Goal: Information Seeking & Learning: Learn about a topic

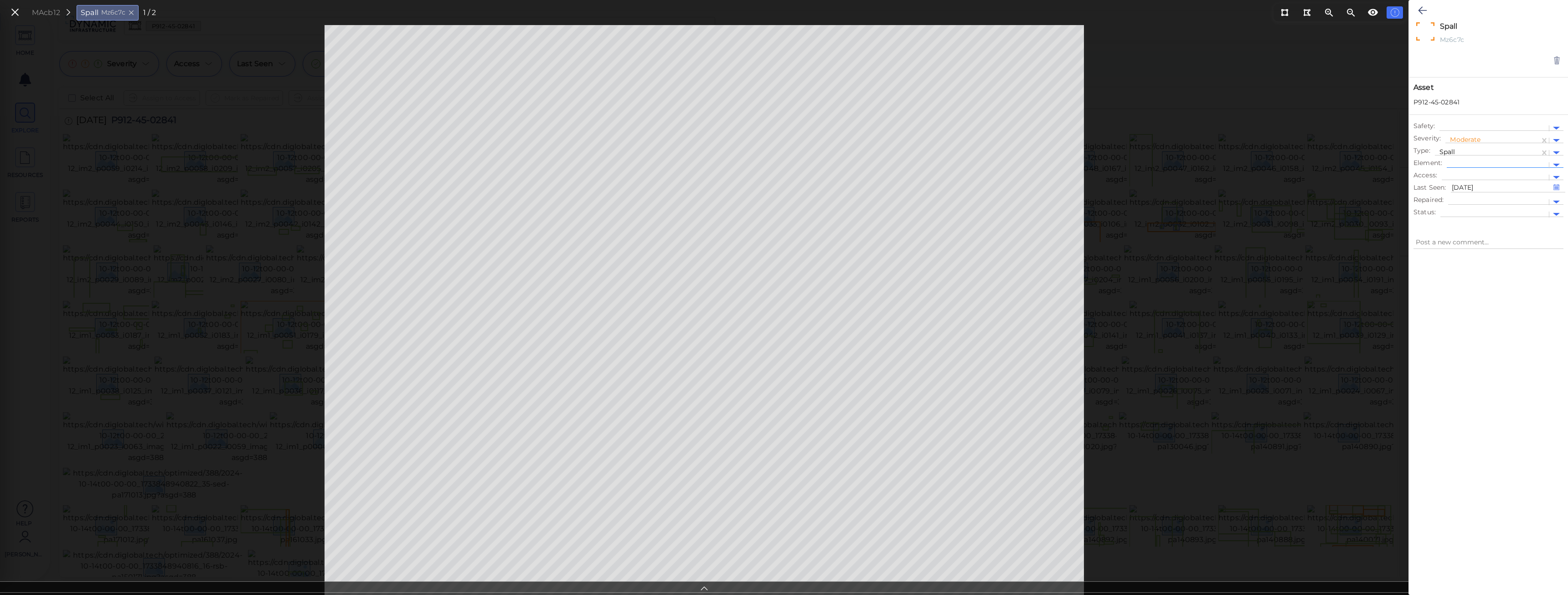
scroll to position [319, 0]
click at [16, 18] on icon at bounding box center [15, 12] width 10 height 12
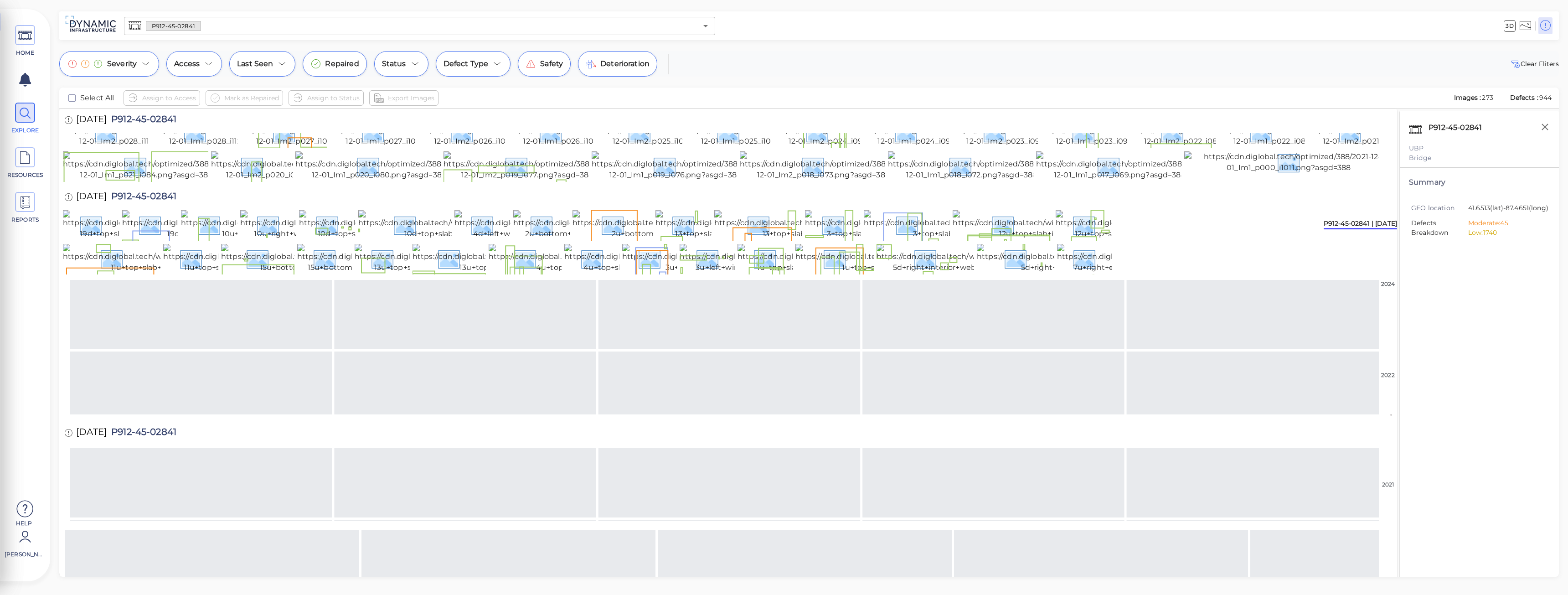
scroll to position [336, 0]
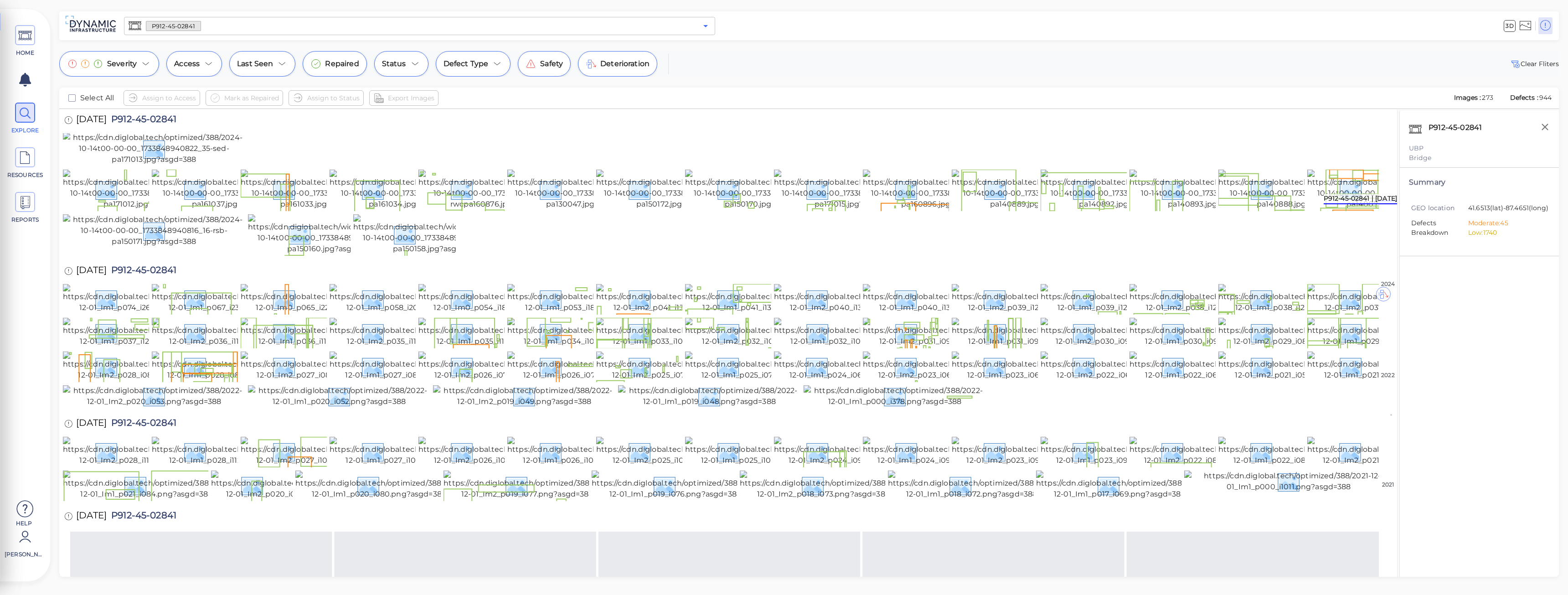
click at [709, 29] on icon "Open" at bounding box center [705, 26] width 11 height 11
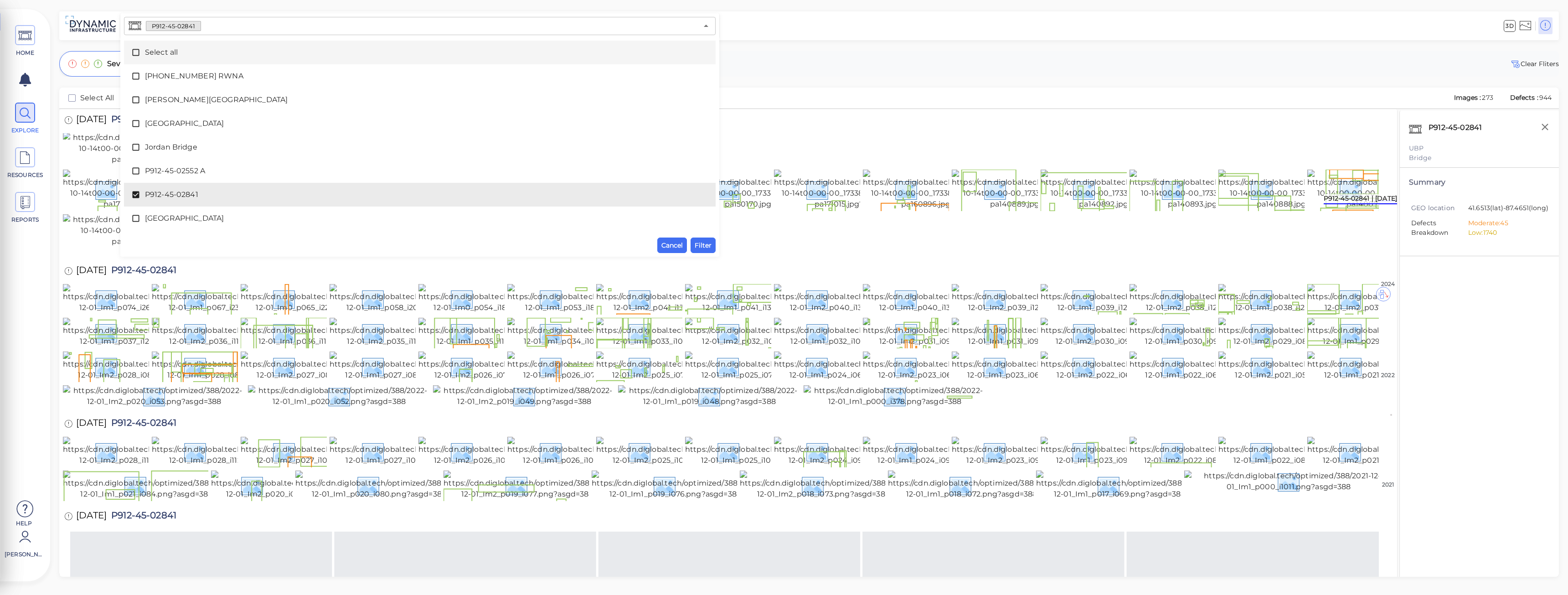
click at [790, 27] on div "3D" at bounding box center [1138, 26] width 838 height 25
click at [764, 30] on div "3D" at bounding box center [1138, 26] width 838 height 25
click at [674, 247] on span "Cancel" at bounding box center [672, 245] width 21 height 11
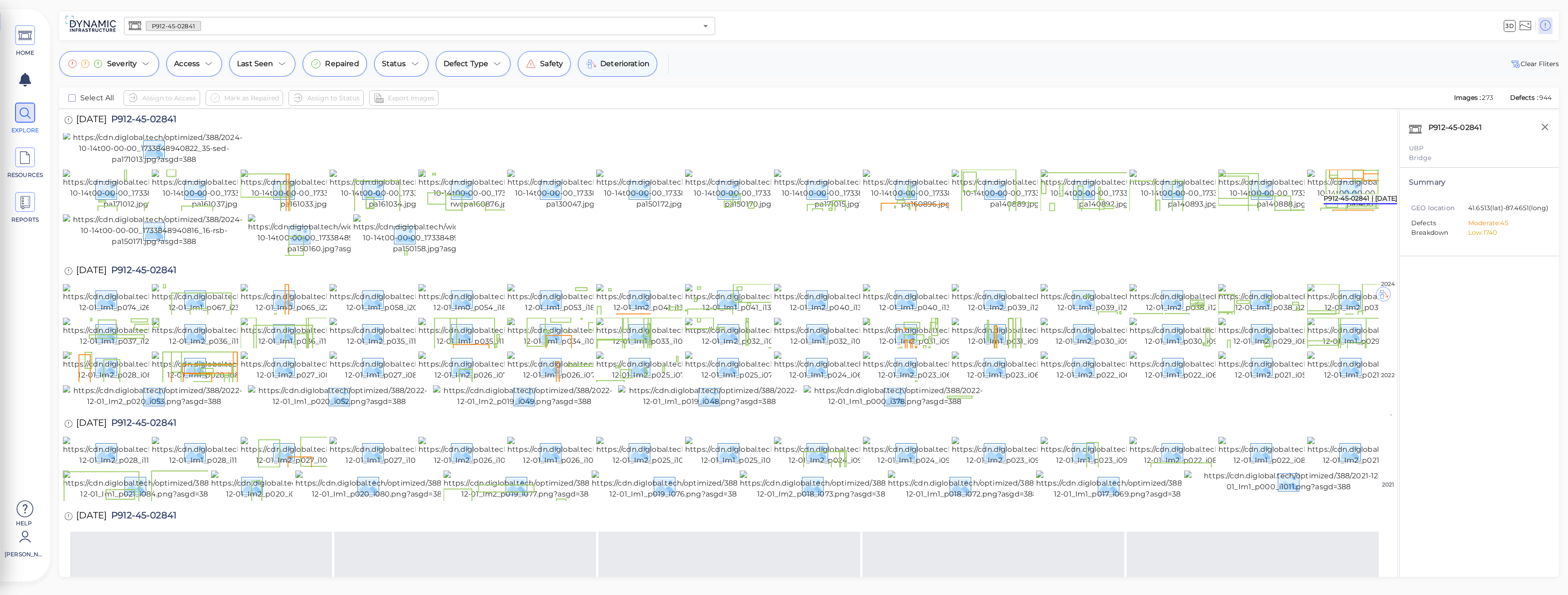
click at [626, 72] on div "Deterioration" at bounding box center [618, 64] width 79 height 26
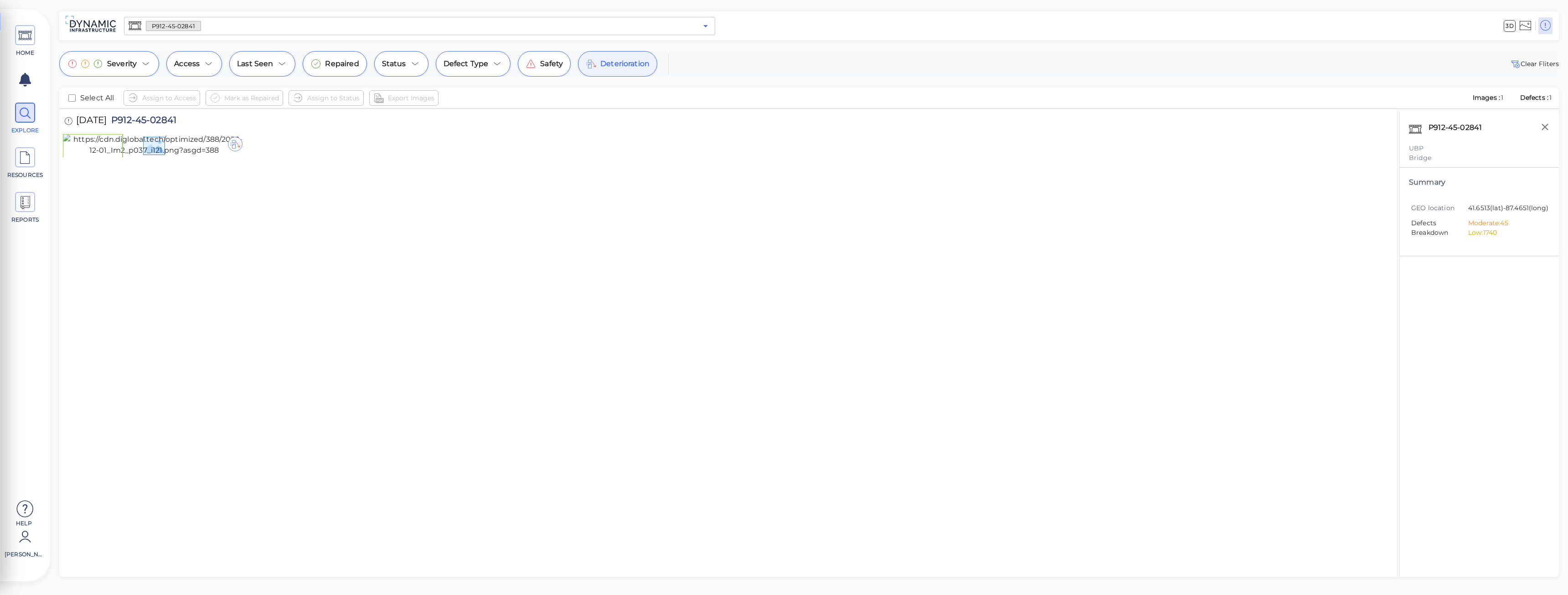
click at [699, 25] on button "Open" at bounding box center [705, 26] width 13 height 13
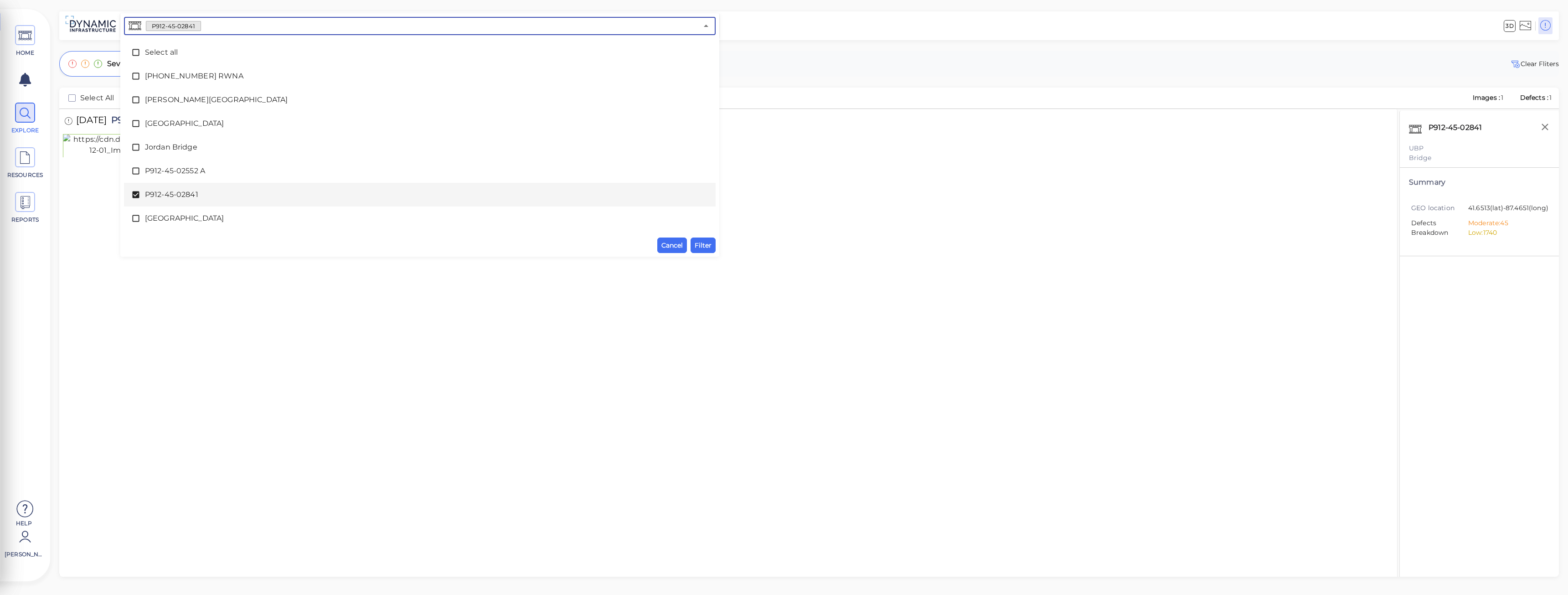
click at [136, 192] on icon at bounding box center [136, 194] width 9 height 9
click at [135, 172] on icon at bounding box center [136, 171] width 9 height 9
click at [696, 242] on span "Filter" at bounding box center [703, 245] width 17 height 11
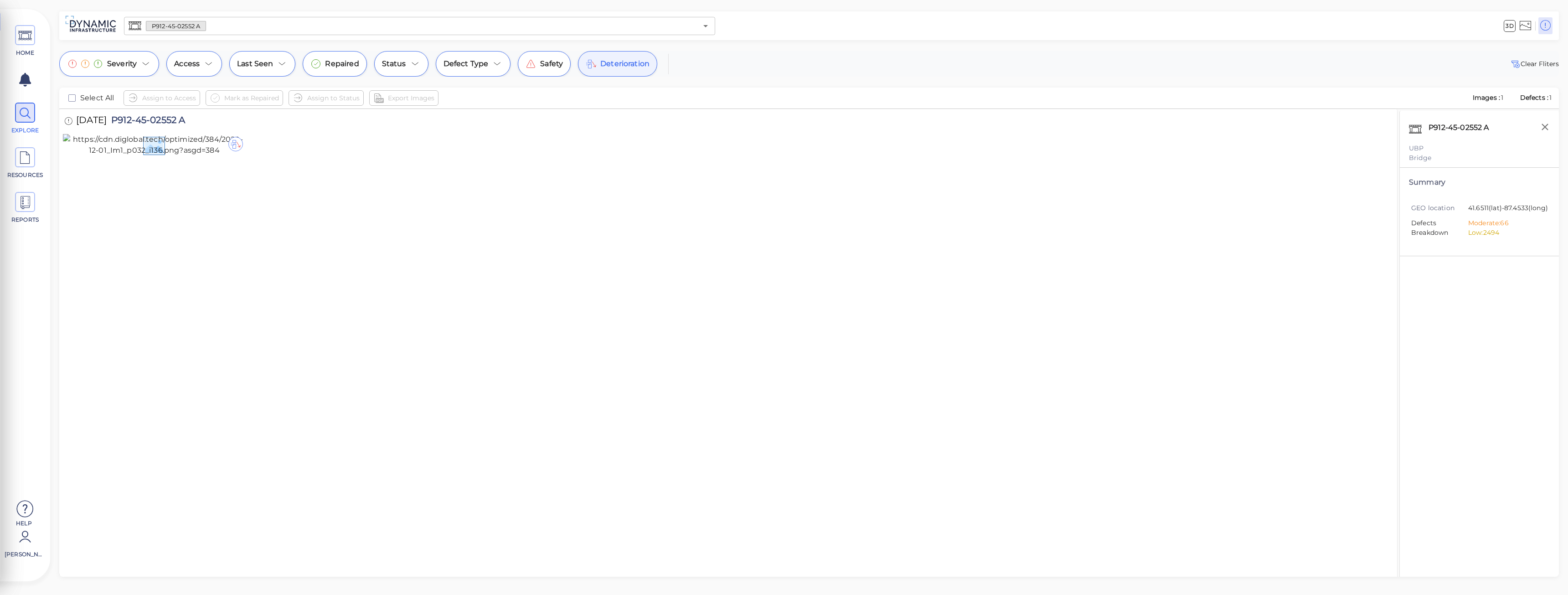
click at [621, 67] on span "Deterioration" at bounding box center [625, 64] width 49 height 11
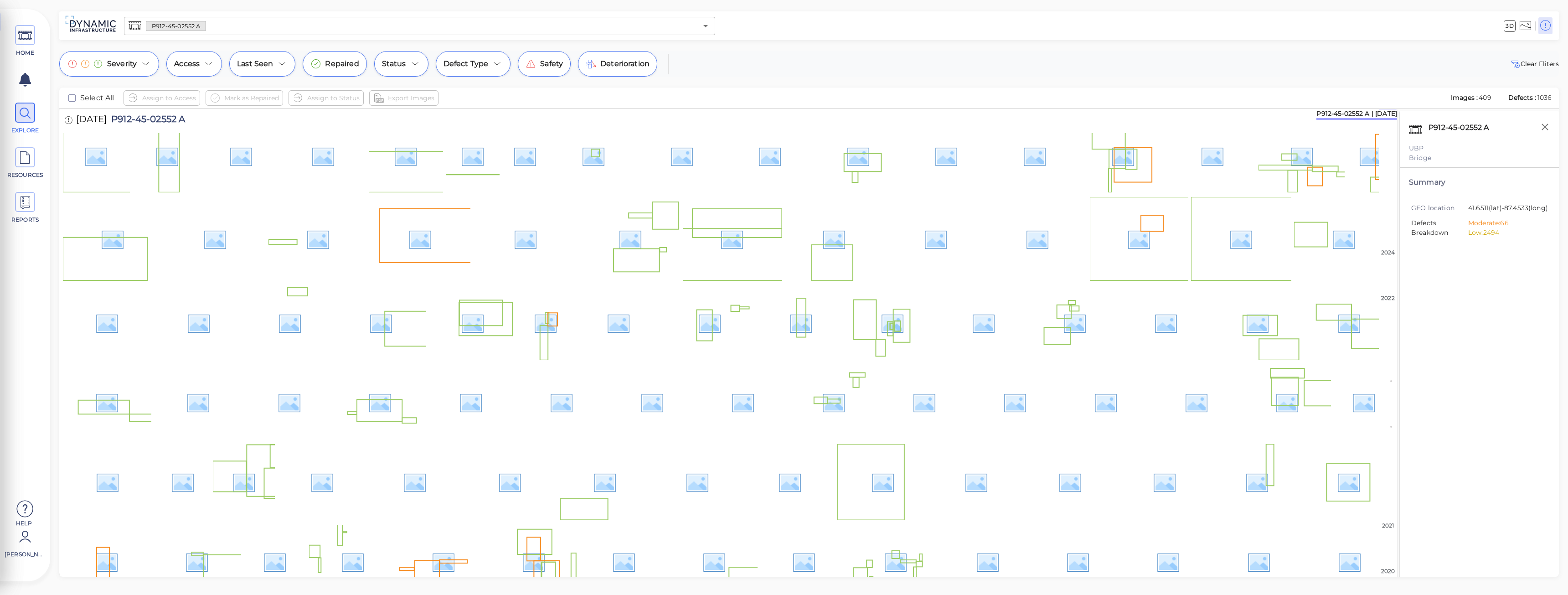
scroll to position [0, 0]
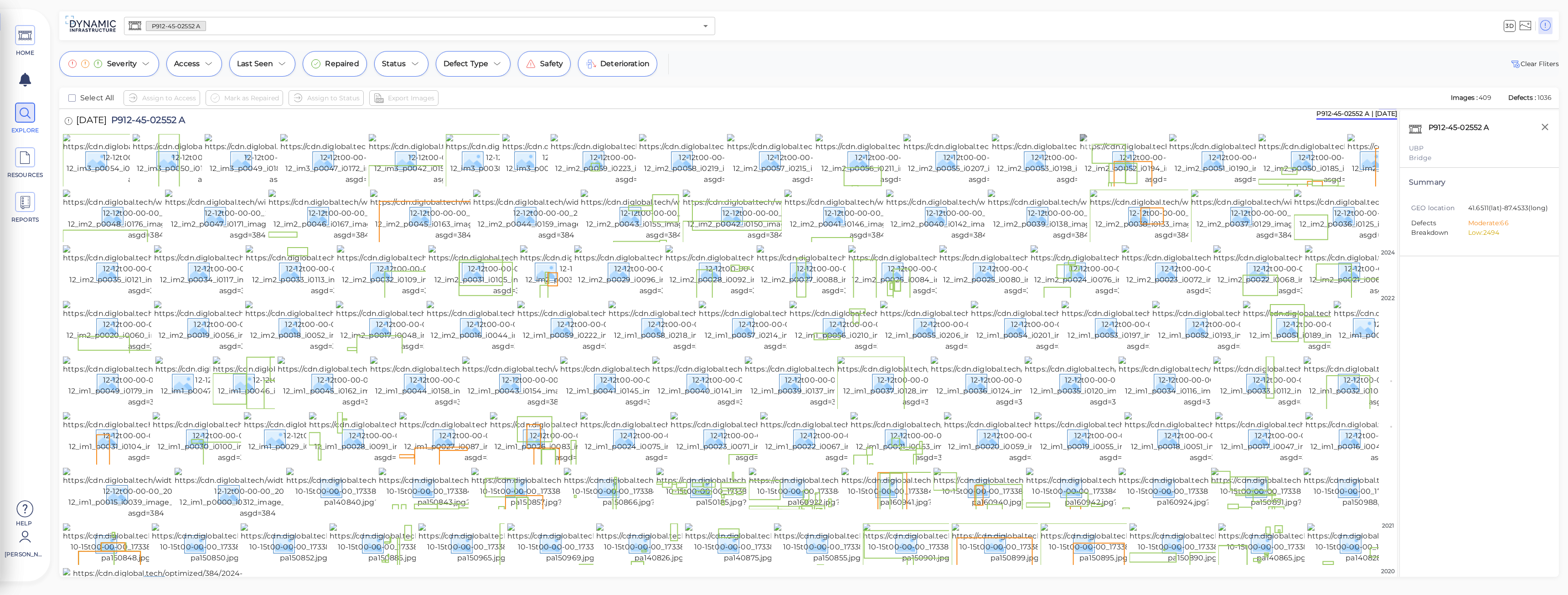
click at [1152, 147] on img at bounding box center [1163, 160] width 166 height 51
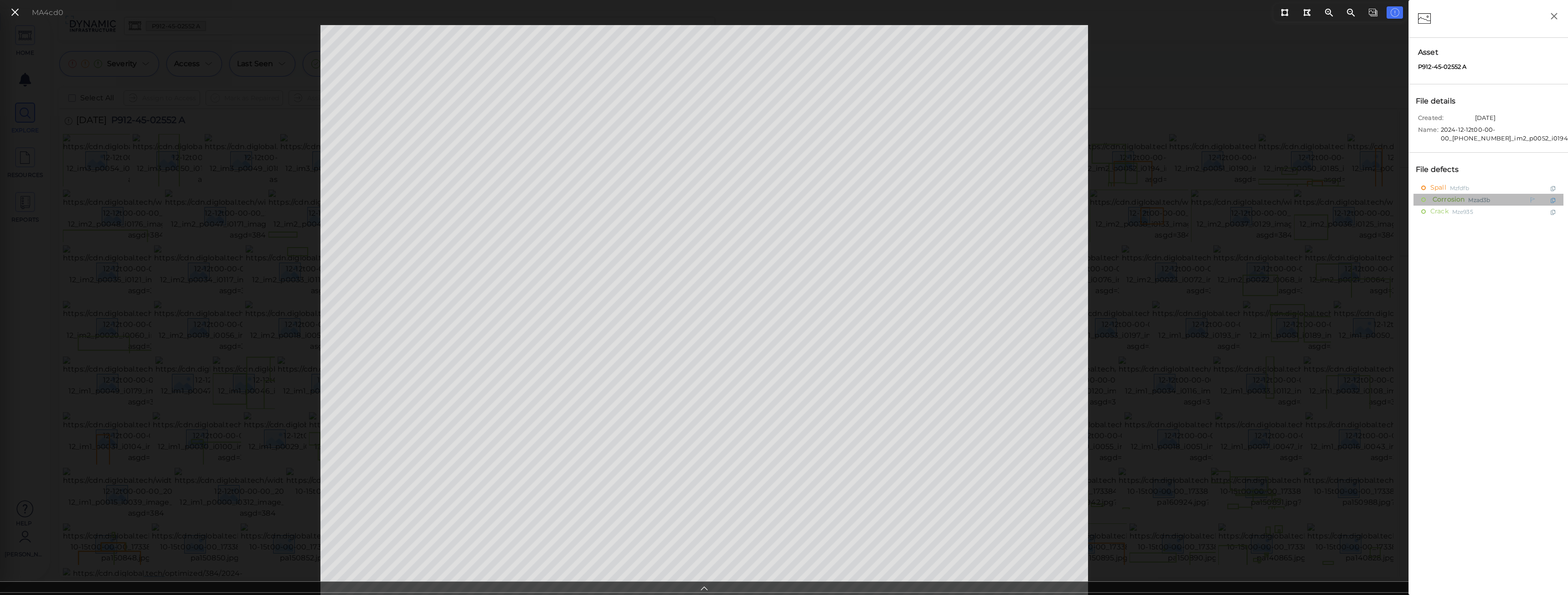
click at [1444, 198] on span "Corrosion" at bounding box center [1447, 199] width 34 height 12
type textarea "x"
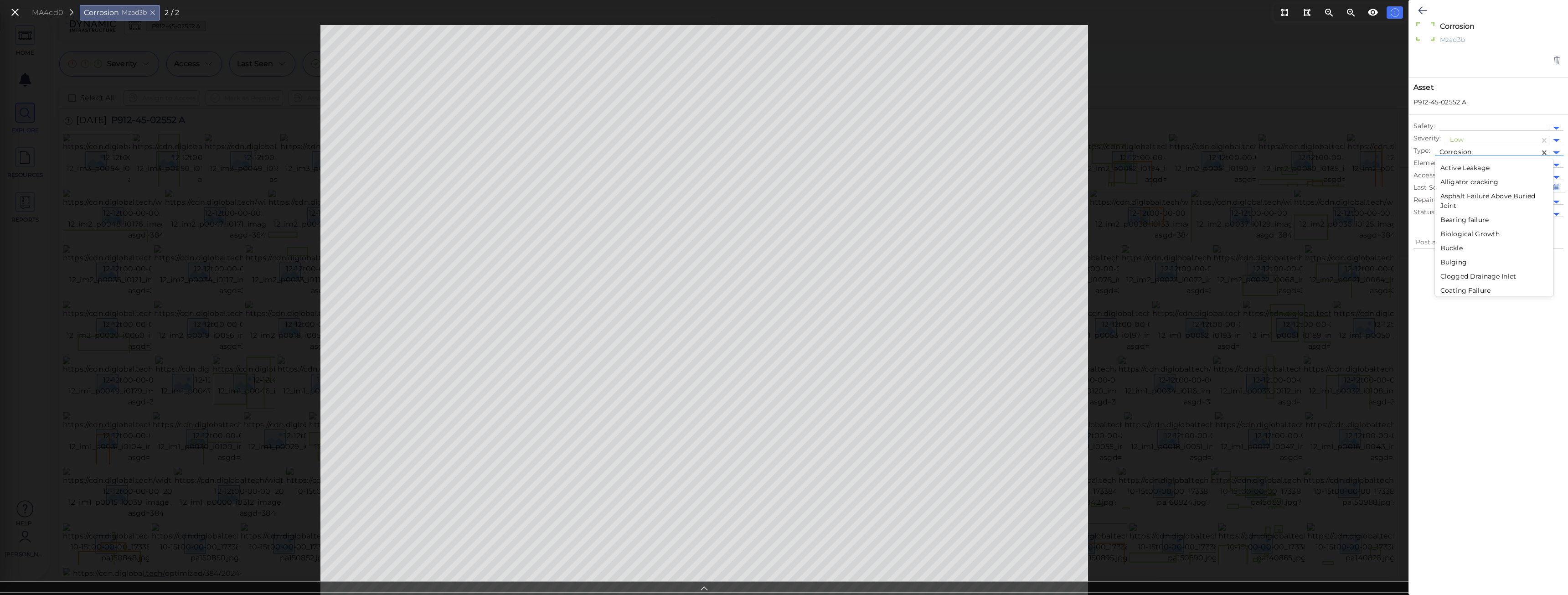
click at [1530, 150] on div at bounding box center [1487, 153] width 96 height 10
click at [1493, 152] on div at bounding box center [1487, 153] width 96 height 10
click at [1483, 150] on div at bounding box center [1487, 153] width 96 height 10
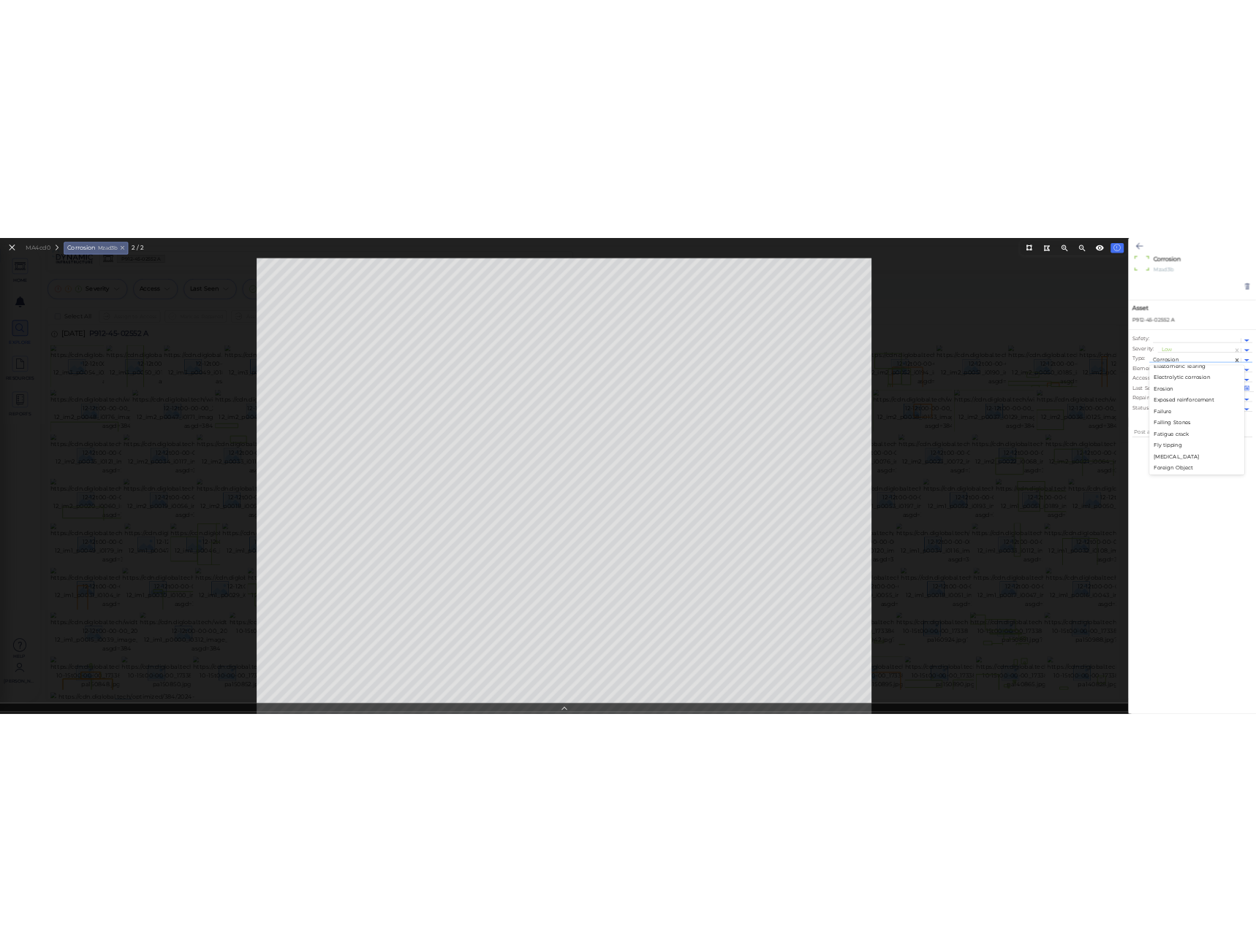
scroll to position [1022, 0]
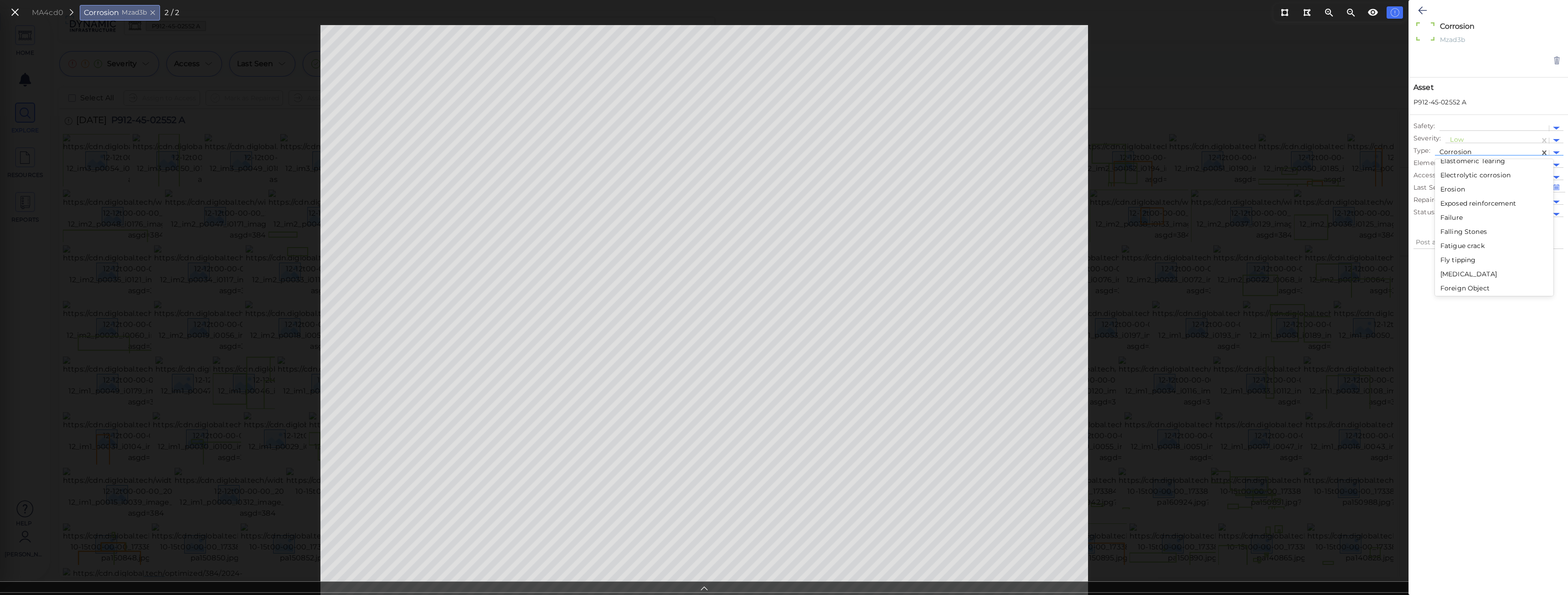
click at [1474, 205] on div "Exposed reinforcement" at bounding box center [1494, 203] width 119 height 14
type textarea "x"
type textarea "Exposed reinforcement"
type textarea "x"
click at [1469, 42] on div "Mzad3b" at bounding box center [1485, 41] width 94 height 12
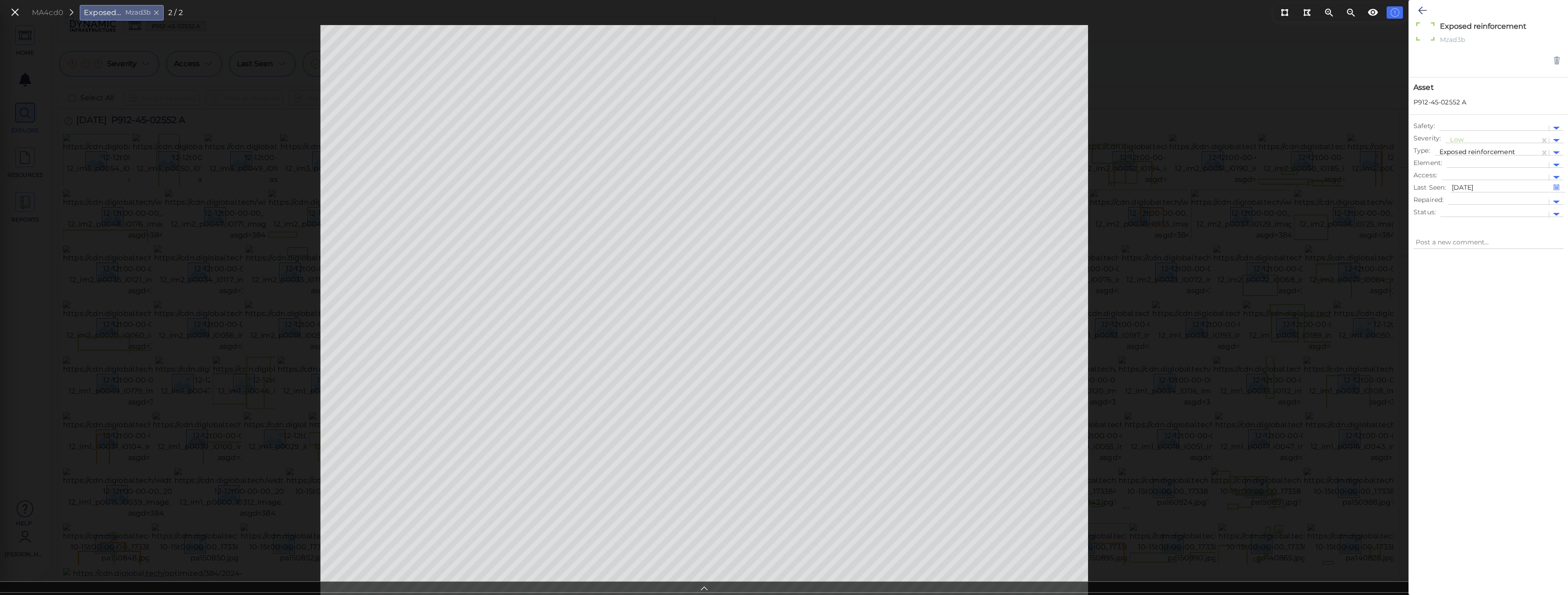
click at [1480, 27] on textarea "Exposed reinforcement" at bounding box center [1485, 26] width 94 height 10
click at [1458, 39] on div "Mzad3b" at bounding box center [1485, 41] width 94 height 12
click at [1459, 25] on textarea "Exposed reinforcement" at bounding box center [1485, 26] width 94 height 10
click at [1528, 24] on div "Exposed reinforcement x" at bounding box center [1489, 27] width 105 height 14
click at [1525, 26] on textarea "Exposed reinforcement" at bounding box center [1485, 26] width 94 height 10
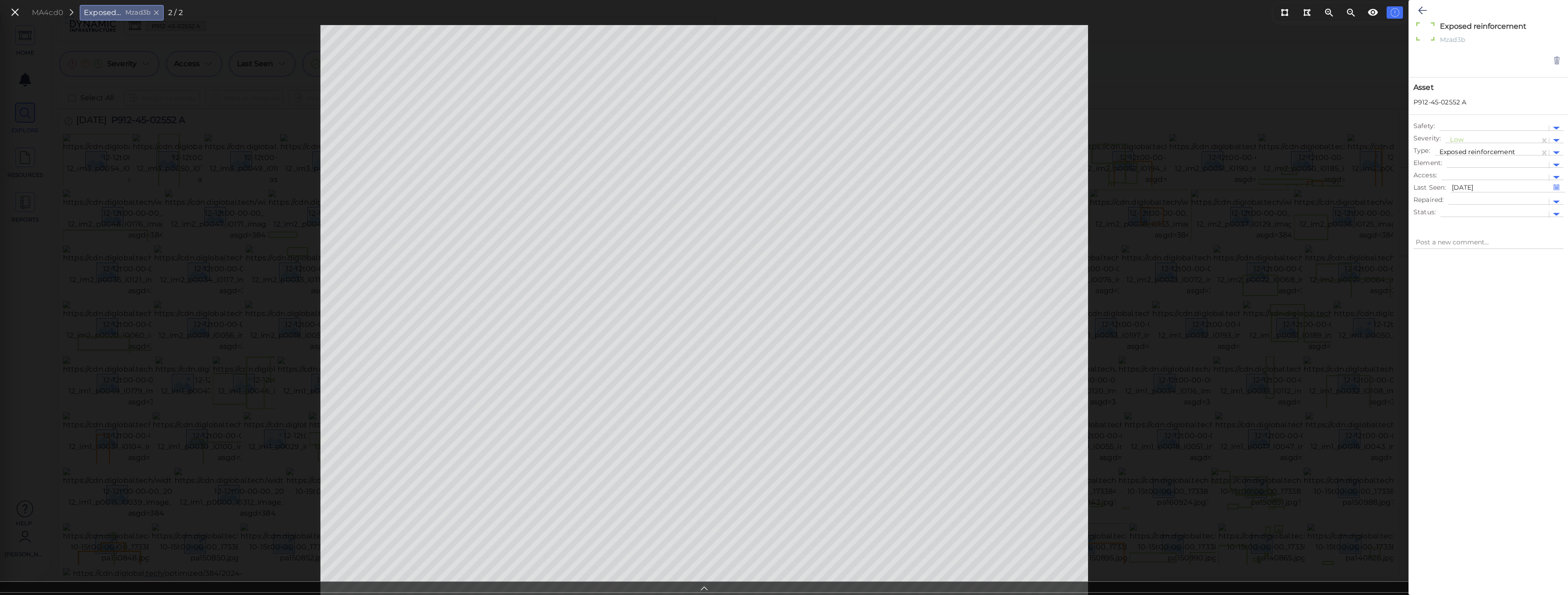
type textarea "Exposed reinforcement"
type textarea "x"
type textarea "Exposed reinforcement h"
type textarea "x"
type textarea "Exposed reinforcement hh"
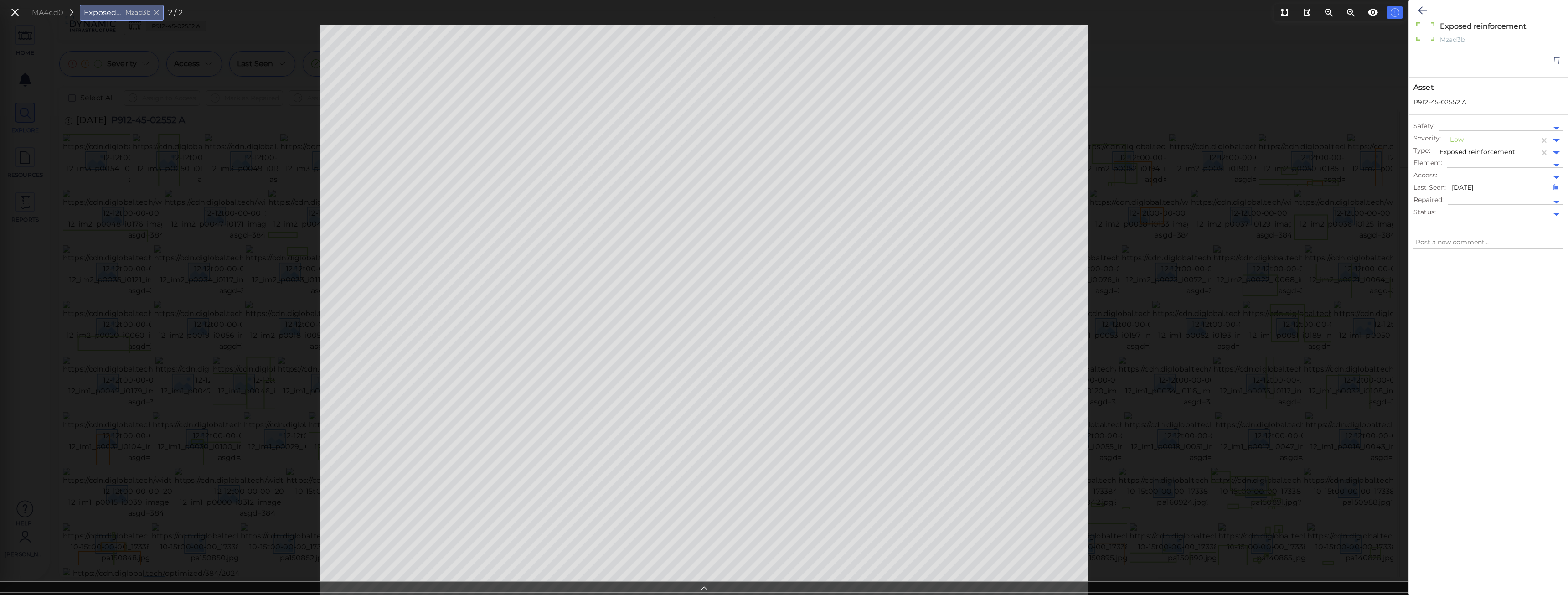
type textarea "x"
type textarea "Exposed reinforcement hhf"
type textarea "x"
type textarea "Exposed reinforcement hh"
type textarea "x"
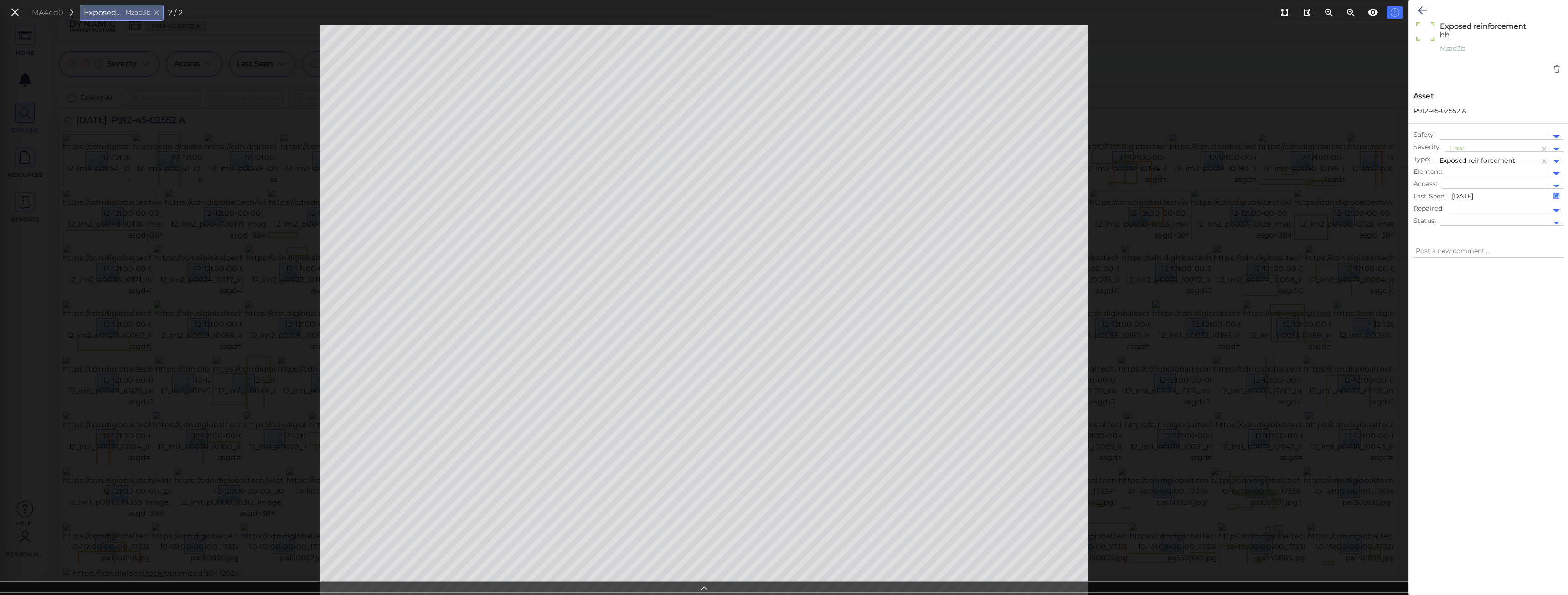
type textarea "Exposed reinforcement h"
type textarea "x"
type textarea "Exposed reinforcement"
type textarea "x"
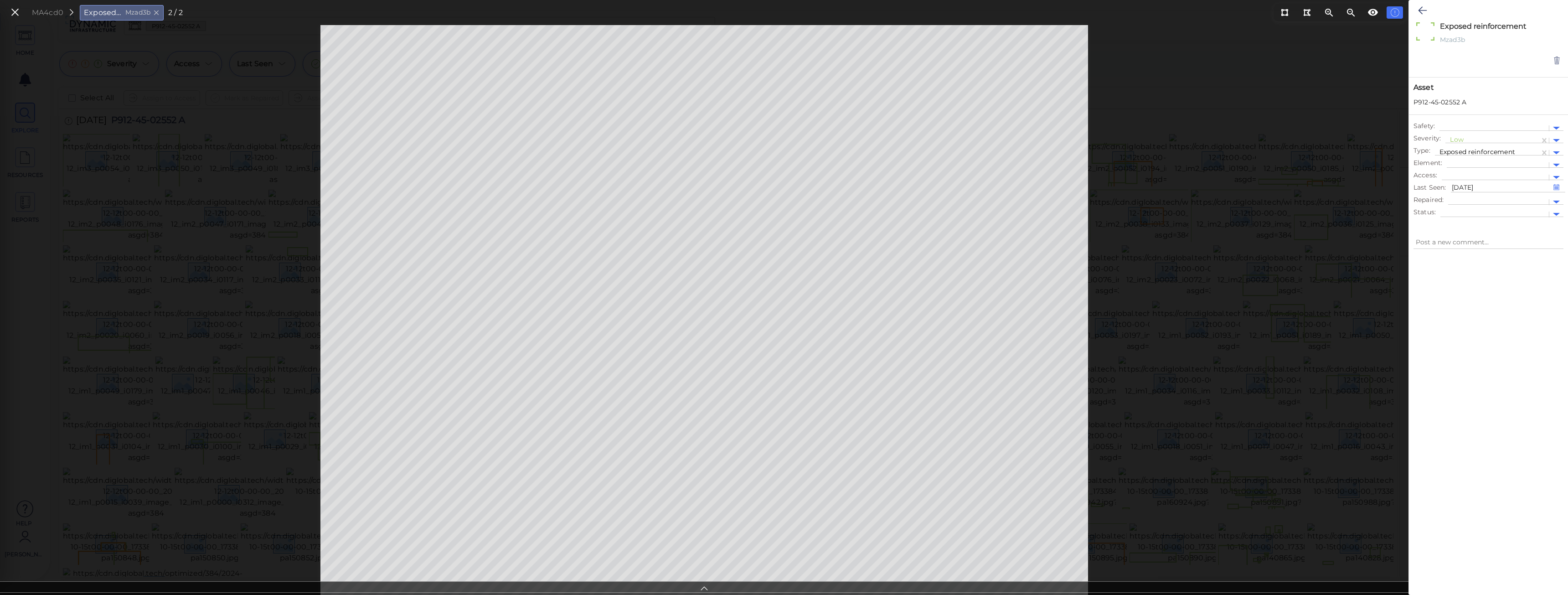
type textarea "x"
type textarea "Exposed reinforcement"
type textarea "x"
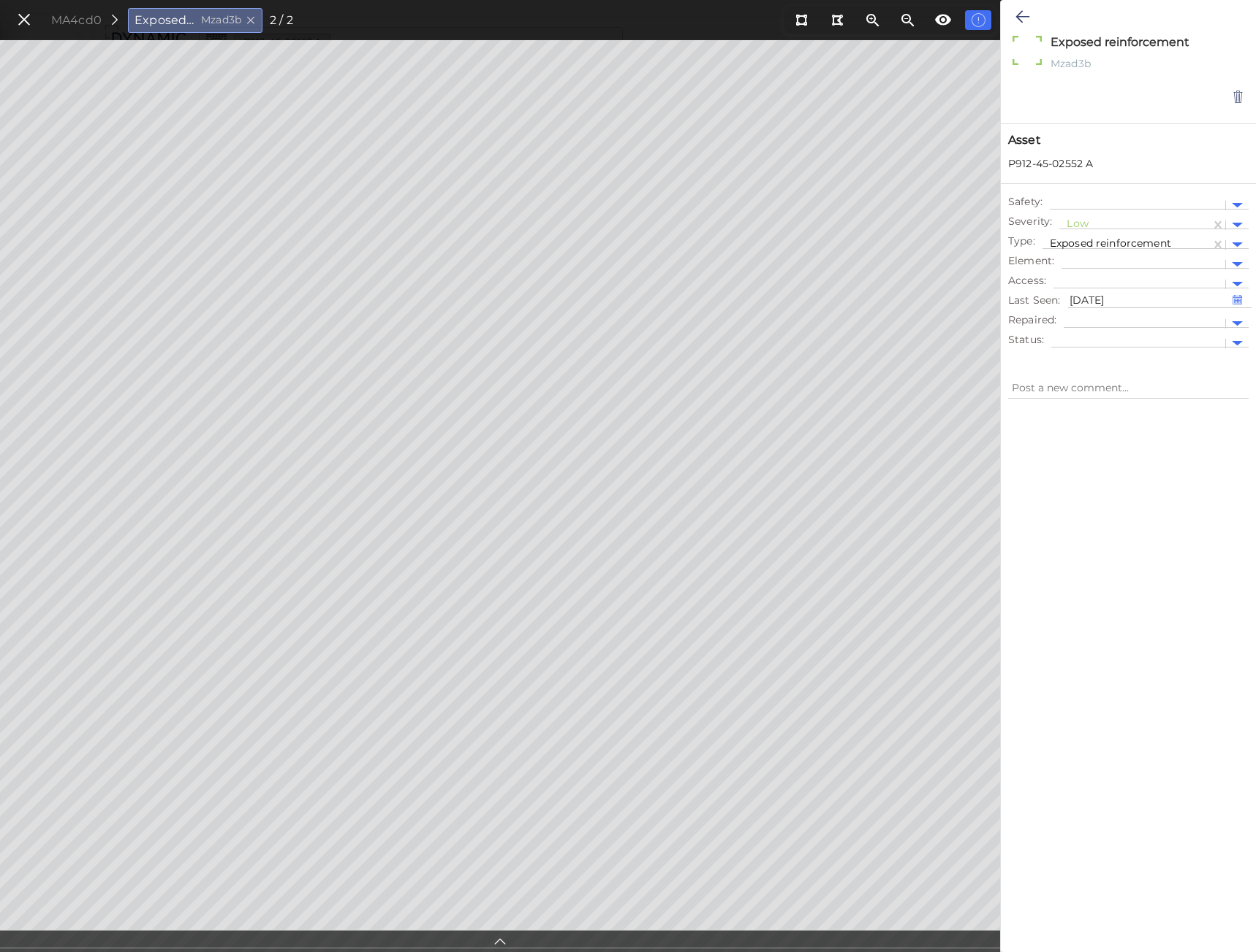
type textarea "x"
click at [1193, 36] on div "Exposed reinforcement x" at bounding box center [1128, 44] width 169 height 22
click at [1188, 38] on textarea "Exposed reinforcement" at bounding box center [1121, 41] width 151 height 17
type textarea "Exposed reinforcement"
type textarea "x"
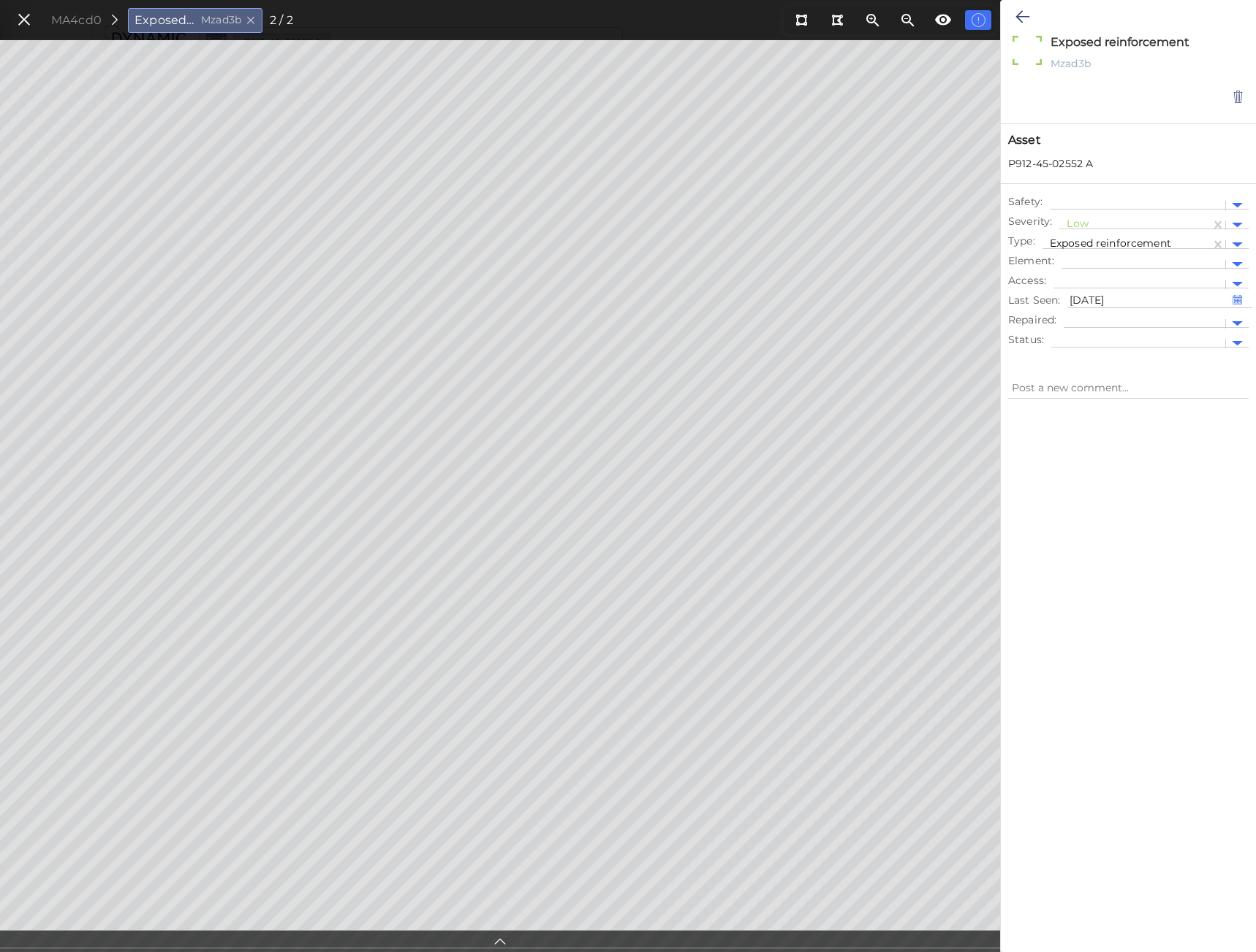
type textarea "Exposed reinforcement -"
type textarea "x"
type textarea "Exposed reinforcement -"
type textarea "x"
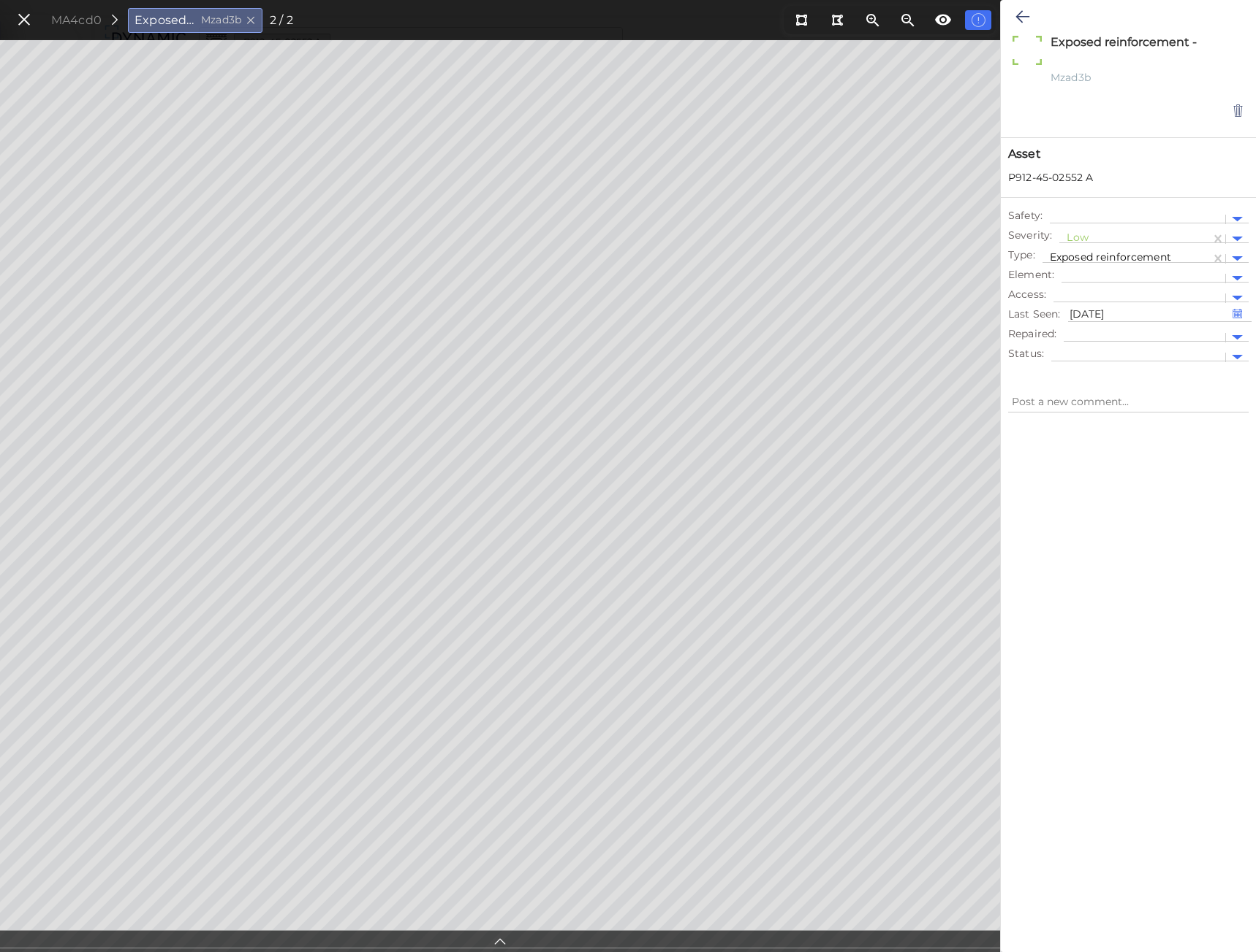
type textarea "x"
paste textarea "Photograph 76 - Pier 6, 2.5’ x 3.5’ Unsound Area with 2’ Diameter x 2” Deep Spa…"
type textarea "Exposed reinforcement - Photograph 76 - Pier 6, 2.5’ x 3.5’ Unsound Area with 2…"
type textarea "x"
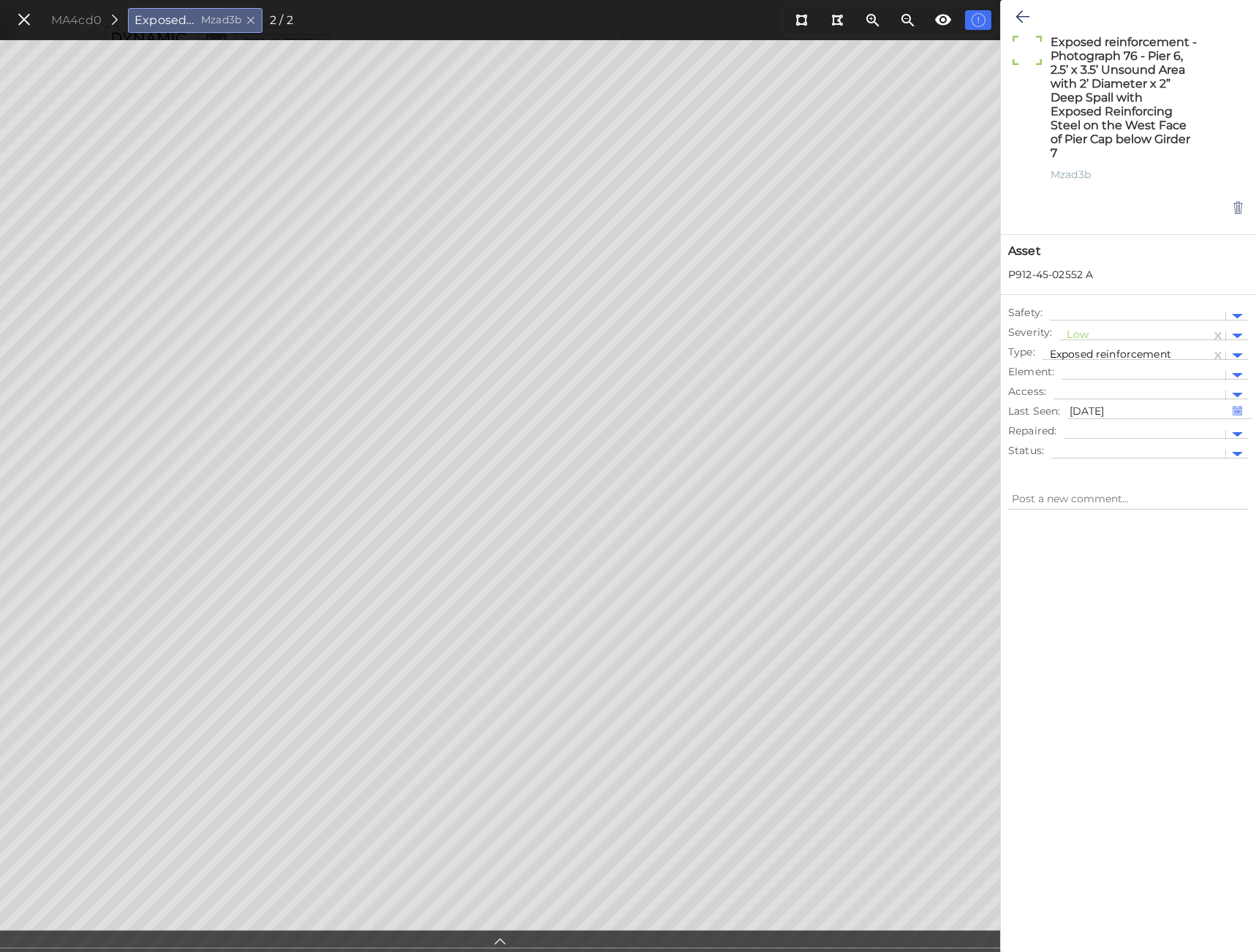
type textarea "x"
type textarea "Exposed reinforcement - Photograph 76 - Pier 6, 2.5’ x 3.5’ Unsound Area with 2…"
click at [1107, 487] on div at bounding box center [1127, 498] width 255 height 40
click at [21, 21] on icon at bounding box center [23, 20] width 16 height 20
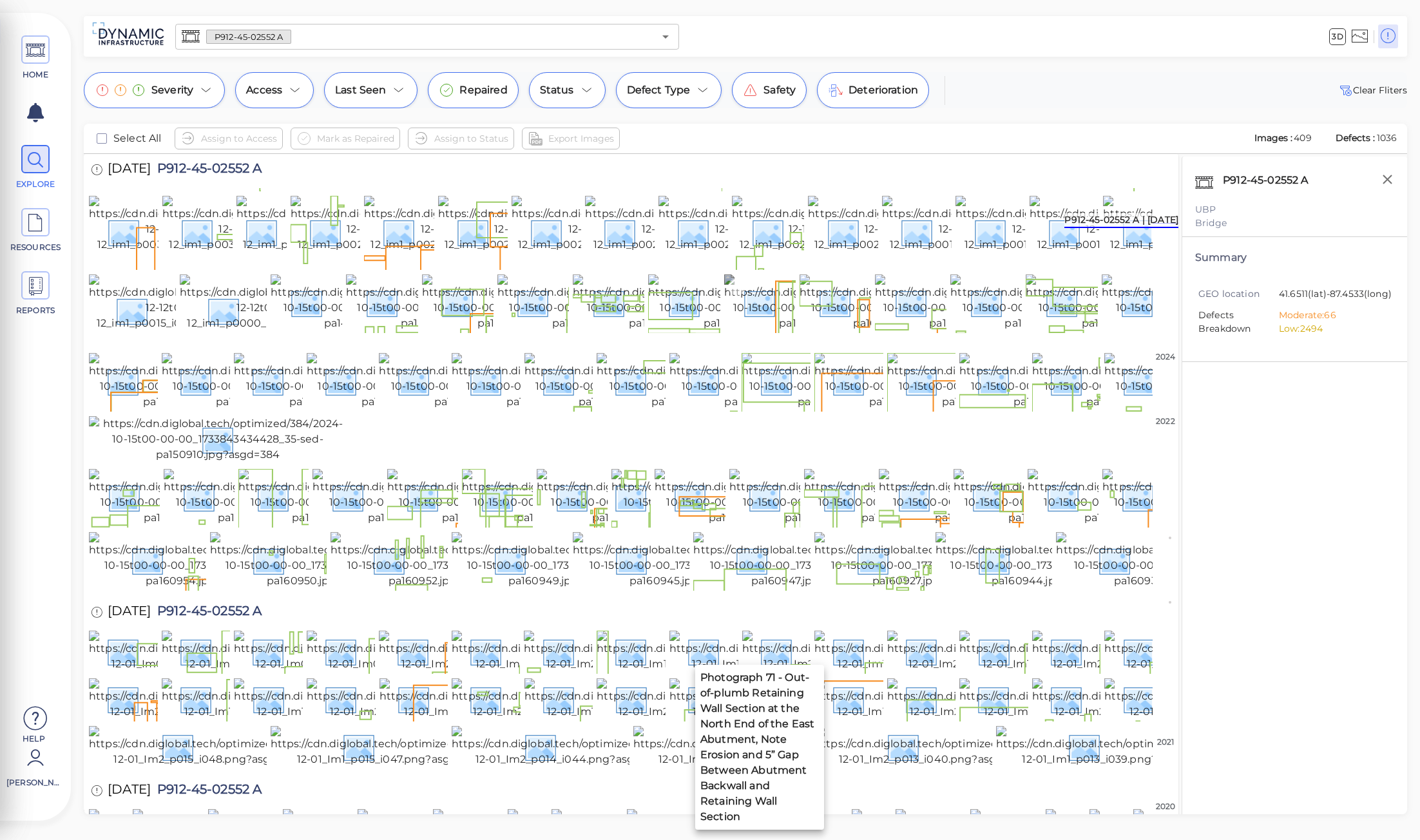
scroll to position [451, 0]
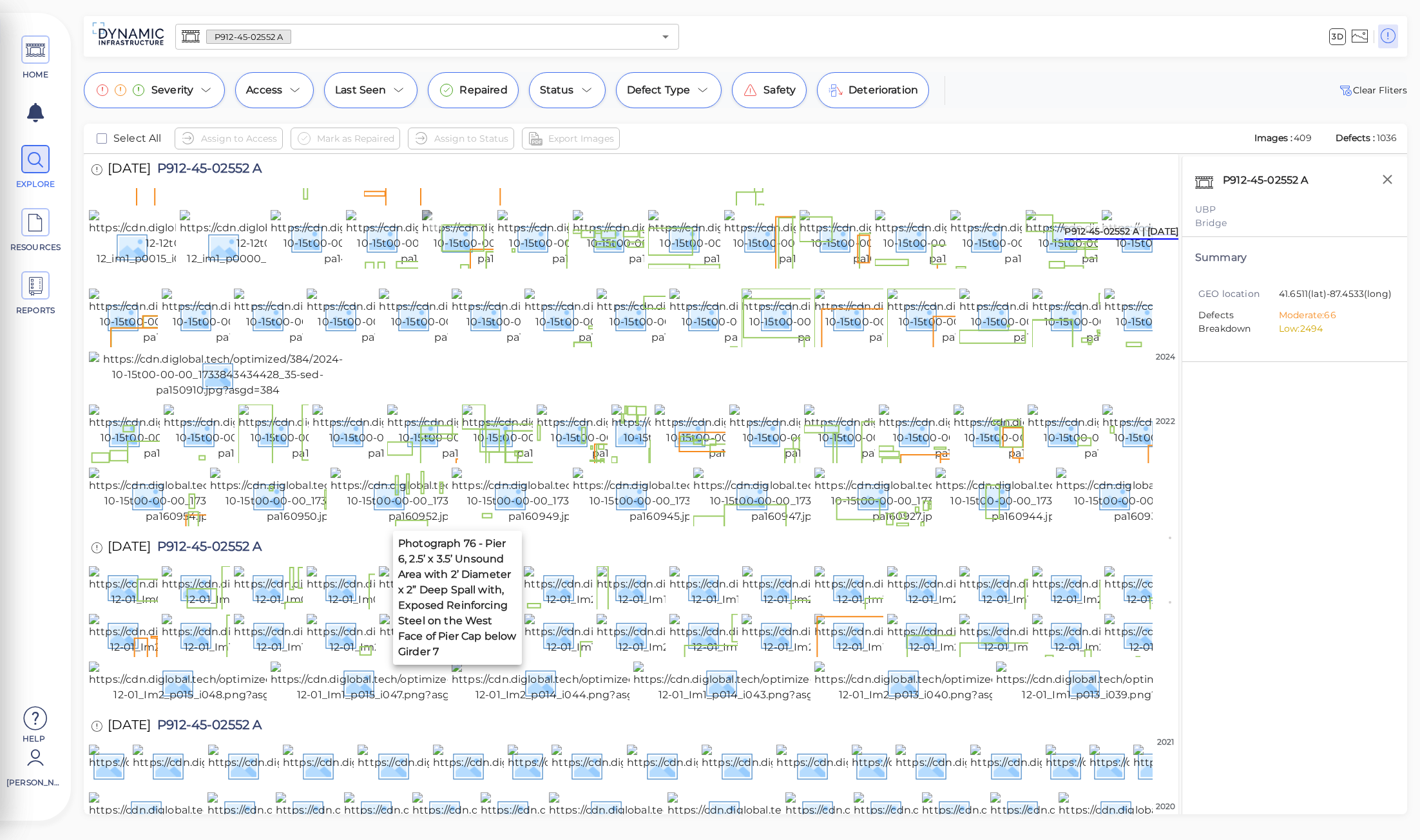
click at [442, 267] on img at bounding box center [539, 238] width 235 height 57
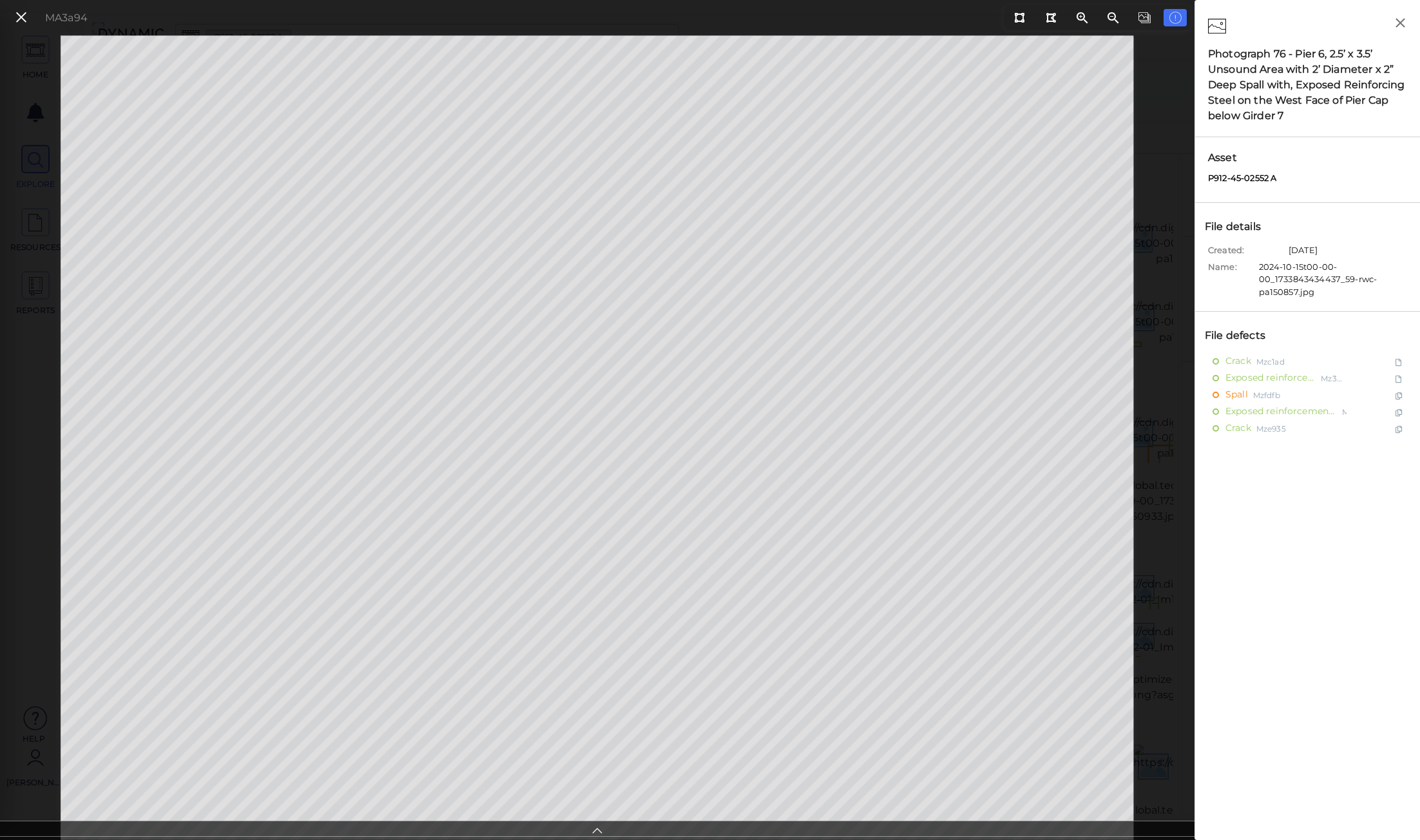
click at [1317, 105] on div "Photograph 76 - Pier 6, 2.5’ x 3.5’ Unsound Area with 2’ Diameter x 2” Deep Spa…" at bounding box center [1307, 85] width 199 height 77
click at [1289, 114] on div "Photograph 76 - Pier 6, 2.5’ x 3.5’ Unsound Area with 2’ Diameter x 2” Deep Spa…" at bounding box center [1307, 85] width 199 height 77
click at [1282, 111] on div "Photograph 76 - Pier 6, 2.5’ x 3.5’ Unsound Area with 2’ Diameter x 2” Deep Spa…" at bounding box center [1307, 85] width 199 height 77
click at [1283, 114] on div "Photograph 76 - Pier 6, 2.5’ x 3.5’ Unsound Area with 2’ Diameter x 2” Deep Spa…" at bounding box center [1307, 85] width 199 height 77
click at [1338, 71] on div "Photograph 76 - Pier 6, 2.5’ x 3.5’ Unsound Area with 2’ Diameter x 2” Deep Spa…" at bounding box center [1307, 85] width 199 height 77
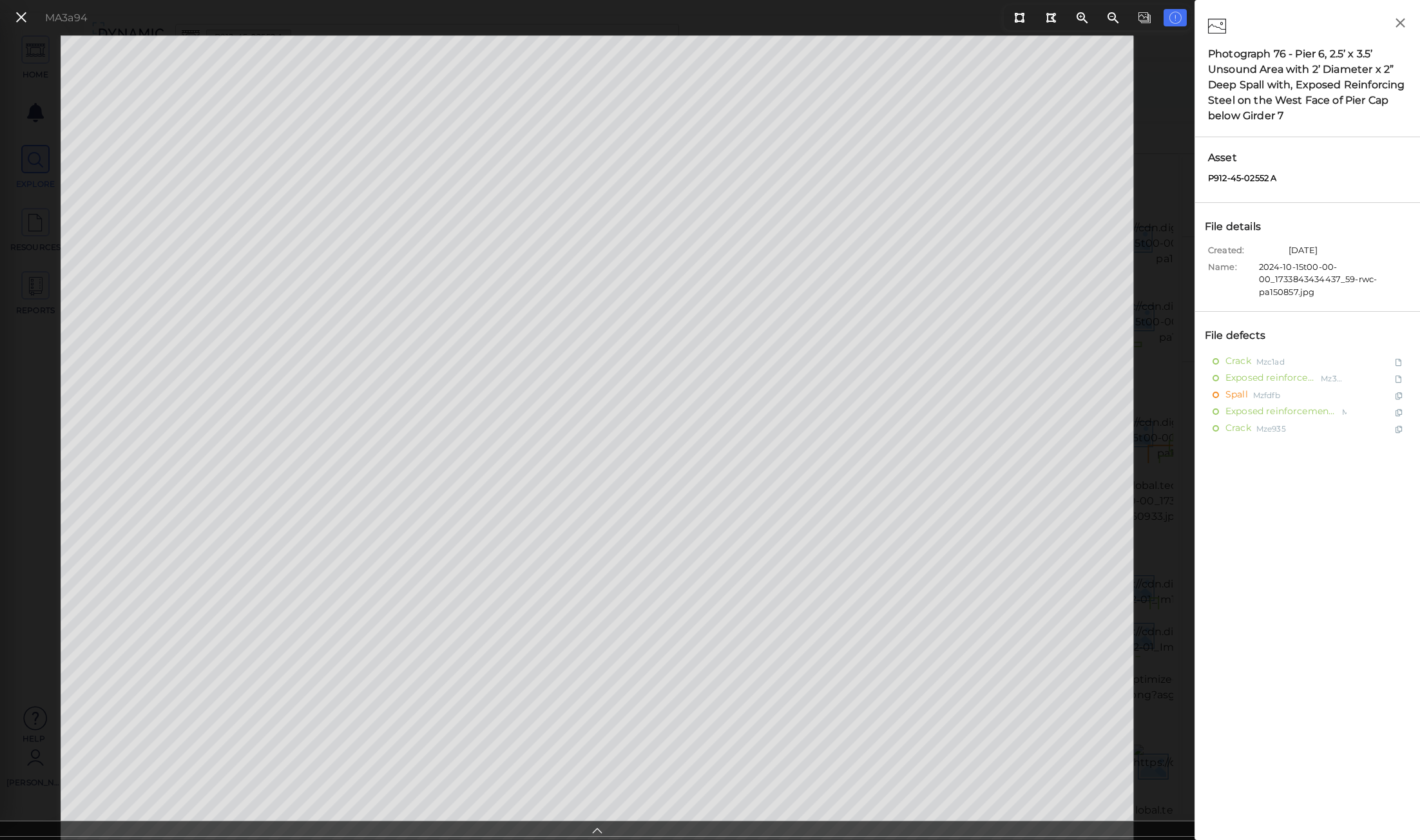
click at [1306, 80] on div "Photograph 76 - Pier 6, 2.5’ x 3.5’ Unsound Area with 2’ Diameter x 2” Deep Spa…" at bounding box center [1307, 85] width 199 height 77
click at [1286, 112] on div "Photograph 76 - Pier 6, 2.5’ x 3.5’ Unsound Area with 2’ Diameter x 2” Deep Spa…" at bounding box center [1307, 85] width 199 height 77
click at [22, 22] on icon at bounding box center [21, 17] width 14 height 17
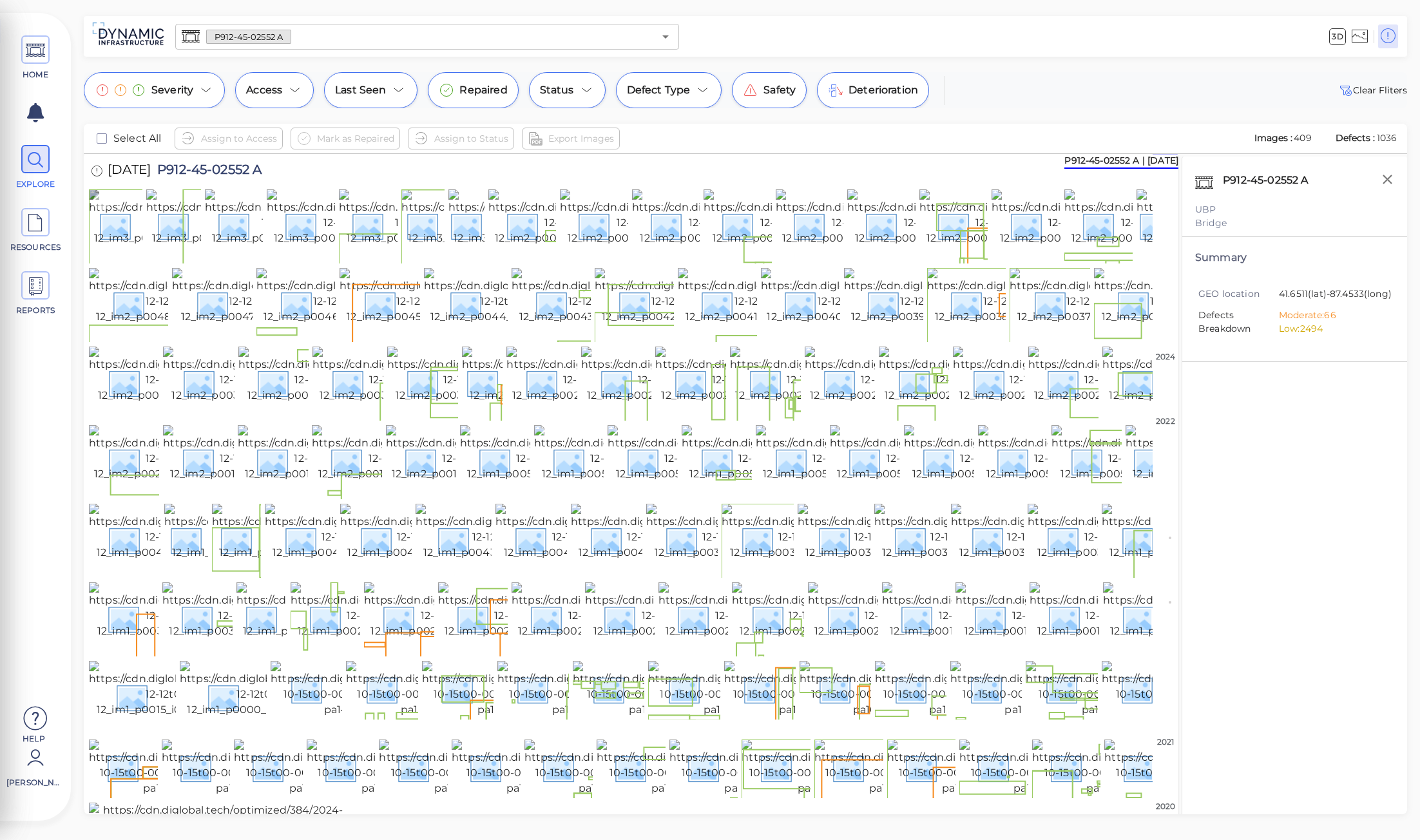
click at [110, 244] on img at bounding box center [206, 225] width 235 height 72
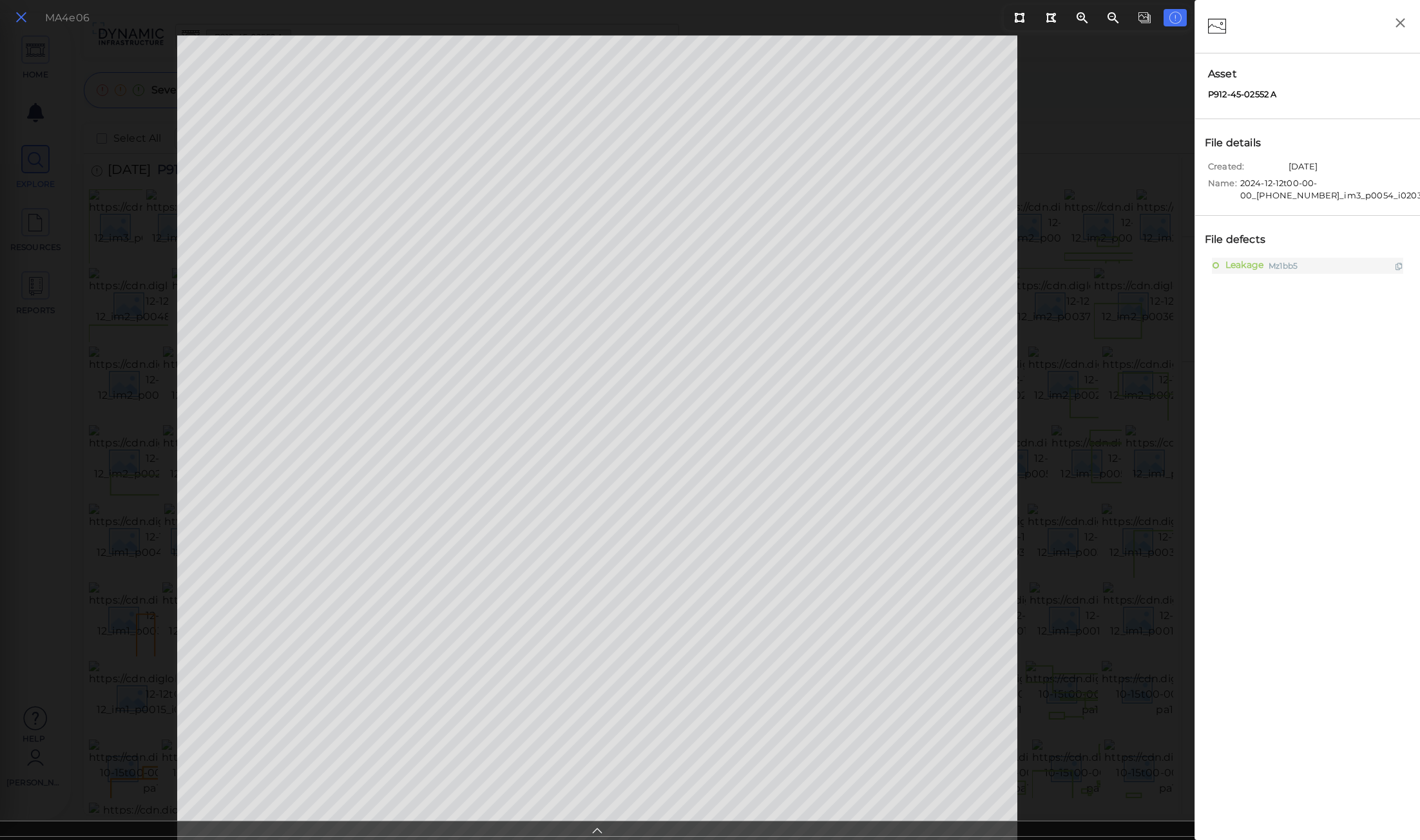
click at [22, 21] on icon at bounding box center [21, 17] width 14 height 17
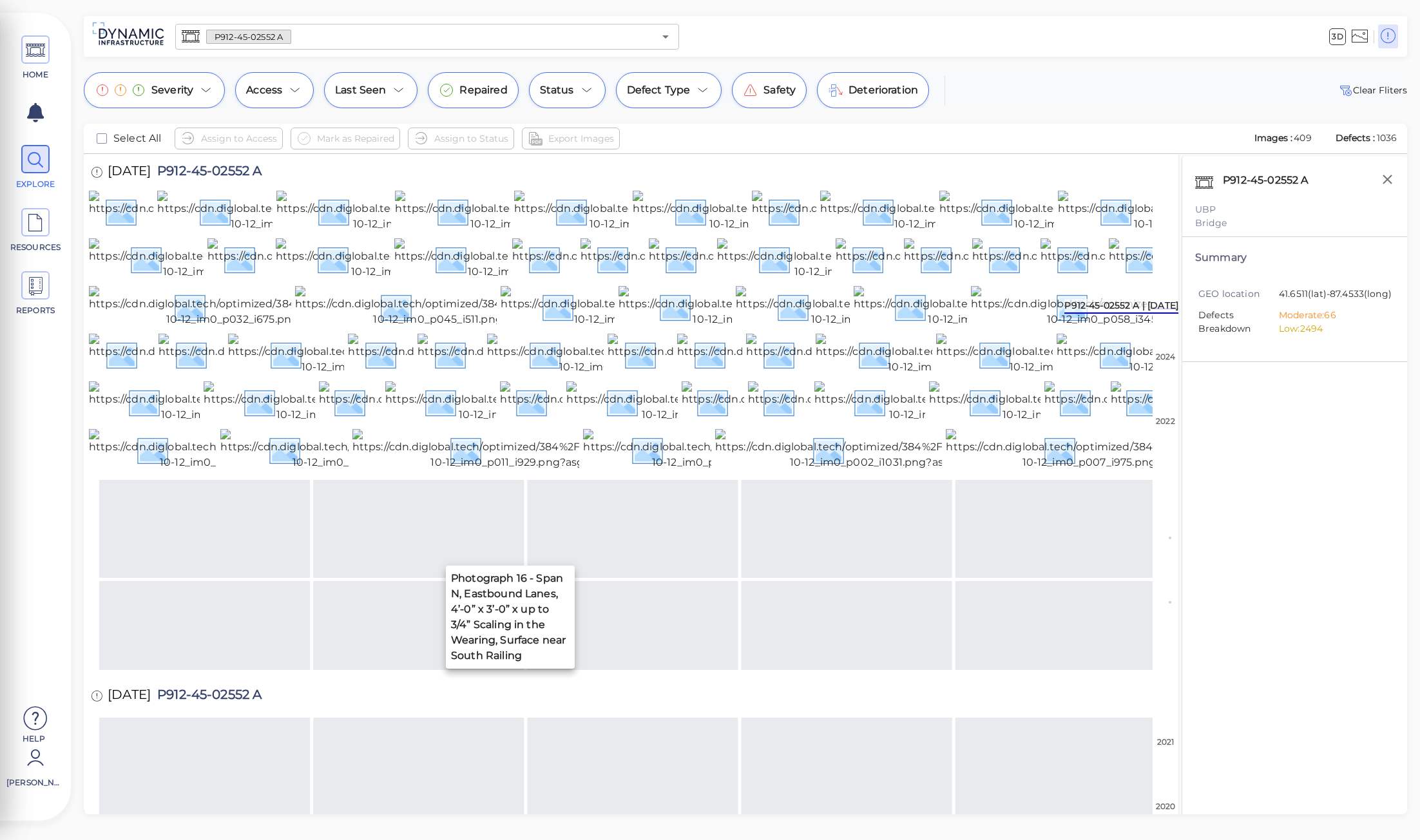
scroll to position [941, 0]
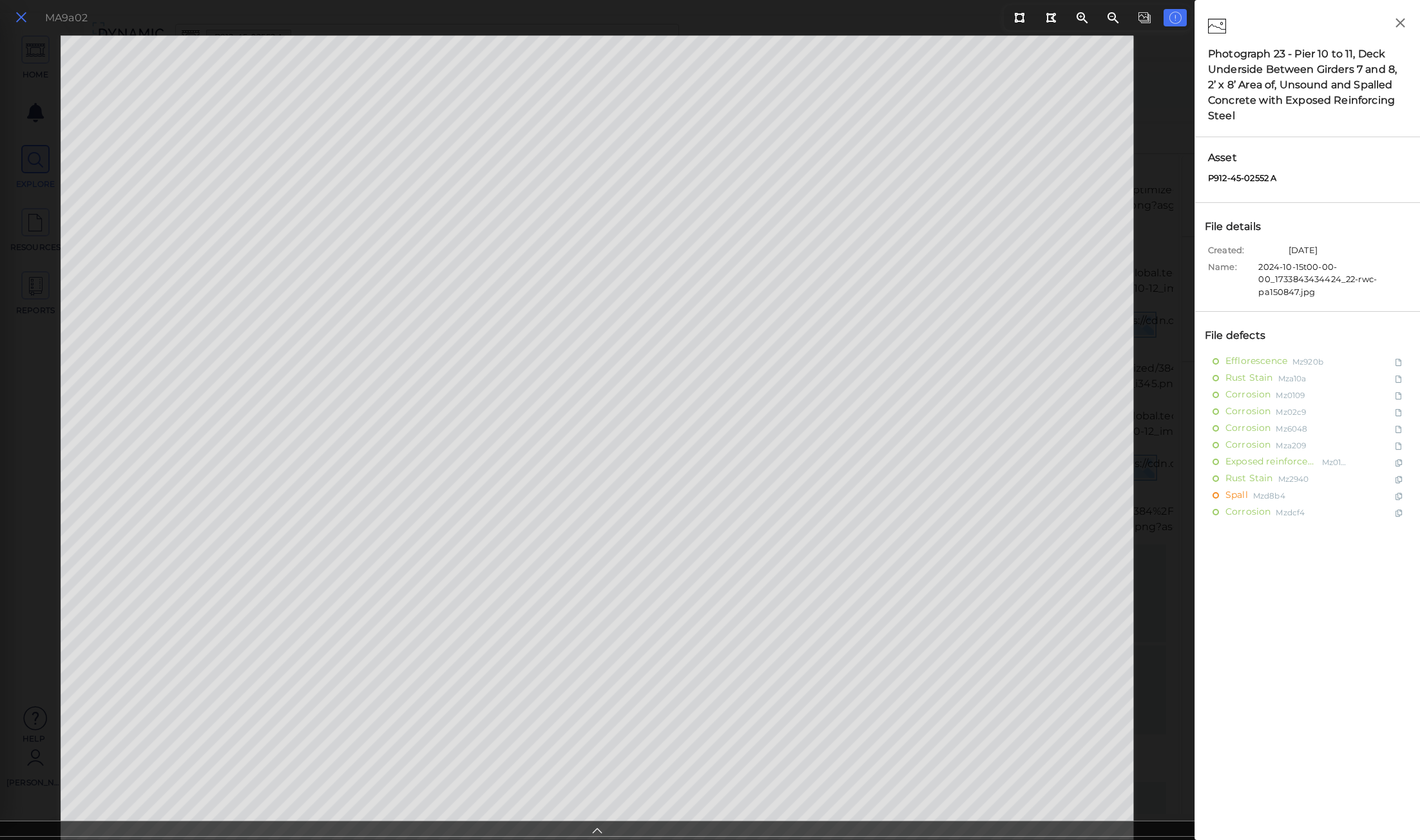
click at [21, 23] on icon at bounding box center [21, 17] width 14 height 17
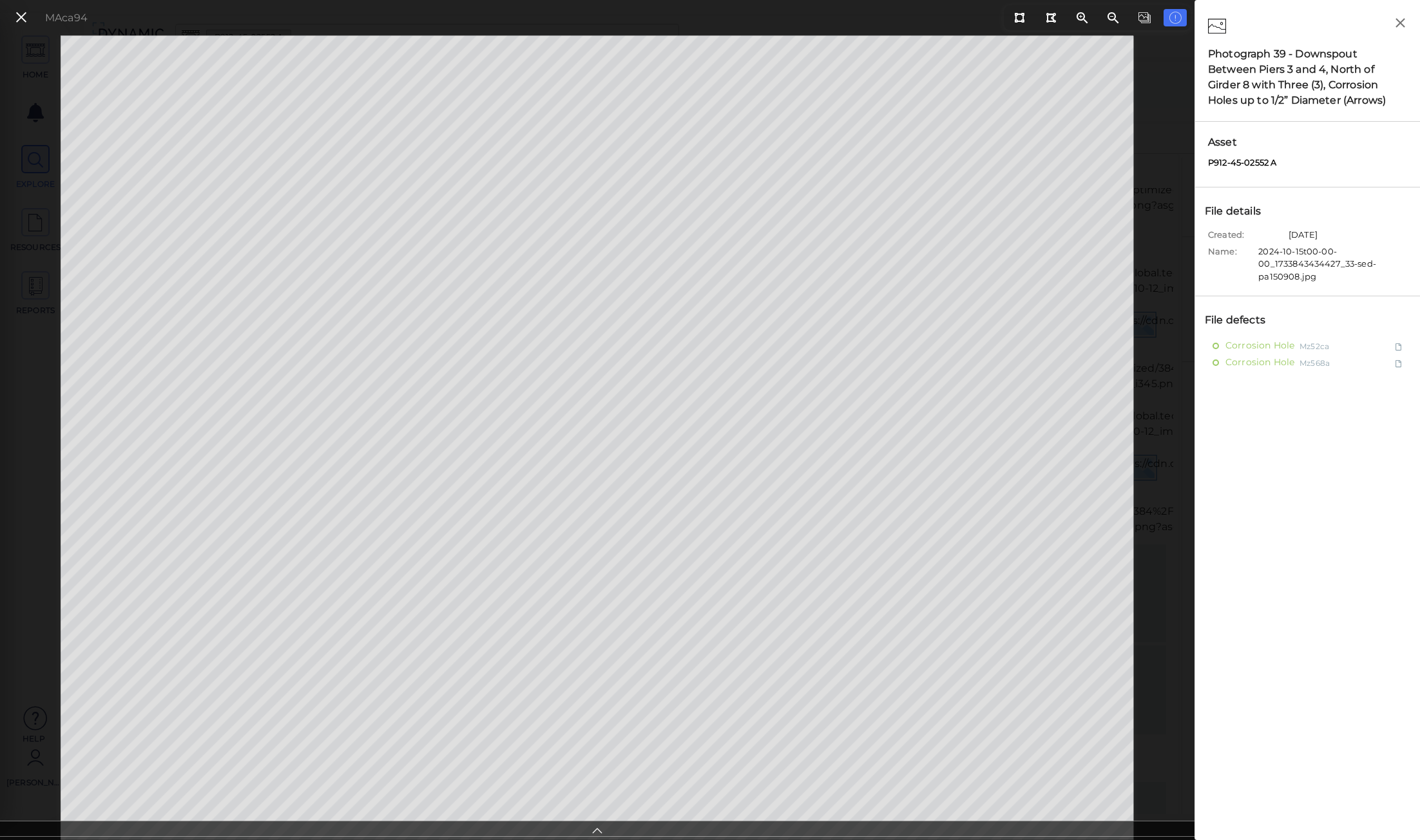
click at [23, 18] on icon at bounding box center [21, 17] width 14 height 17
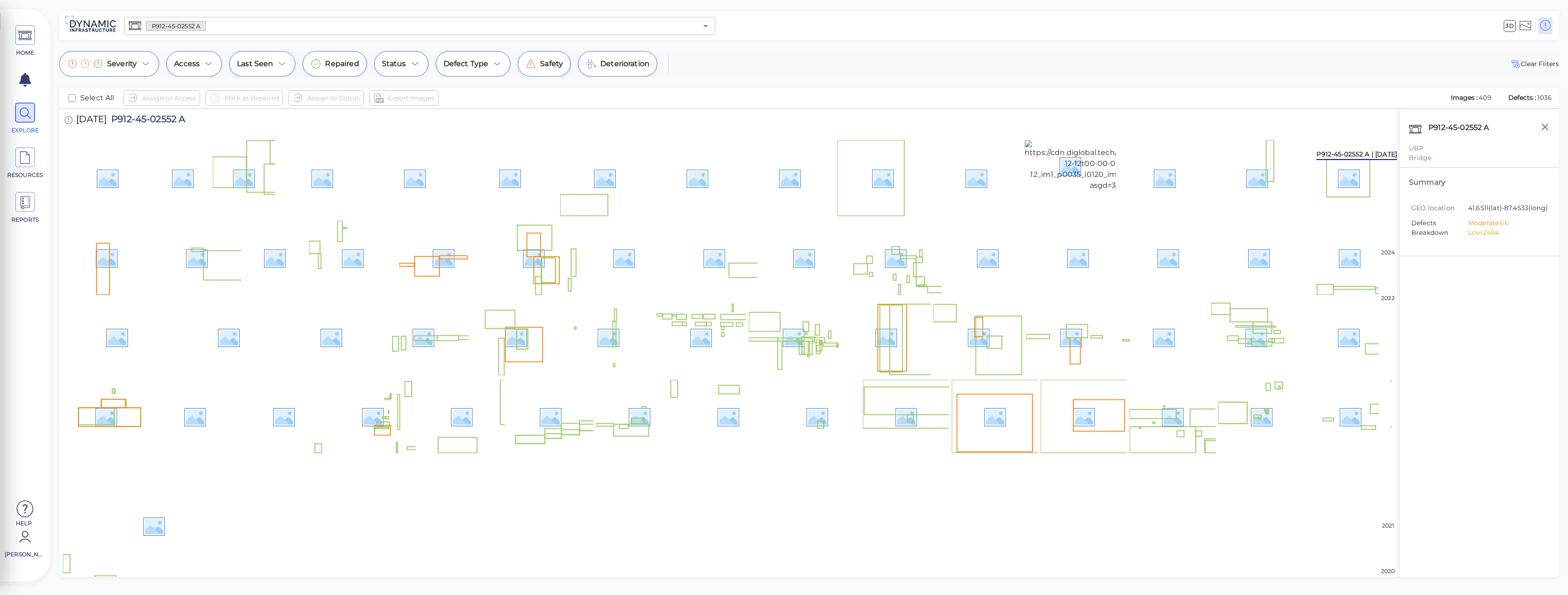
scroll to position [319, 0]
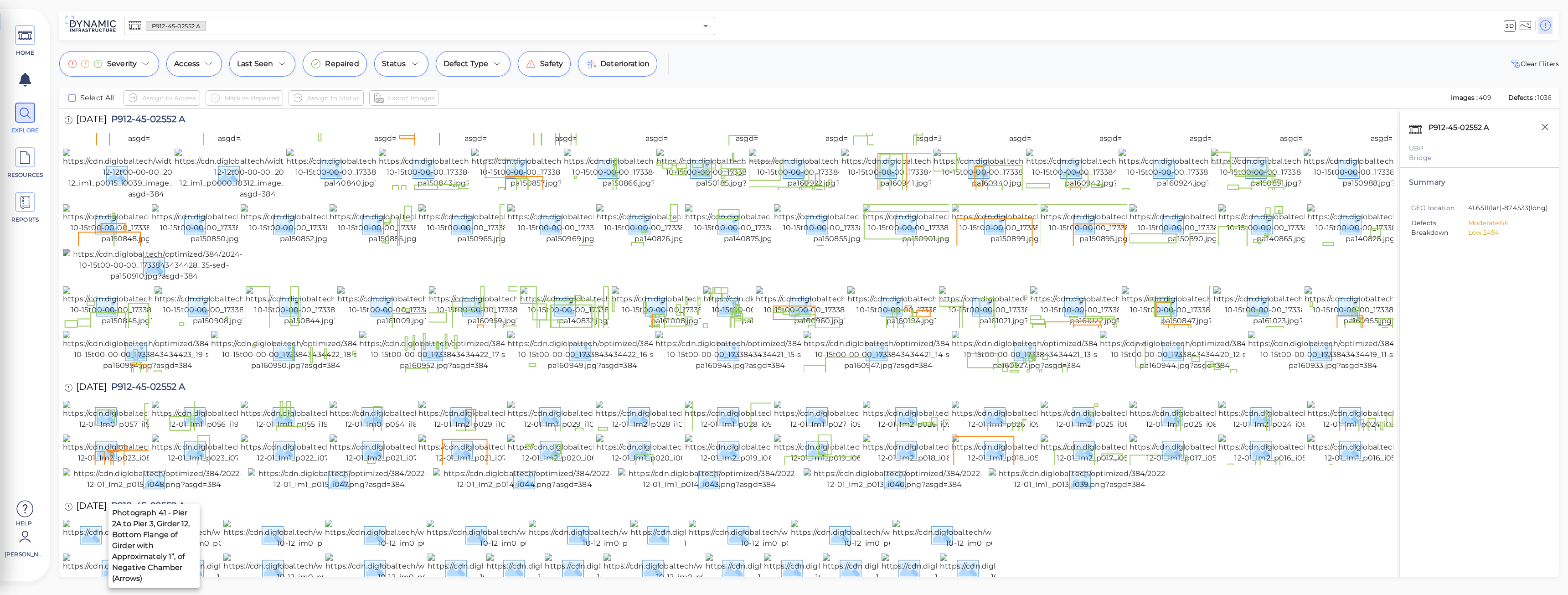
click at [195, 282] on img at bounding box center [154, 266] width 183 height 33
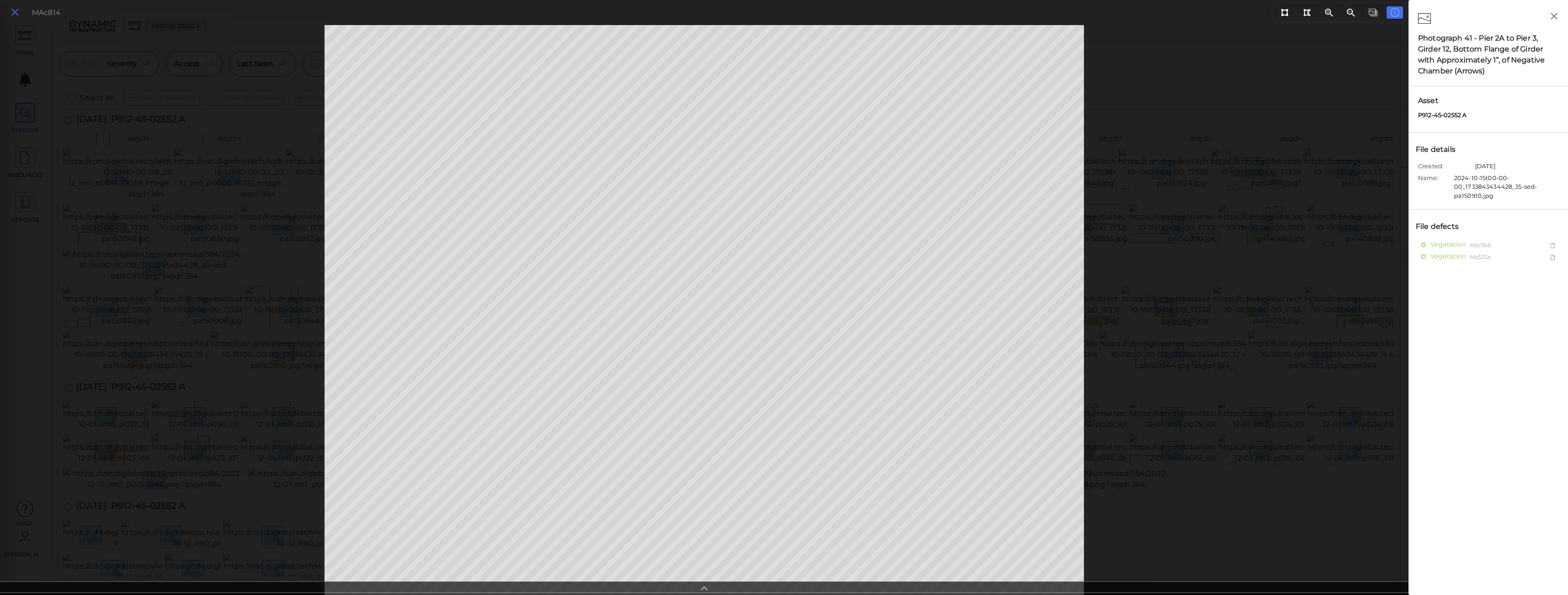
click at [13, 15] on icon at bounding box center [15, 12] width 10 height 12
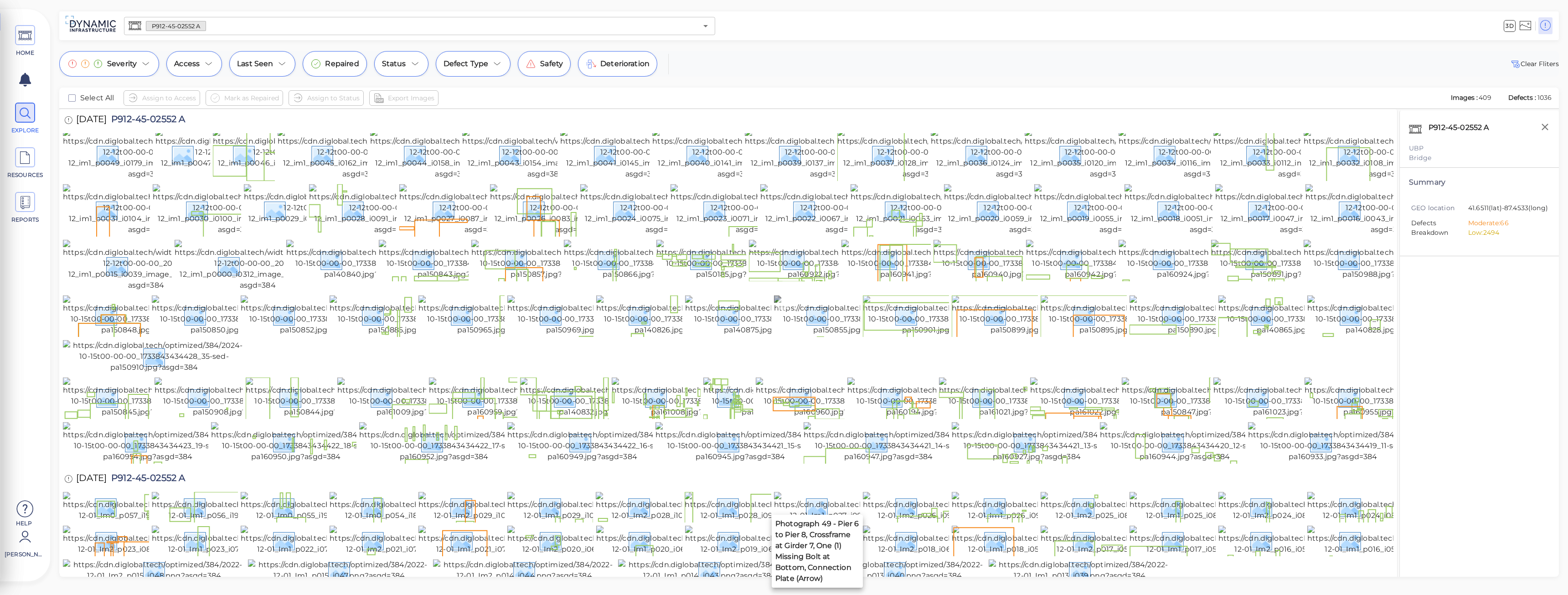
scroll to position [183, 0]
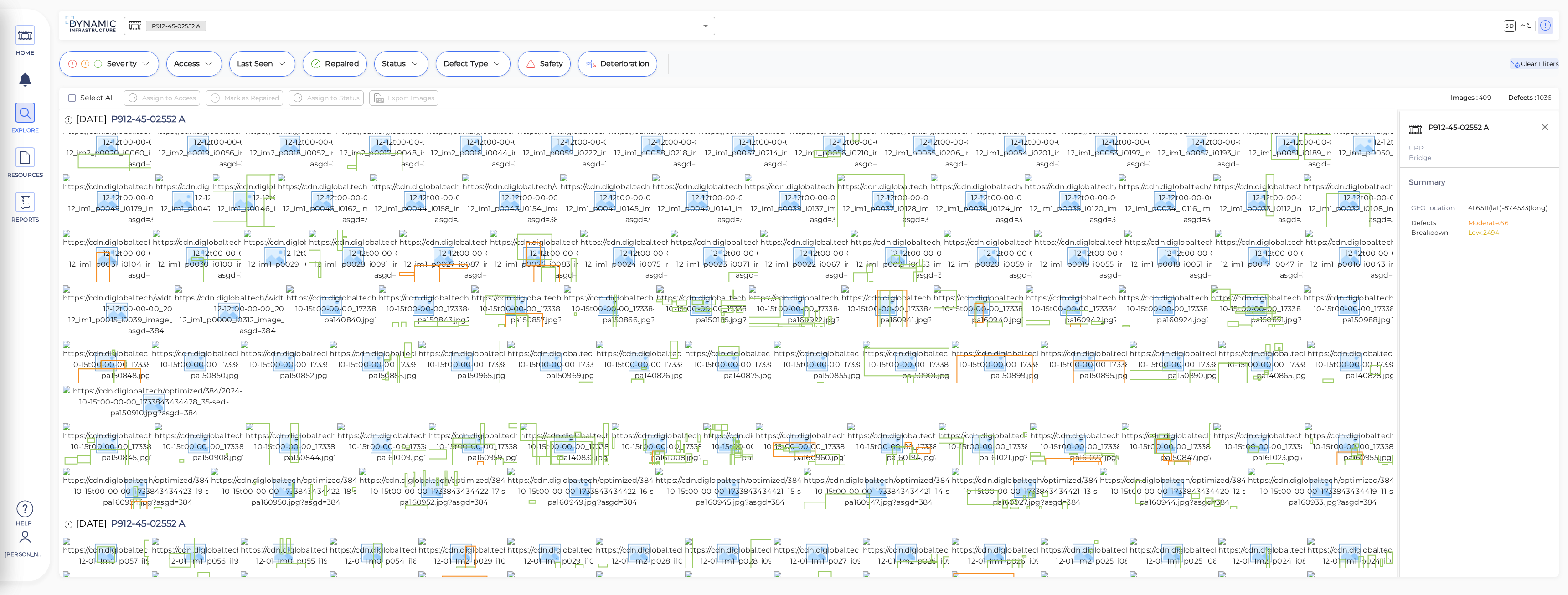
click at [1549, 69] on span "Clear Fliters" at bounding box center [1534, 64] width 49 height 11
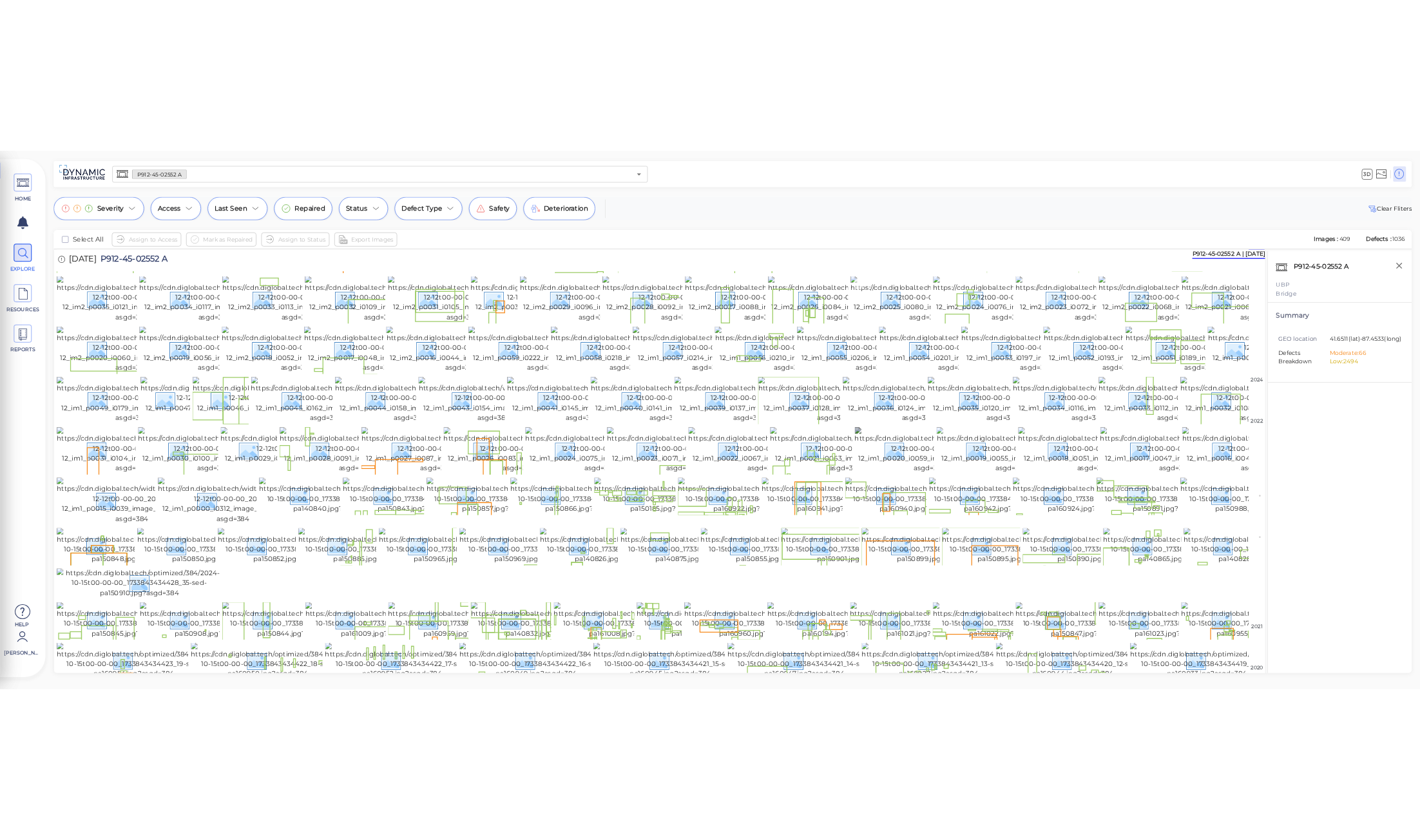
scroll to position [0, 0]
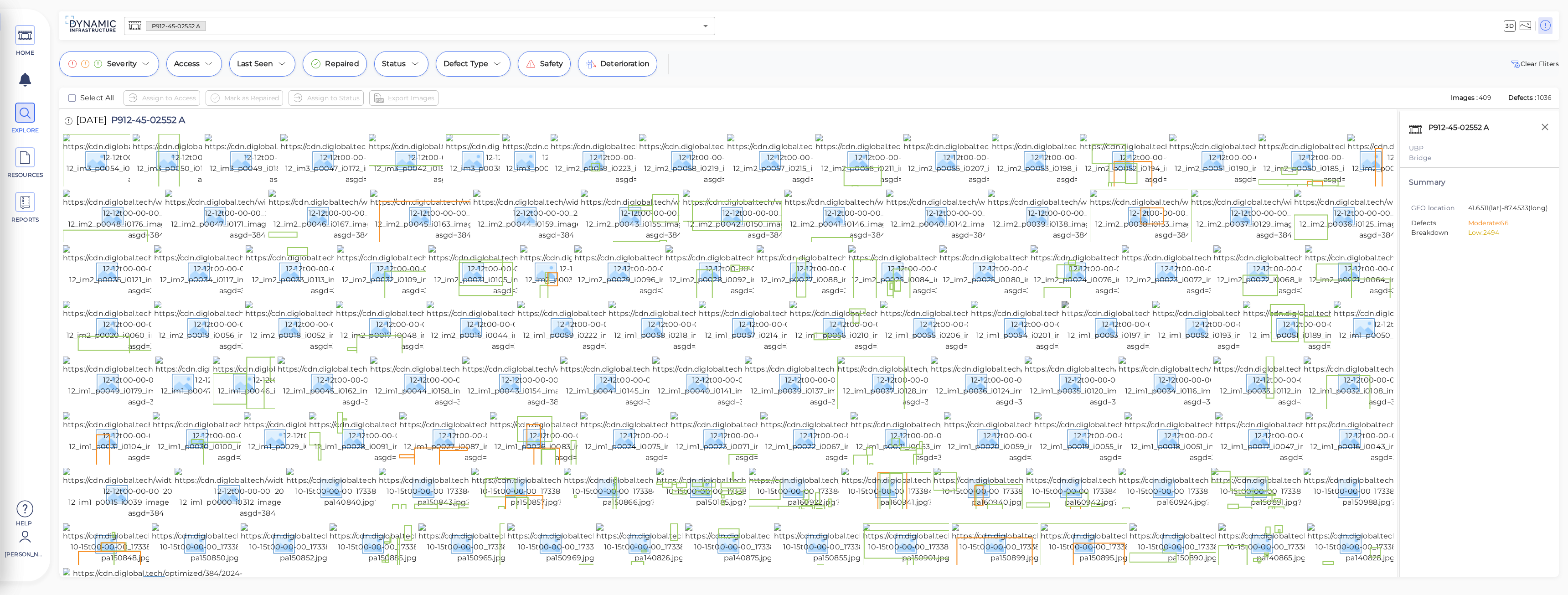
click at [1116, 352] on img at bounding box center [1144, 326] width 166 height 51
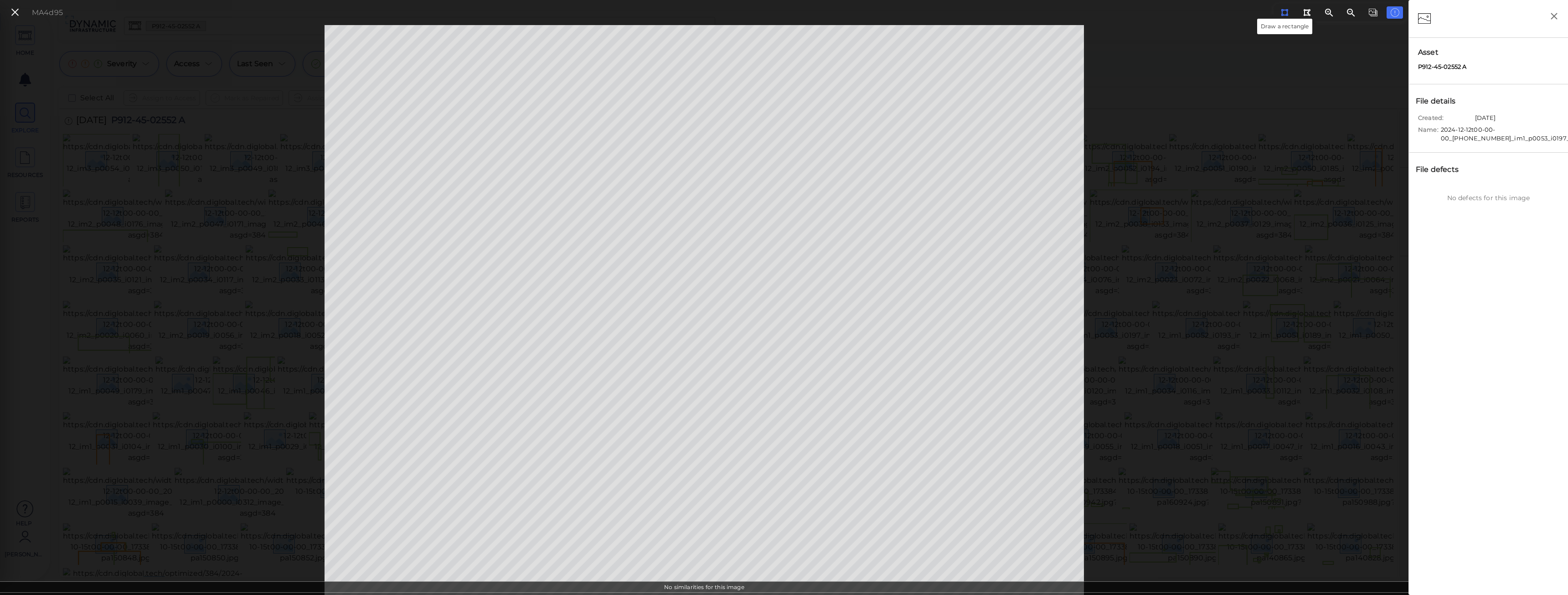
click at [1280, 14] on div at bounding box center [1284, 12] width 8 height 9
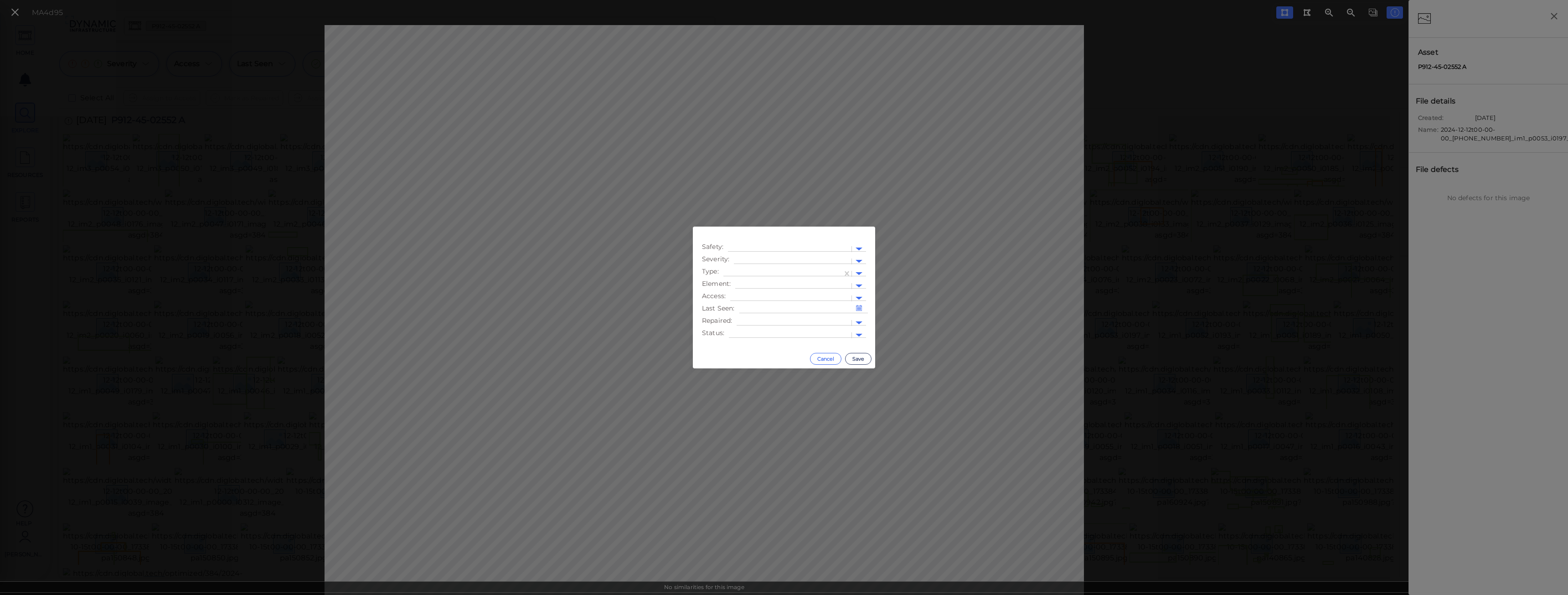
click at [835, 361] on button "Cancel" at bounding box center [826, 359] width 32 height 12
click at [836, 359] on button "Cancel" at bounding box center [826, 359] width 32 height 12
click at [790, 257] on div at bounding box center [793, 262] width 108 height 10
click at [752, 292] on div "Low" at bounding box center [759, 290] width 50 height 14
click at [768, 269] on div at bounding box center [783, 274] width 110 height 10
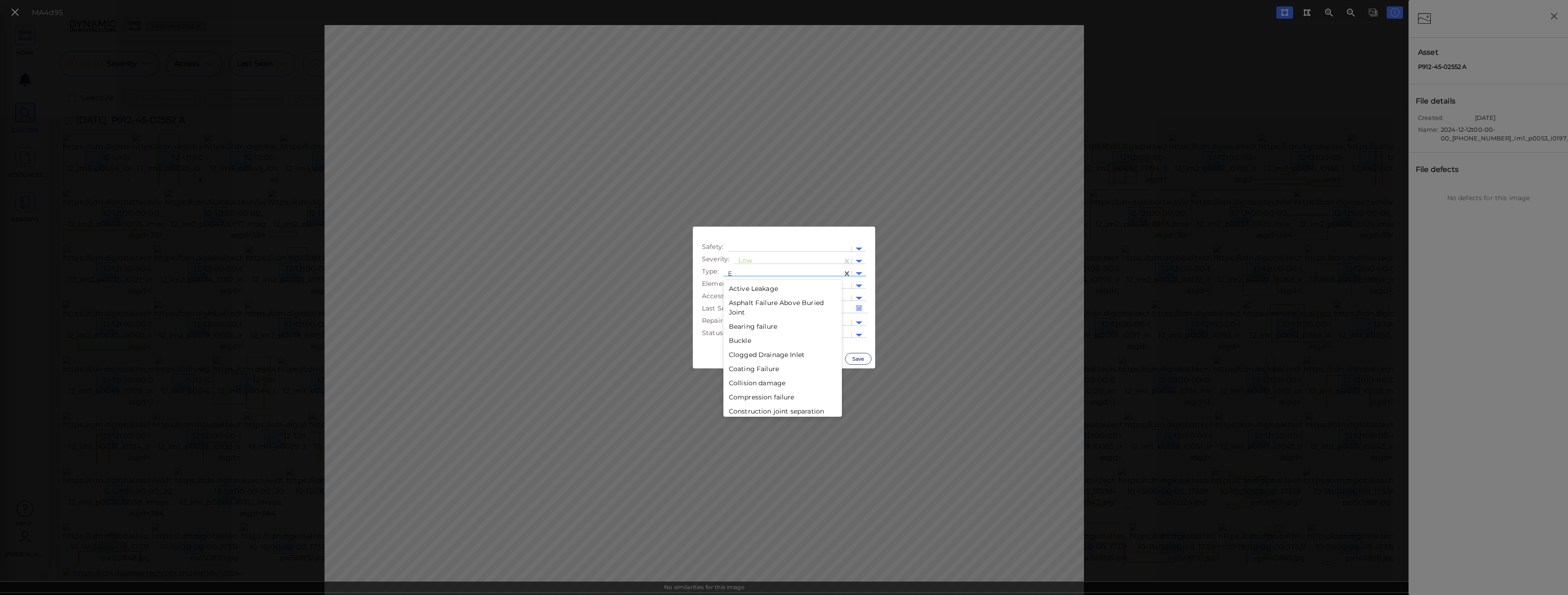
type input "Ex"
click at [751, 286] on div "Exposed reinforcement" at bounding box center [766, 289] width 86 height 14
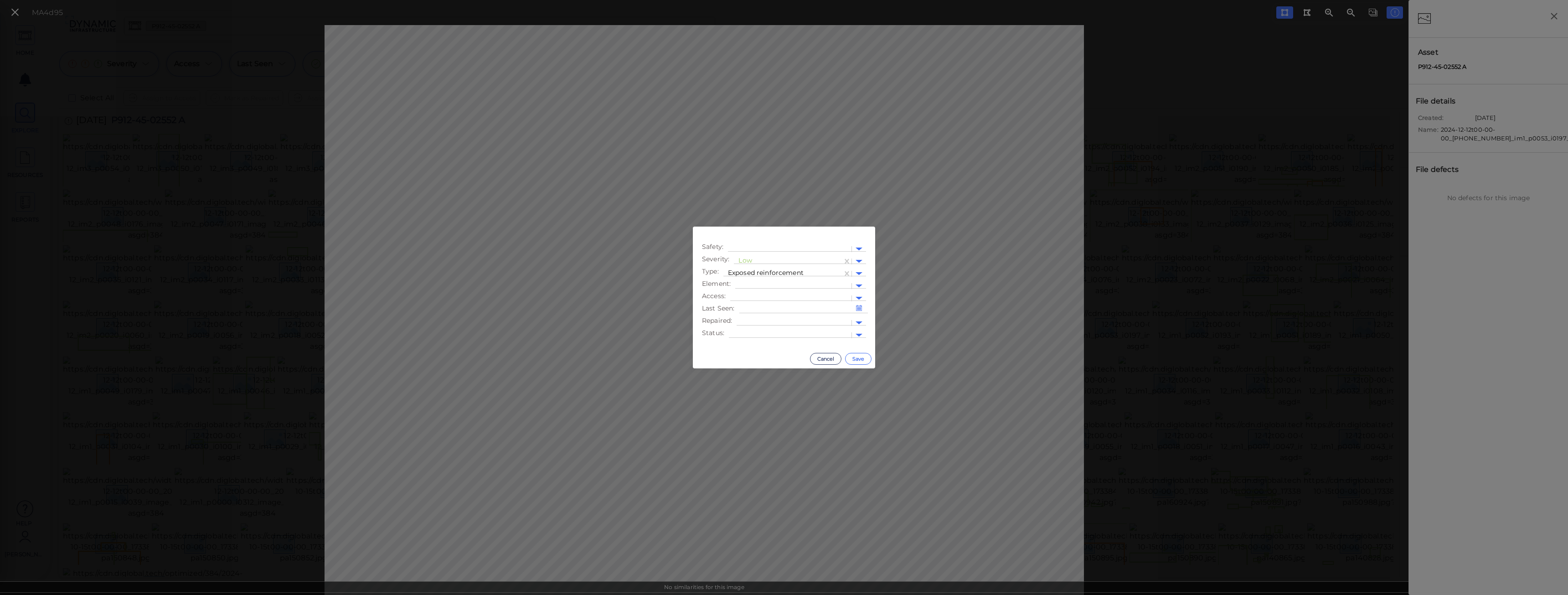
click at [853, 356] on button "Save" at bounding box center [858, 359] width 26 height 12
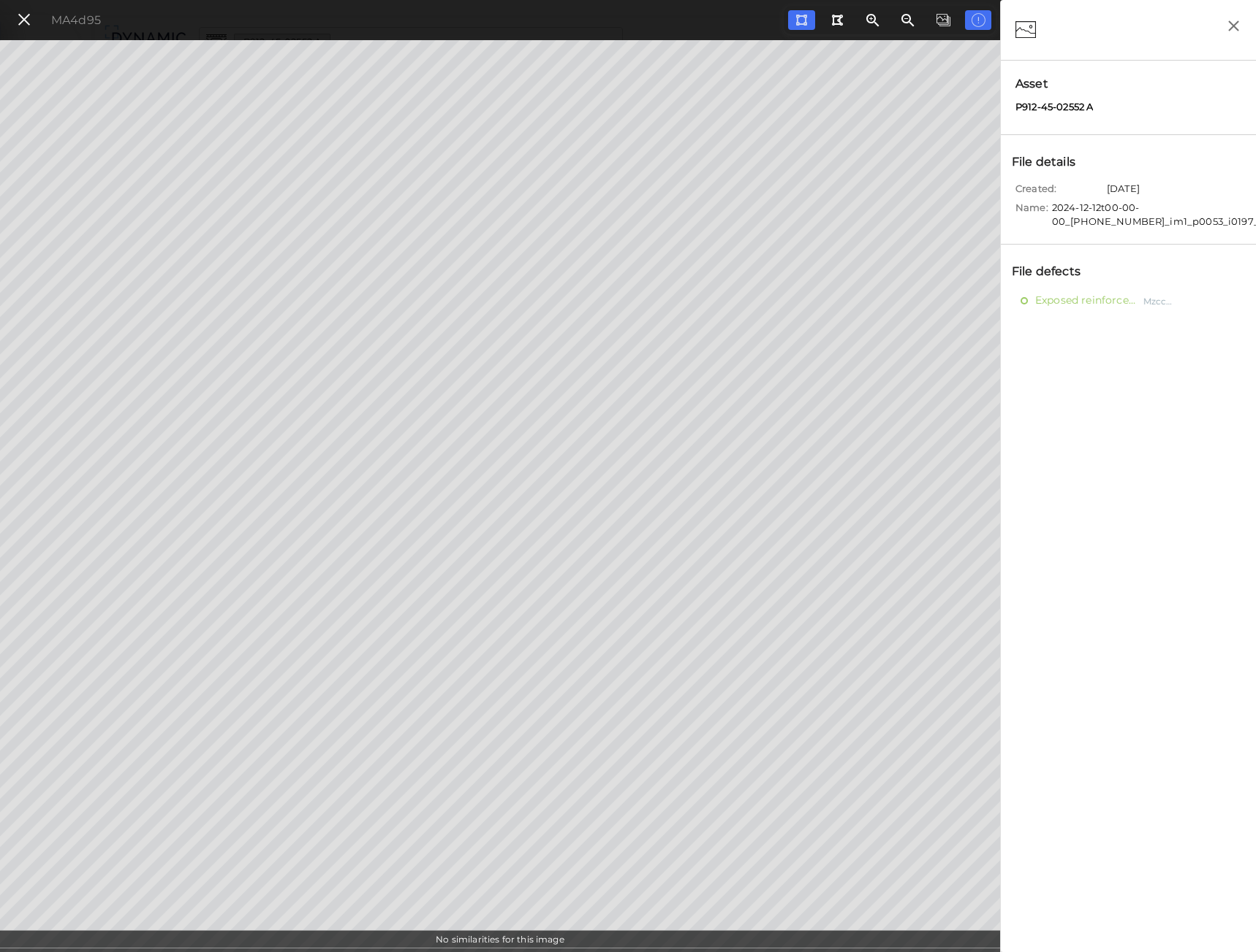
click at [1145, 36] on div at bounding box center [1127, 29] width 225 height 30
drag, startPoint x: 1129, startPoint y: 34, endPoint x: 1043, endPoint y: 34, distance: 86.0
click at [1127, 33] on div at bounding box center [1127, 29] width 225 height 30
click at [1031, 32] on icon at bounding box center [1029, 29] width 27 height 30
click at [1061, 43] on div at bounding box center [1127, 29] width 225 height 30
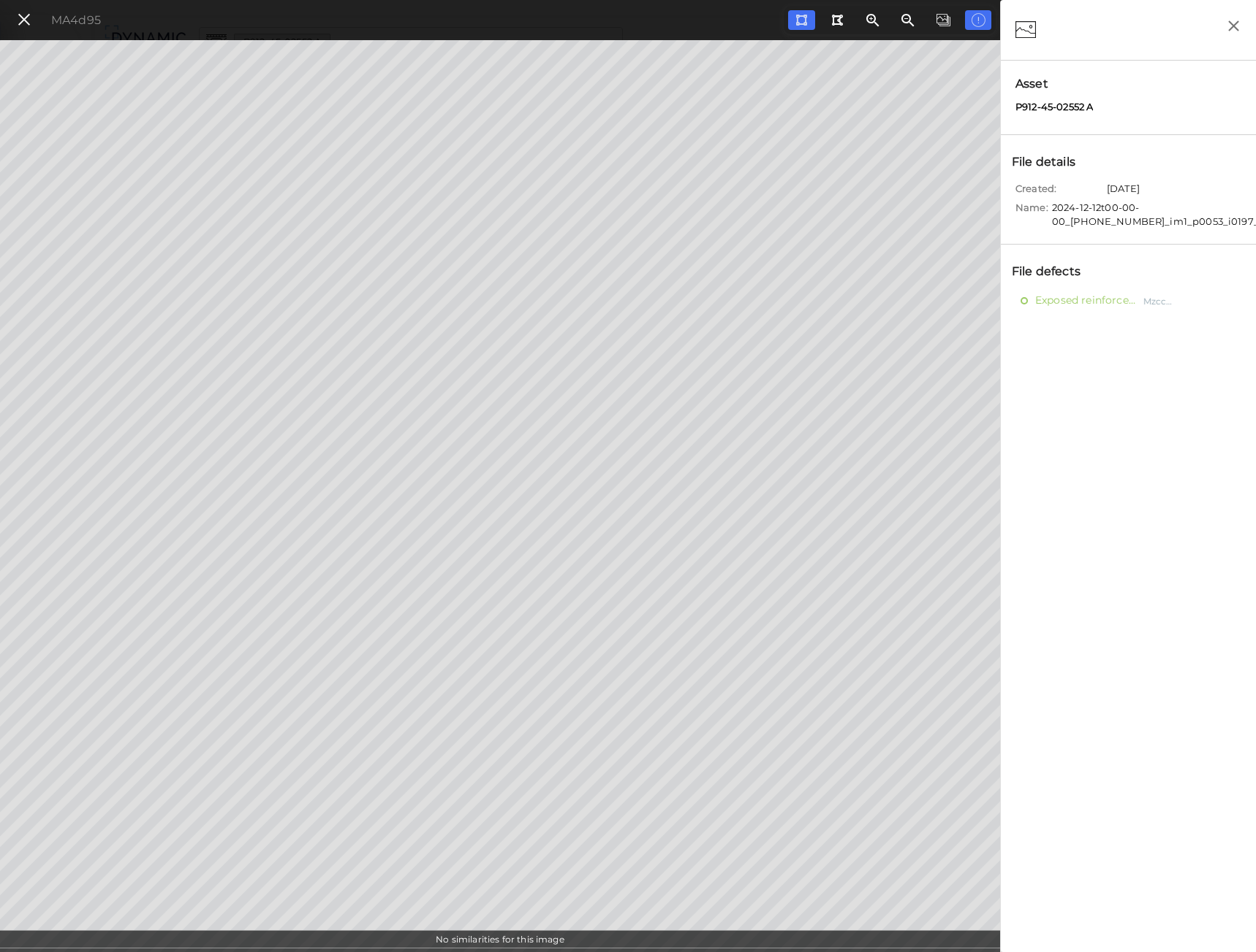
click at [1084, 91] on span "Asset" at bounding box center [1127, 84] width 225 height 18
drag, startPoint x: 1100, startPoint y: 109, endPoint x: 1108, endPoint y: 83, distance: 27.2
click at [1099, 106] on div "Asset P912-45-02552 A" at bounding box center [1127, 98] width 255 height 74
click at [1233, 31] on icon "button" at bounding box center [1233, 25] width 19 height 19
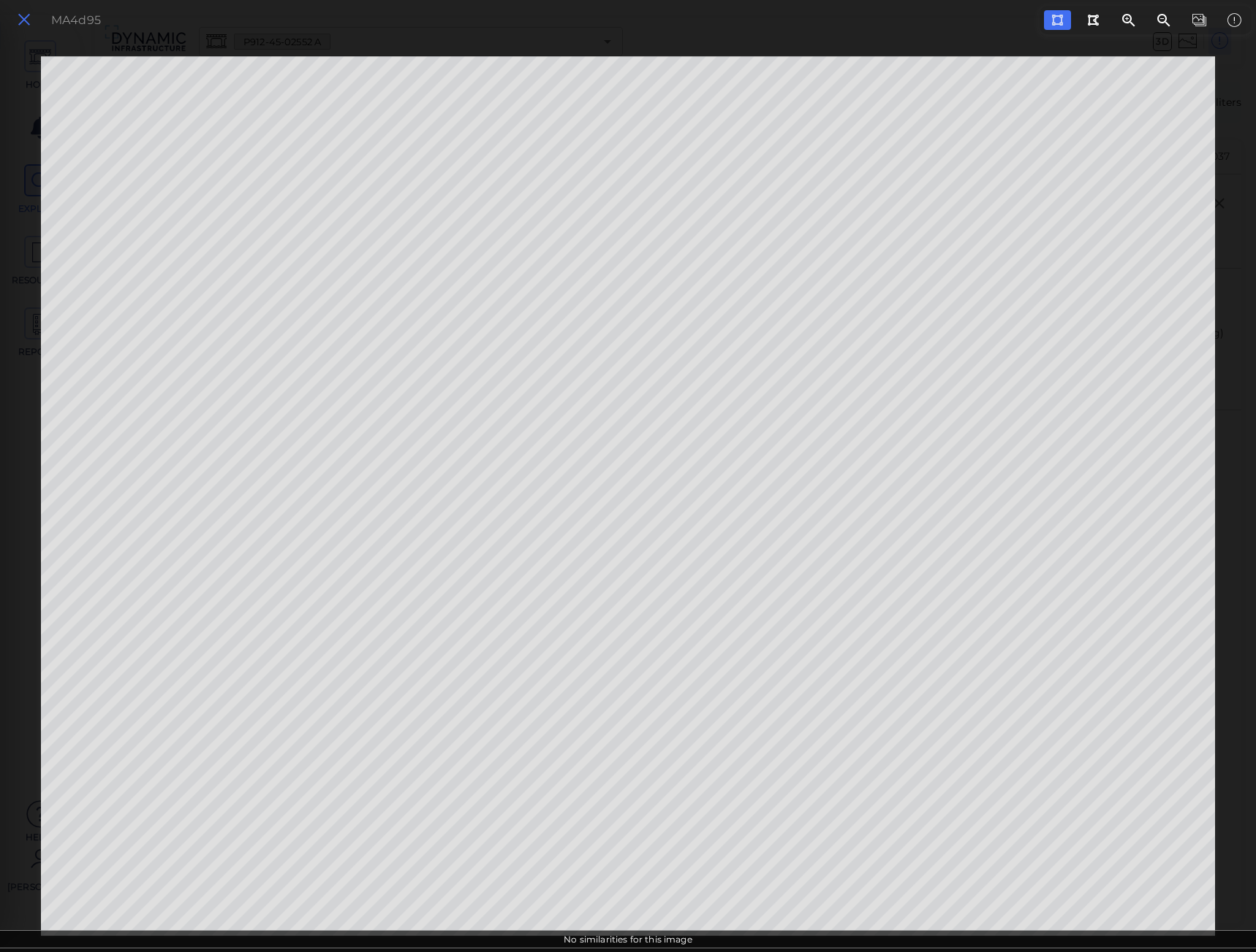
click at [16, 24] on button at bounding box center [23, 20] width 24 height 21
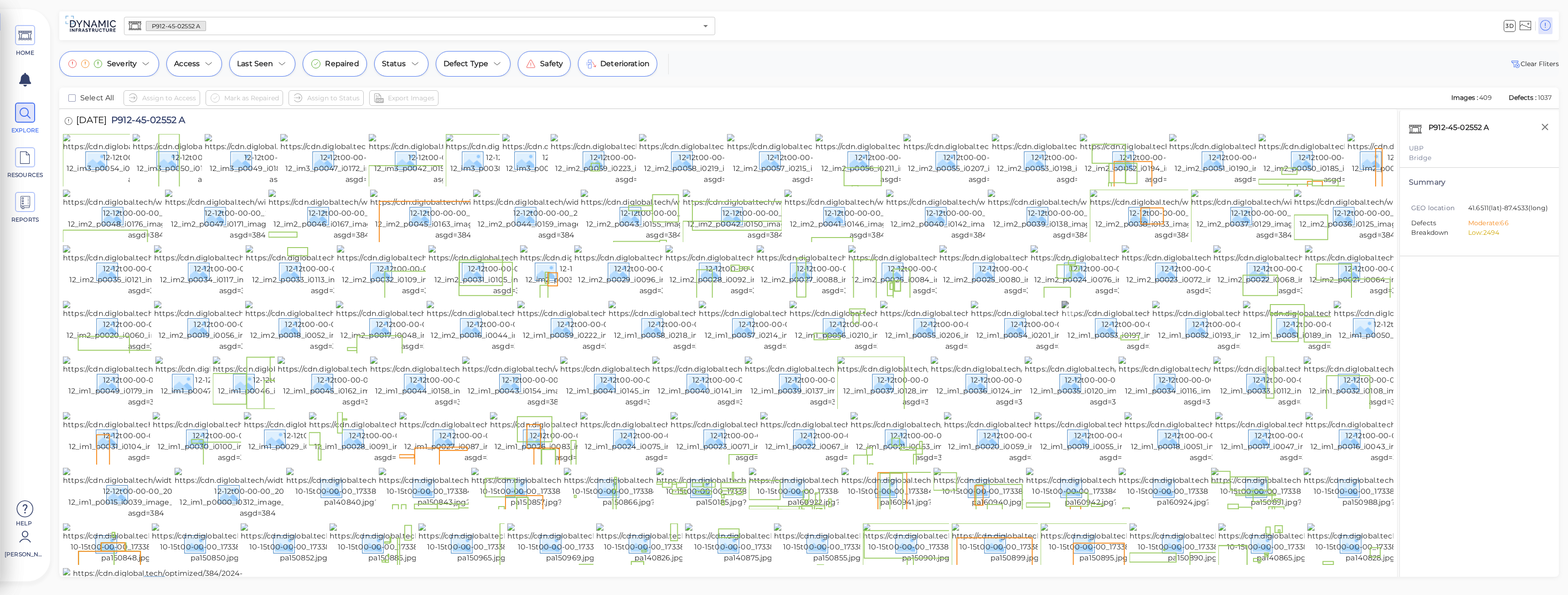
click at [1101, 352] on img at bounding box center [1144, 326] width 166 height 51
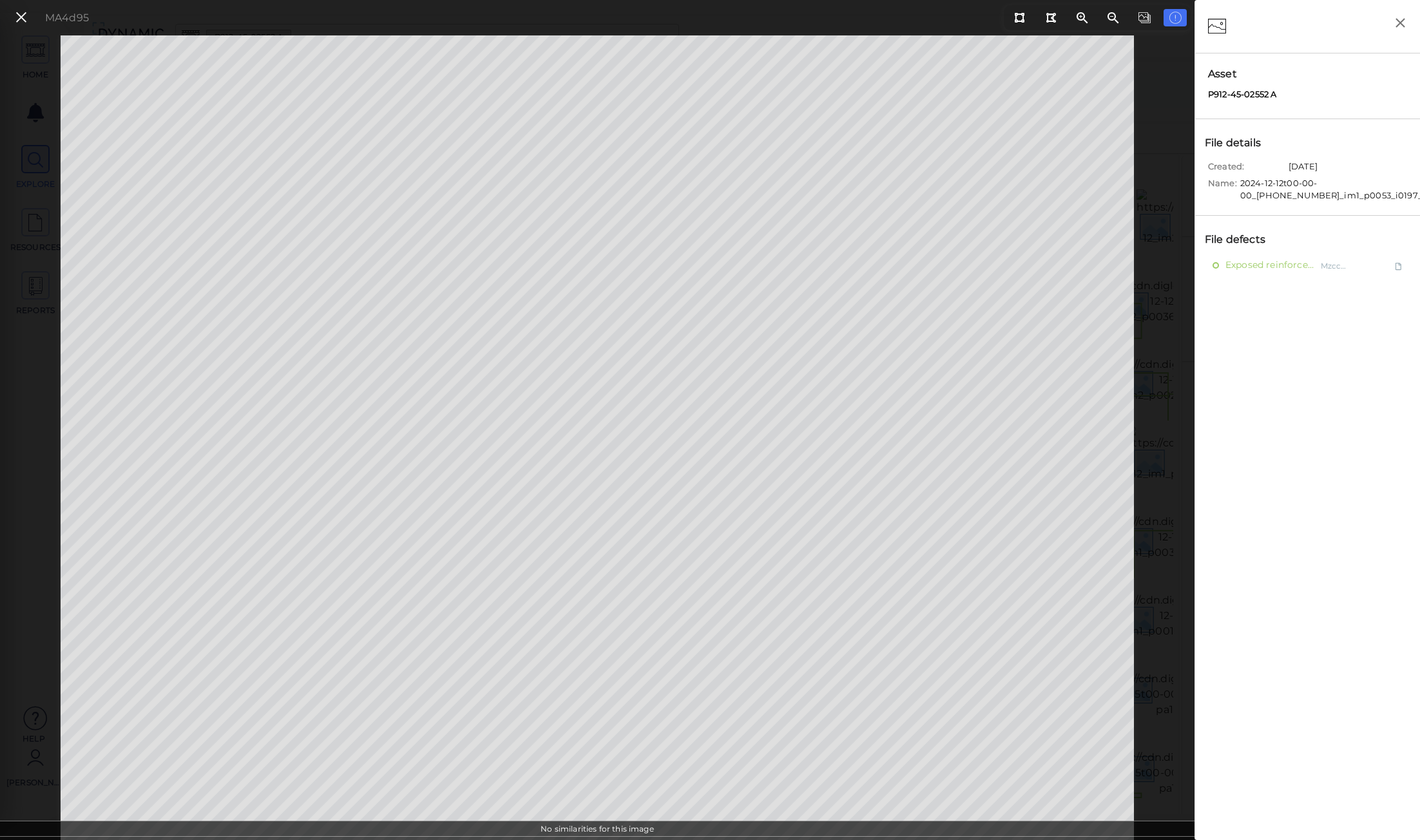
click at [1337, 34] on div at bounding box center [1307, 26] width 199 height 27
click at [24, 19] on icon at bounding box center [21, 17] width 14 height 17
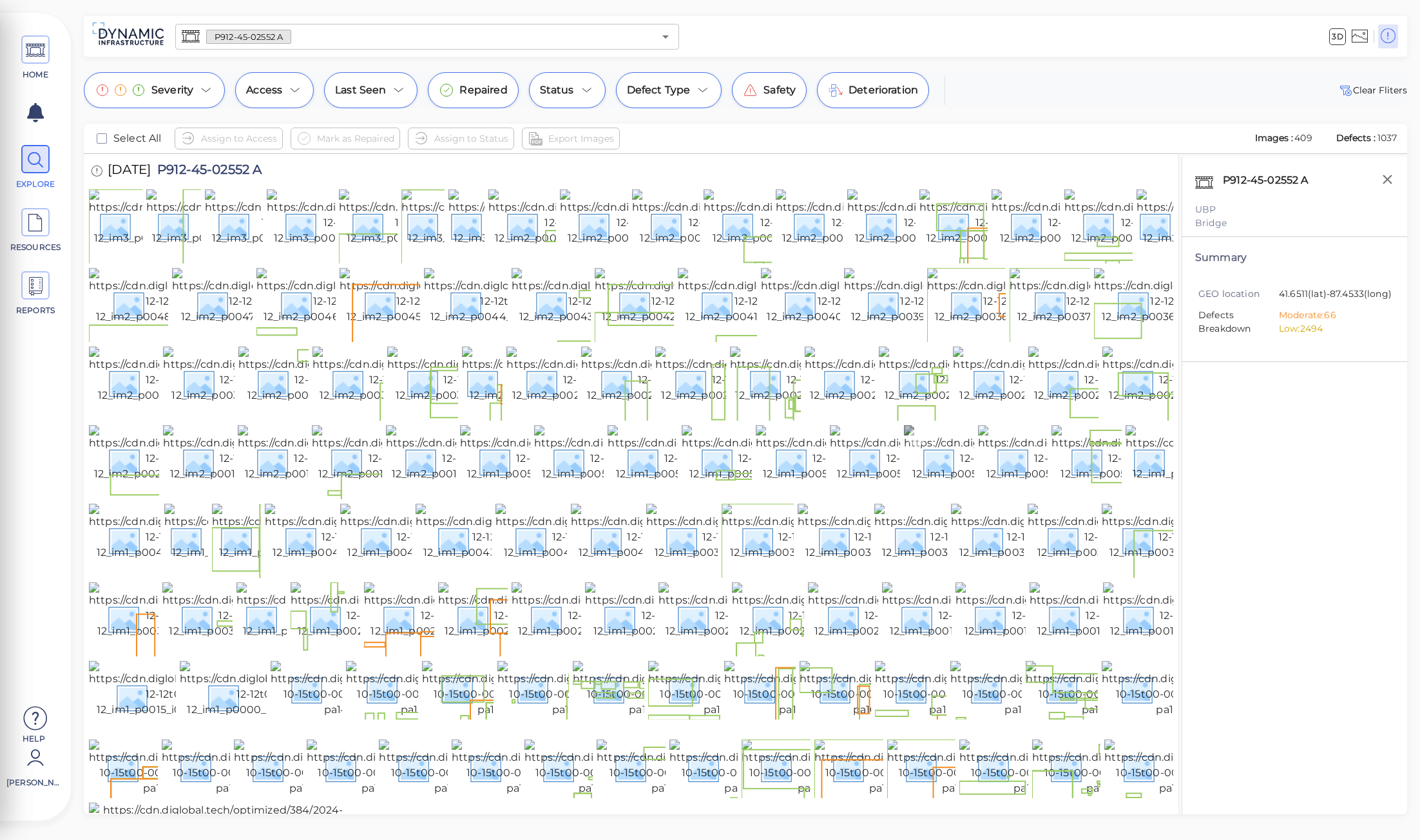
click at [948, 497] on img at bounding box center [1022, 461] width 235 height 72
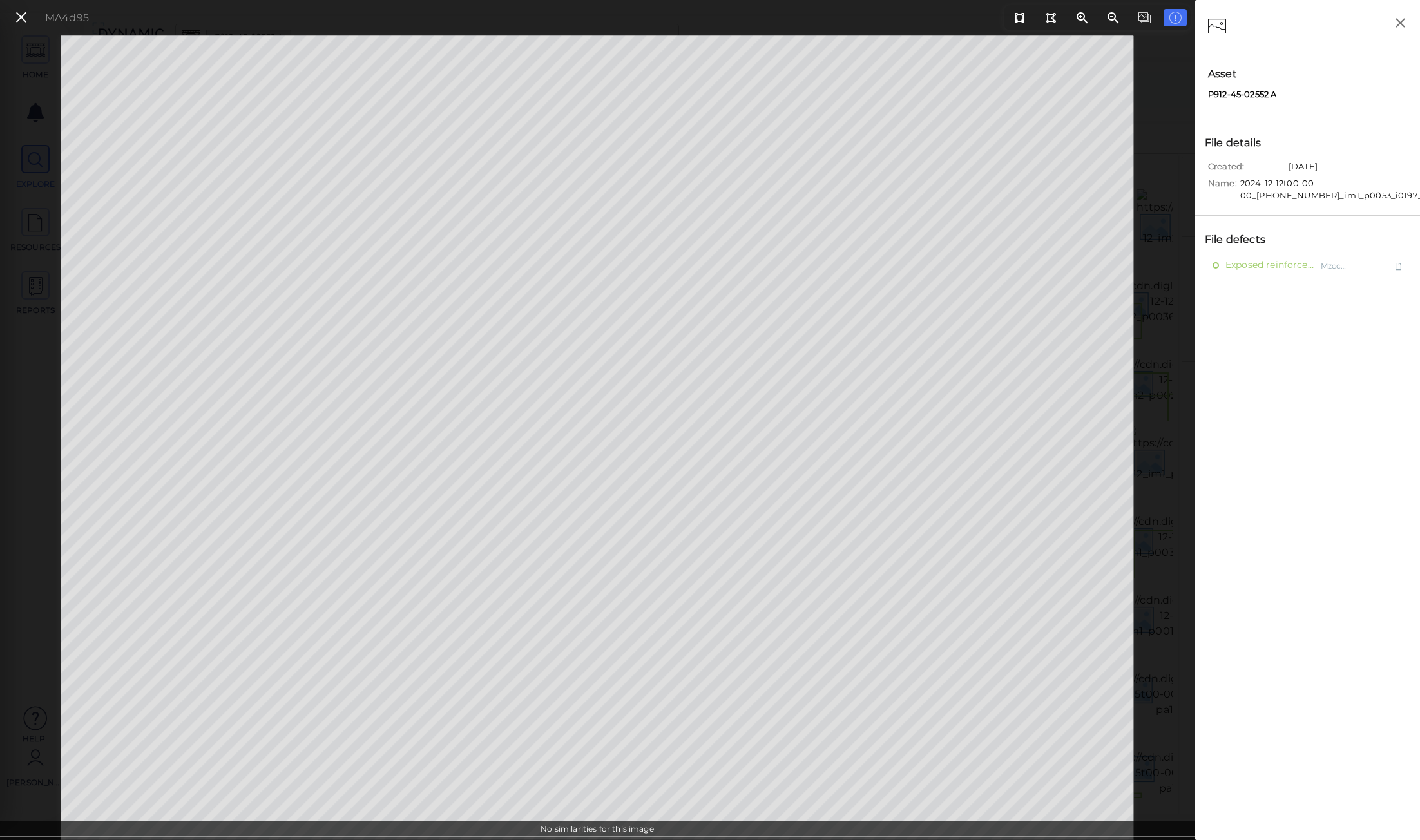
click at [1349, 33] on div at bounding box center [1307, 26] width 199 height 27
click at [1217, 24] on icon at bounding box center [1220, 26] width 24 height 27
click at [1242, 40] on div at bounding box center [1307, 27] width 225 height 53
drag, startPoint x: 1299, startPoint y: 89, endPoint x: 1291, endPoint y: 94, distance: 9.4
click at [1297, 89] on div "Asset P912-45-02552 A" at bounding box center [1307, 86] width 225 height 65
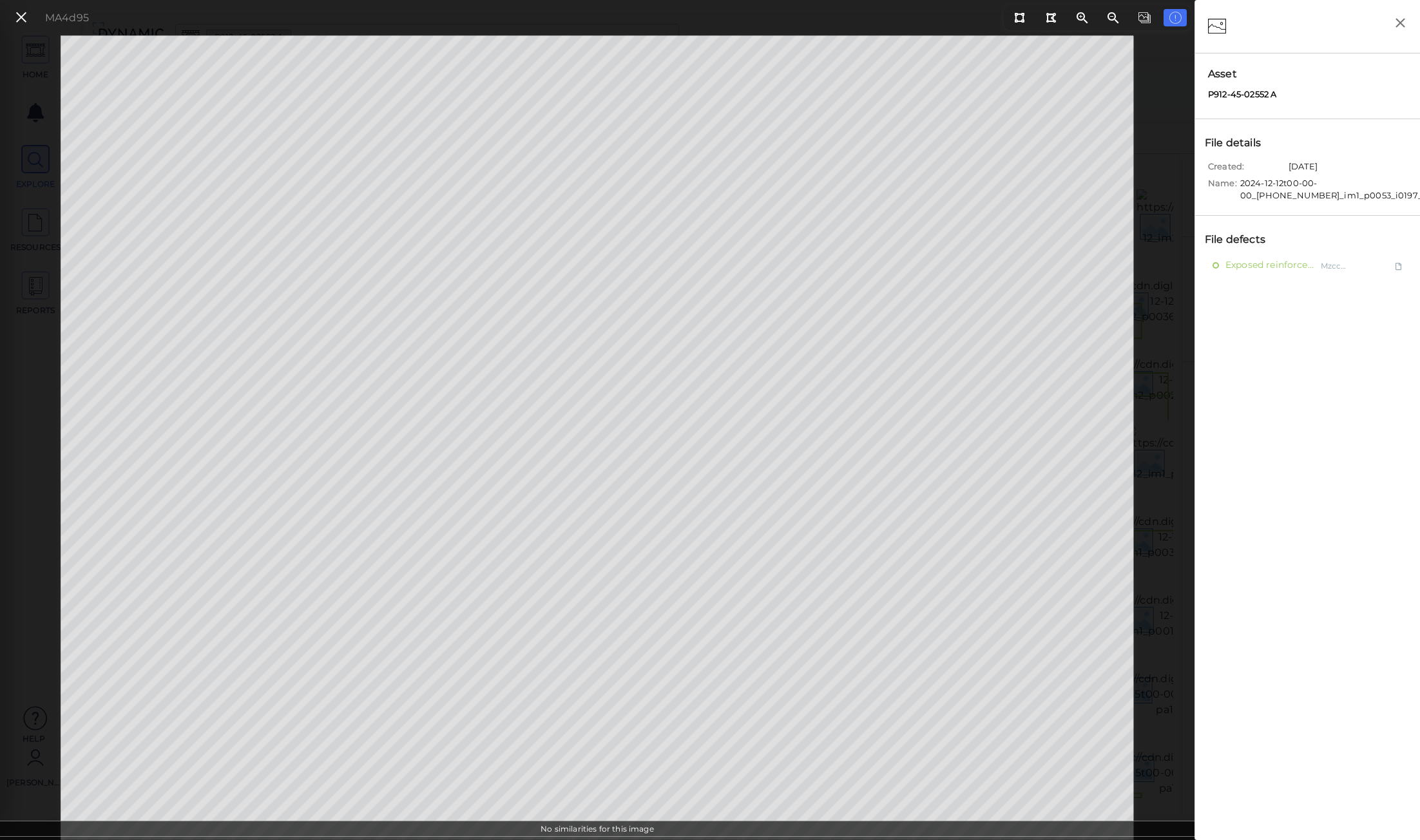
drag, startPoint x: 1281, startPoint y: 102, endPoint x: 1287, endPoint y: 139, distance: 37.5
click at [1281, 102] on div "Asset P912-45-02552 A" at bounding box center [1307, 86] width 225 height 65
drag, startPoint x: 1293, startPoint y: 166, endPoint x: 1380, endPoint y: 170, distance: 87.1
click at [1380, 170] on div "Created: [DATE]" at bounding box center [1311, 168] width 206 height 16
click at [1020, 17] on icon at bounding box center [1020, 17] width 10 height 9
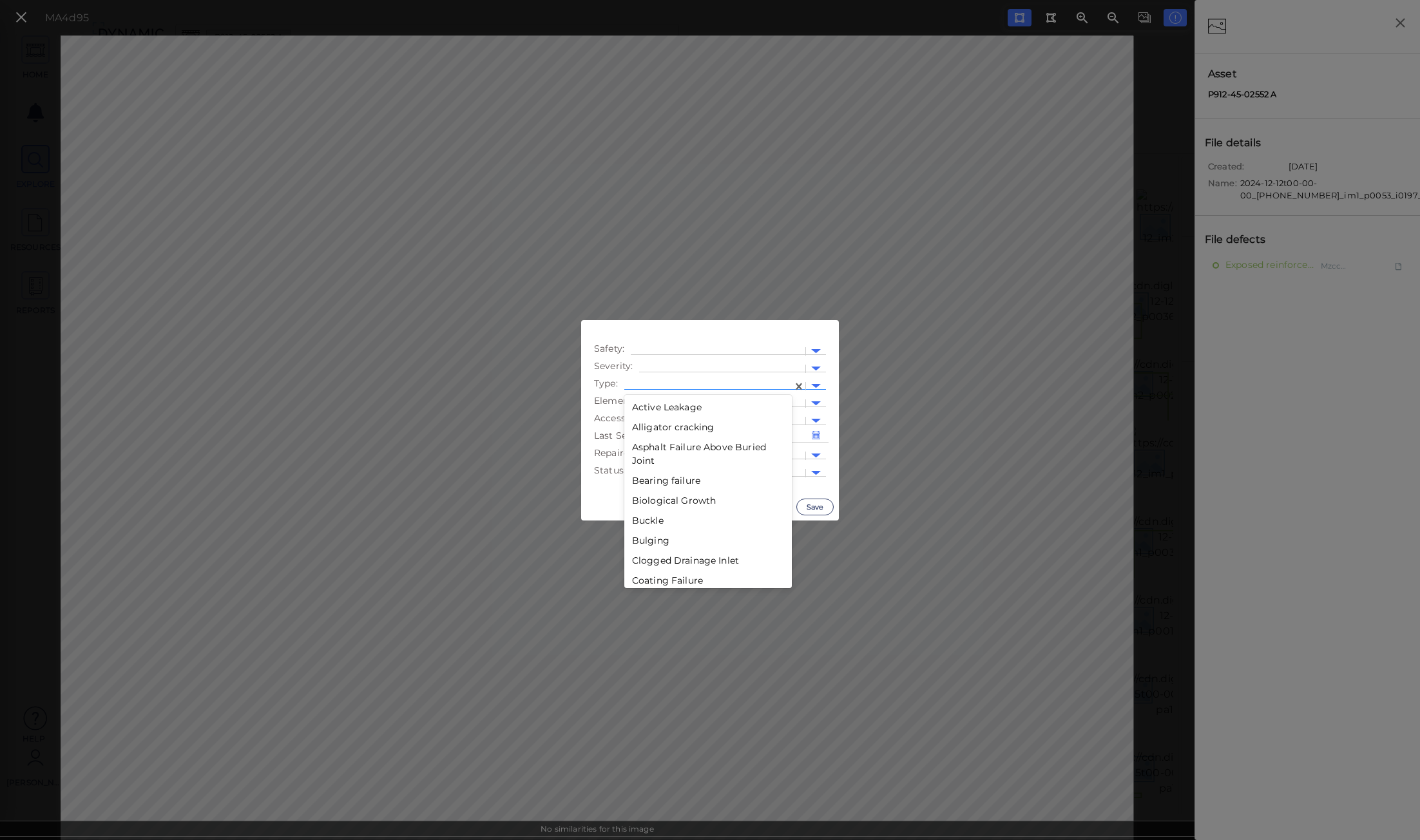
click at [685, 383] on div at bounding box center [708, 386] width 155 height 14
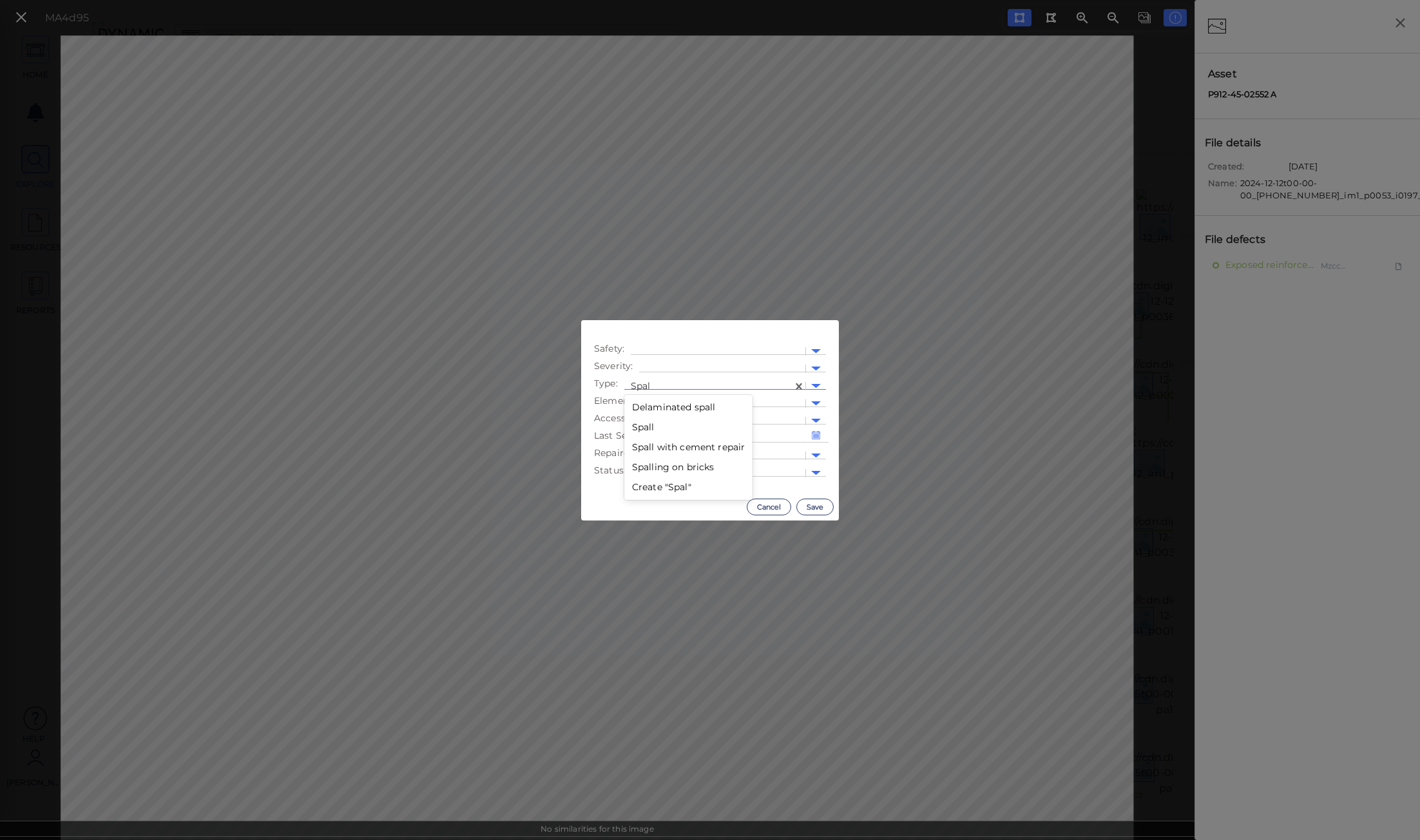
type input "Spall"
click at [656, 424] on div "Spall" at bounding box center [689, 427] width 129 height 20
click at [660, 398] on div at bounding box center [724, 404] width 151 height 14
click at [813, 405] on div at bounding box center [816, 404] width 9 height 4
click at [815, 398] on div at bounding box center [816, 404] width 20 height 15
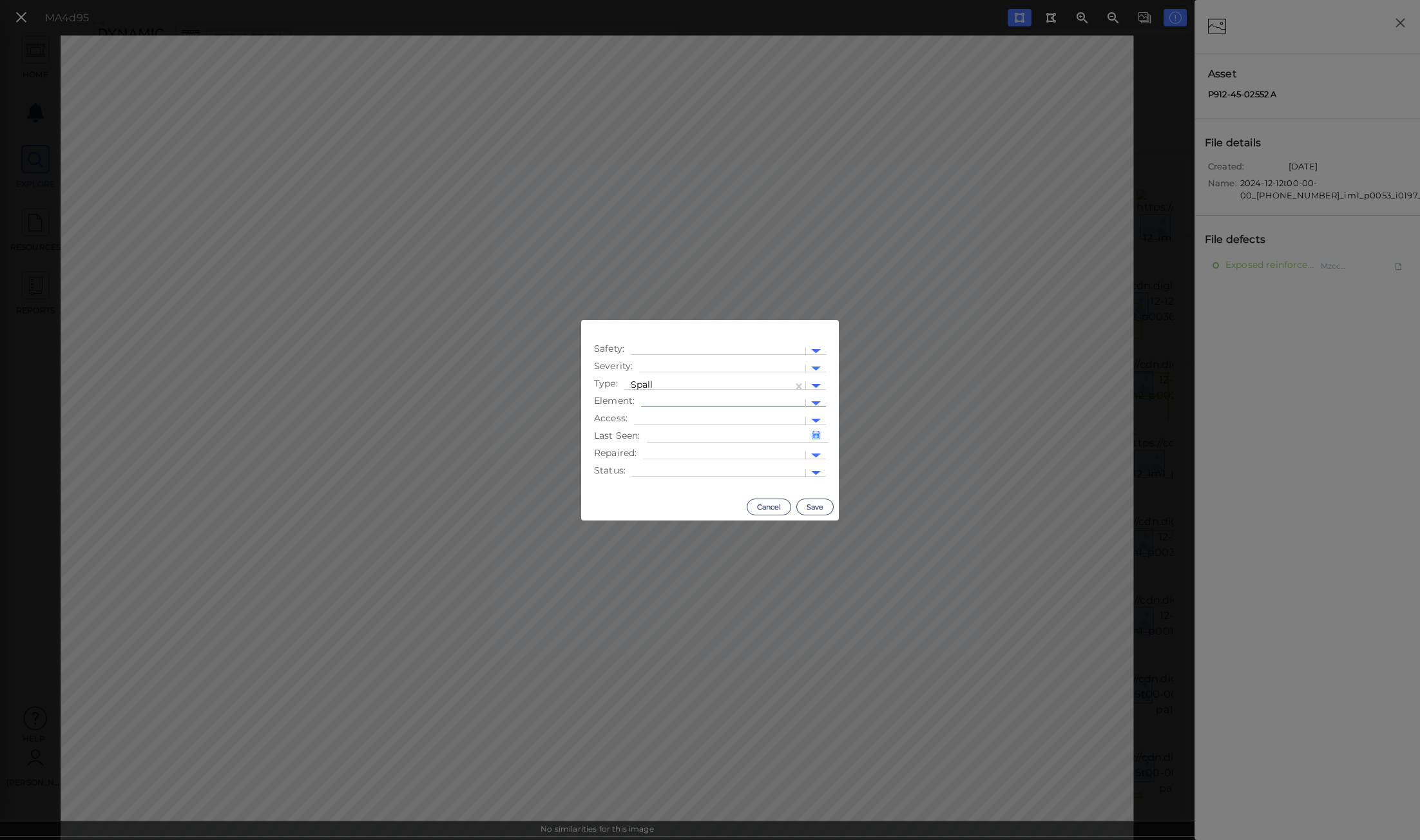
click at [715, 400] on div at bounding box center [724, 404] width 151 height 14
type input "Pier 8"
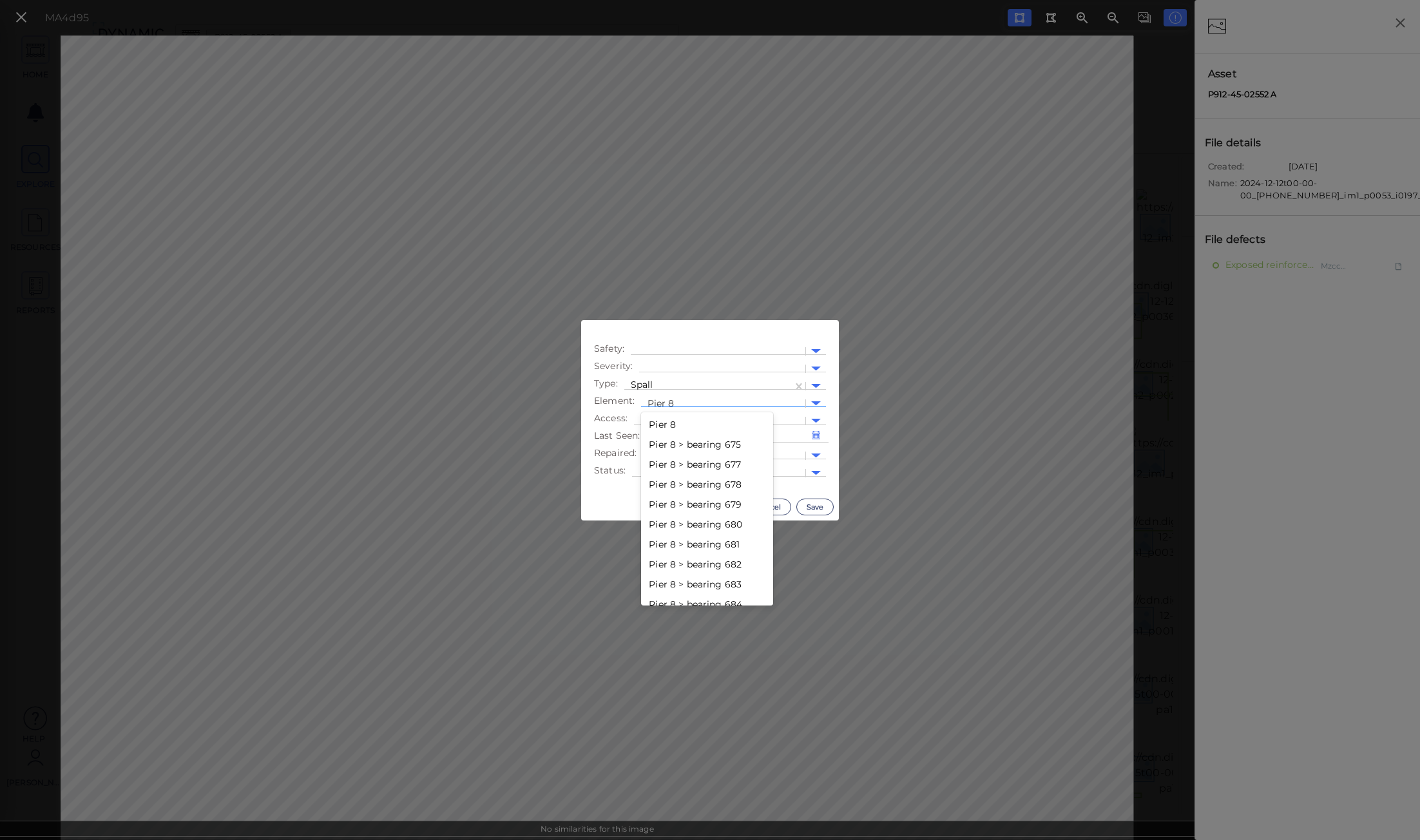
click at [666, 427] on div "Pier 8" at bounding box center [707, 424] width 133 height 20
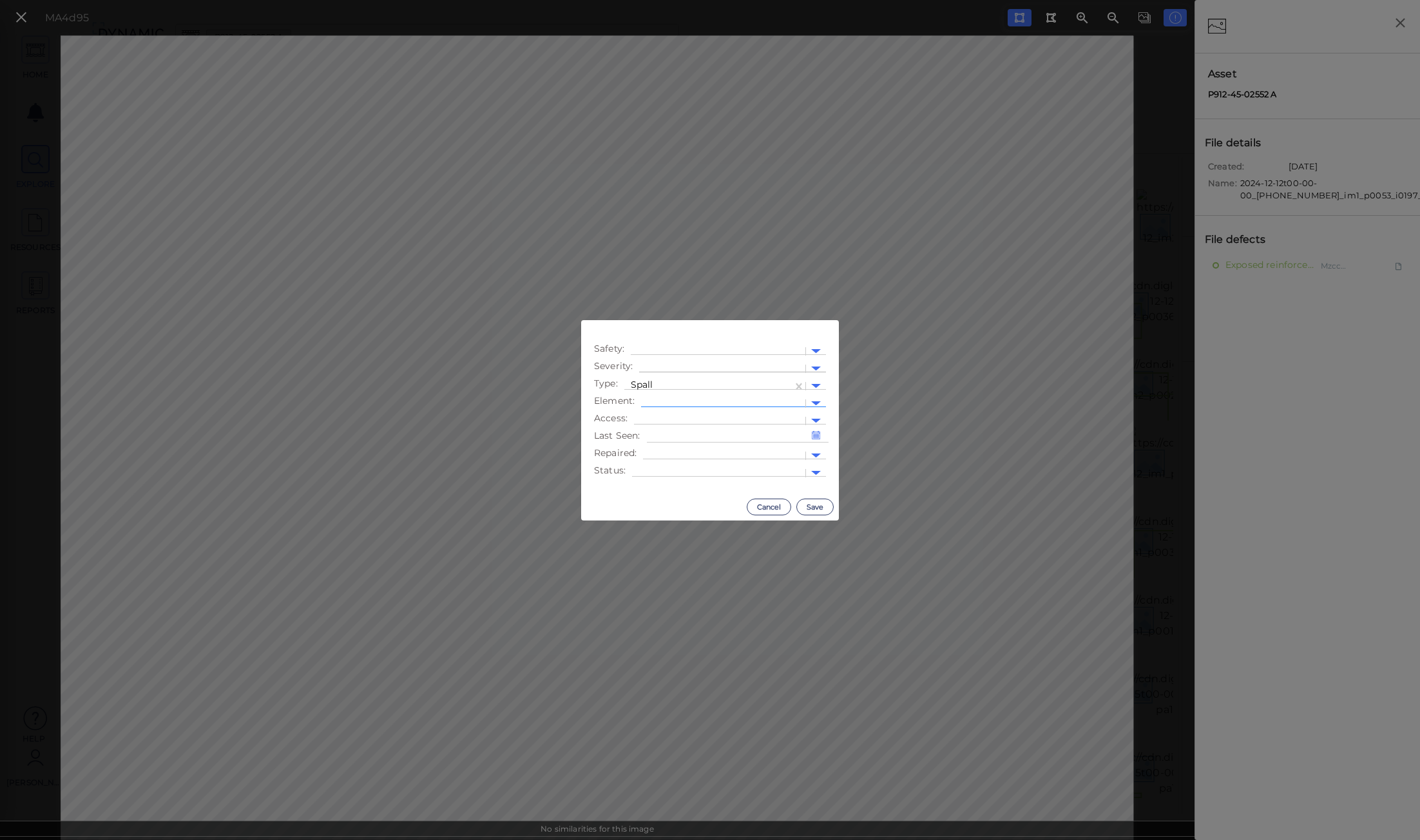
click at [707, 368] on div at bounding box center [722, 369] width 153 height 14
click at [670, 412] on div "Low" at bounding box center [675, 410] width 71 height 20
click at [807, 510] on button "Save" at bounding box center [815, 507] width 37 height 16
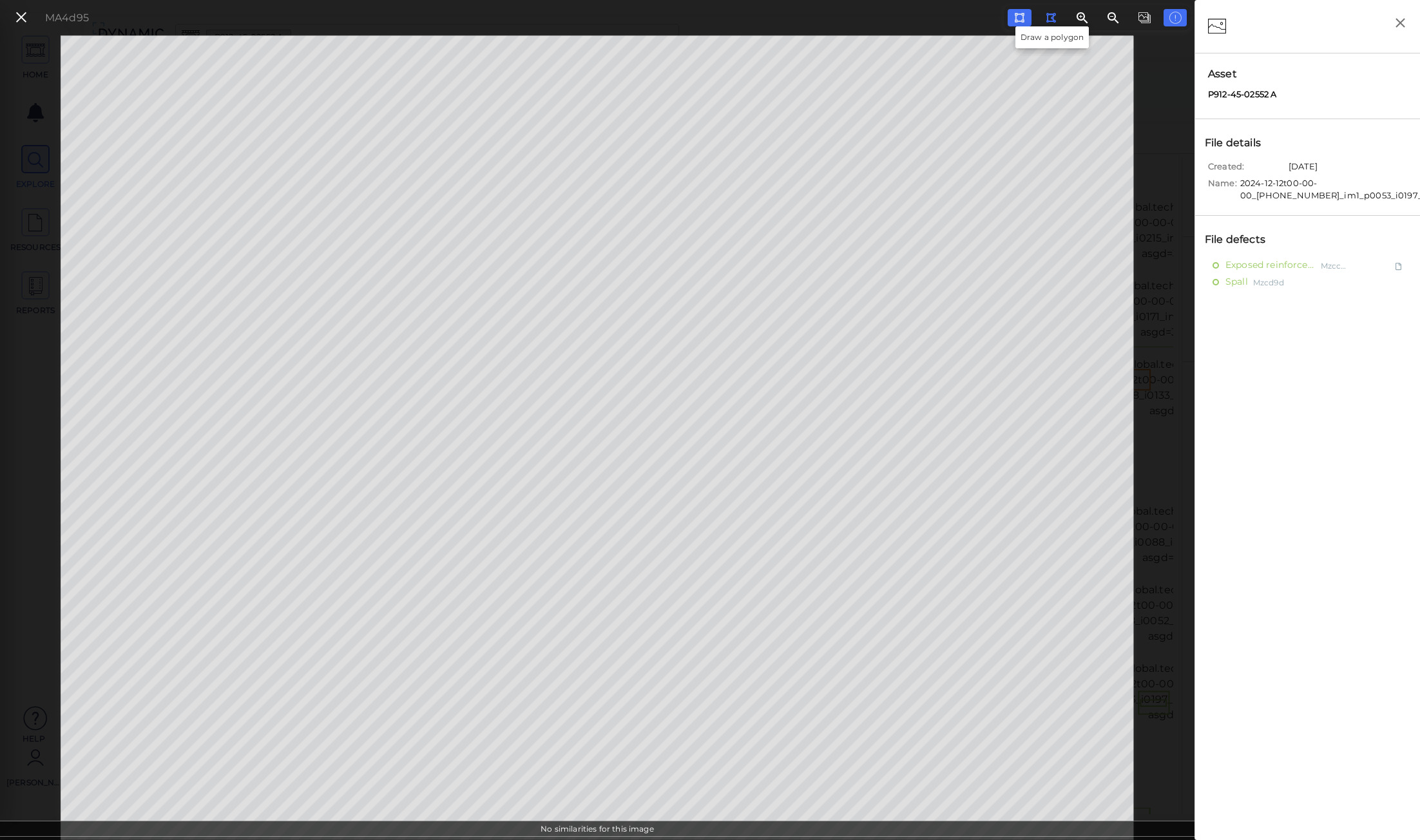
click at [1055, 19] on icon at bounding box center [1051, 17] width 10 height 11
click at [1056, 16] on icon at bounding box center [1051, 17] width 10 height 11
click at [1049, 19] on icon at bounding box center [1051, 17] width 10 height 11
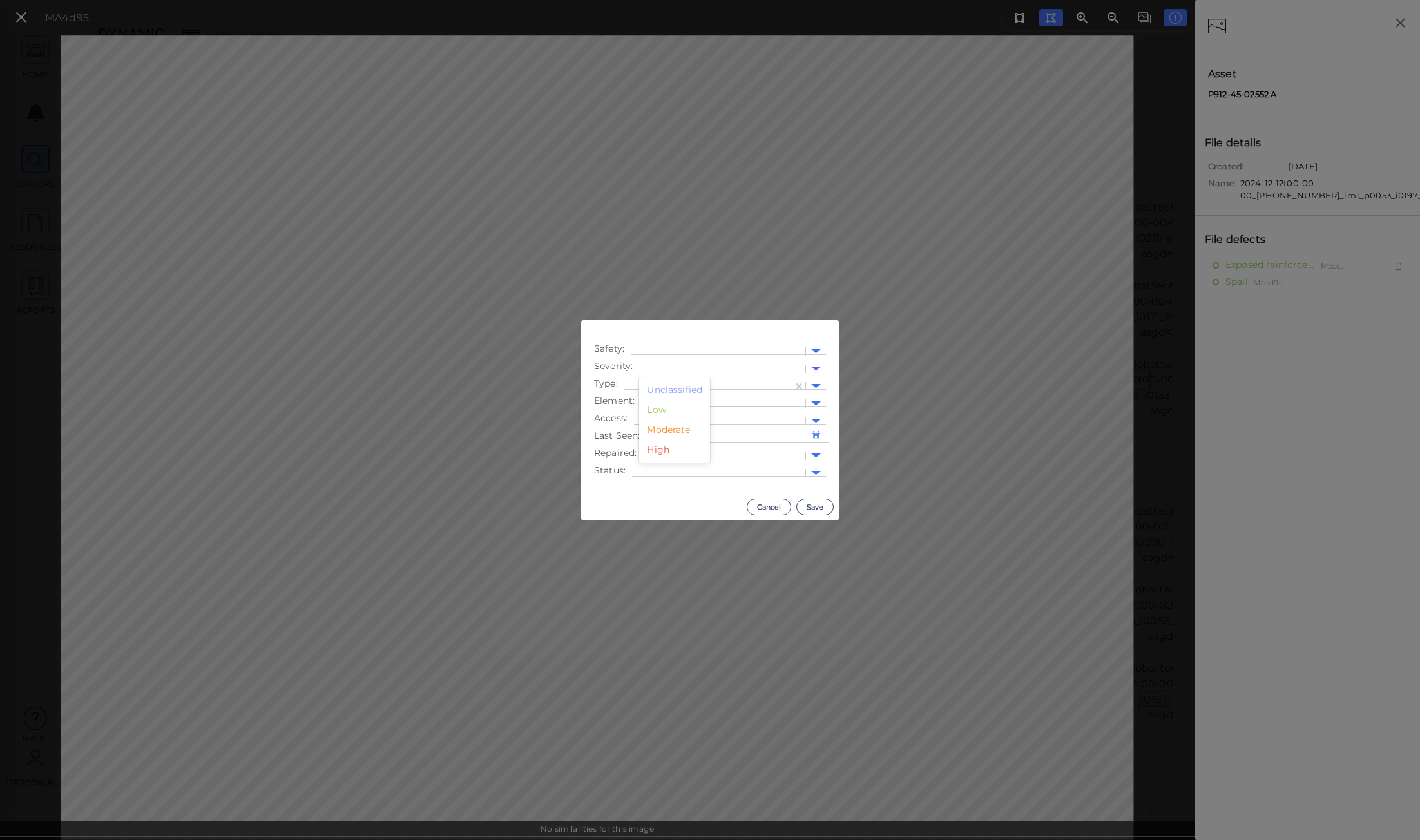
click at [710, 365] on div at bounding box center [722, 369] width 153 height 14
click at [676, 411] on div "Low" at bounding box center [675, 410] width 71 height 20
click at [695, 387] on div at bounding box center [708, 386] width 155 height 14
type input "Unsound Area"
click at [691, 410] on div "Create "Unsound Area"" at bounding box center [684, 407] width 120 height 20
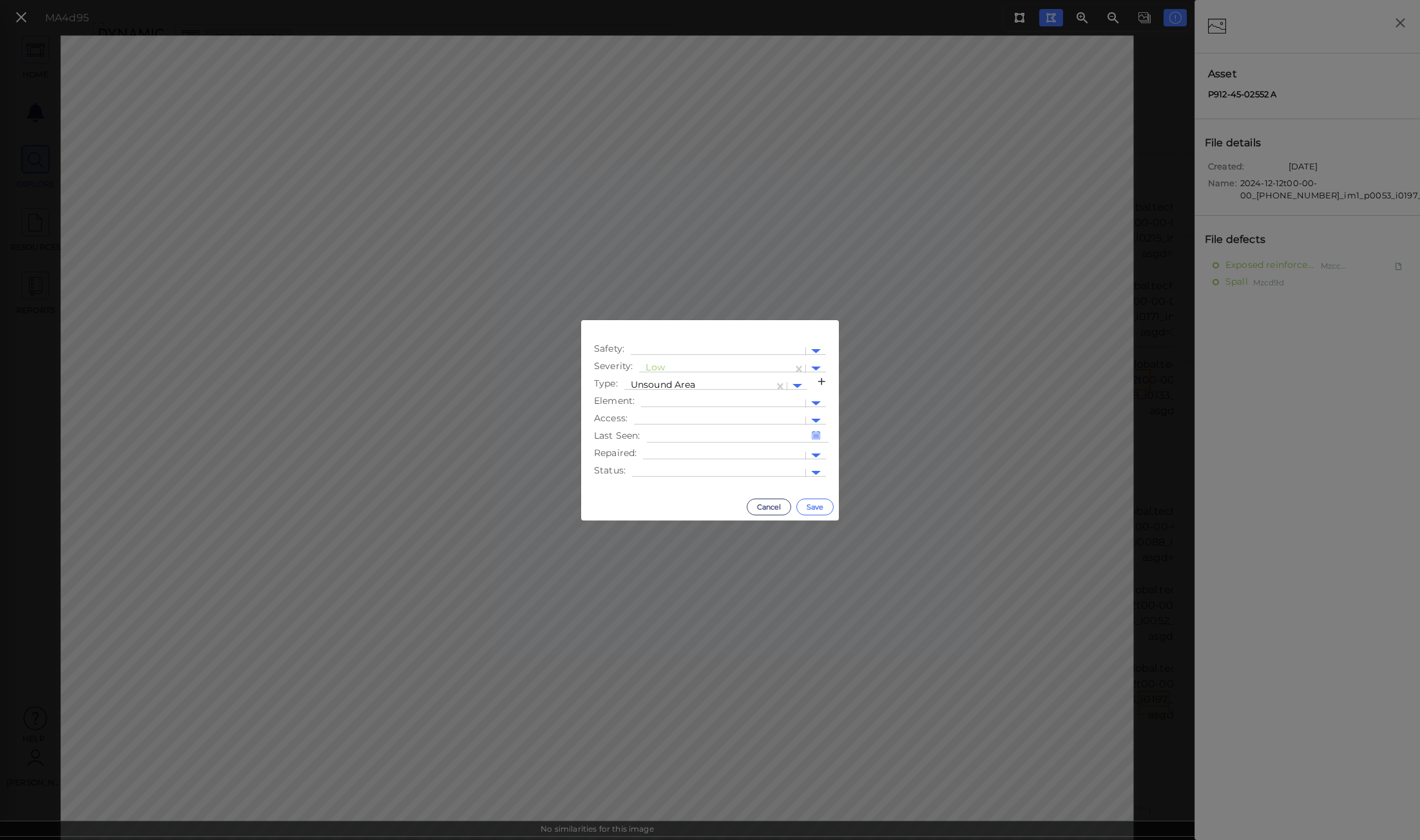
click at [812, 504] on button "Save" at bounding box center [815, 507] width 37 height 16
click at [781, 504] on button "Cancel" at bounding box center [769, 507] width 45 height 16
click at [779, 503] on button "Cancel" at bounding box center [769, 507] width 45 height 16
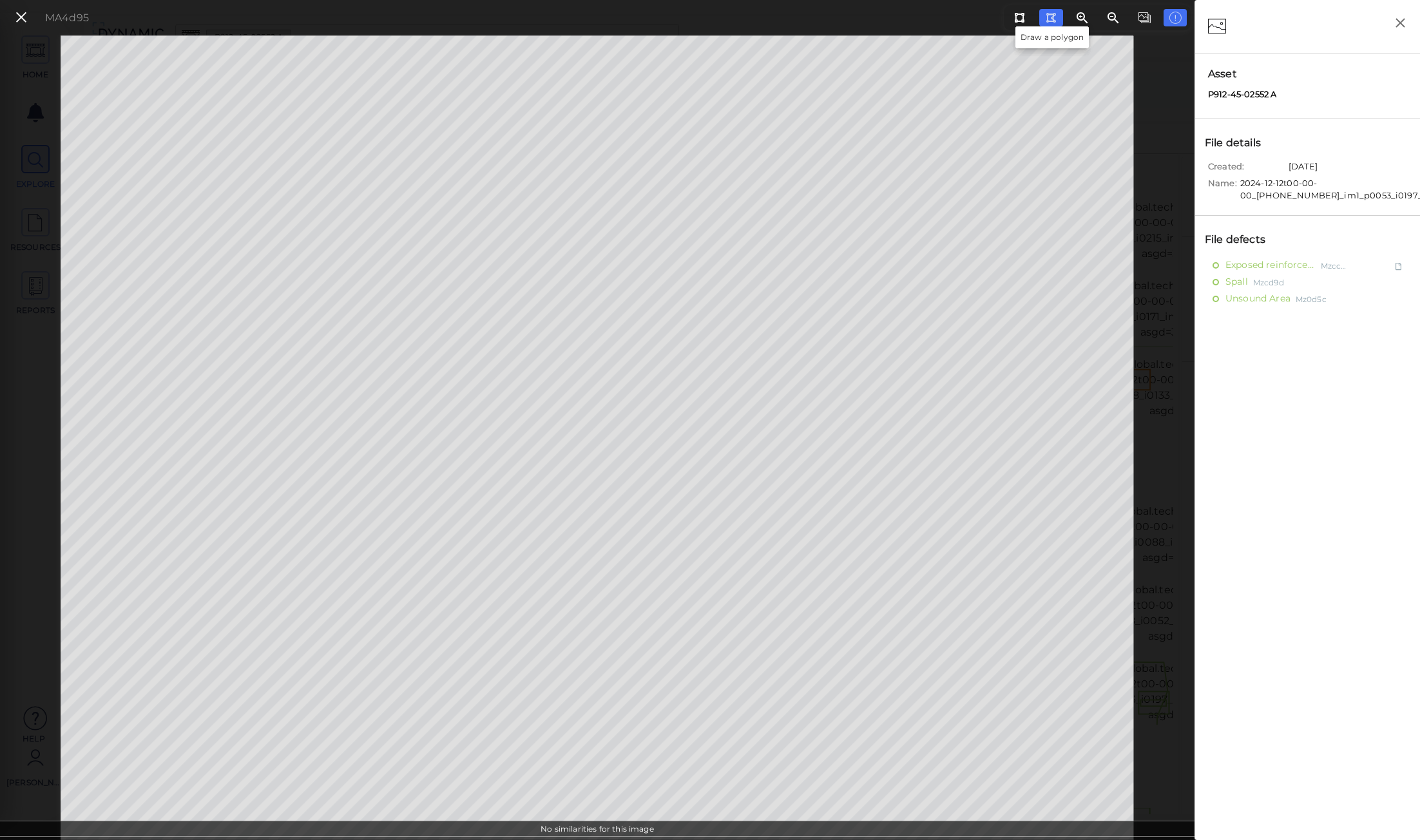
click at [1057, 15] on button at bounding box center [1052, 17] width 24 height 17
click at [1282, 260] on span "Exposed reinforcement" at bounding box center [1271, 265] width 91 height 16
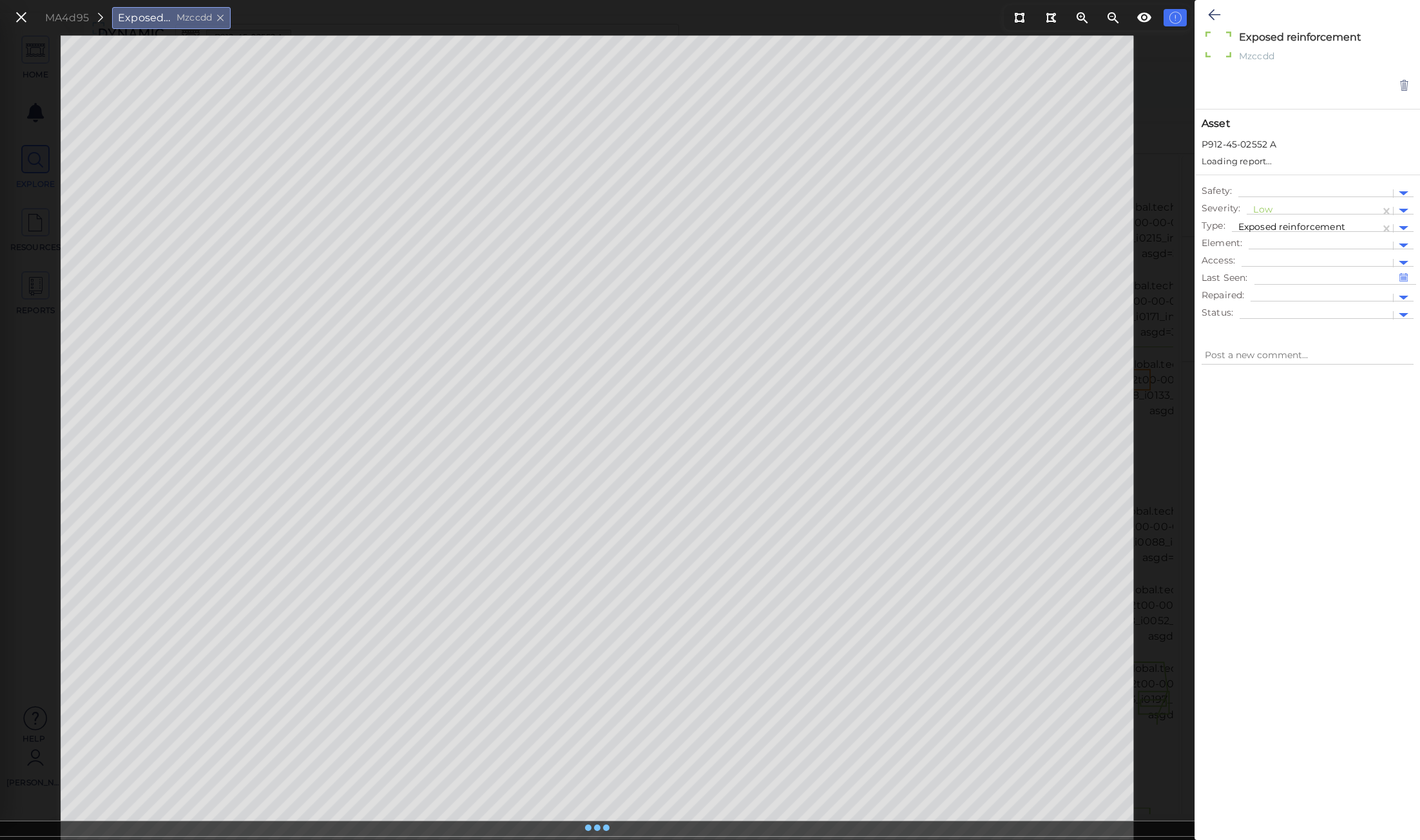
type textarea "x"
click at [1322, 195] on div at bounding box center [1313, 199] width 120 height 14
click at [28, 19] on button at bounding box center [21, 18] width 22 height 19
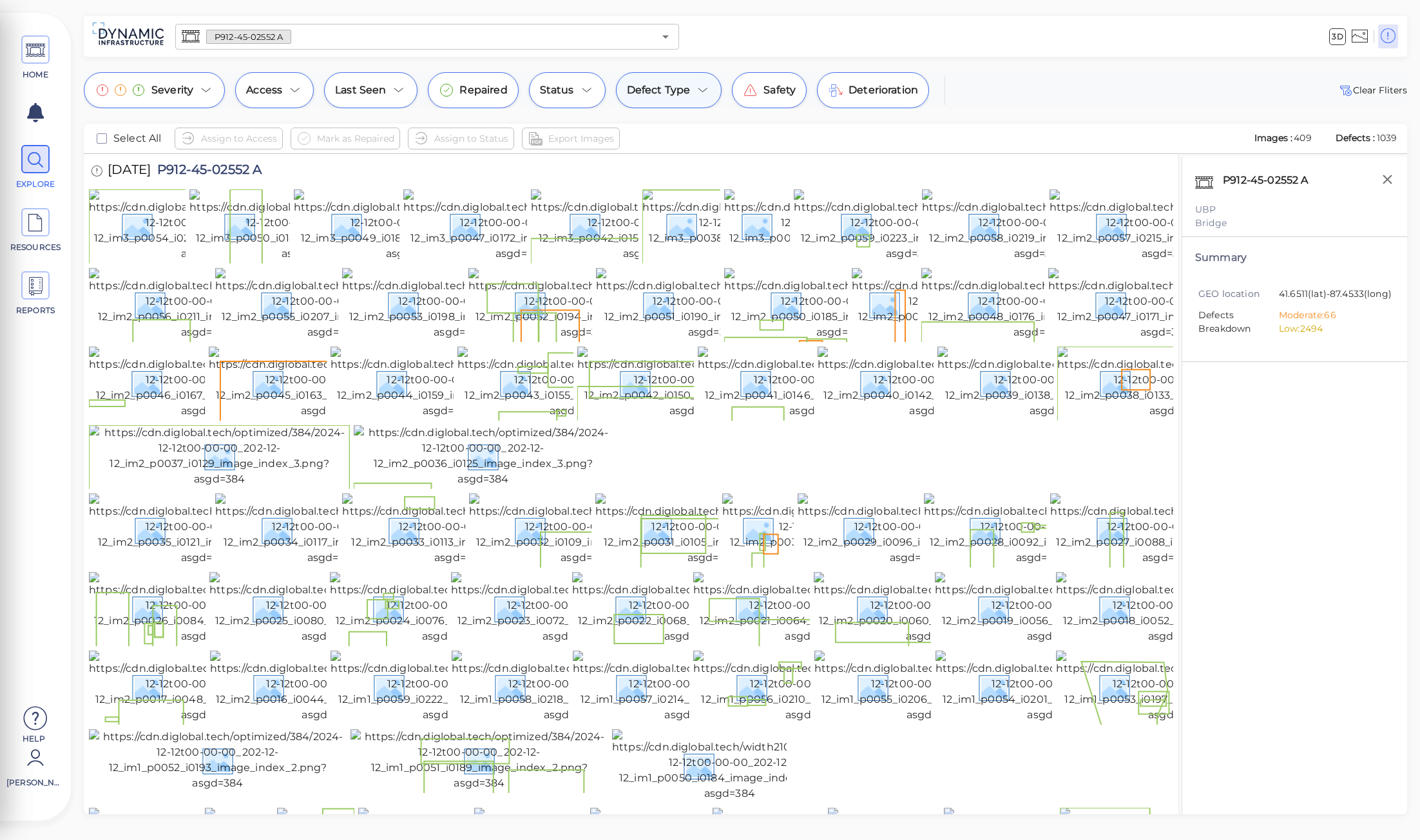
click at [695, 84] on icon at bounding box center [703, 90] width 15 height 15
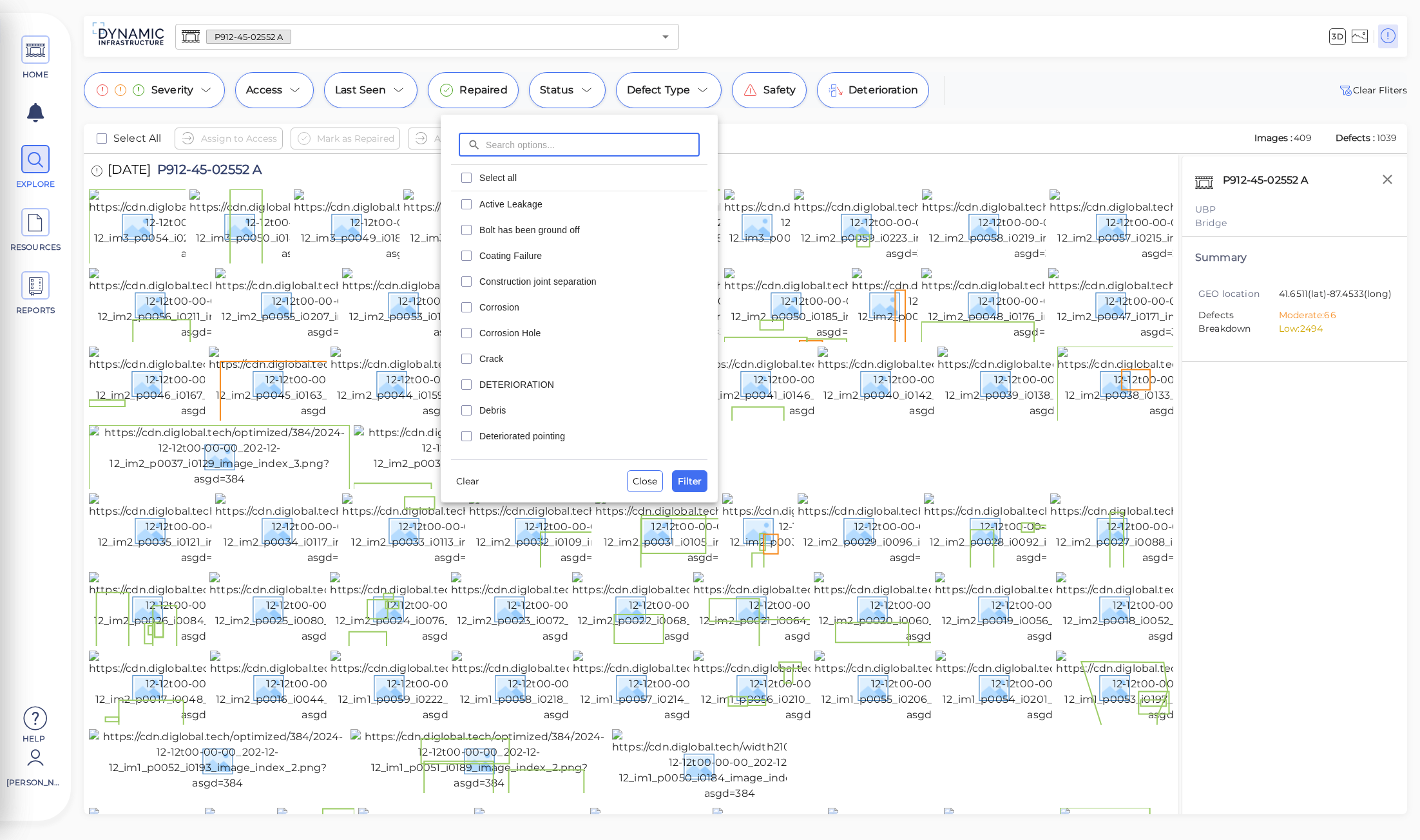
click at [521, 147] on input "text" at bounding box center [593, 145] width 214 height 24
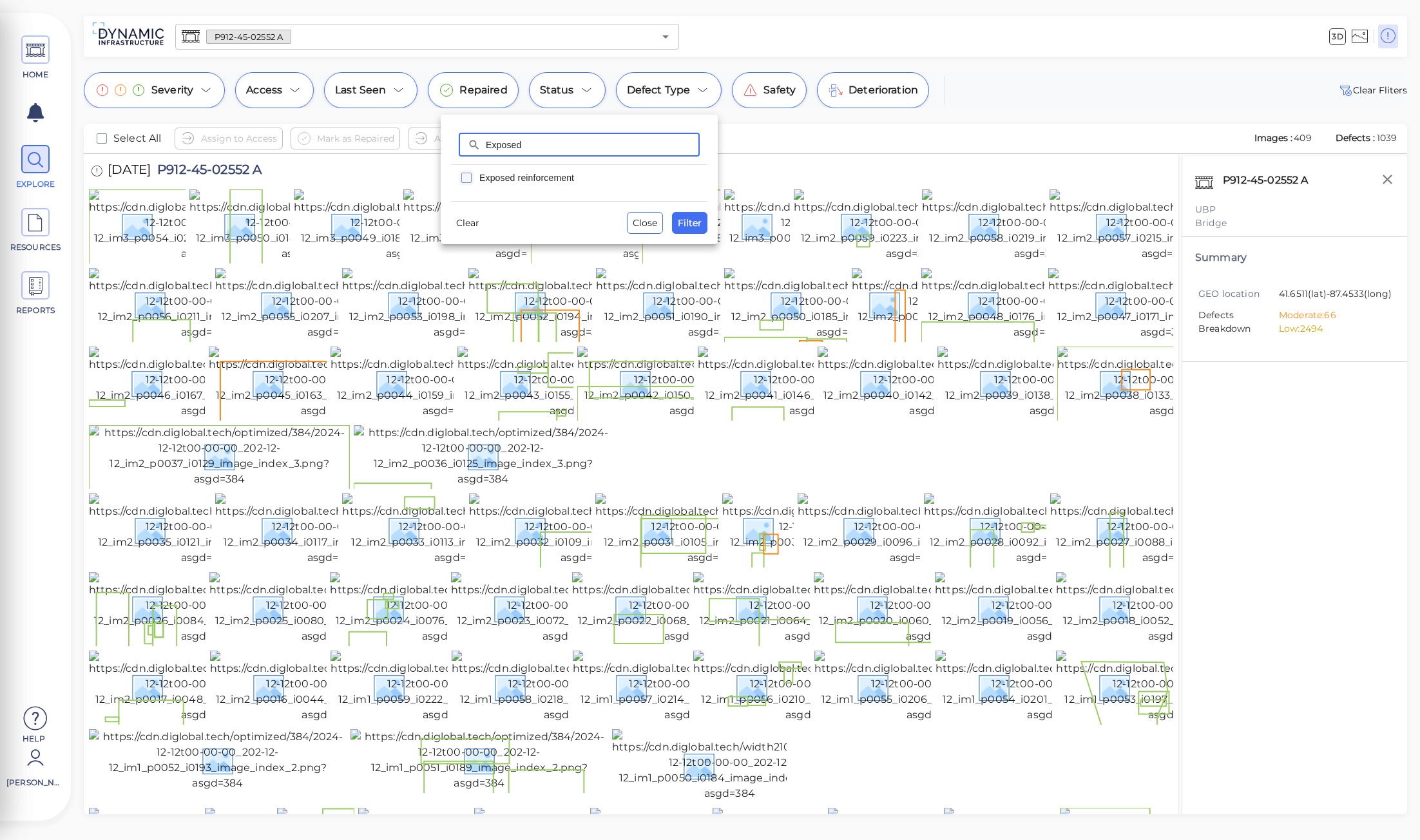
type input "Exposed"
click at [466, 176] on icon "checkbox" at bounding box center [466, 178] width 15 height 15
click at [694, 222] on span "Filter" at bounding box center [690, 223] width 24 height 15
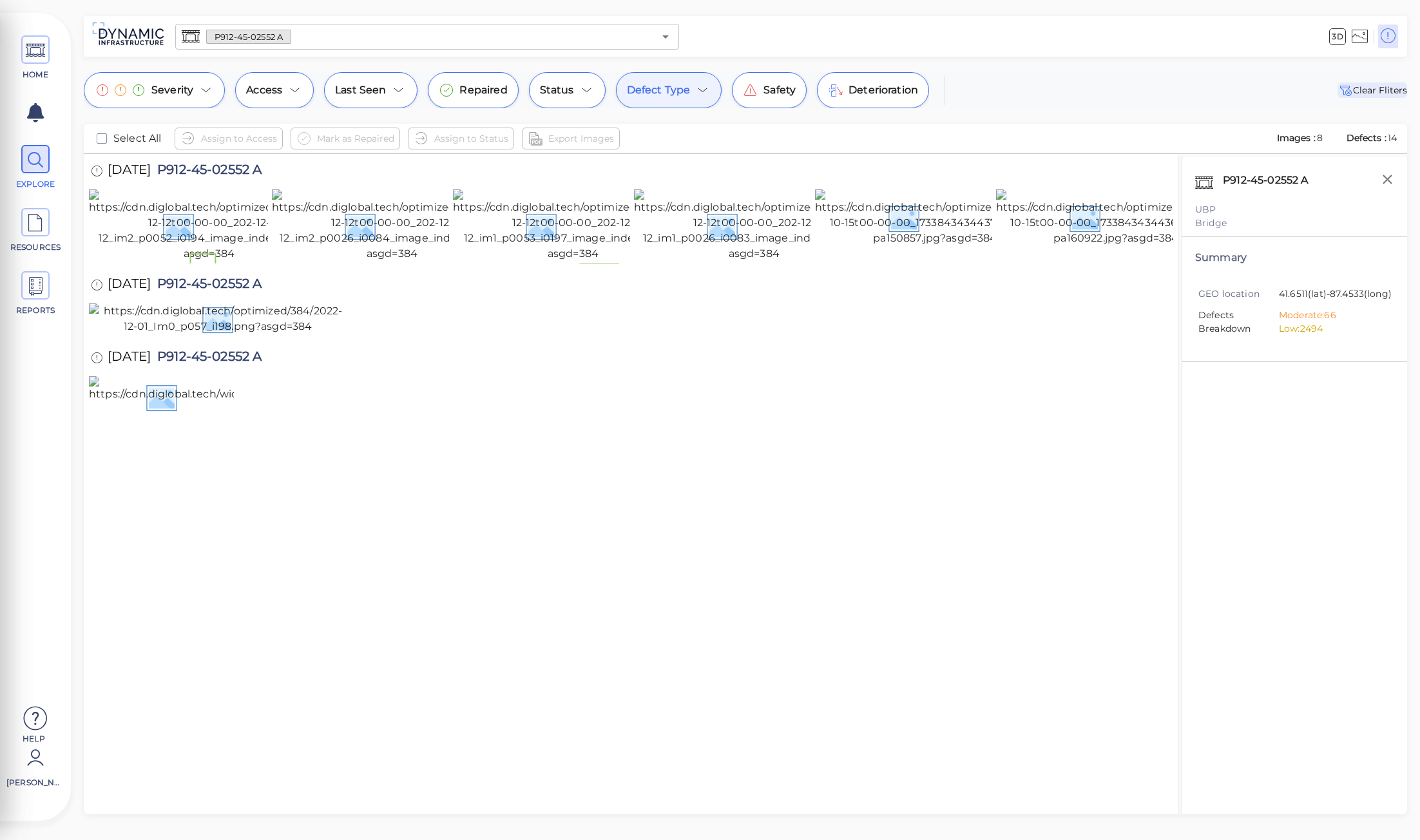
click at [1395, 86] on span "Clear Fliters" at bounding box center [1373, 90] width 70 height 15
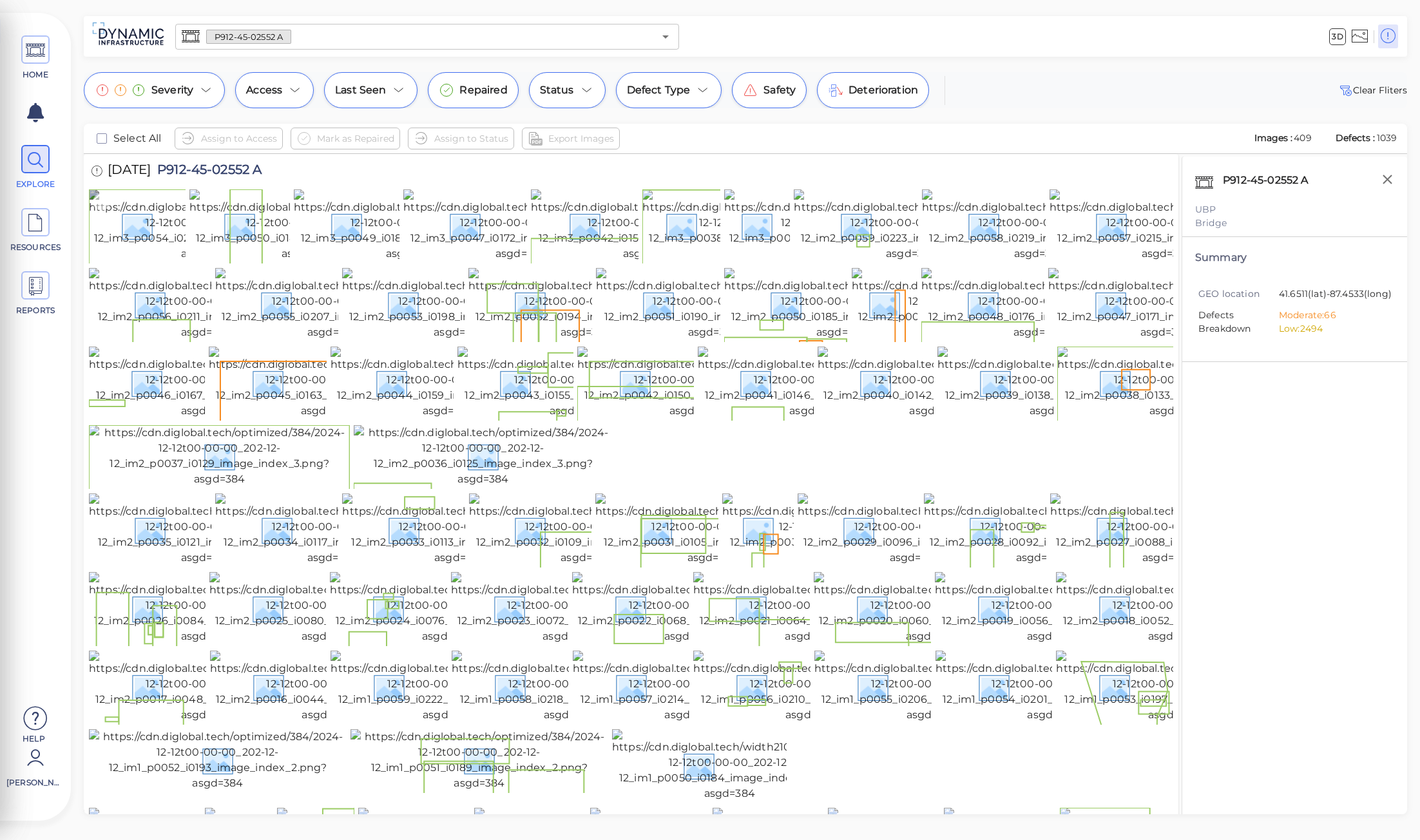
click at [159, 238] on img at bounding box center [206, 225] width 235 height 72
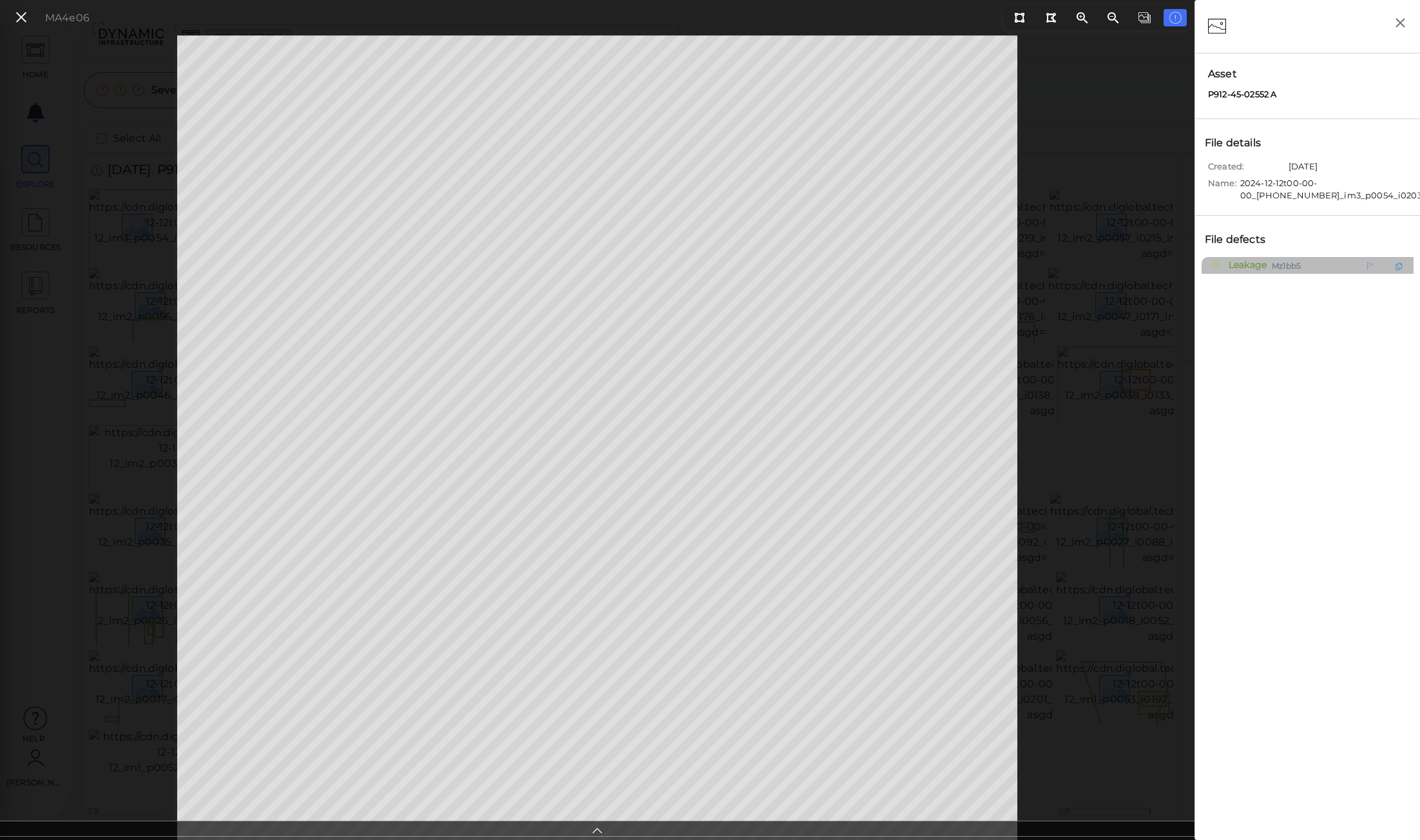
click at [1238, 266] on span "Leakage" at bounding box center [1246, 265] width 41 height 16
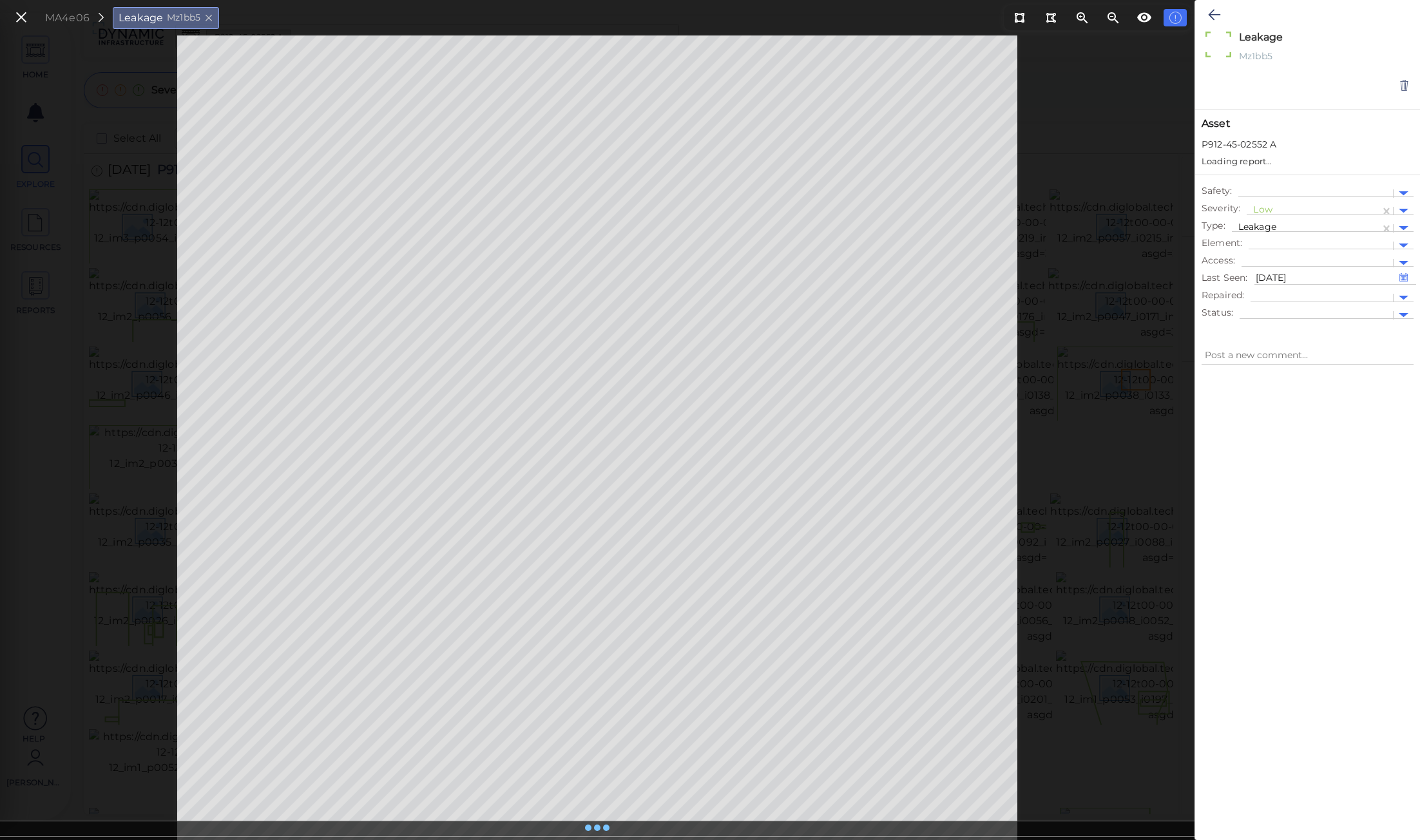
type textarea "x"
click at [1407, 83] on icon at bounding box center [1405, 85] width 11 height 13
type textarea "x"
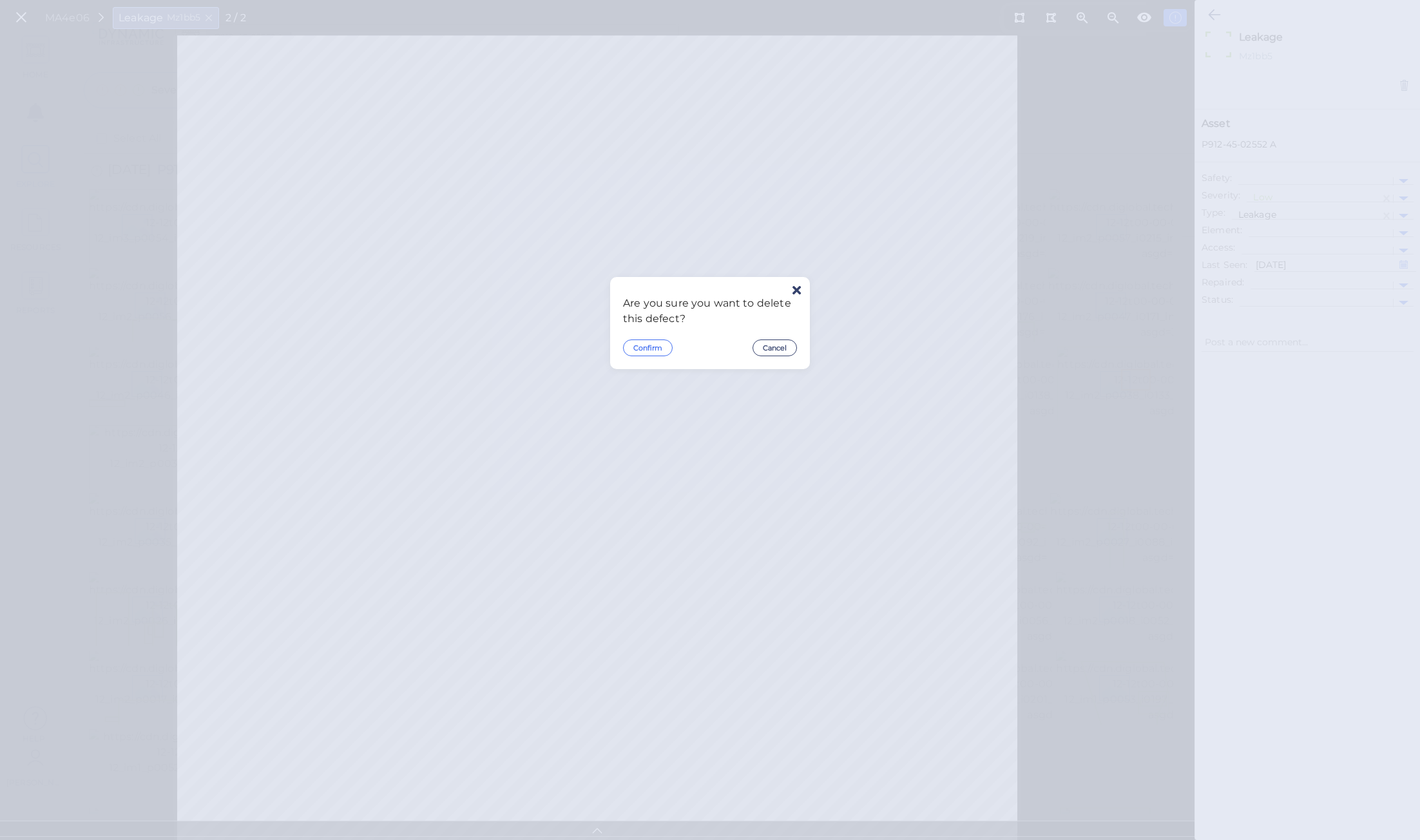
click at [658, 344] on button "Confirm" at bounding box center [648, 348] width 50 height 16
type textarea "x"
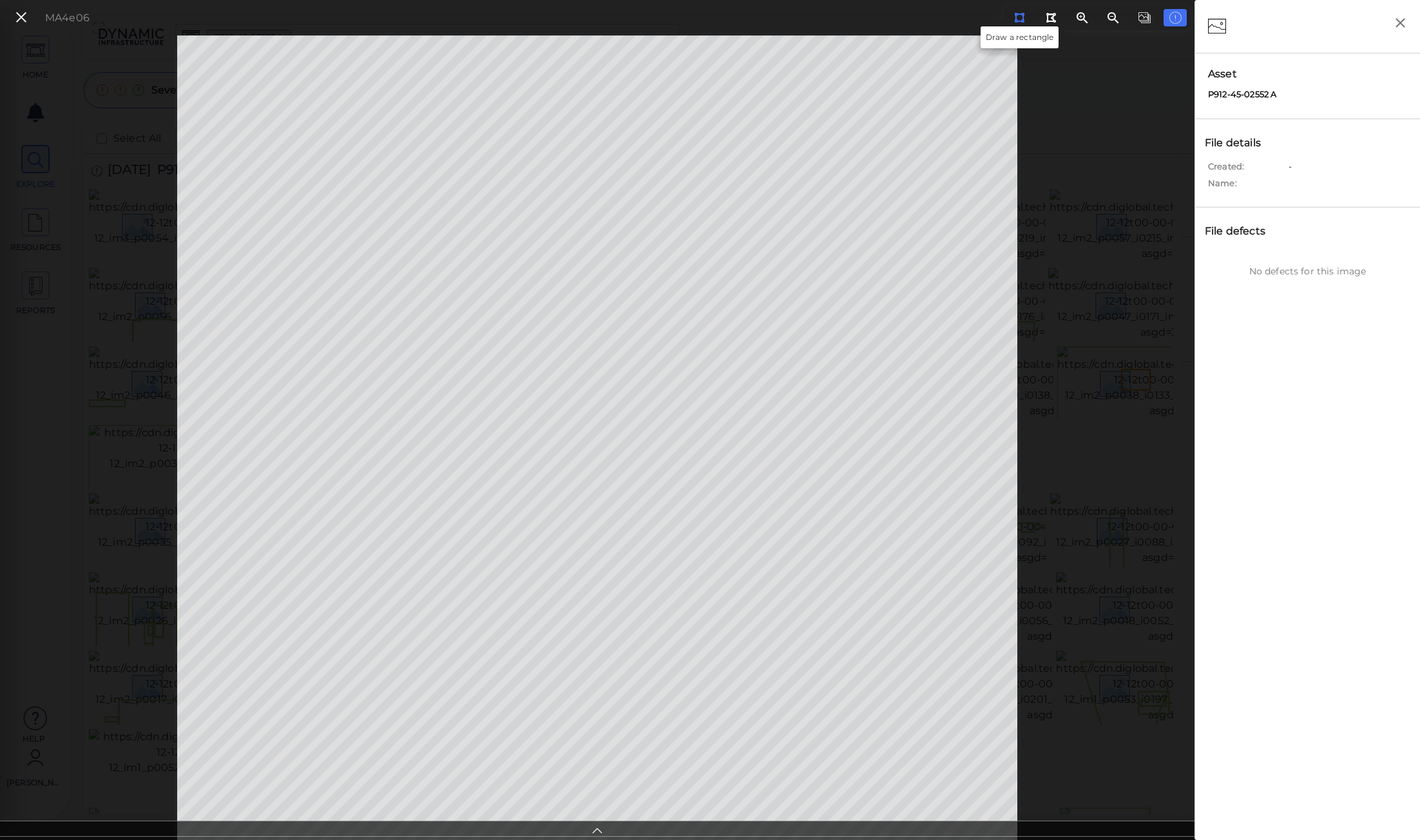
click at [1020, 15] on icon at bounding box center [1020, 17] width 10 height 9
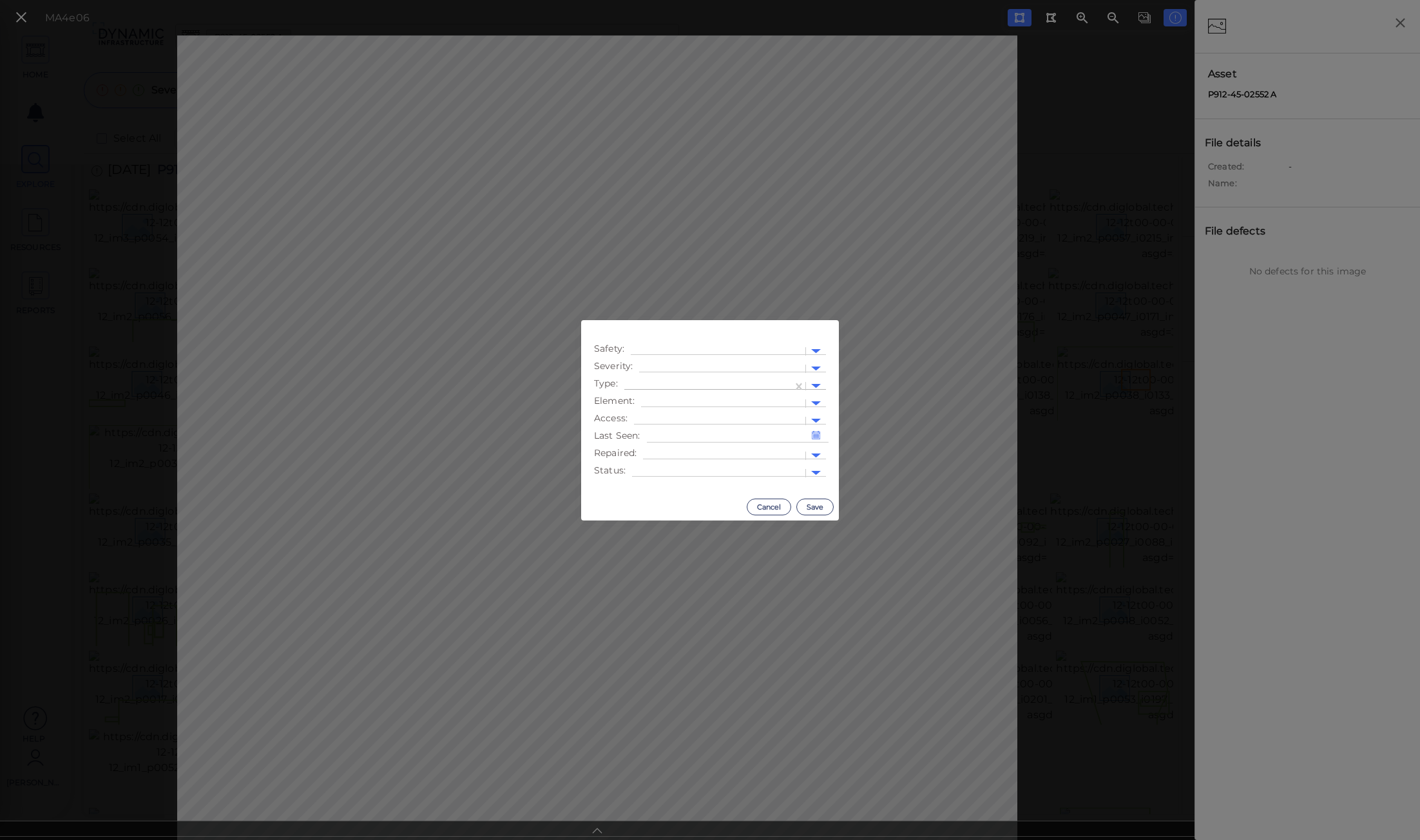
click at [675, 382] on div at bounding box center [708, 386] width 155 height 14
type input "U"
type input "u"
type input "Unsound Area"
click at [750, 363] on div at bounding box center [722, 369] width 153 height 14
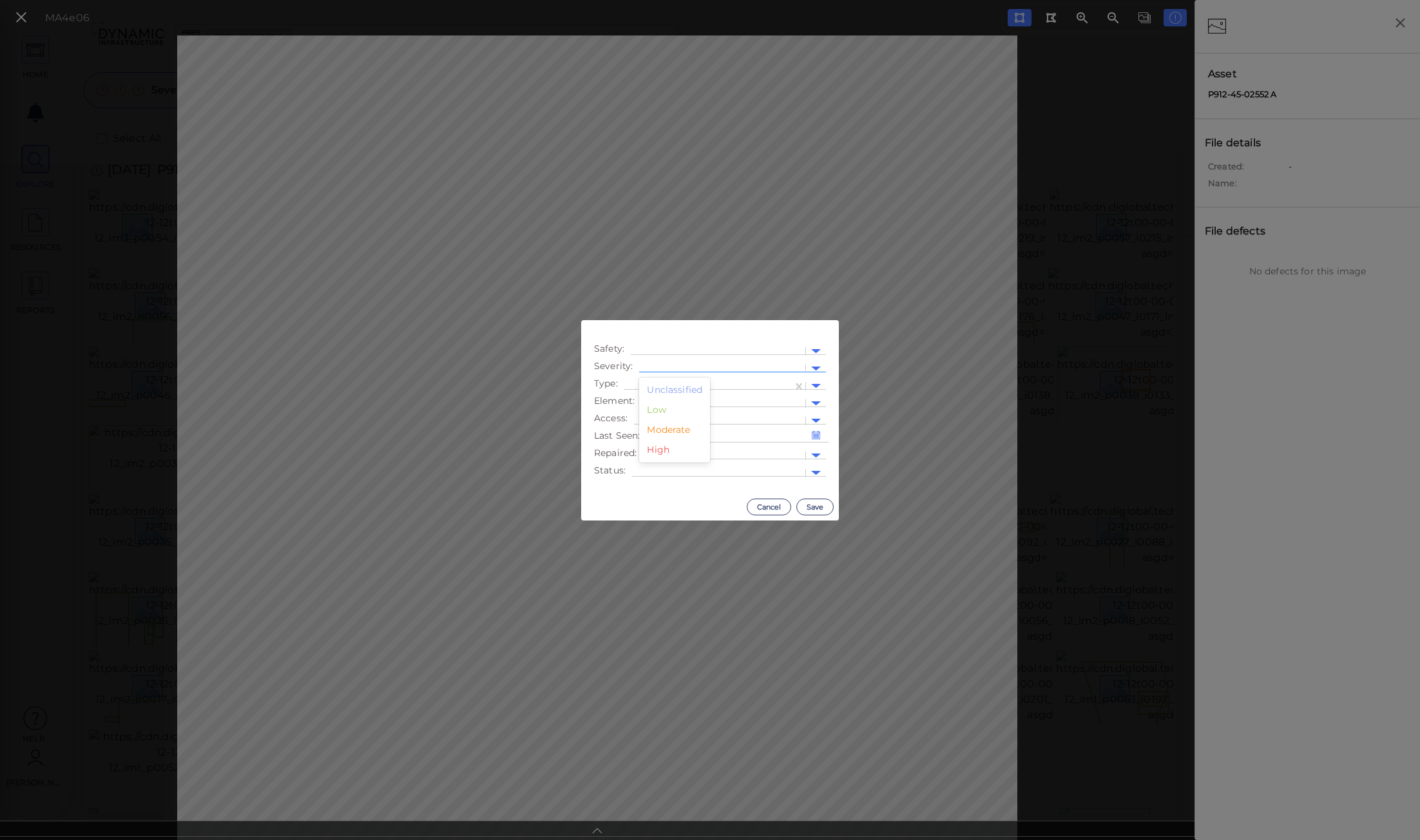
click at [660, 405] on div "Low" at bounding box center [675, 410] width 71 height 20
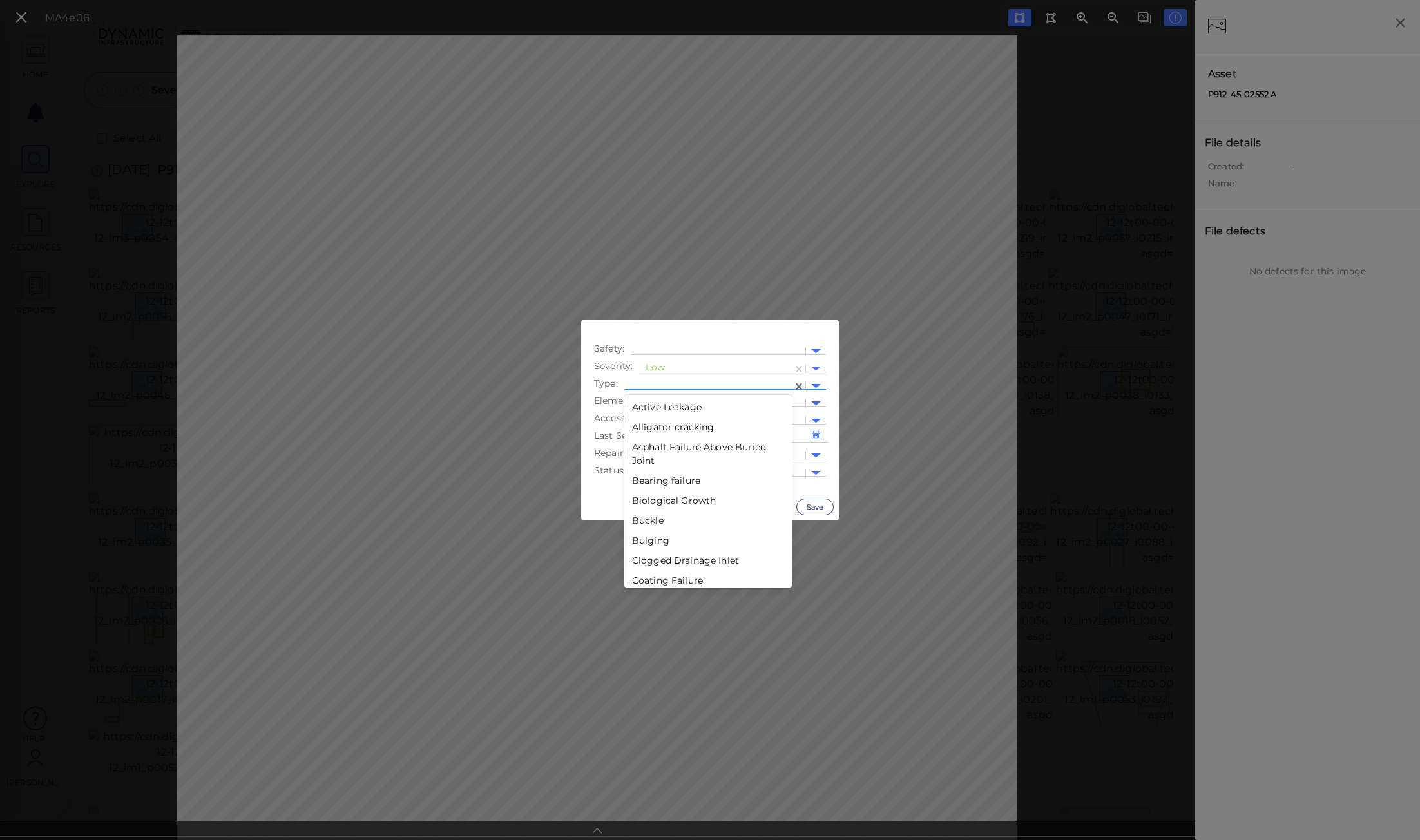
click at [704, 385] on div at bounding box center [708, 386] width 155 height 14
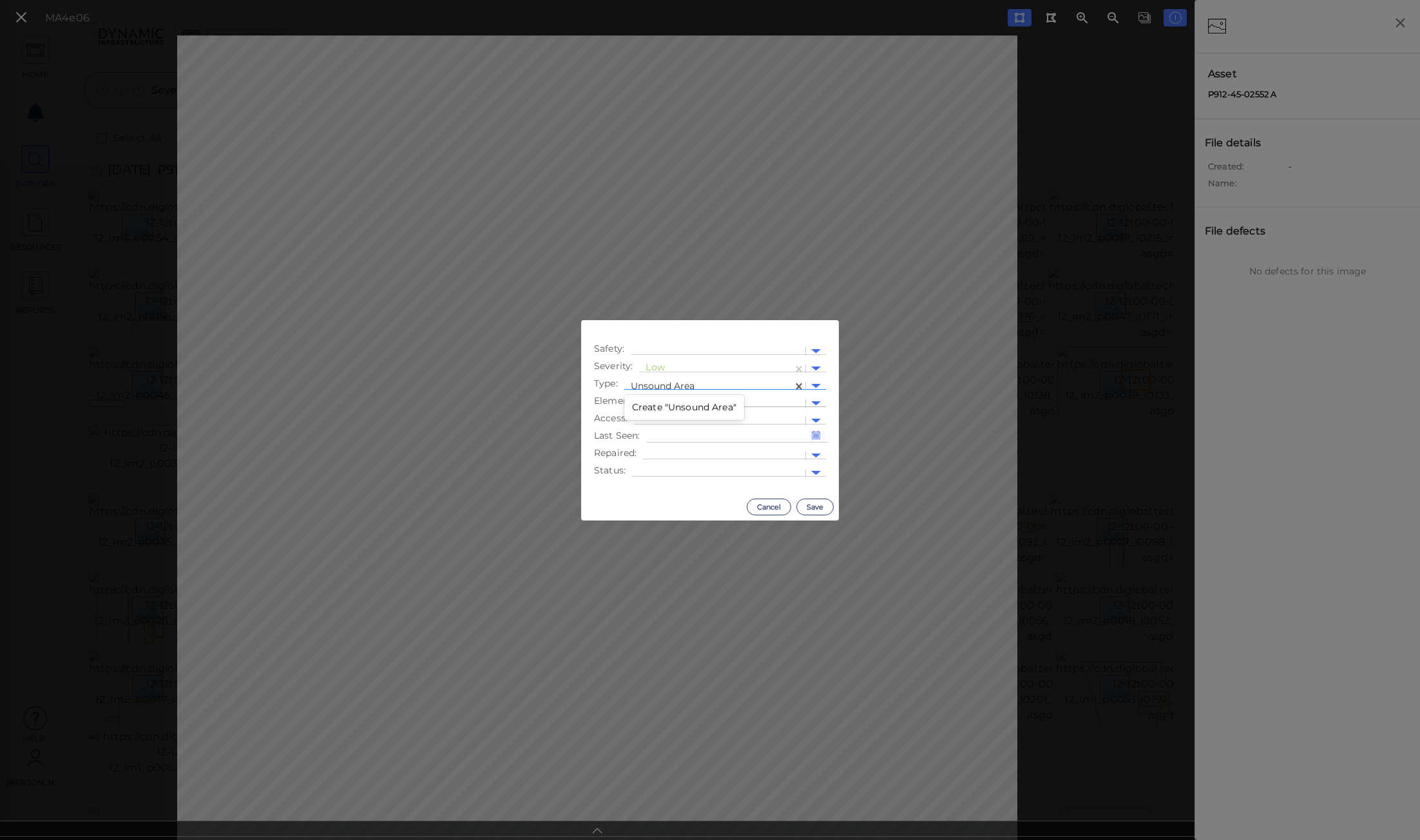
type input "Unsound Area"
click at [764, 400] on div at bounding box center [724, 404] width 151 height 14
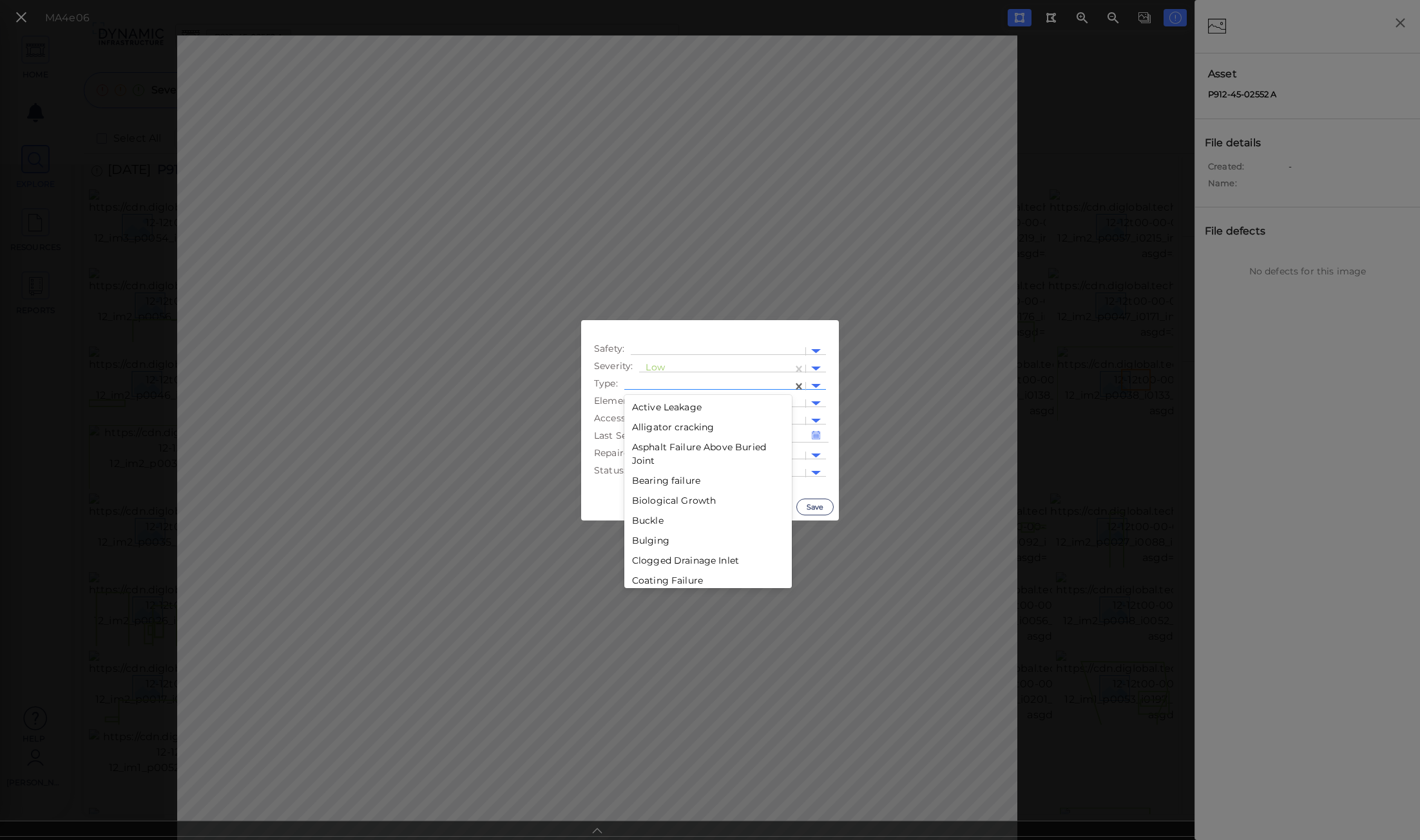
click at [695, 381] on div at bounding box center [708, 386] width 155 height 14
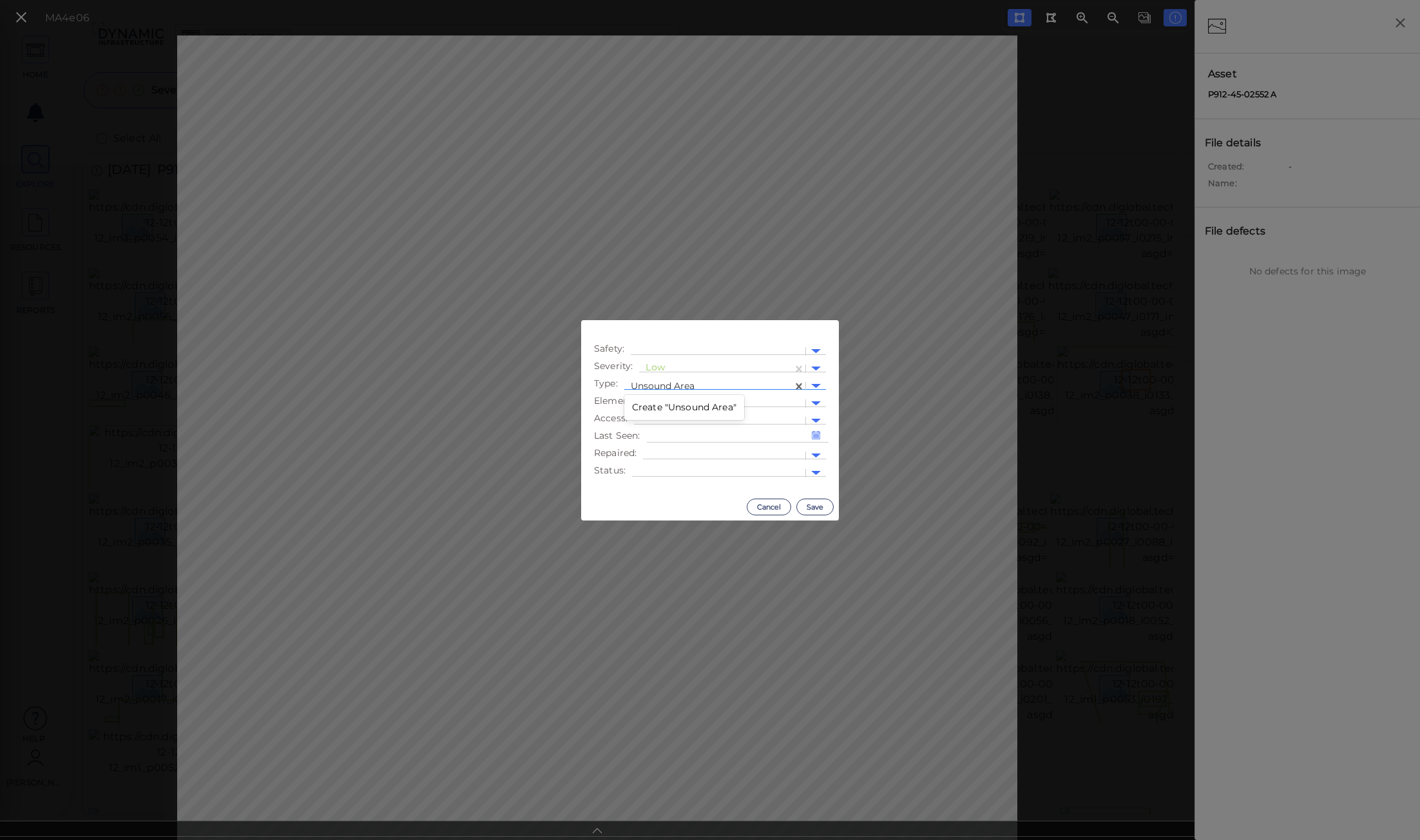
type input "Unsound Area"
click at [706, 406] on div "Create "Unsound Area "" at bounding box center [686, 407] width 122 height 20
click at [704, 402] on div at bounding box center [724, 404] width 151 height 14
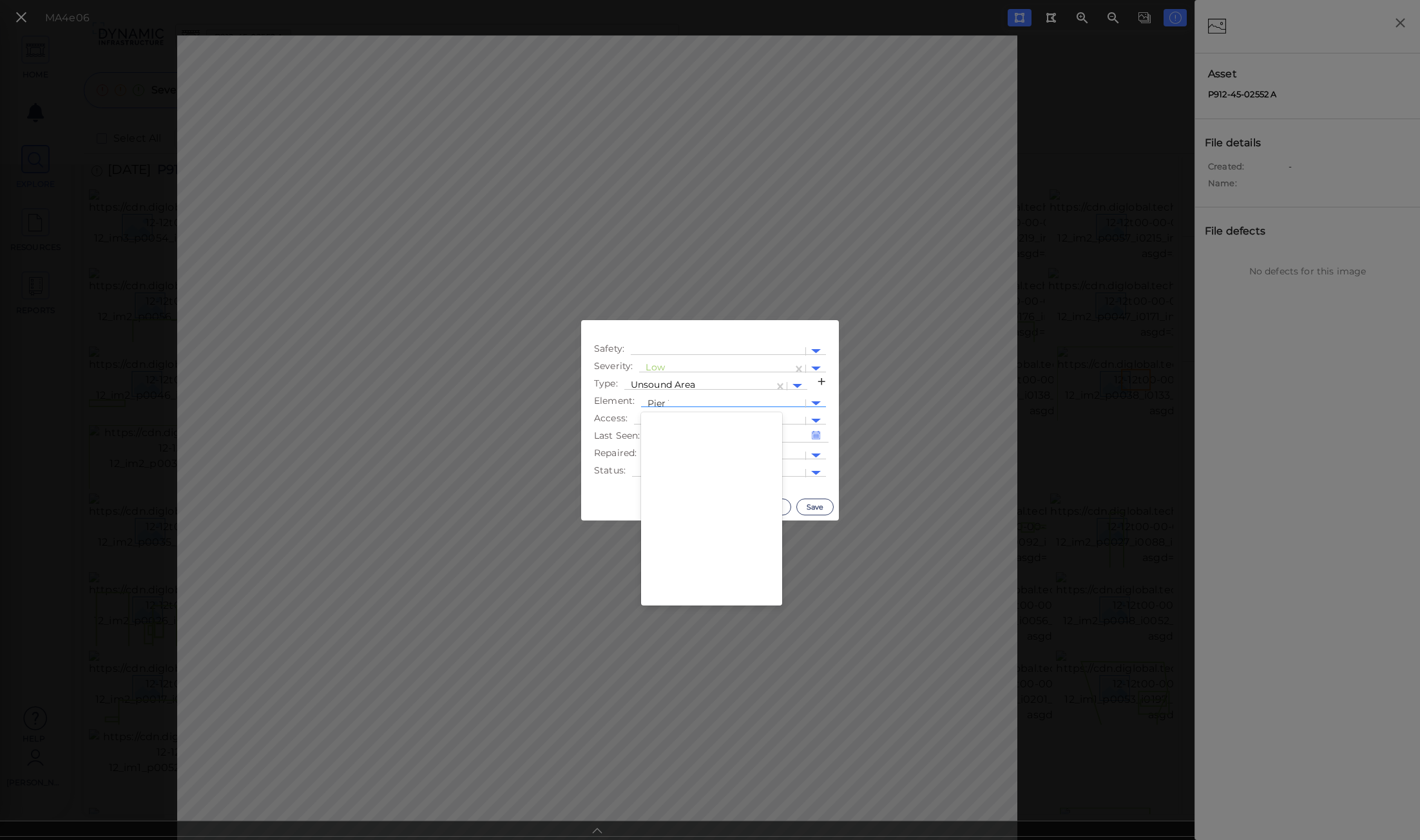
type input "Pier 16"
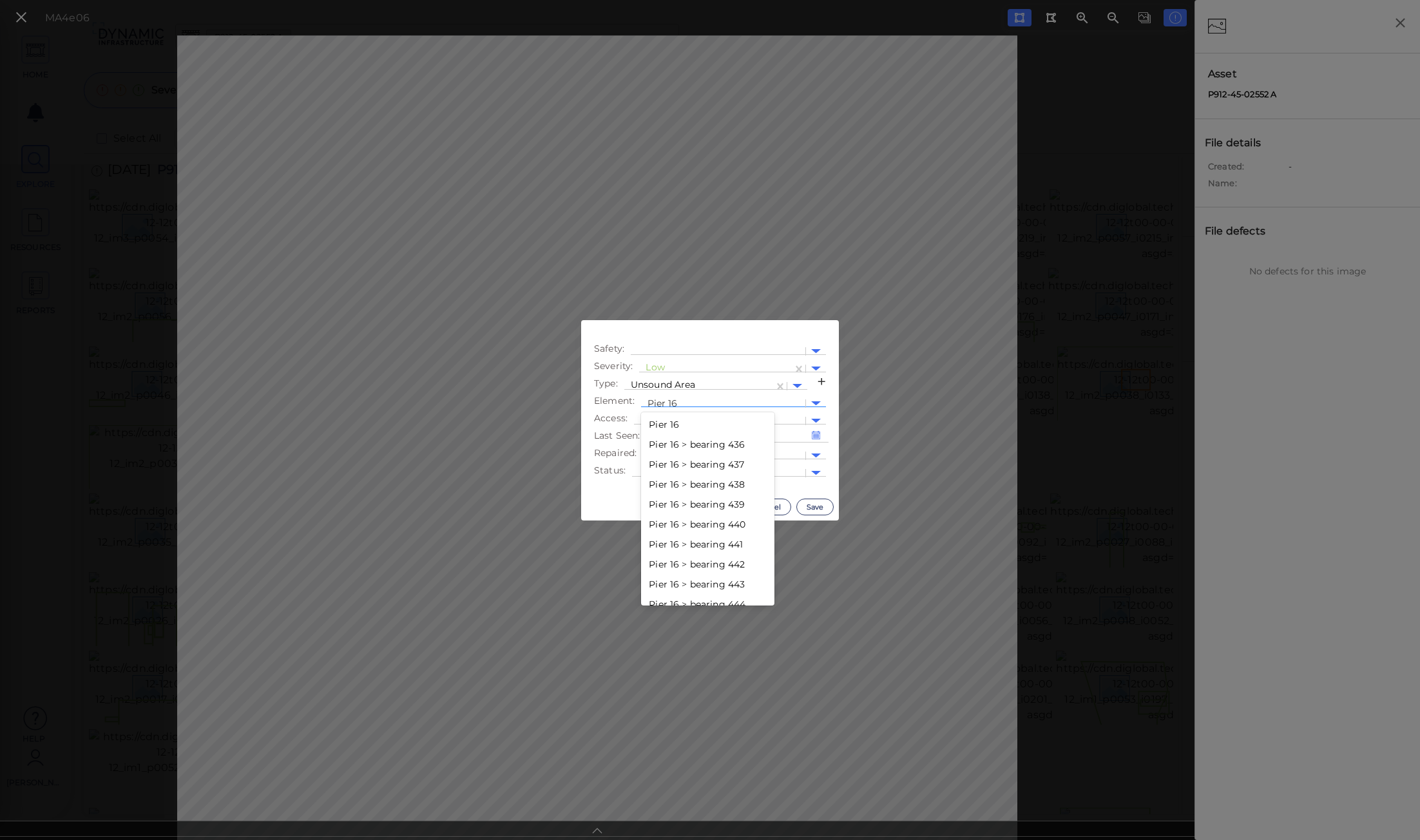
click at [675, 425] on div "Pier 16" at bounding box center [707, 424] width 133 height 20
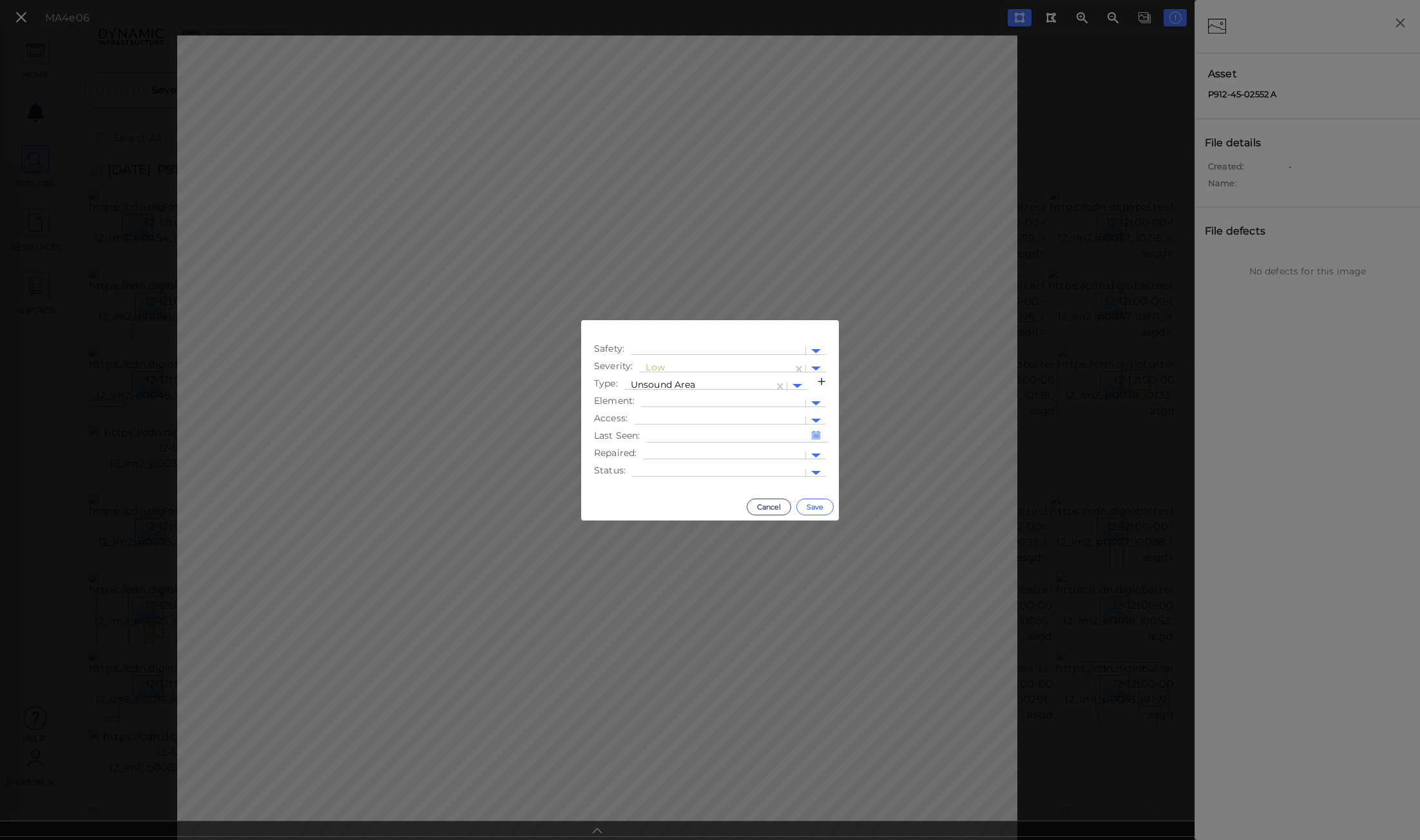
click at [818, 508] on button "Save" at bounding box center [815, 507] width 37 height 16
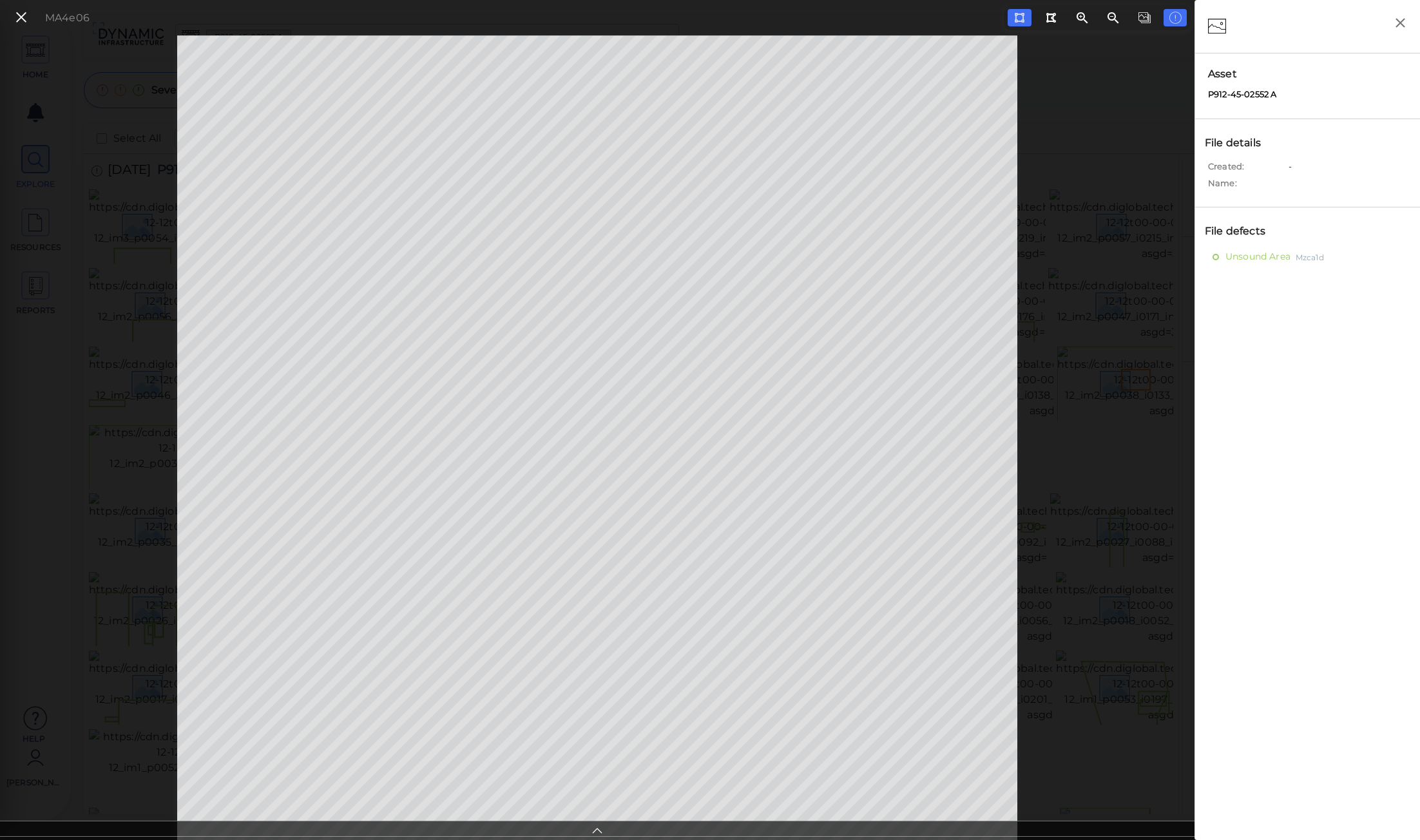
click at [1287, 26] on div at bounding box center [1307, 26] width 199 height 27
click at [22, 22] on icon at bounding box center [21, 17] width 14 height 17
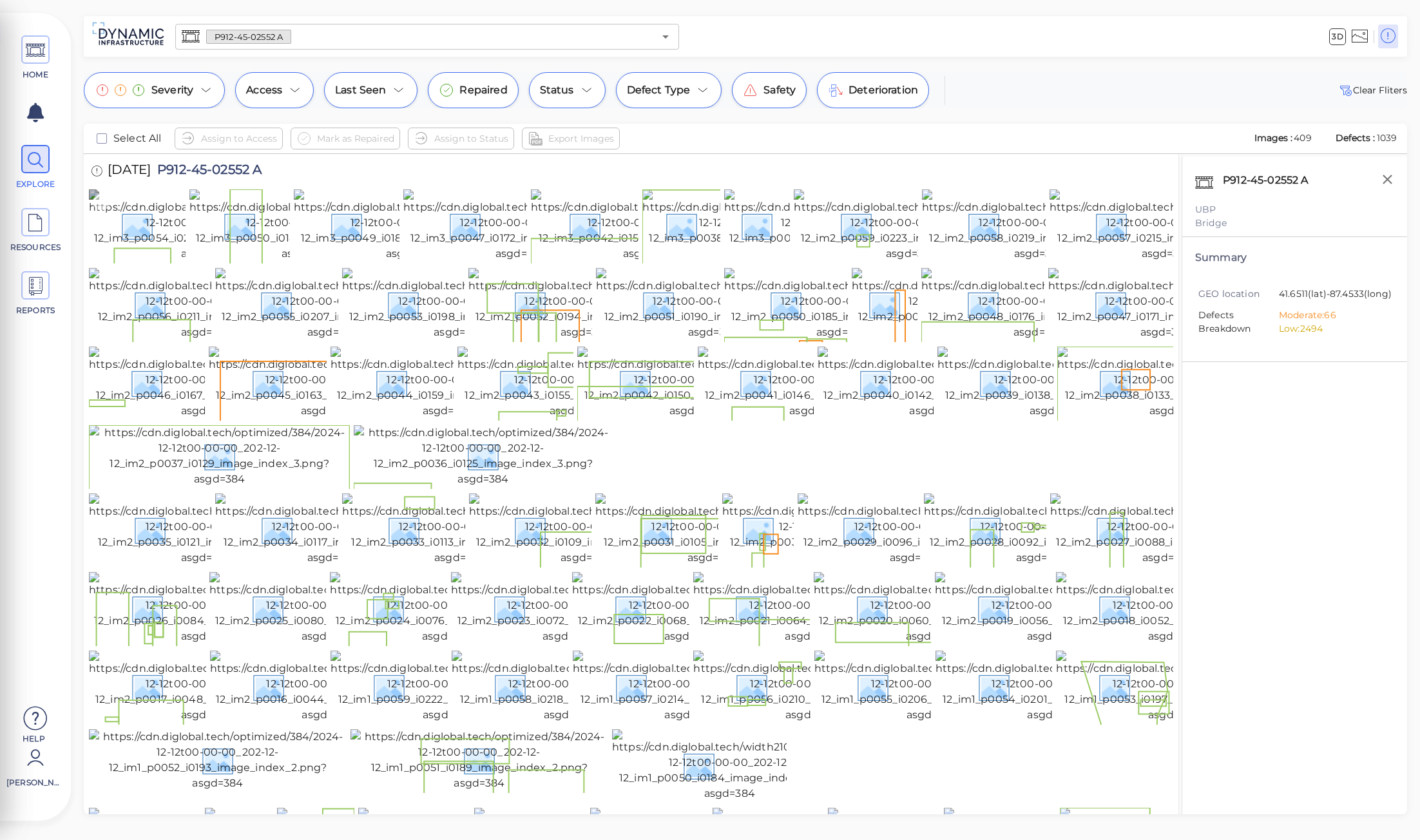
click at [139, 226] on img at bounding box center [206, 225] width 235 height 72
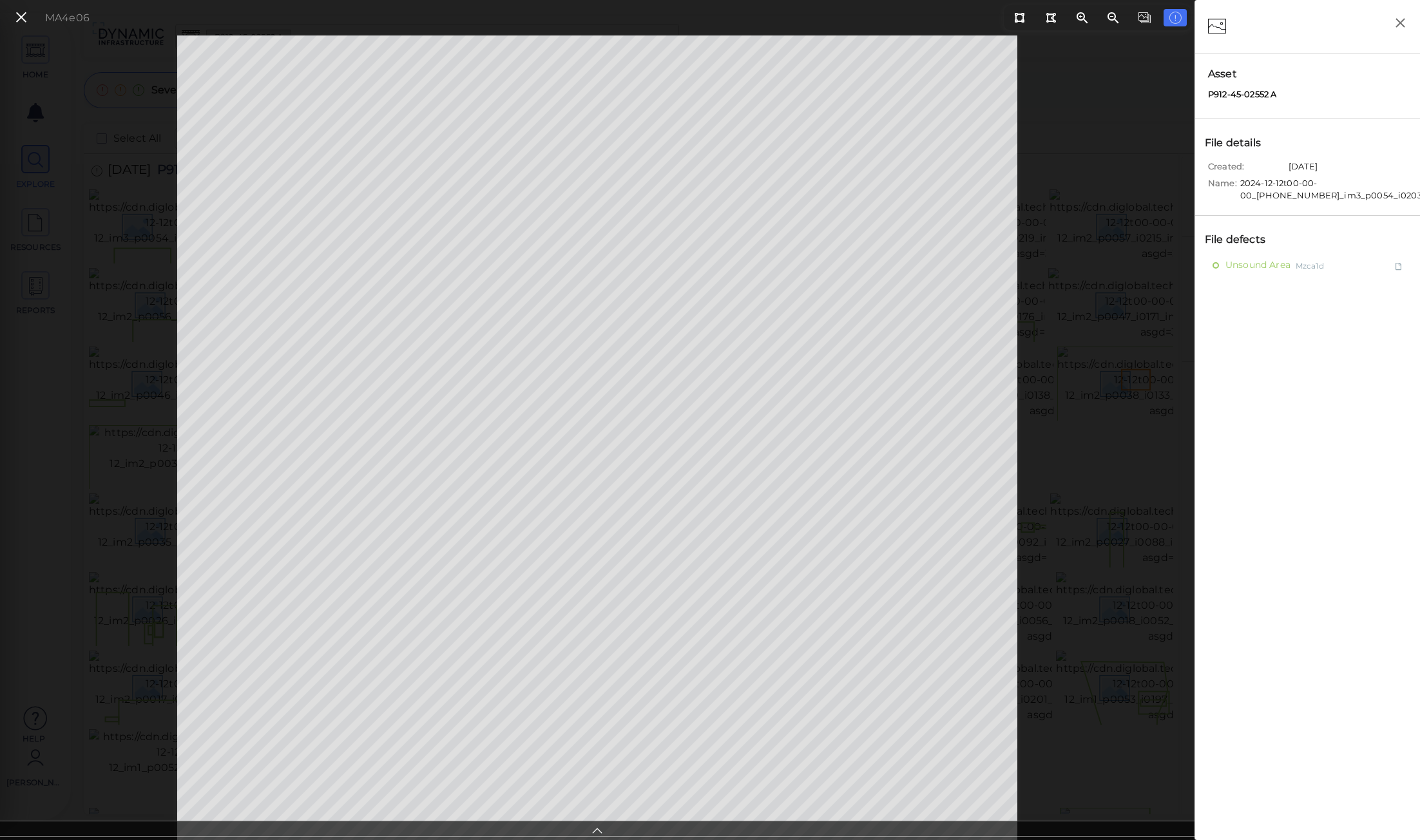
click at [1258, 23] on div at bounding box center [1307, 26] width 199 height 27
drag, startPoint x: 1260, startPoint y: 73, endPoint x: 1250, endPoint y: 77, distance: 10.8
click at [1251, 77] on span "Asset" at bounding box center [1307, 74] width 199 height 15
click at [1223, 73] on span "Asset" at bounding box center [1307, 74] width 199 height 15
click at [1256, 90] on span "P912-45-02552 A" at bounding box center [1242, 95] width 68 height 13
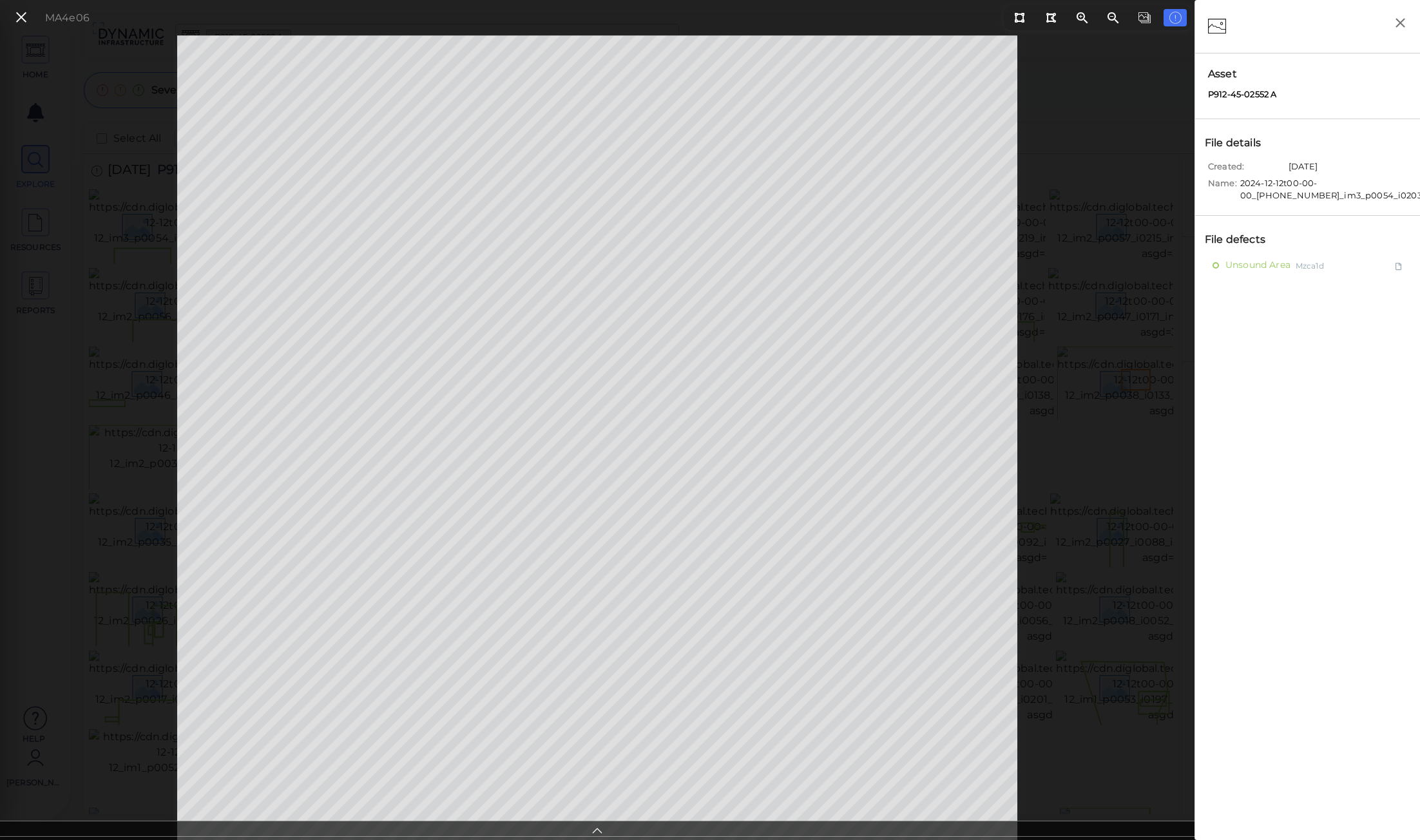
click at [1228, 75] on span "Asset" at bounding box center [1307, 74] width 199 height 15
click at [1237, 73] on span "Asset" at bounding box center [1307, 74] width 199 height 15
click at [1178, 16] on icon at bounding box center [1175, 18] width 13 height 15
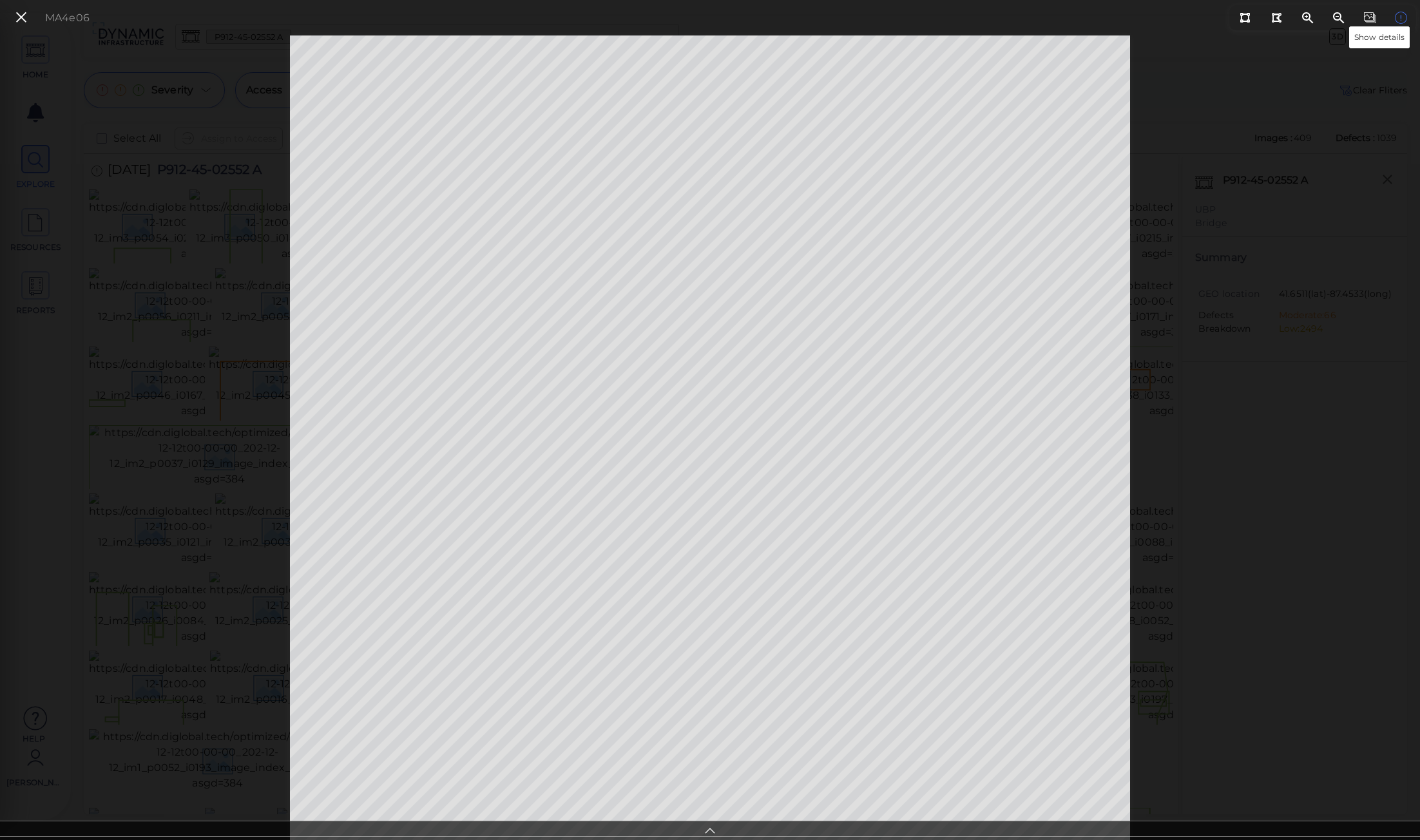
click at [1401, 19] on icon at bounding box center [1400, 18] width 13 height 15
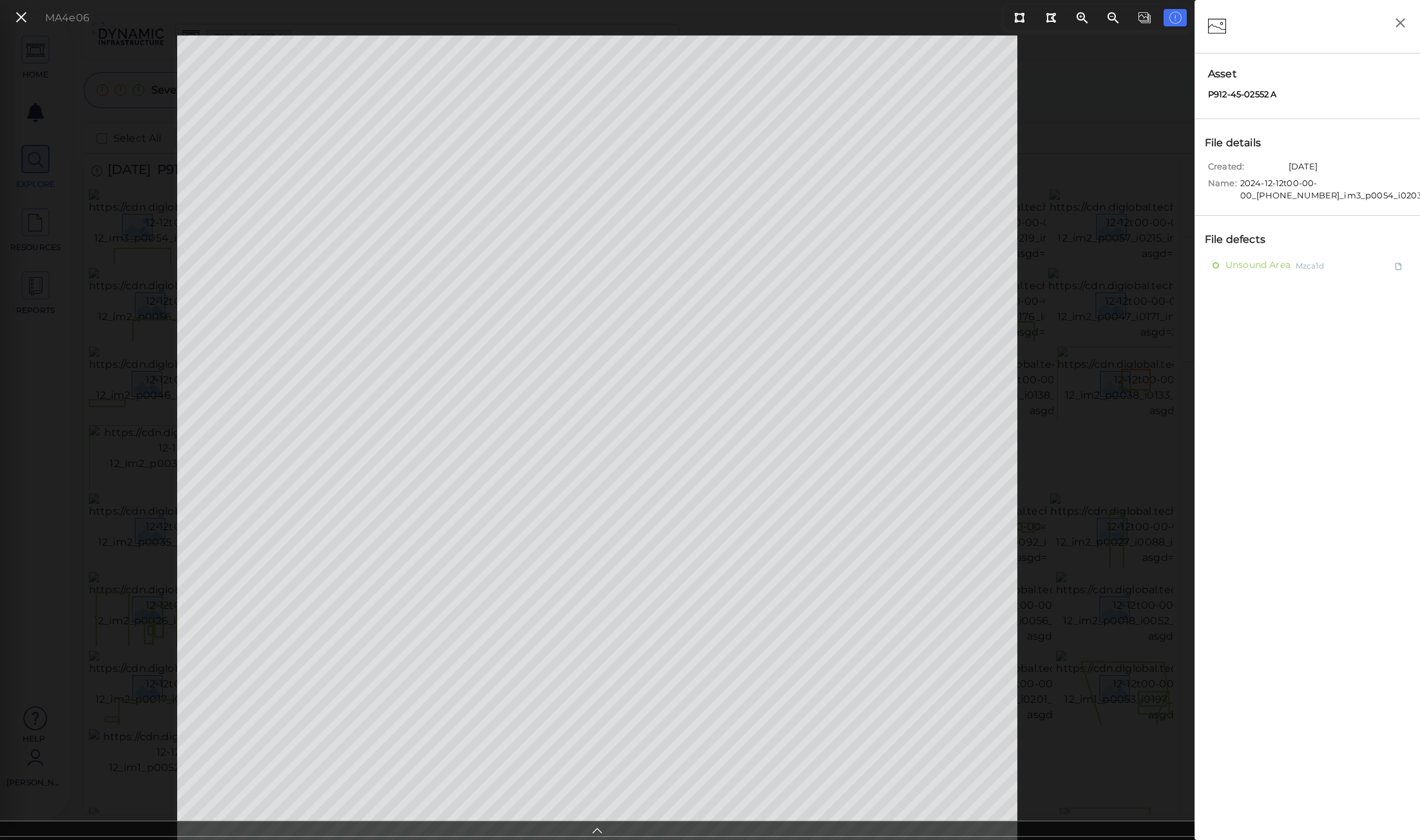
click at [1311, 43] on div at bounding box center [1307, 27] width 225 height 53
click at [1277, 54] on div "Asset P912-45-02552 A" at bounding box center [1307, 86] width 225 height 65
drag, startPoint x: 1284, startPoint y: 91, endPoint x: 1207, endPoint y: 70, distance: 79.8
click at [1207, 70] on div "Asset P912-45-02552 A" at bounding box center [1307, 86] width 225 height 65
click at [1337, 90] on div "Asset P912-45-02552 A" at bounding box center [1307, 86] width 225 height 65
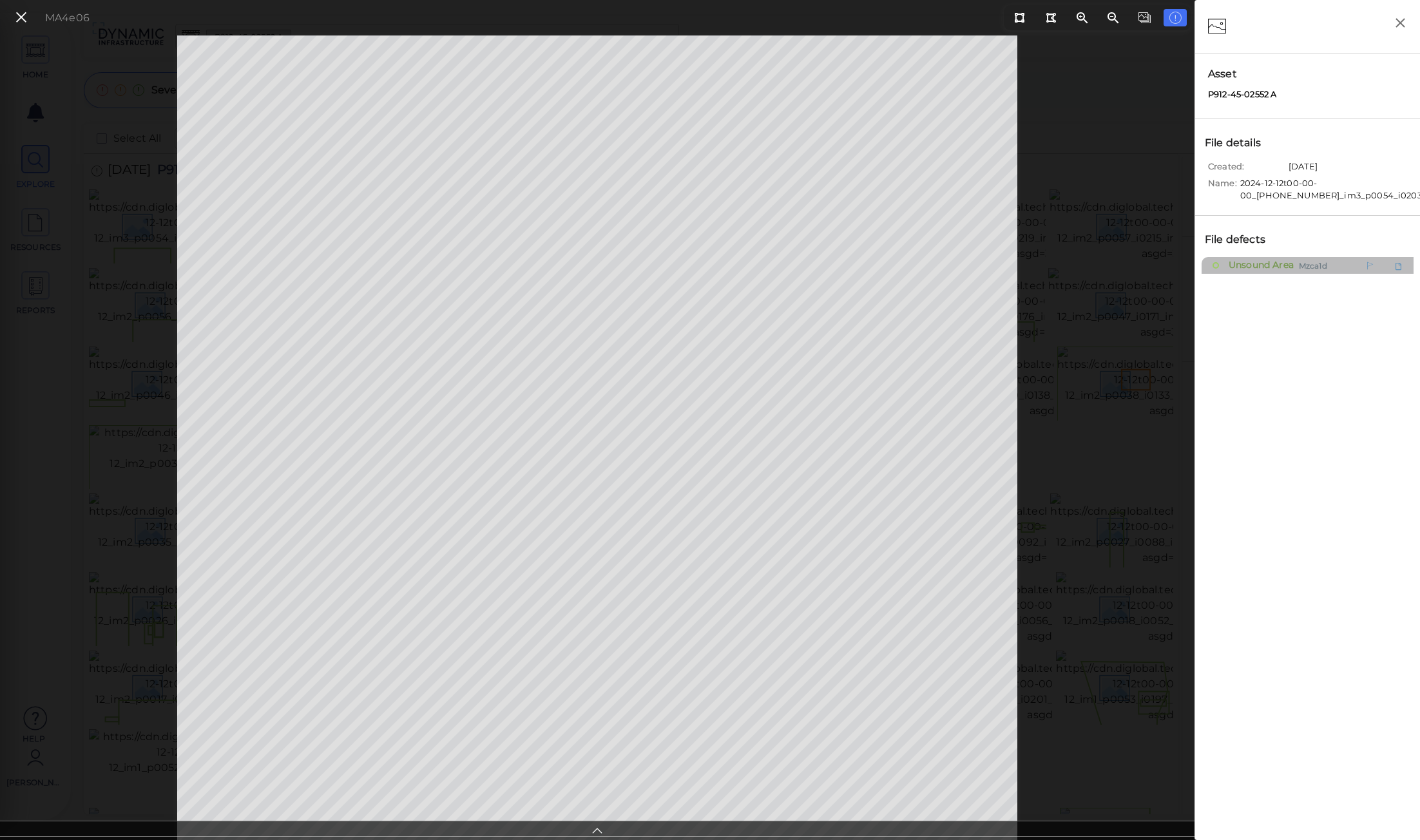
click at [1266, 263] on span "Unsound Area" at bounding box center [1259, 265] width 68 height 16
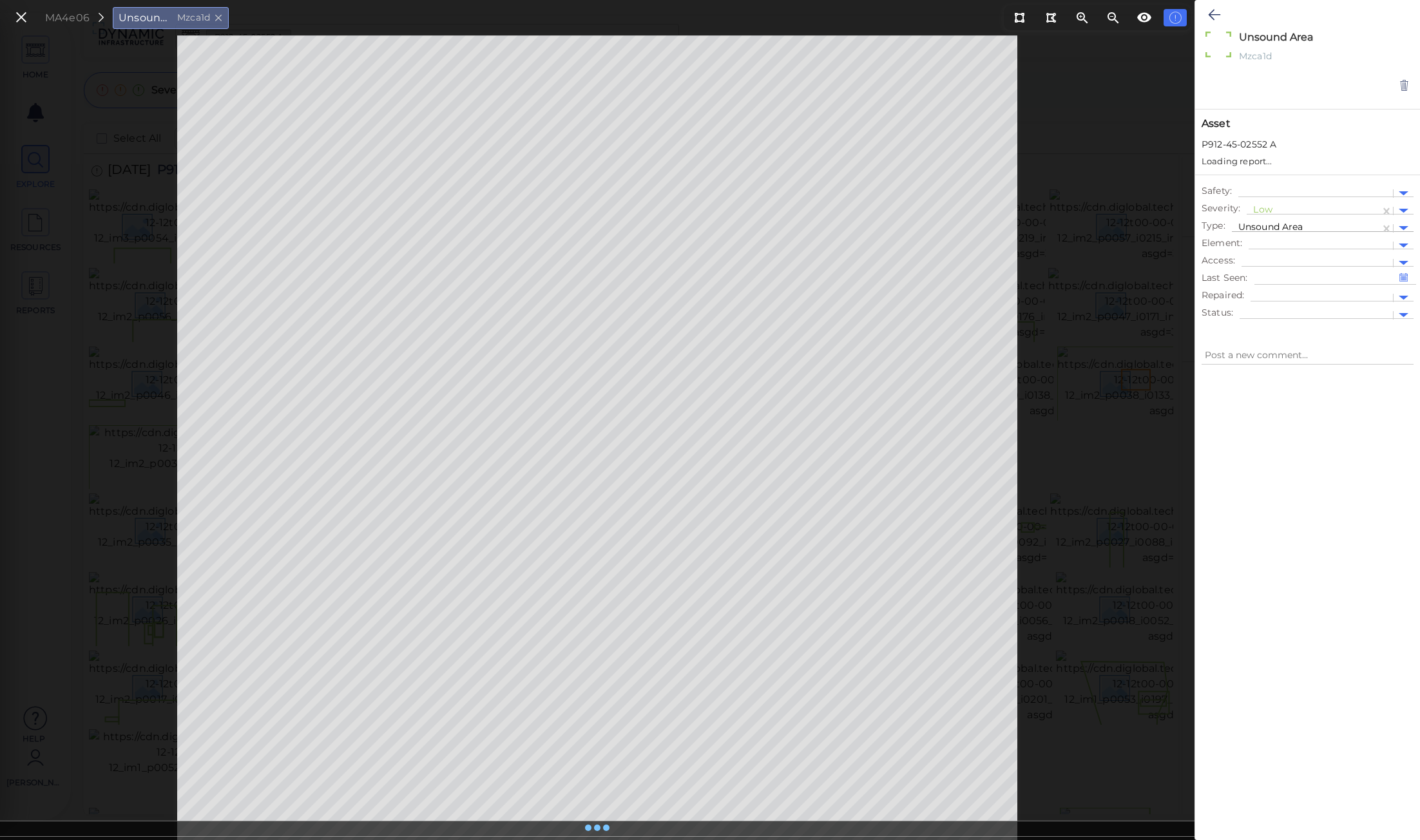
type textarea "x"
click at [1330, 230] on div at bounding box center [1321, 234] width 132 height 14
click at [1404, 227] on div at bounding box center [1404, 233] width 20 height 15
click at [34, 22] on div "MA4e06 Unsound Area Mzca1d" at bounding box center [119, 17] width 232 height 28
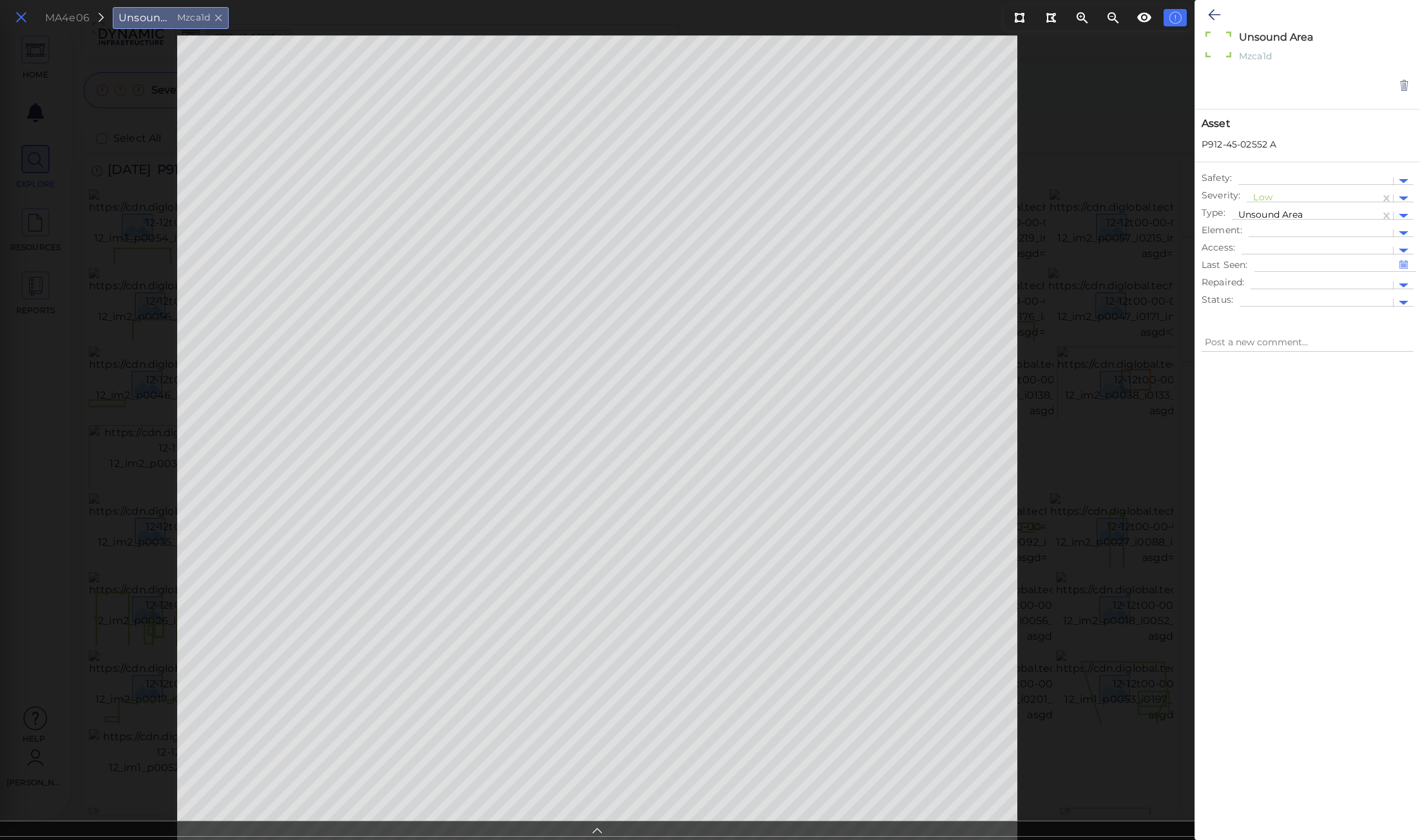
click at [22, 16] on icon at bounding box center [21, 17] width 14 height 17
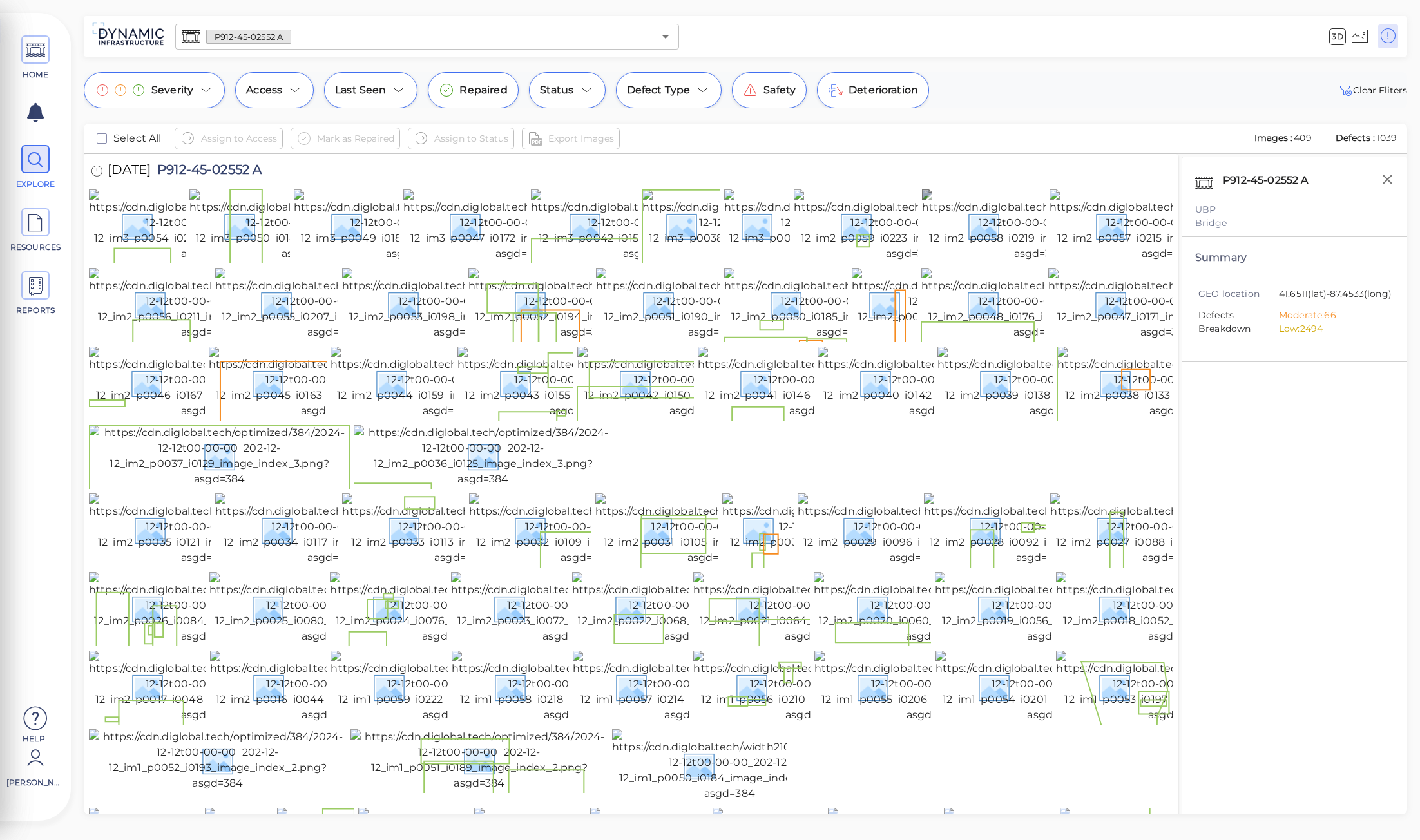
click at [1008, 262] on img at bounding box center [1040, 225] width 235 height 72
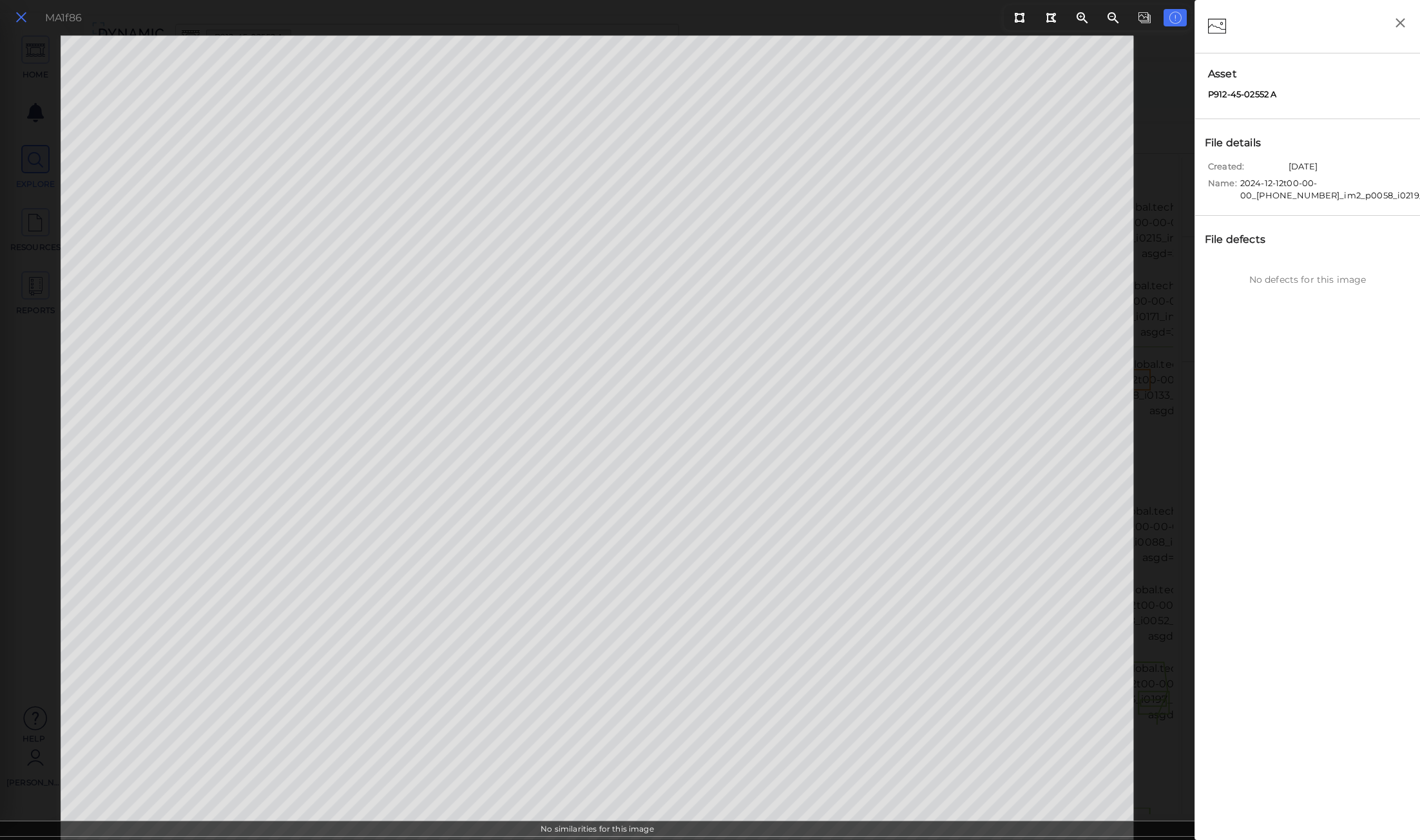
click at [22, 22] on icon at bounding box center [21, 17] width 14 height 17
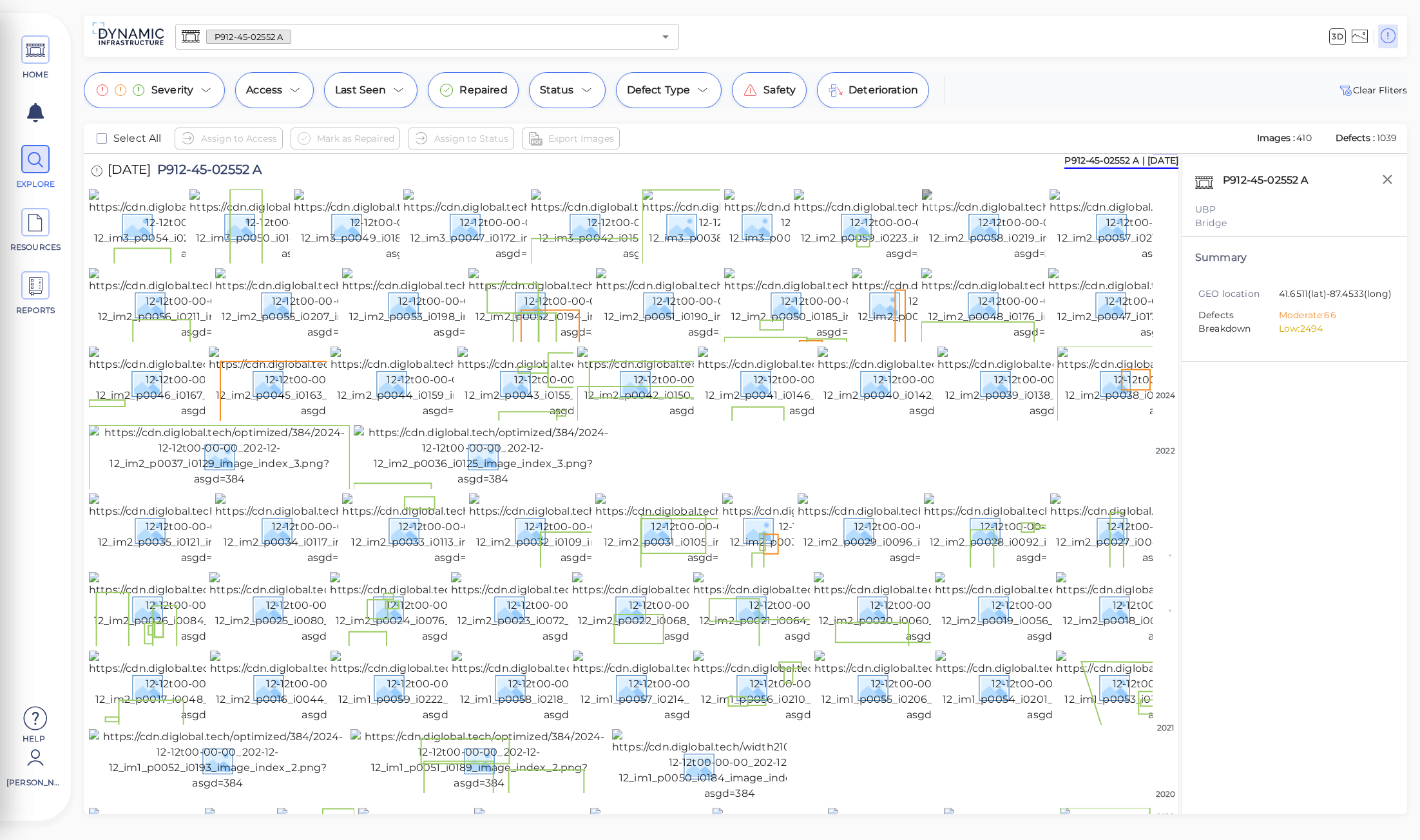
click at [1006, 249] on img at bounding box center [1040, 225] width 235 height 72
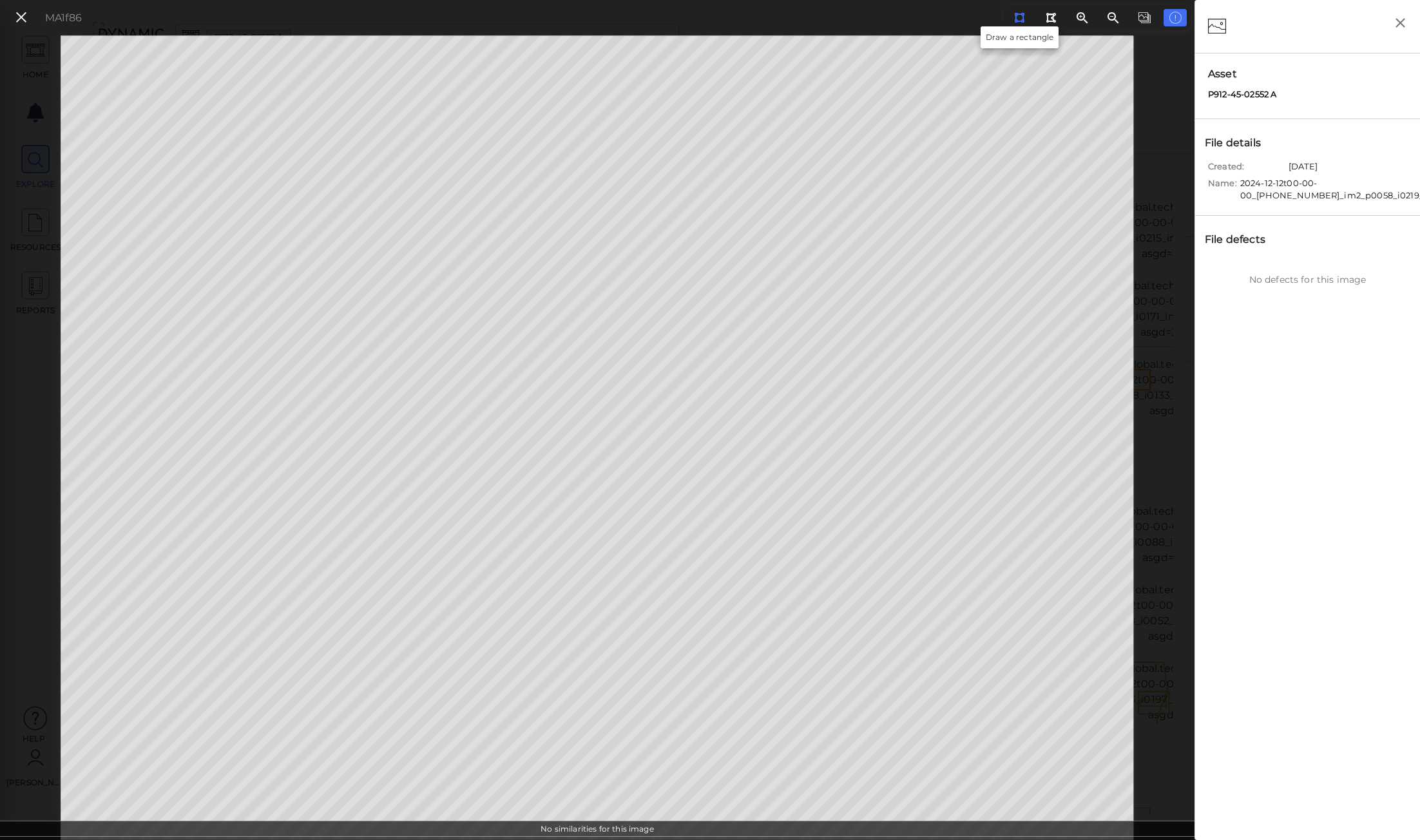
click at [1020, 22] on div at bounding box center [1019, 17] width 11 height 12
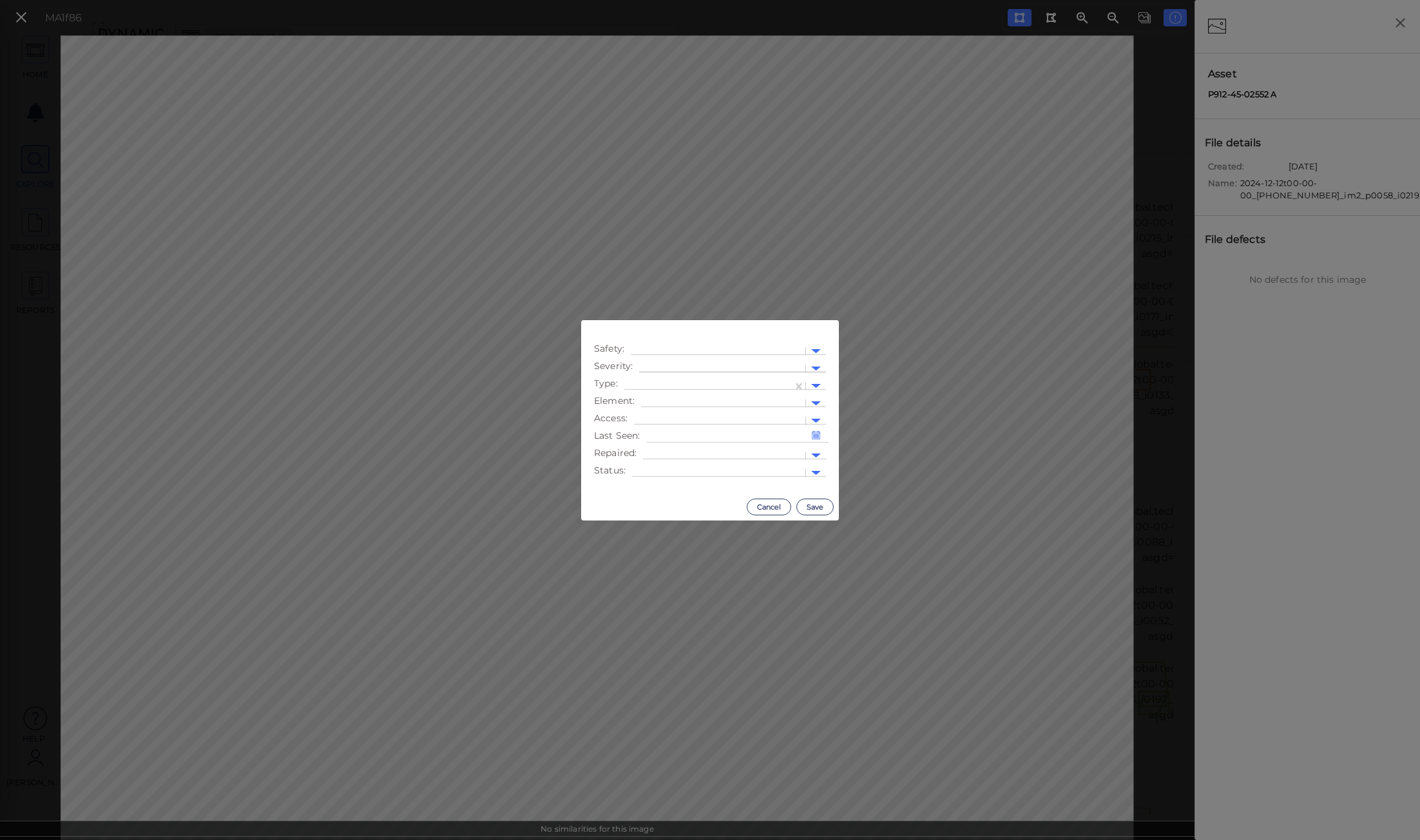
click at [673, 368] on div at bounding box center [722, 369] width 153 height 14
click at [670, 411] on div "Low" at bounding box center [675, 410] width 71 height 20
click at [694, 367] on div at bounding box center [715, 369] width 140 height 14
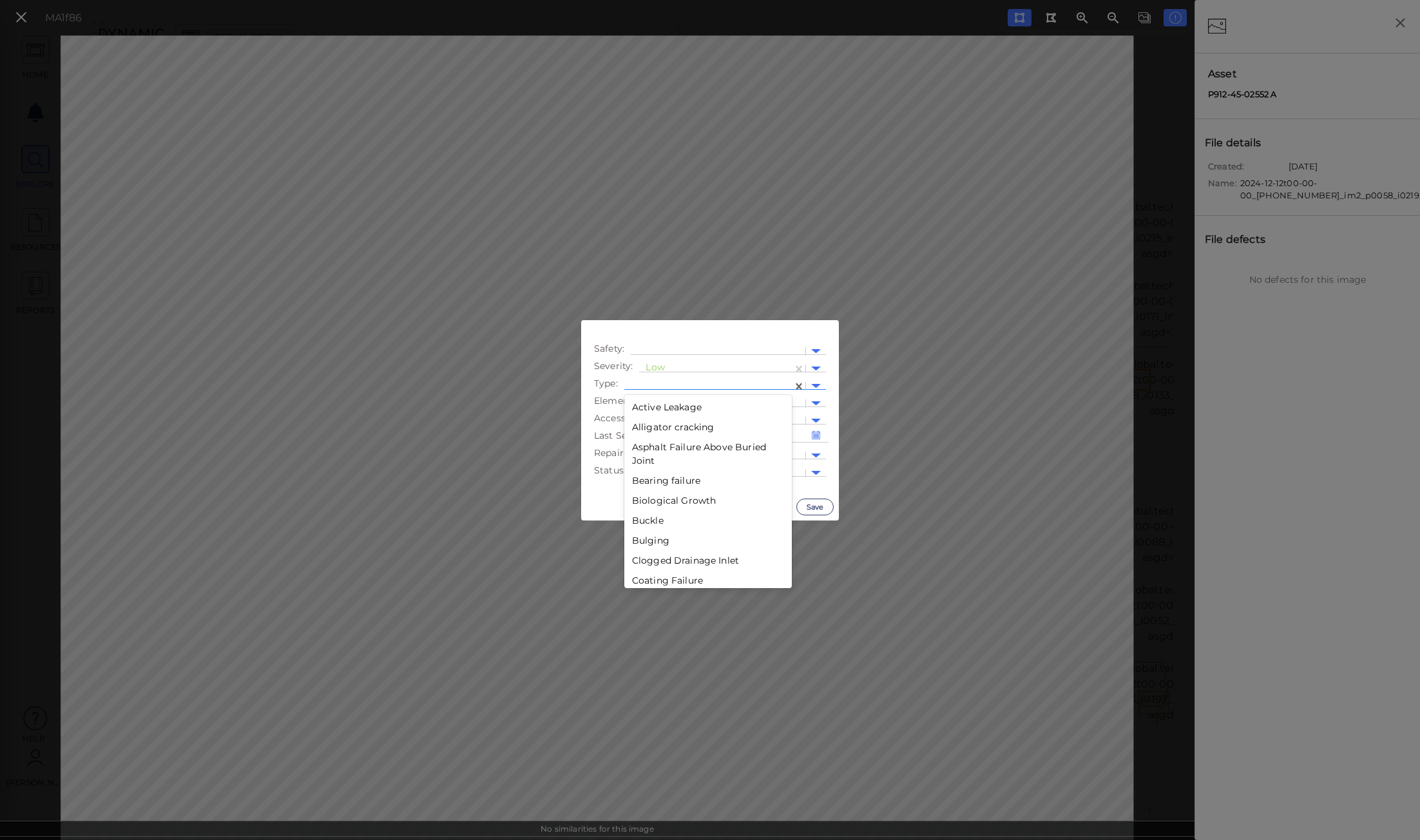
click at [719, 381] on div at bounding box center [708, 386] width 155 height 14
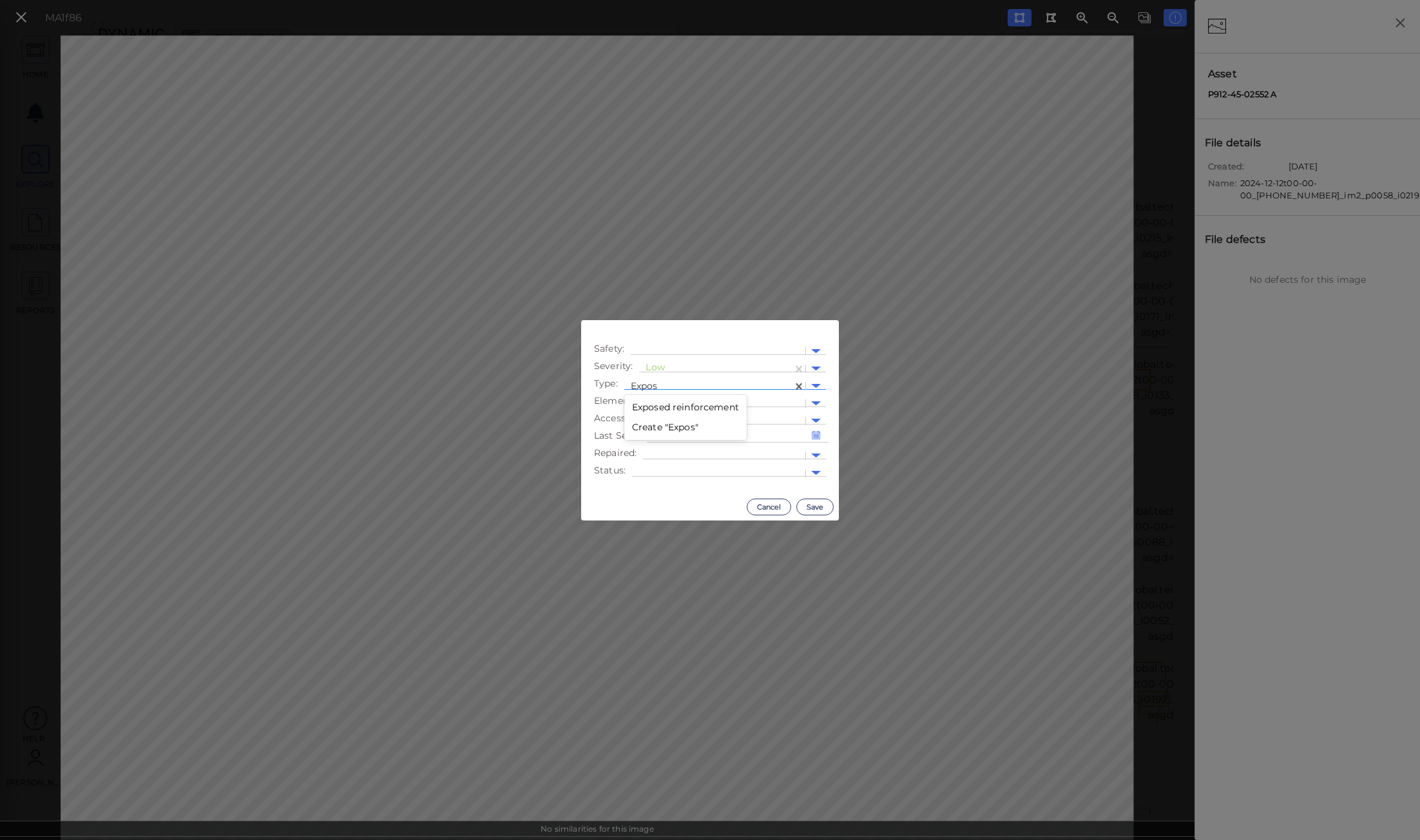
type input "Expose"
click at [671, 407] on div "Exposed reinforcement" at bounding box center [686, 407] width 122 height 20
drag, startPoint x: 760, startPoint y: 507, endPoint x: 811, endPoint y: 508, distance: 51.0
click at [811, 508] on div "Cancel Save" at bounding box center [710, 507] width 258 height 27
click at [812, 508] on button "Save" at bounding box center [815, 507] width 37 height 16
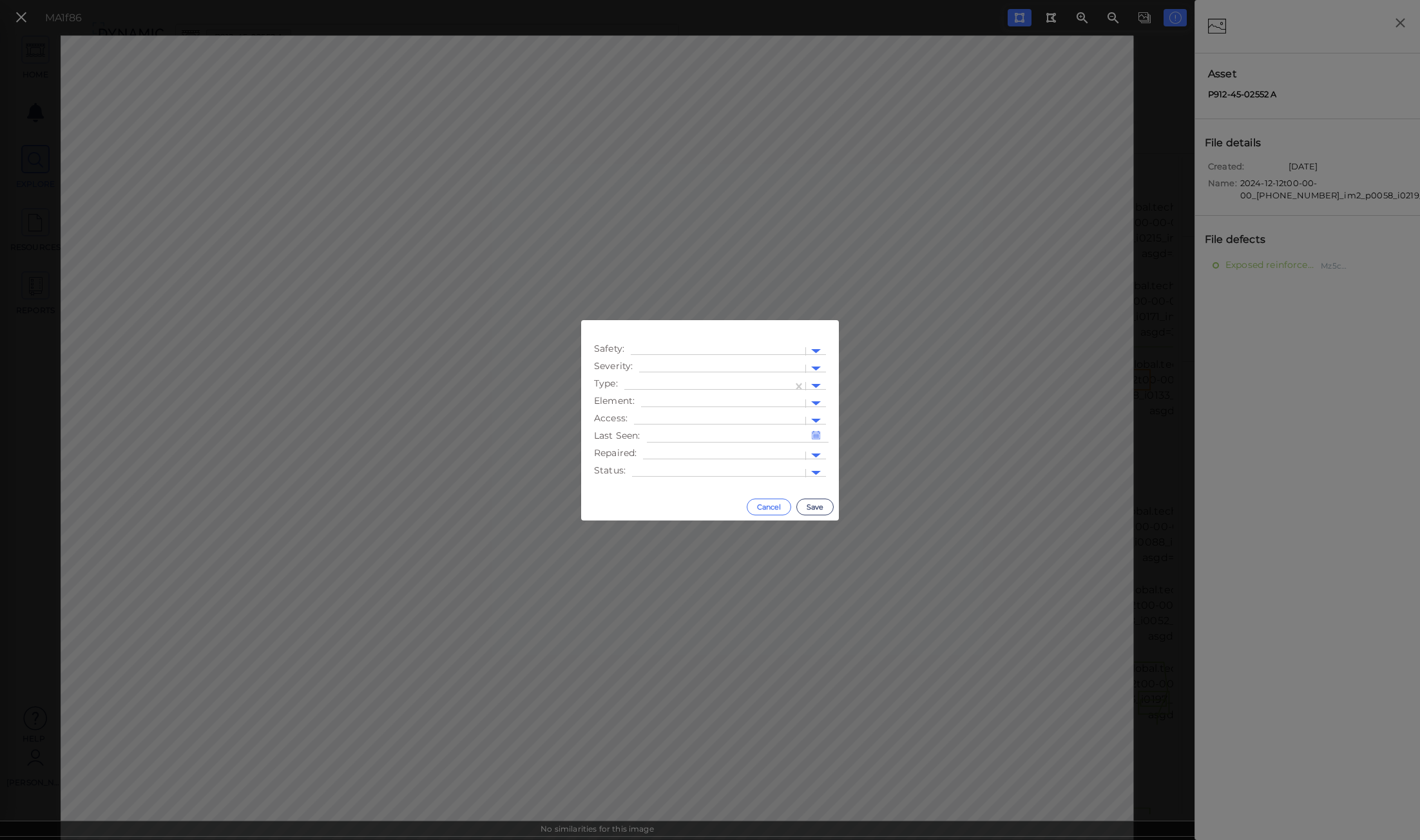
click at [776, 510] on button "Cancel" at bounding box center [769, 507] width 45 height 16
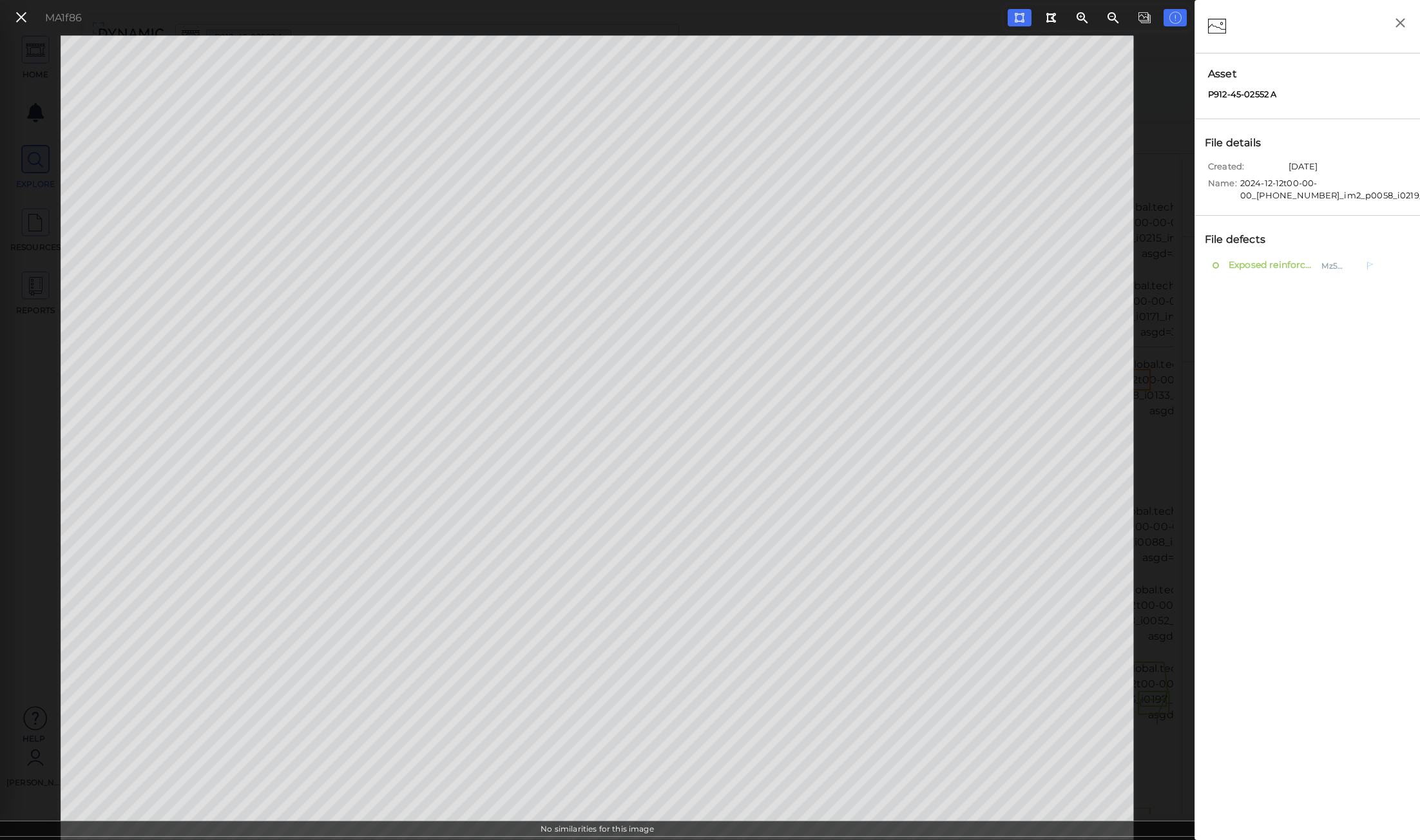
click at [1244, 266] on span "Exposed reinforcement" at bounding box center [1271, 265] width 91 height 16
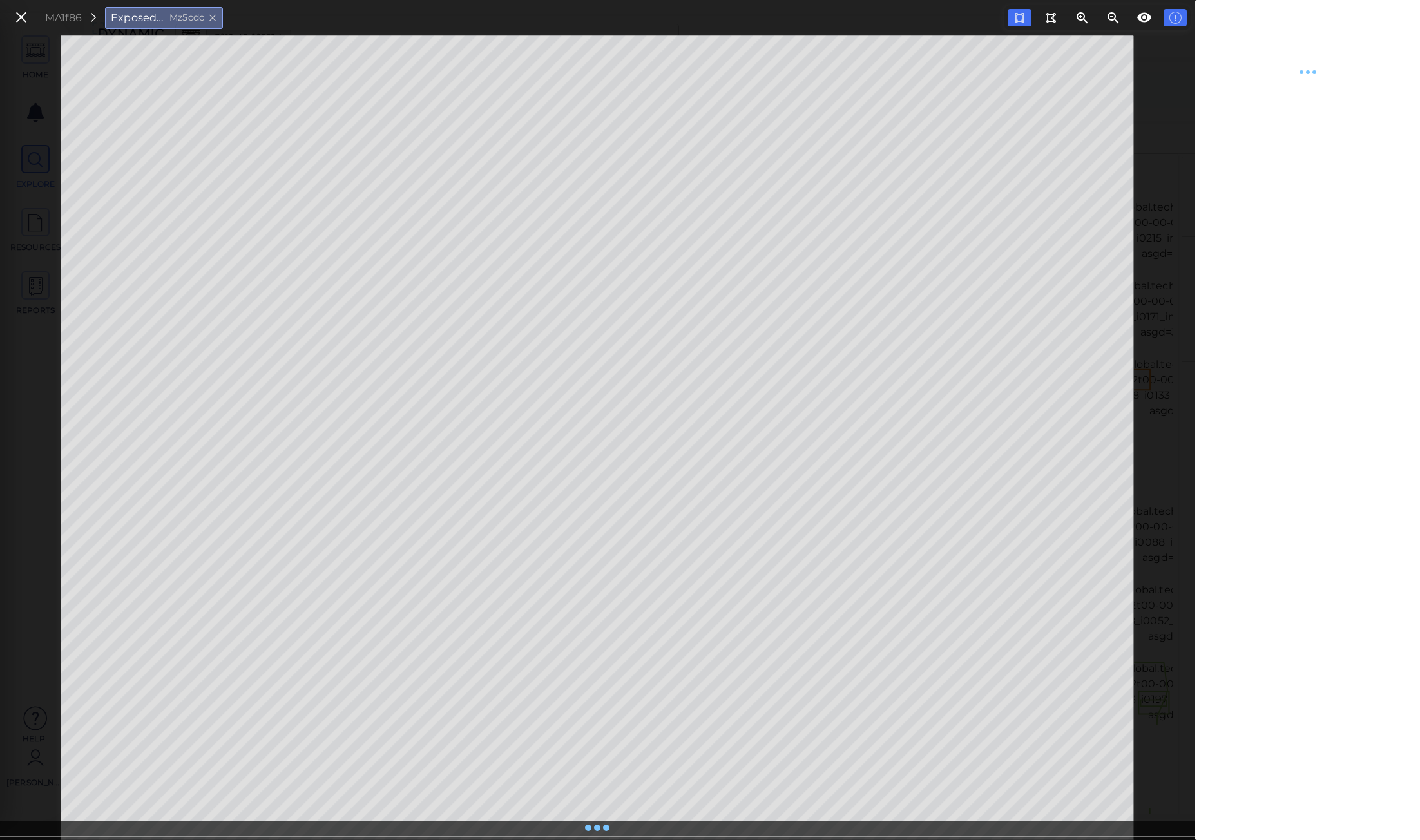
type textarea "x"
click at [1408, 195] on div at bounding box center [1404, 198] width 20 height 15
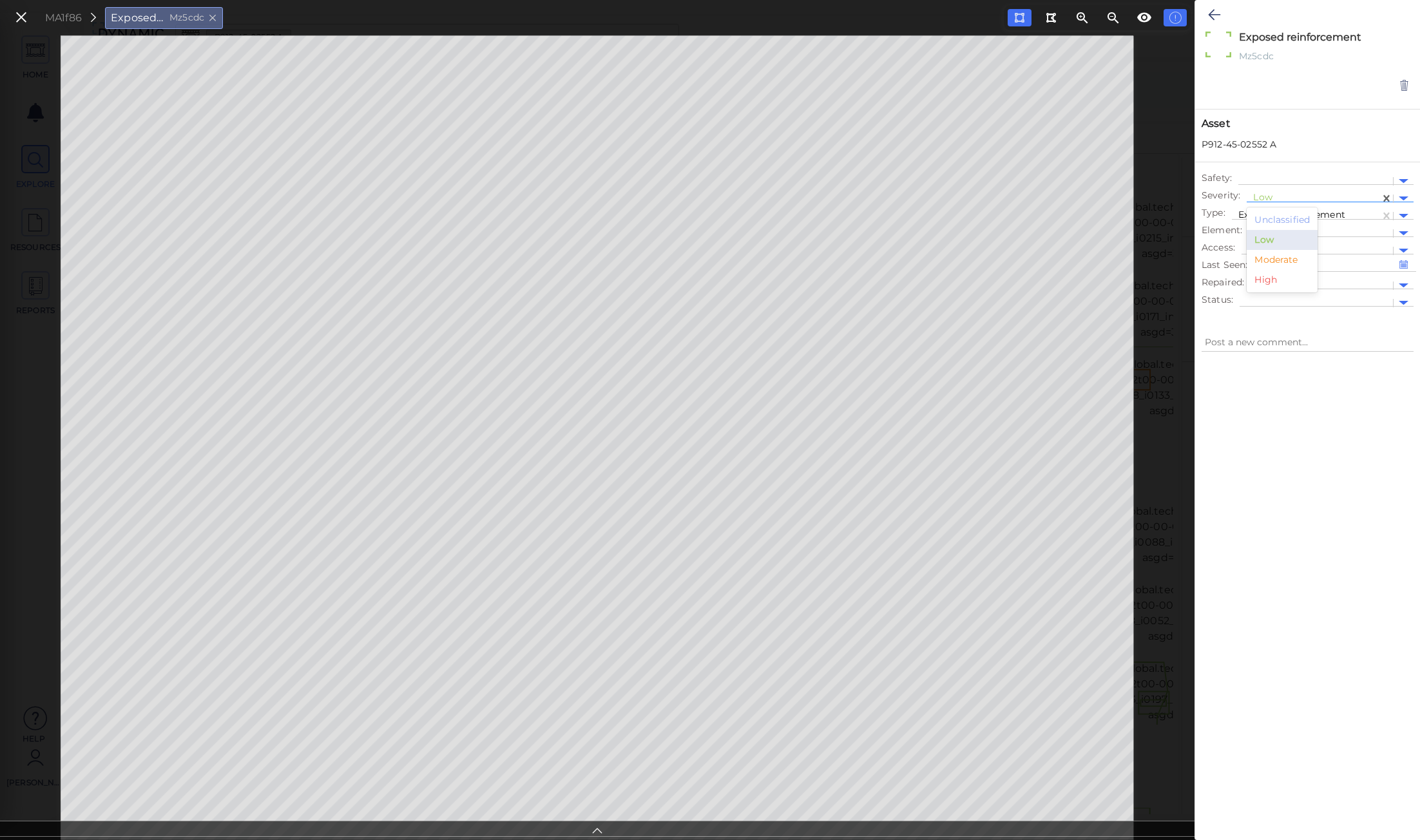
click at [1291, 263] on div "Moderate" at bounding box center [1282, 260] width 71 height 20
type textarea "x"
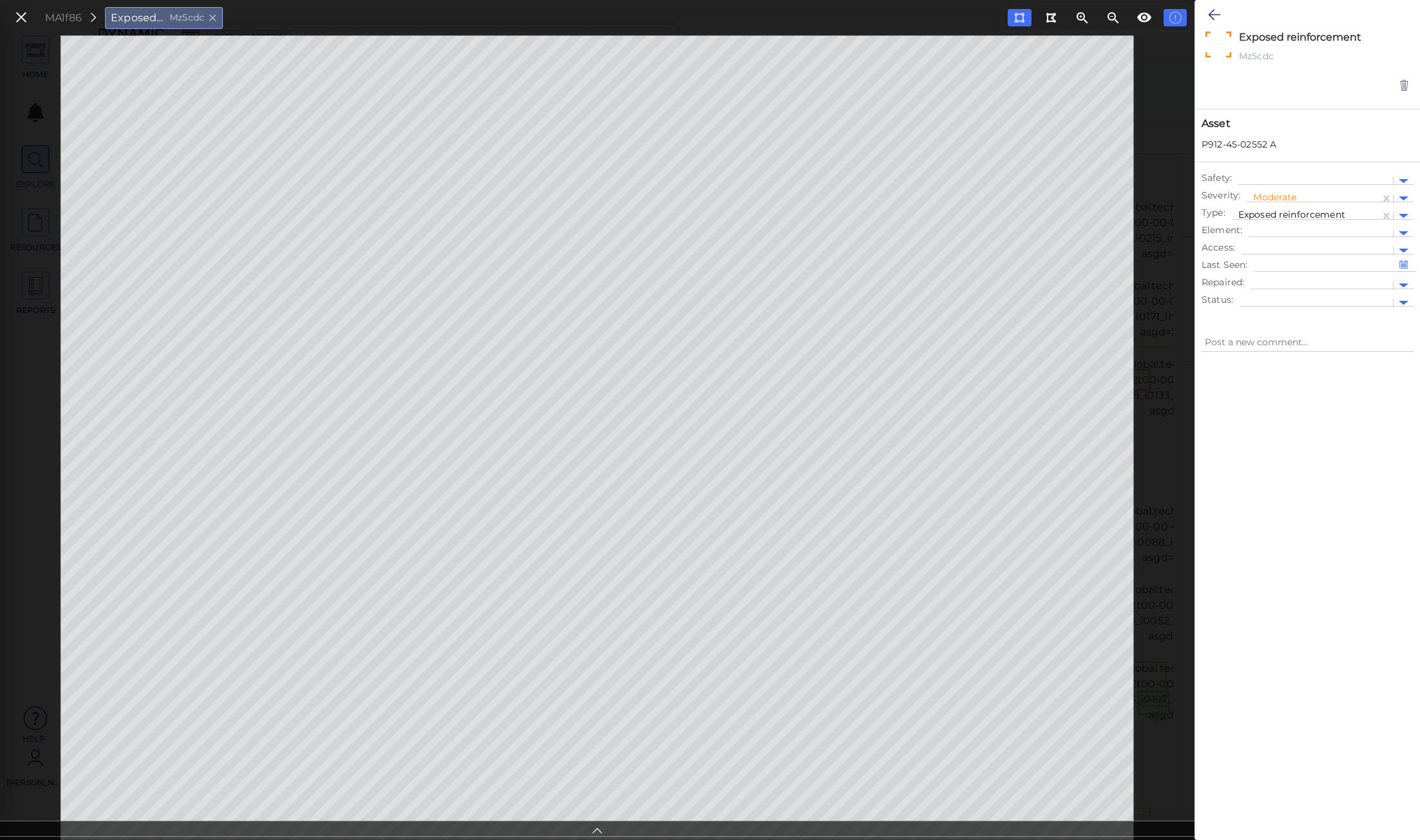
type textarea "x"
click at [1400, 82] on icon at bounding box center [1405, 85] width 11 height 13
type textarea "x"
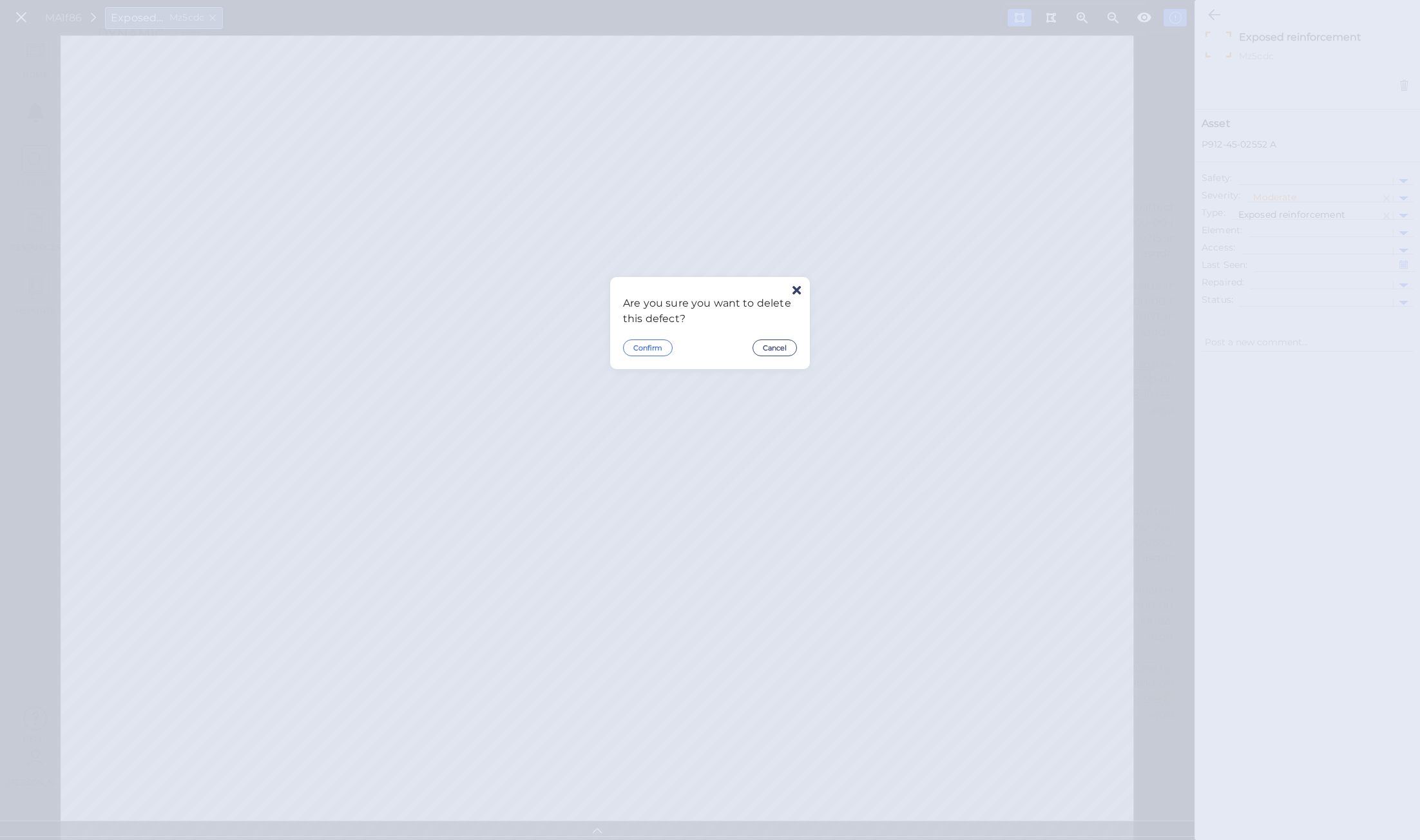
click at [660, 349] on button "Confirm" at bounding box center [648, 348] width 50 height 16
type textarea "x"
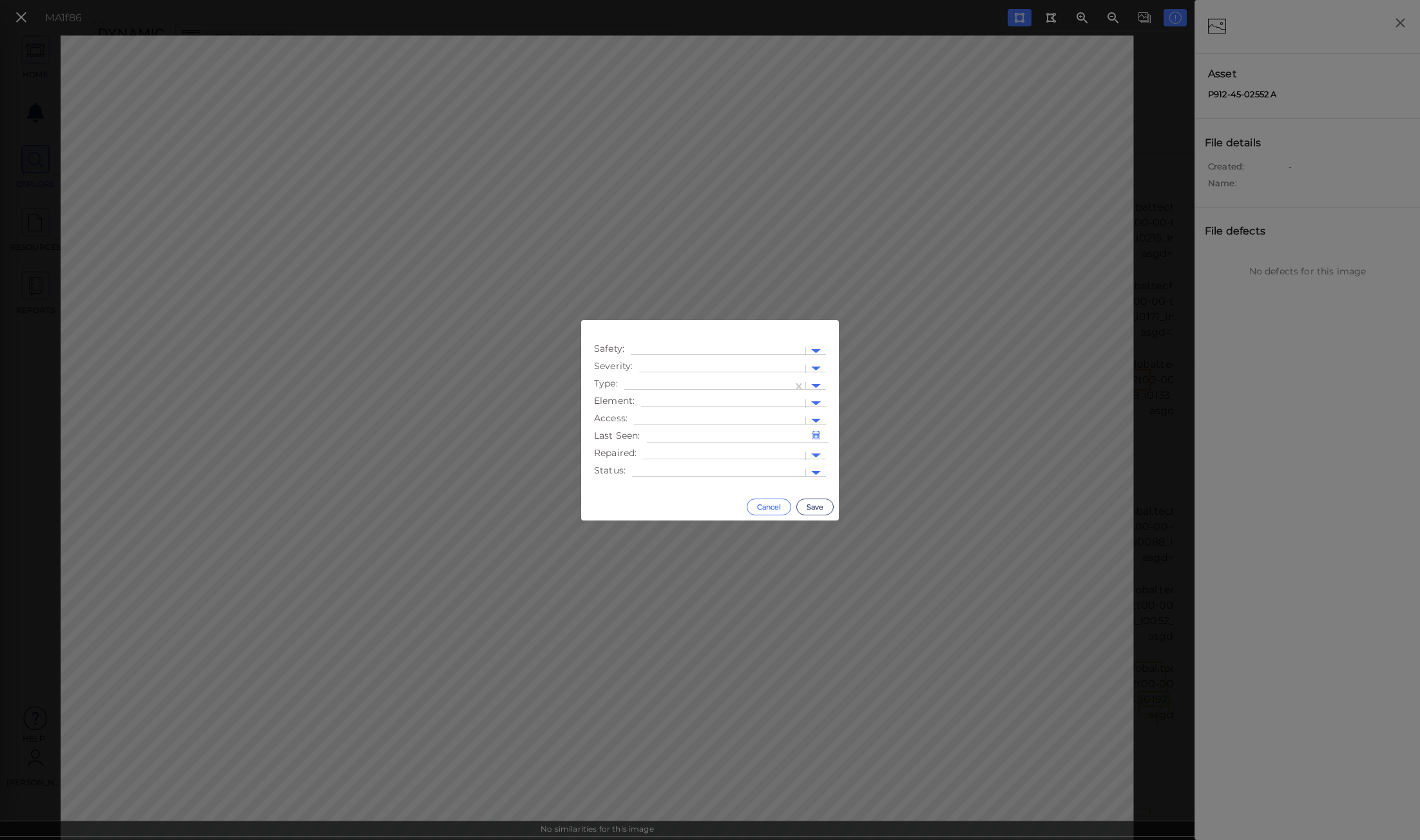
drag, startPoint x: 812, startPoint y: 509, endPoint x: 767, endPoint y: 510, distance: 45.0
click at [767, 510] on div "Cancel Save" at bounding box center [710, 507] width 258 height 27
click at [767, 510] on button "Cancel" at bounding box center [769, 507] width 45 height 16
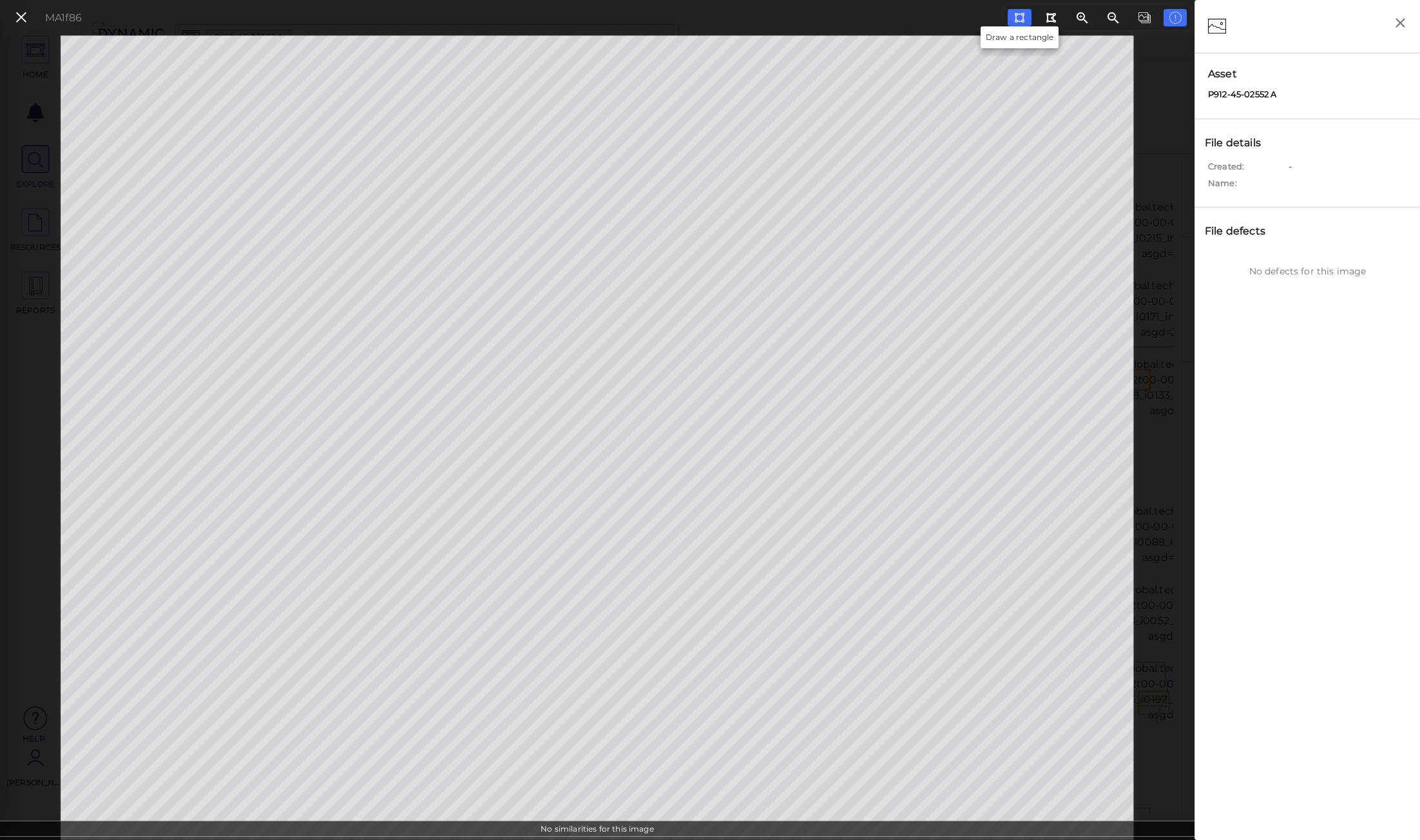
click at [1022, 12] on div at bounding box center [1019, 17] width 11 height 12
click at [1022, 16] on icon at bounding box center [1020, 17] width 10 height 9
click at [1024, 23] on div at bounding box center [1019, 17] width 11 height 12
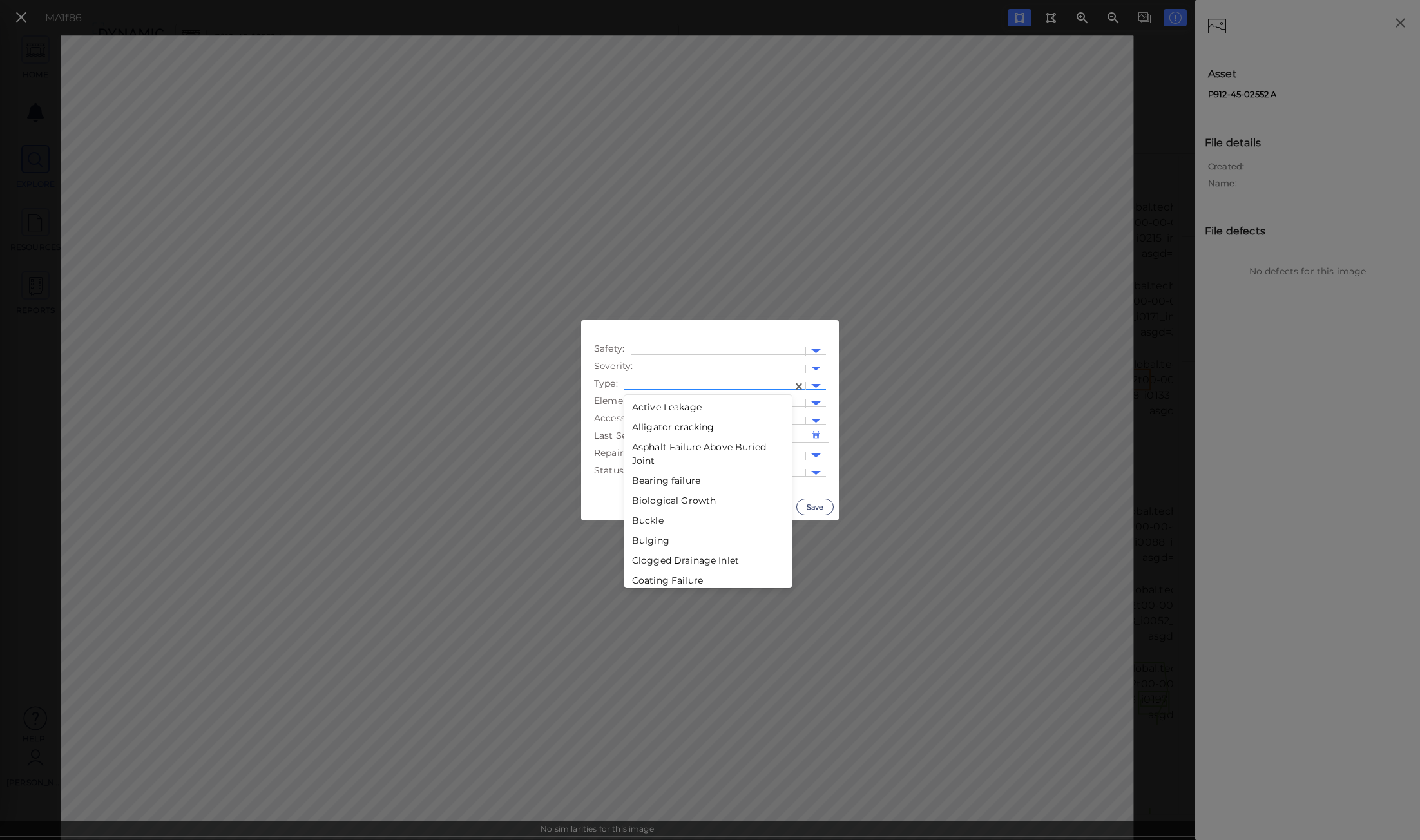
click at [706, 383] on div at bounding box center [708, 386] width 155 height 14
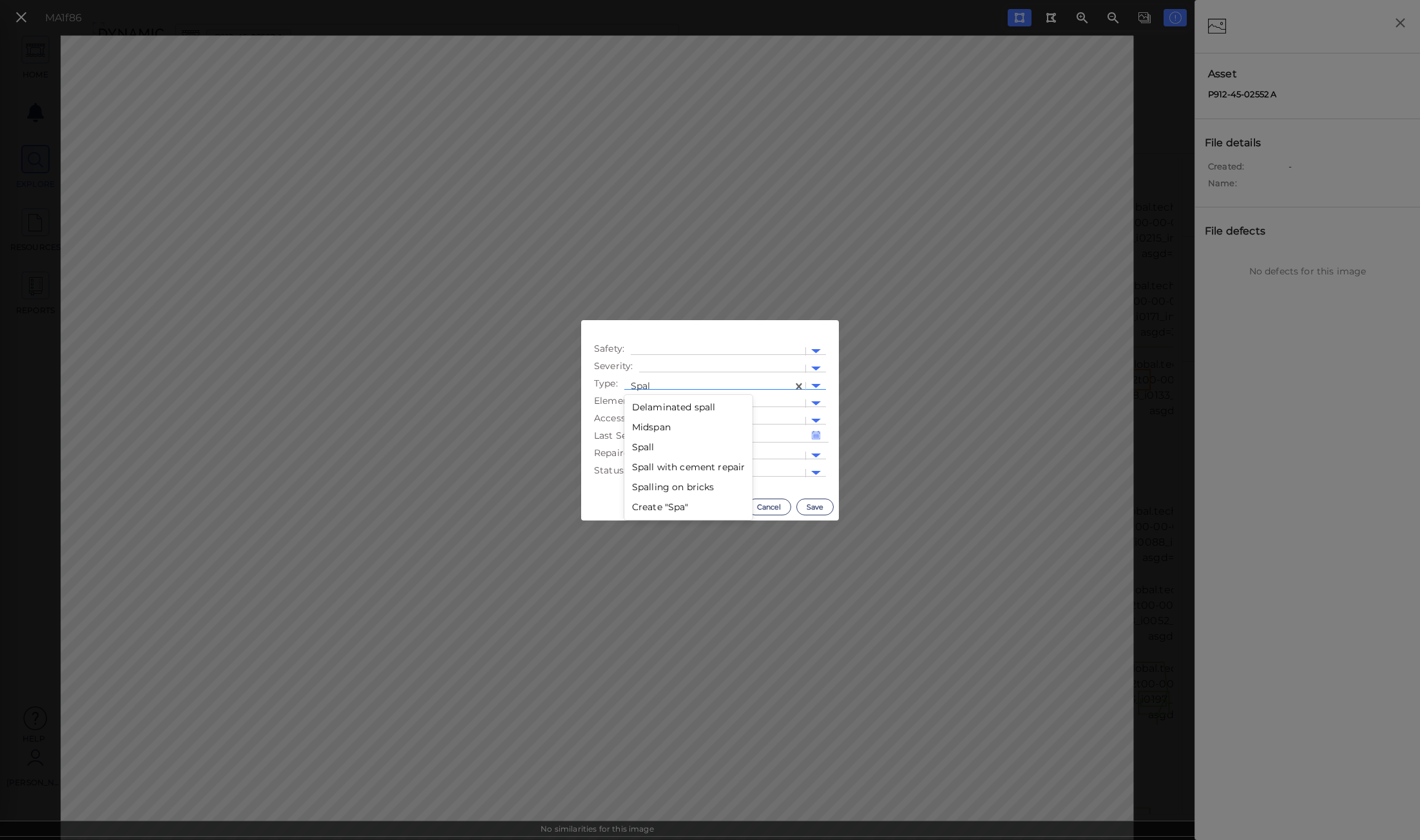
type input "Spall"
click at [667, 427] on div "Spall" at bounding box center [689, 427] width 129 height 20
click at [702, 366] on div at bounding box center [722, 369] width 153 height 14
click at [670, 412] on div "Low" at bounding box center [675, 410] width 71 height 20
click at [816, 506] on button "Save" at bounding box center [815, 507] width 37 height 16
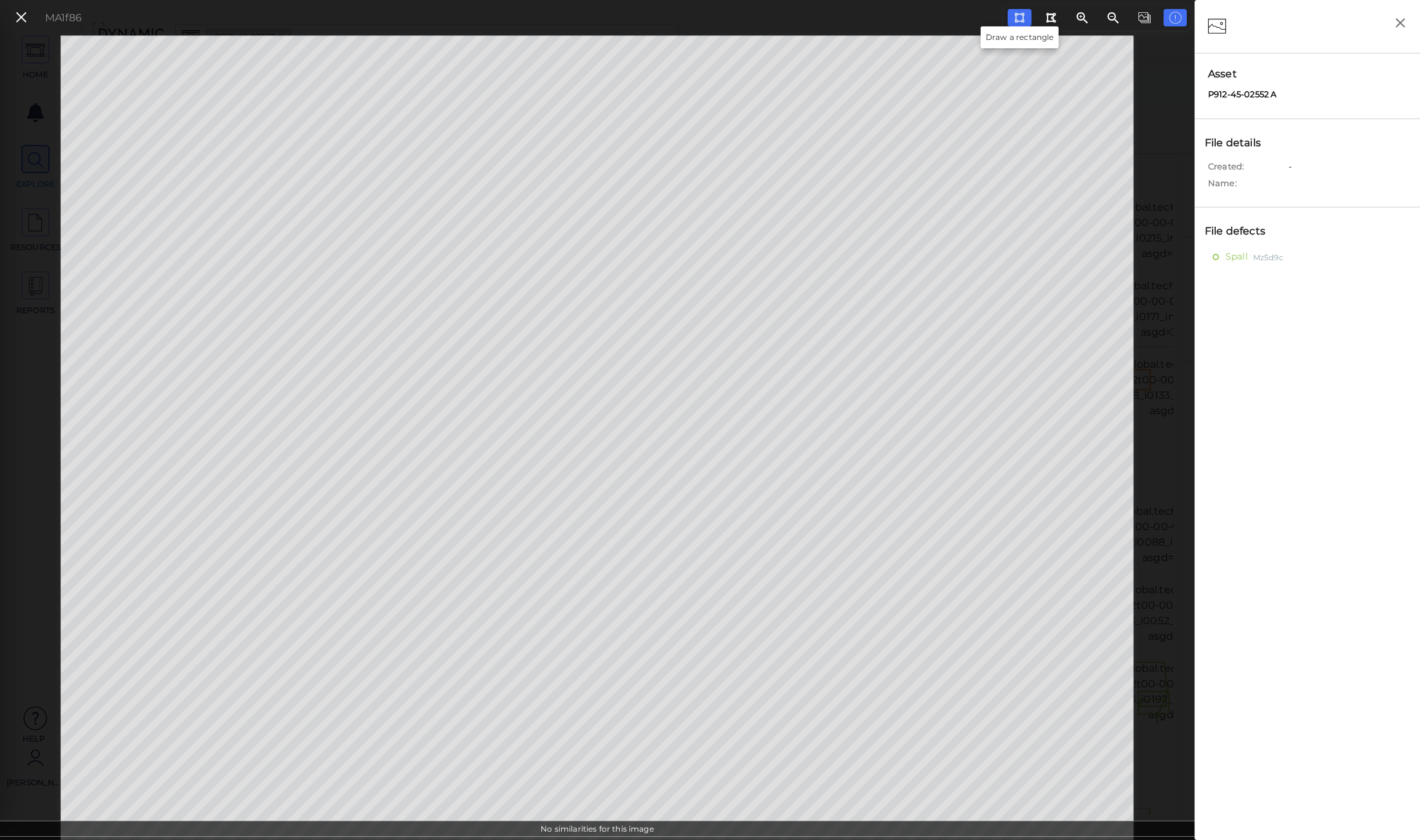
click at [1023, 21] on icon at bounding box center [1020, 17] width 10 height 9
click at [24, 14] on icon at bounding box center [21, 17] width 14 height 17
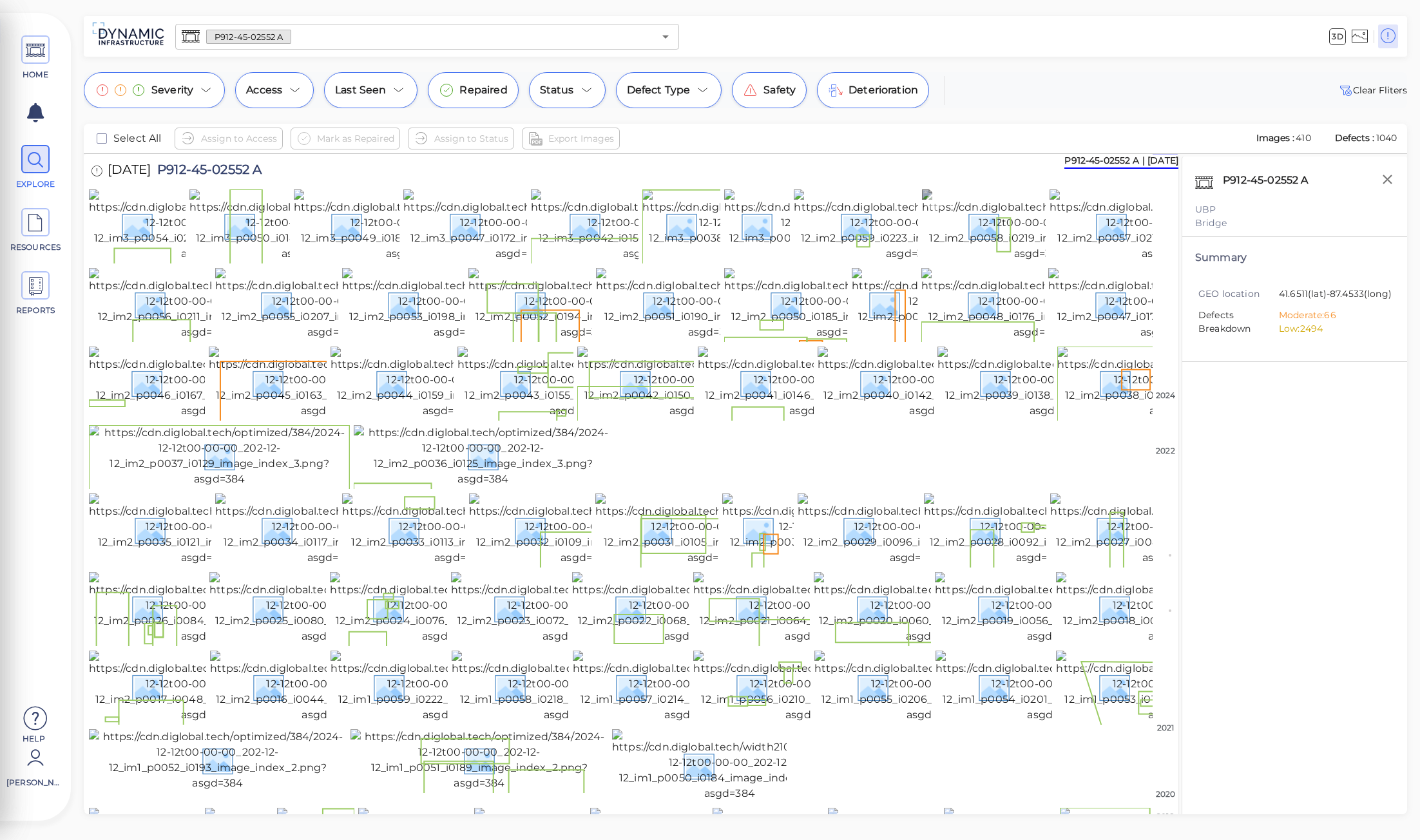
click at [986, 262] on img at bounding box center [1040, 225] width 235 height 72
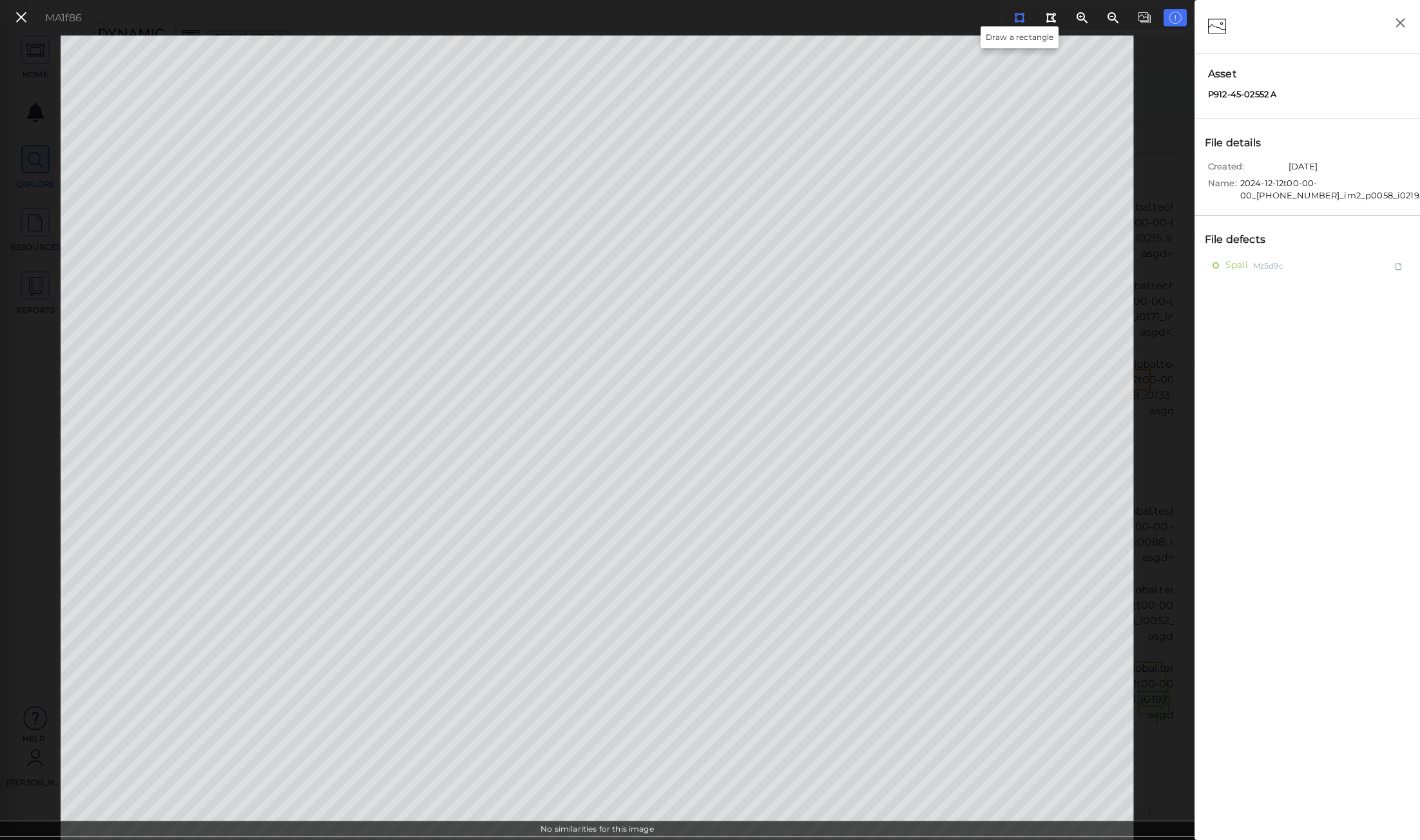
click at [1023, 15] on icon at bounding box center [1020, 17] width 10 height 9
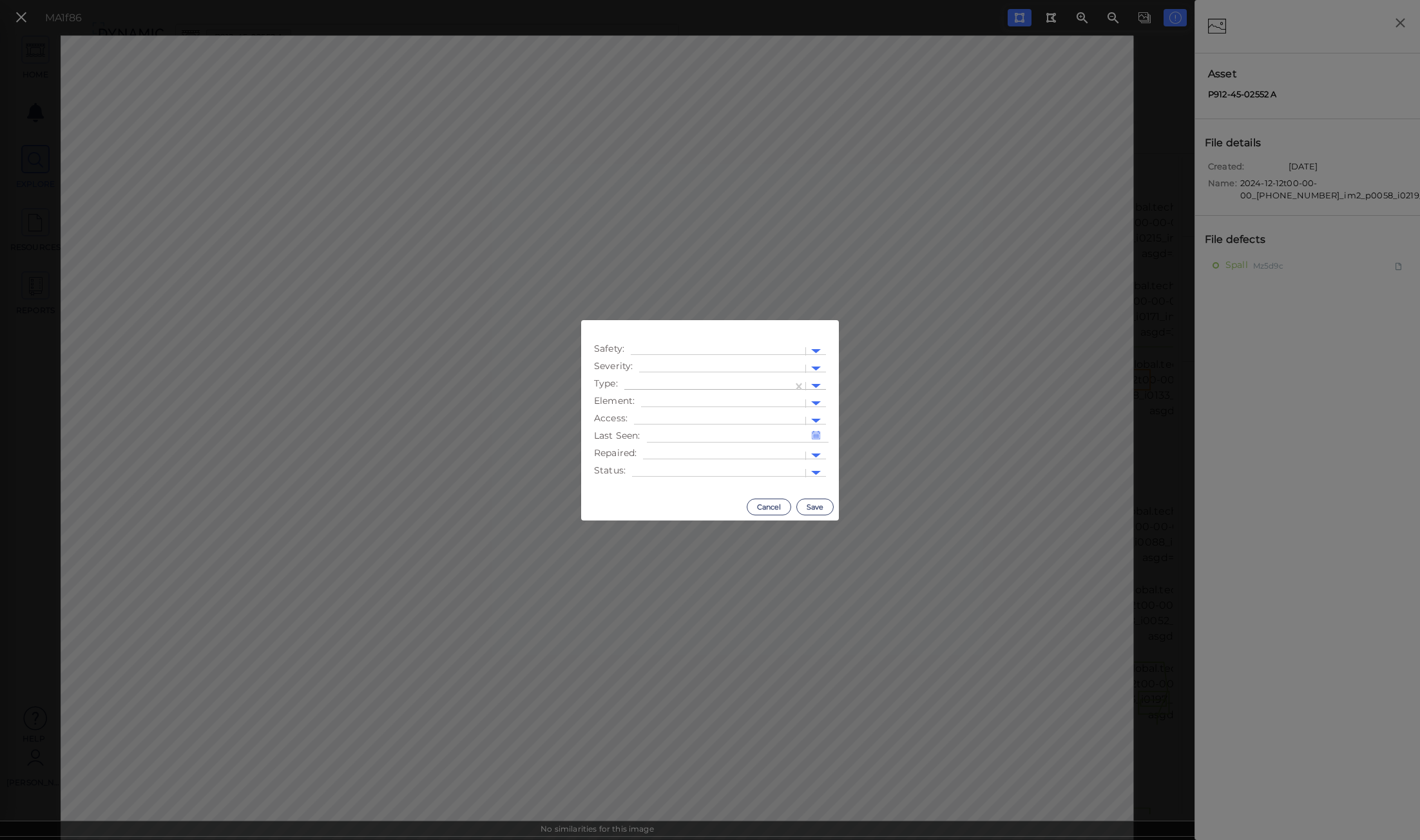
click at [670, 381] on div at bounding box center [708, 386] width 155 height 14
type input "Exposed"
click at [671, 406] on div "Exposed reinforcement" at bounding box center [686, 407] width 122 height 20
click at [690, 365] on div at bounding box center [722, 369] width 153 height 14
click at [670, 424] on div "Moderate" at bounding box center [675, 429] width 71 height 20
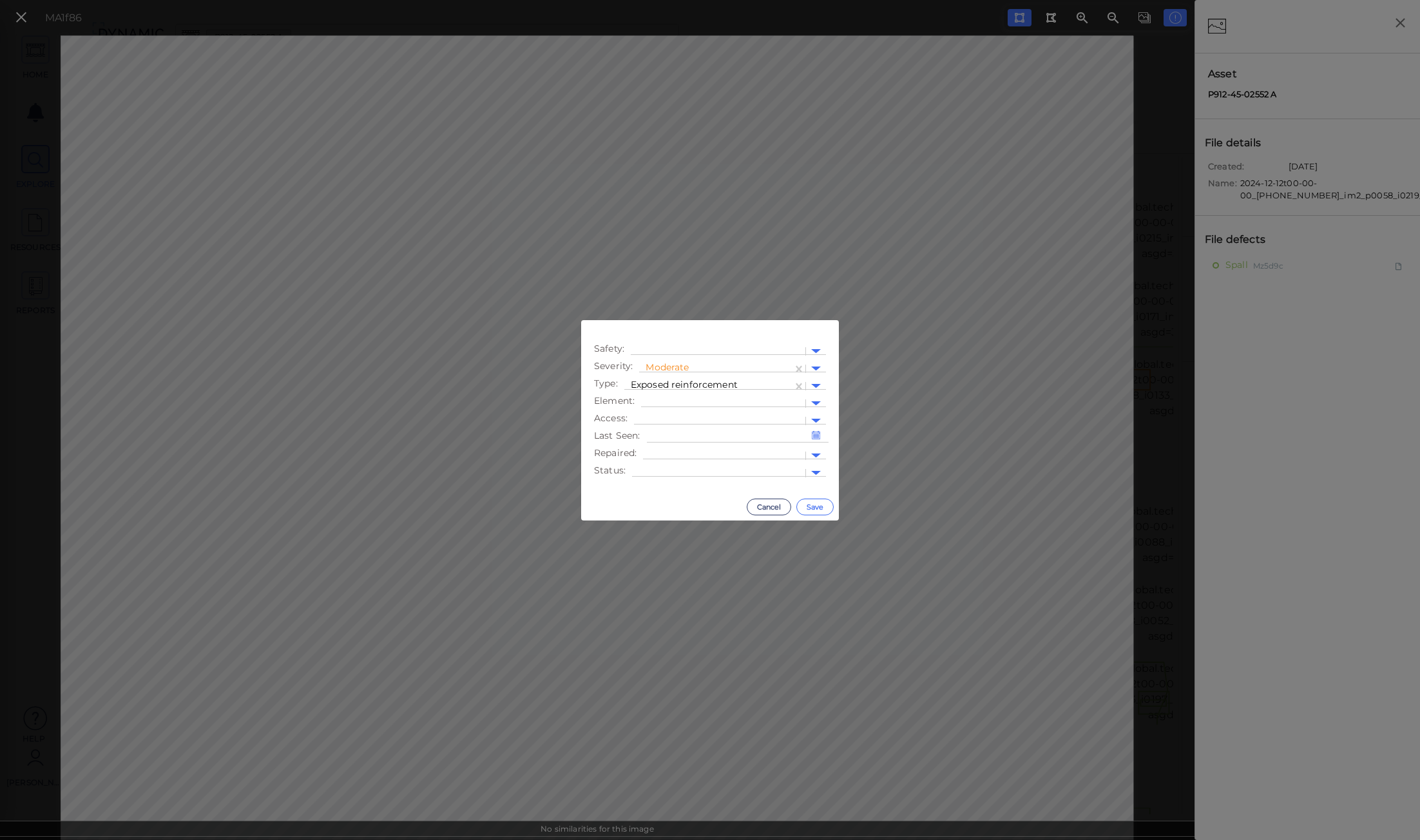
click at [810, 506] on button "Save" at bounding box center [815, 507] width 37 height 16
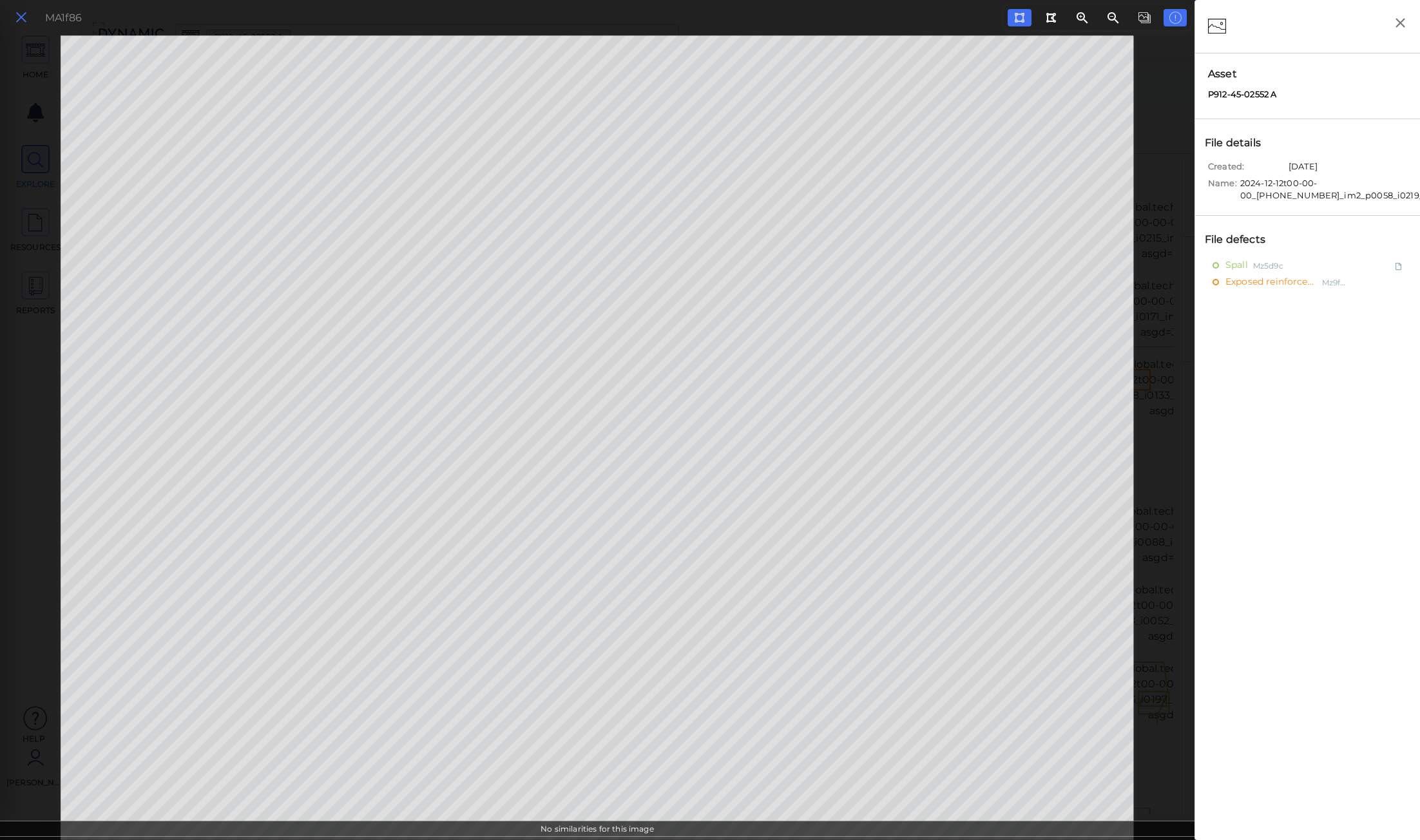
click at [22, 16] on icon at bounding box center [21, 17] width 14 height 17
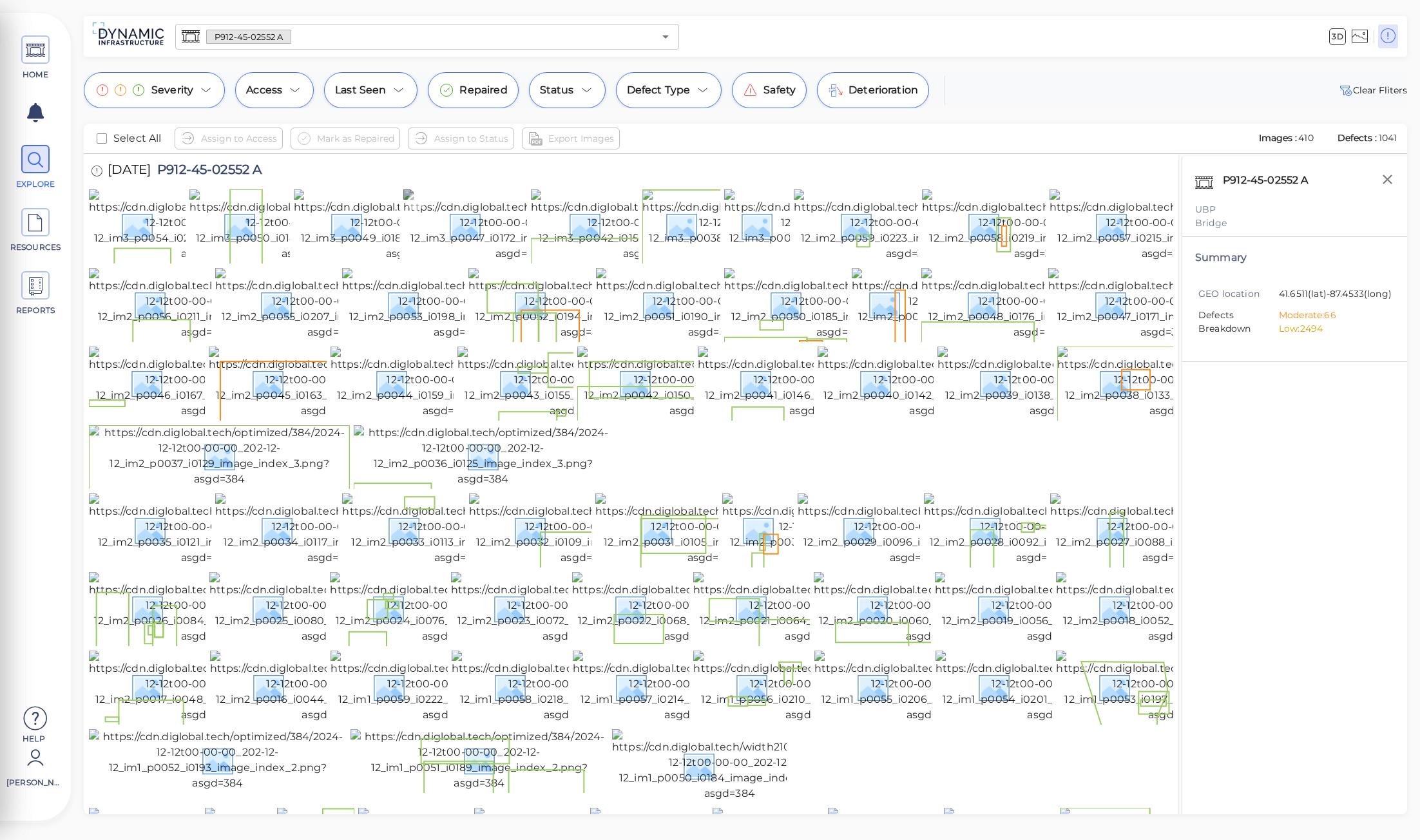
click at [473, 242] on img at bounding box center [521, 225] width 235 height 72
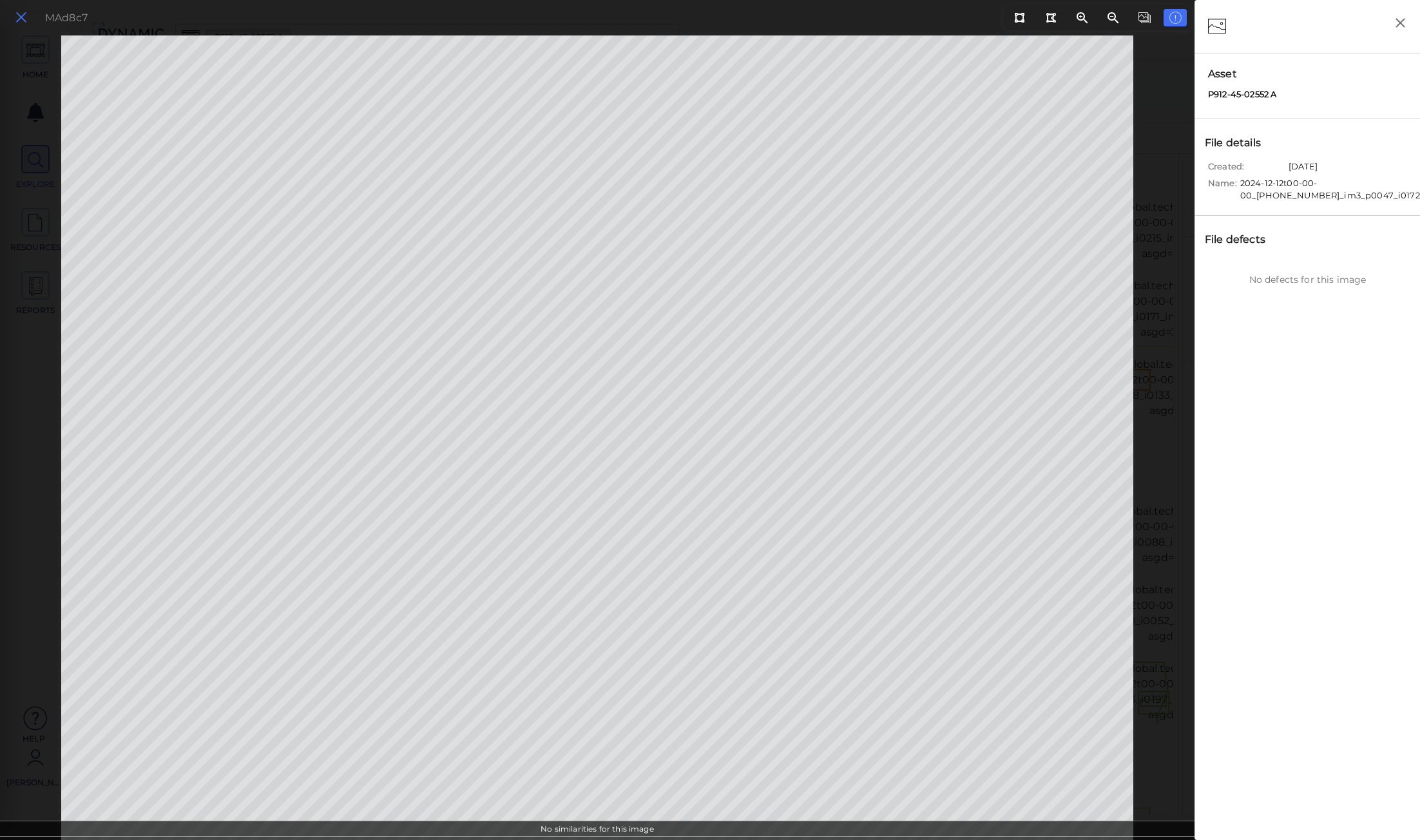
click at [21, 22] on icon at bounding box center [21, 17] width 14 height 17
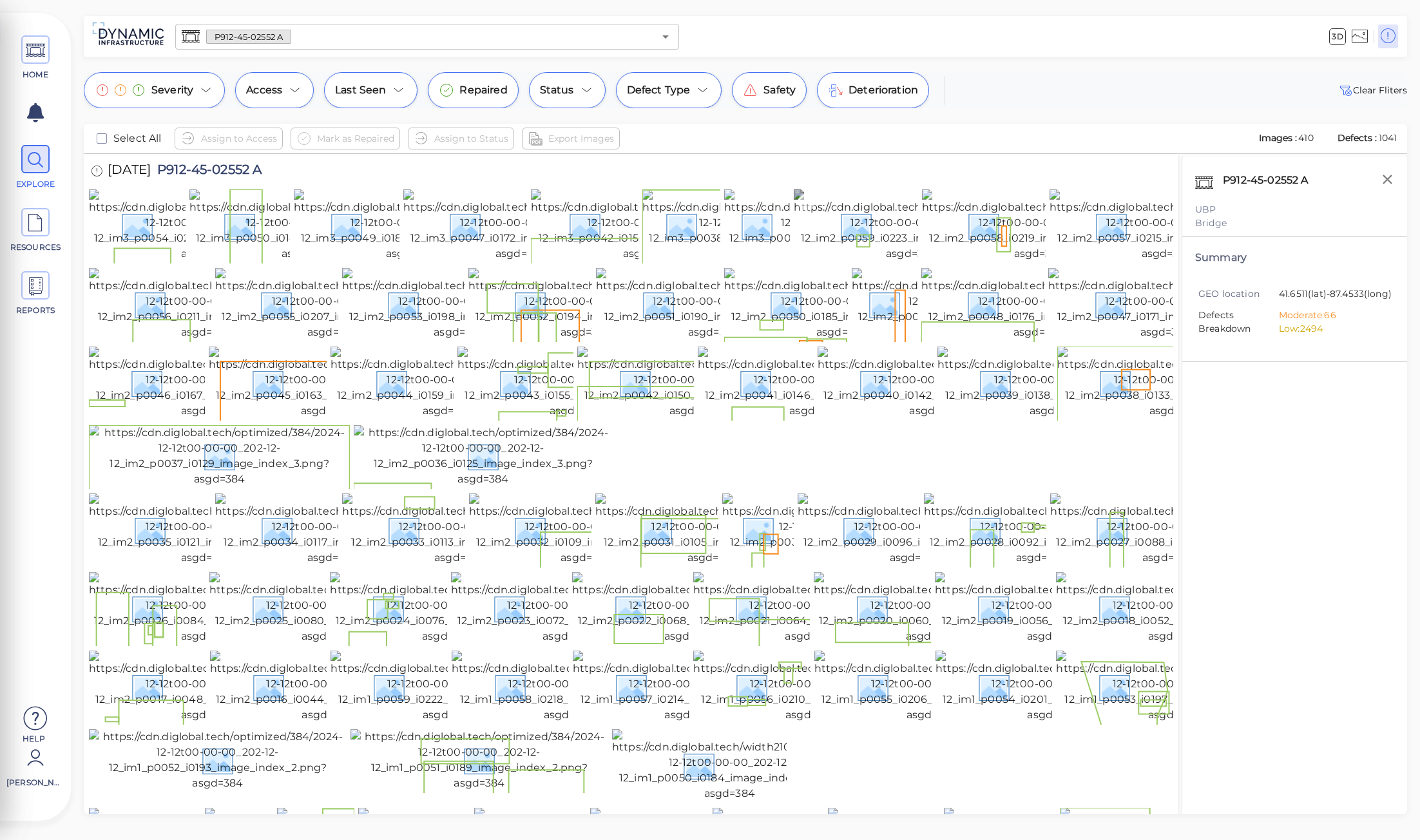
click at [888, 262] on img at bounding box center [911, 225] width 235 height 72
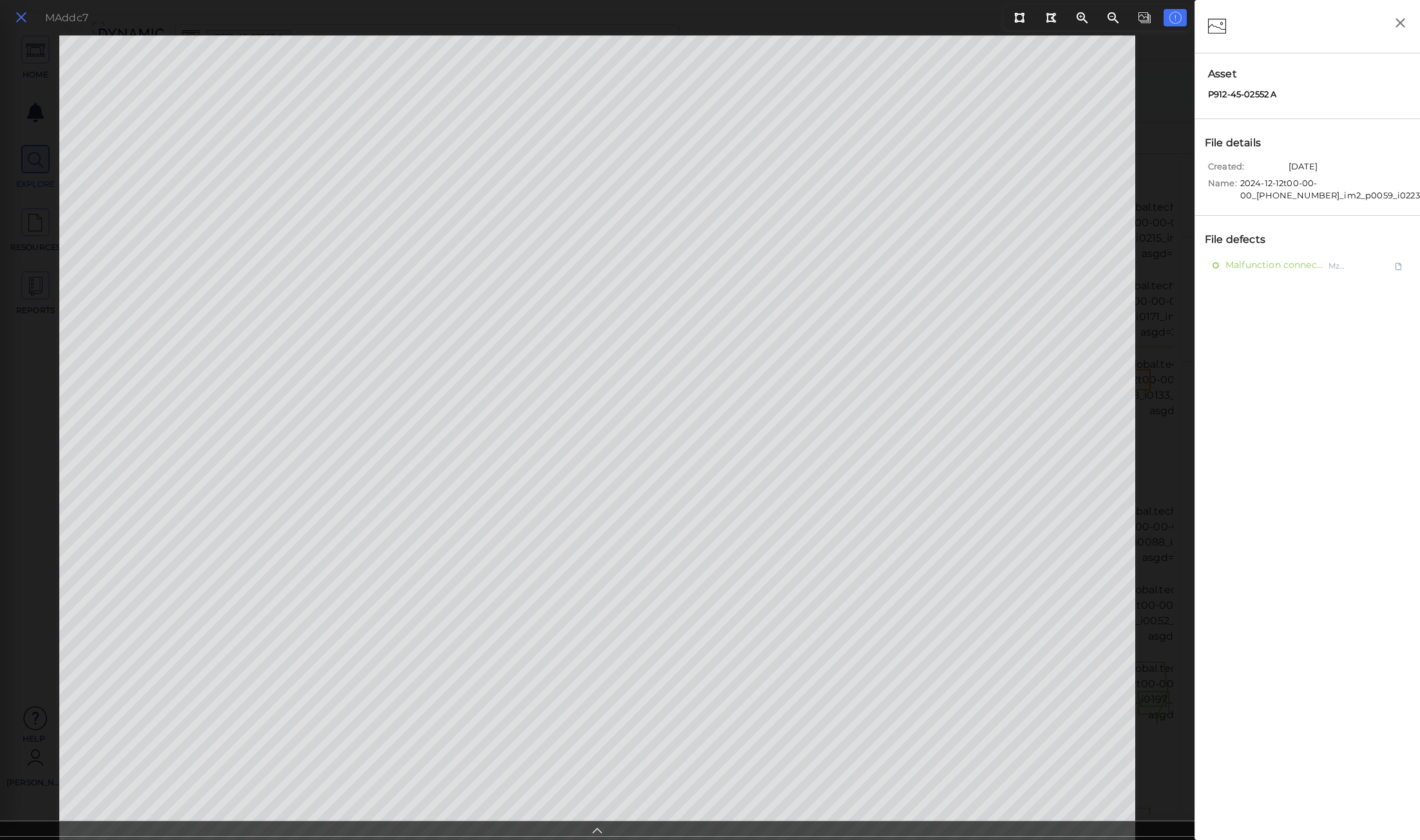
click at [17, 18] on icon at bounding box center [21, 17] width 14 height 17
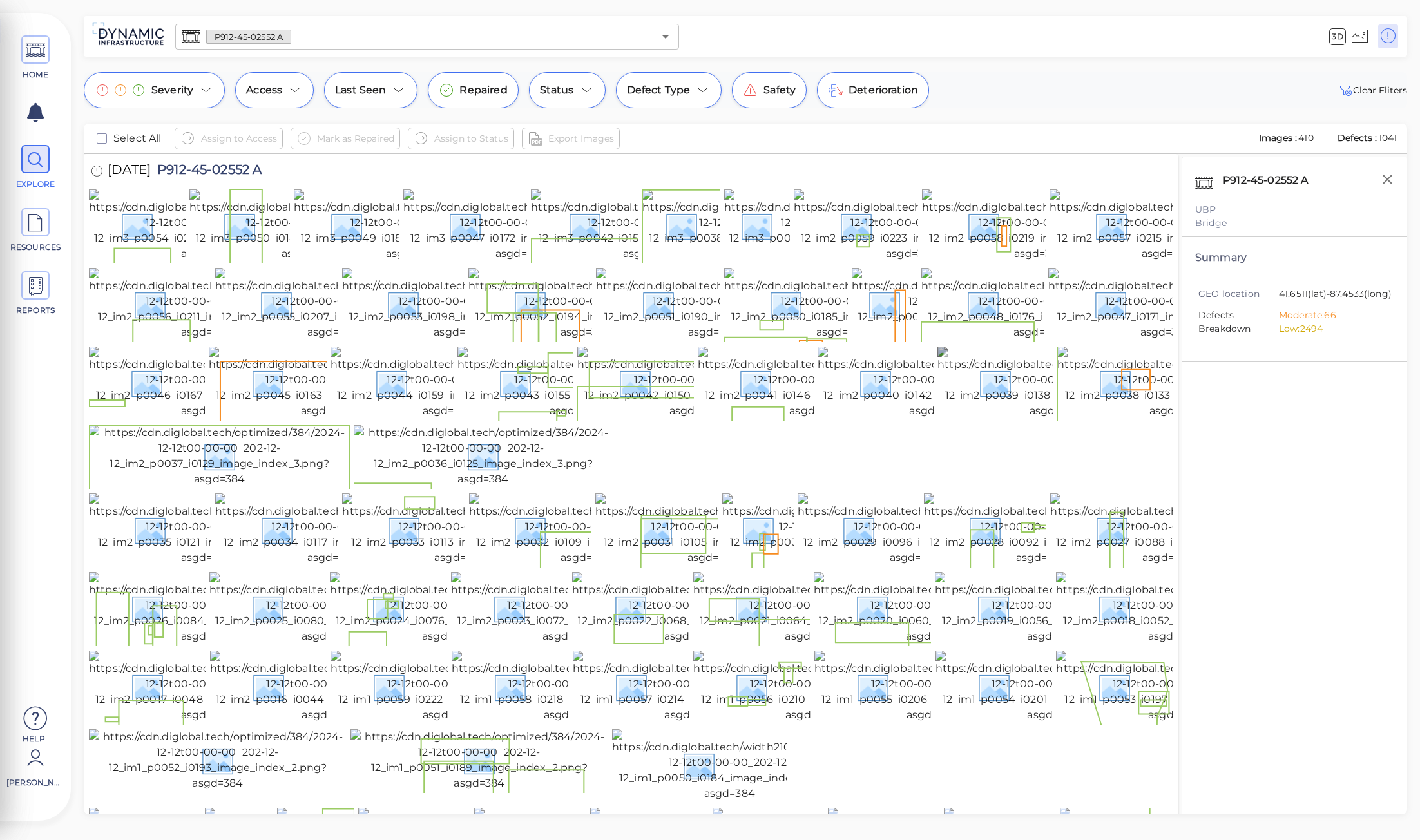
click at [1009, 419] on img at bounding box center [1055, 383] width 235 height 72
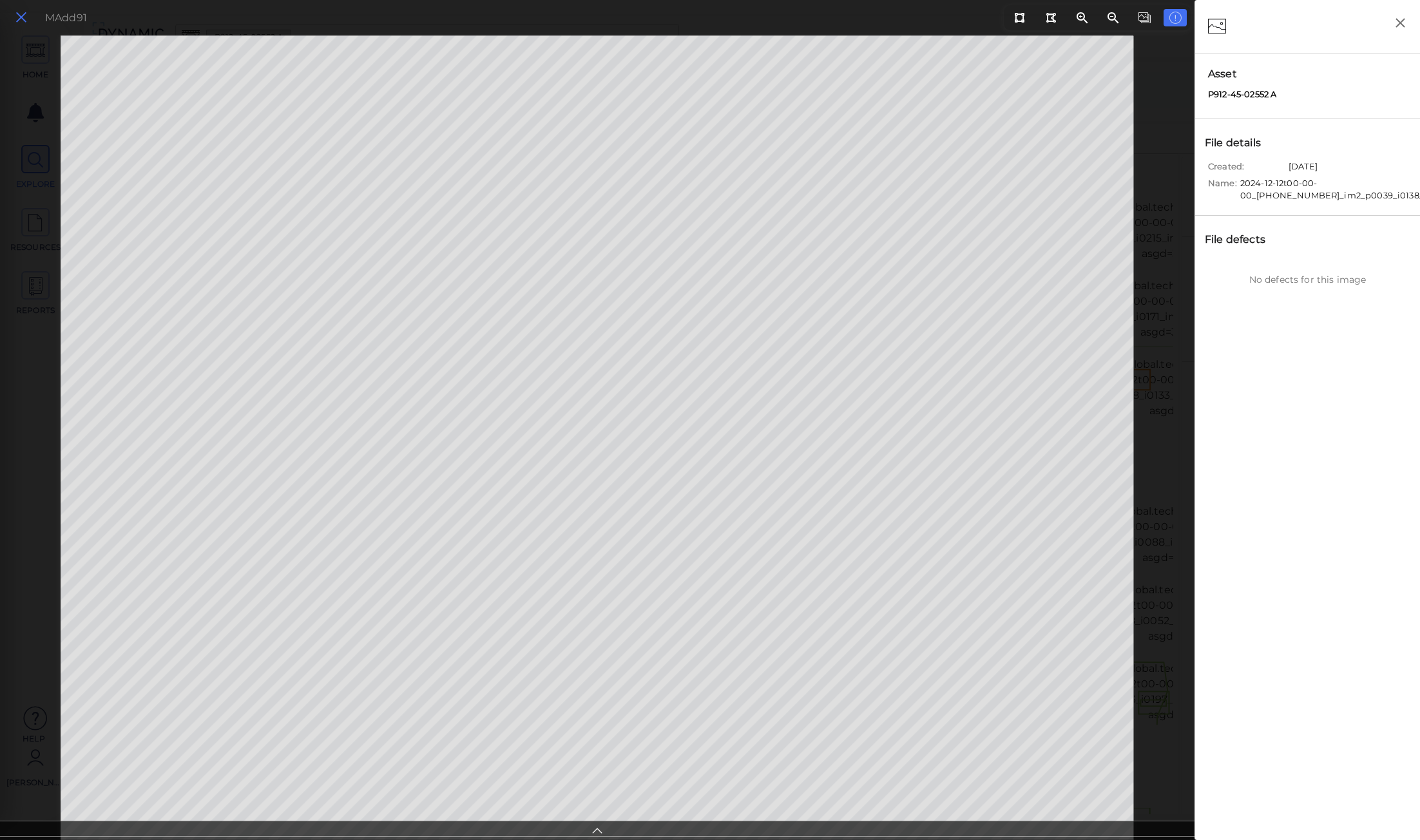
click at [27, 22] on icon at bounding box center [21, 17] width 14 height 17
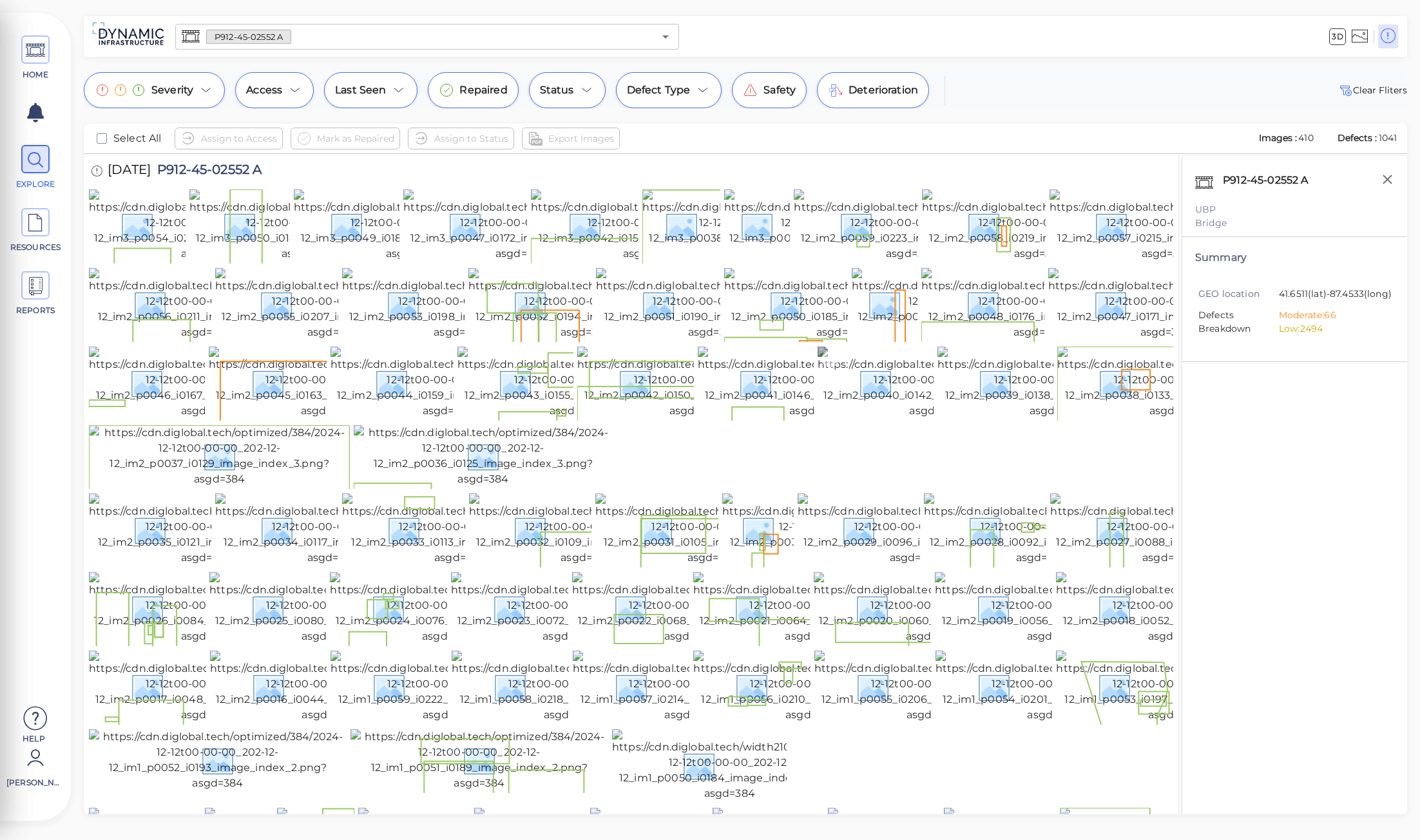
click at [878, 419] on img at bounding box center [935, 383] width 235 height 72
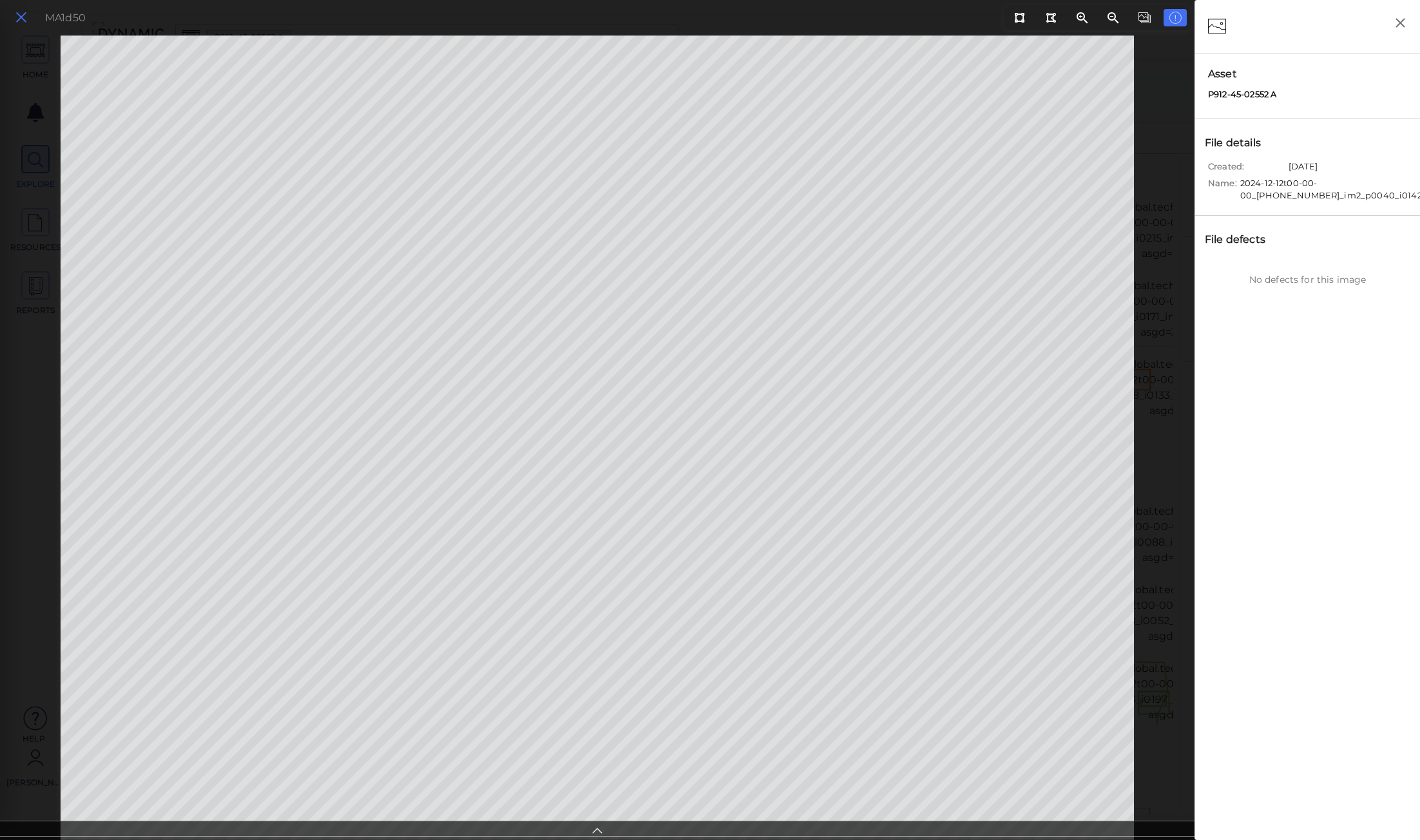
click at [22, 15] on icon at bounding box center [21, 17] width 14 height 17
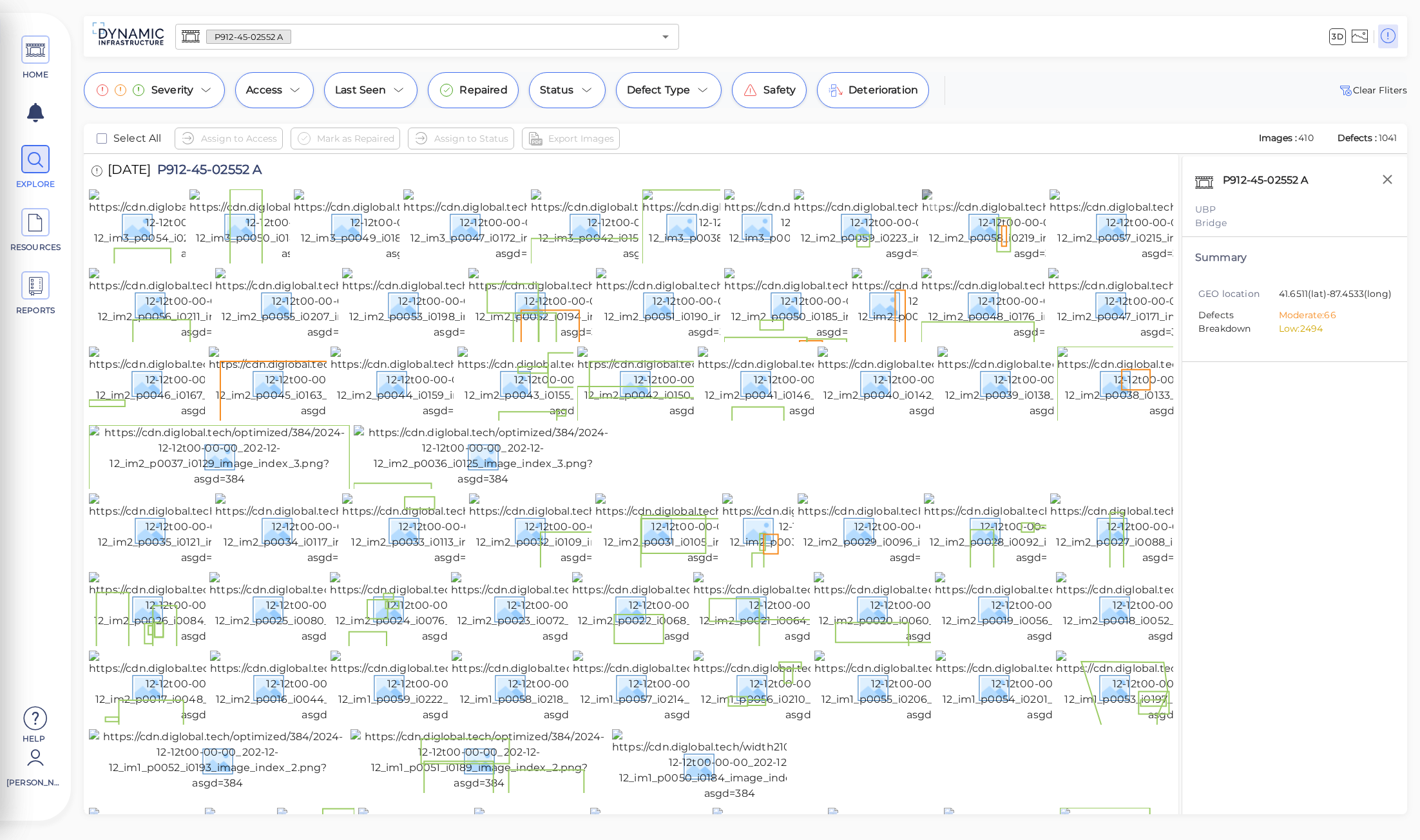
click at [971, 262] on img at bounding box center [1040, 225] width 235 height 72
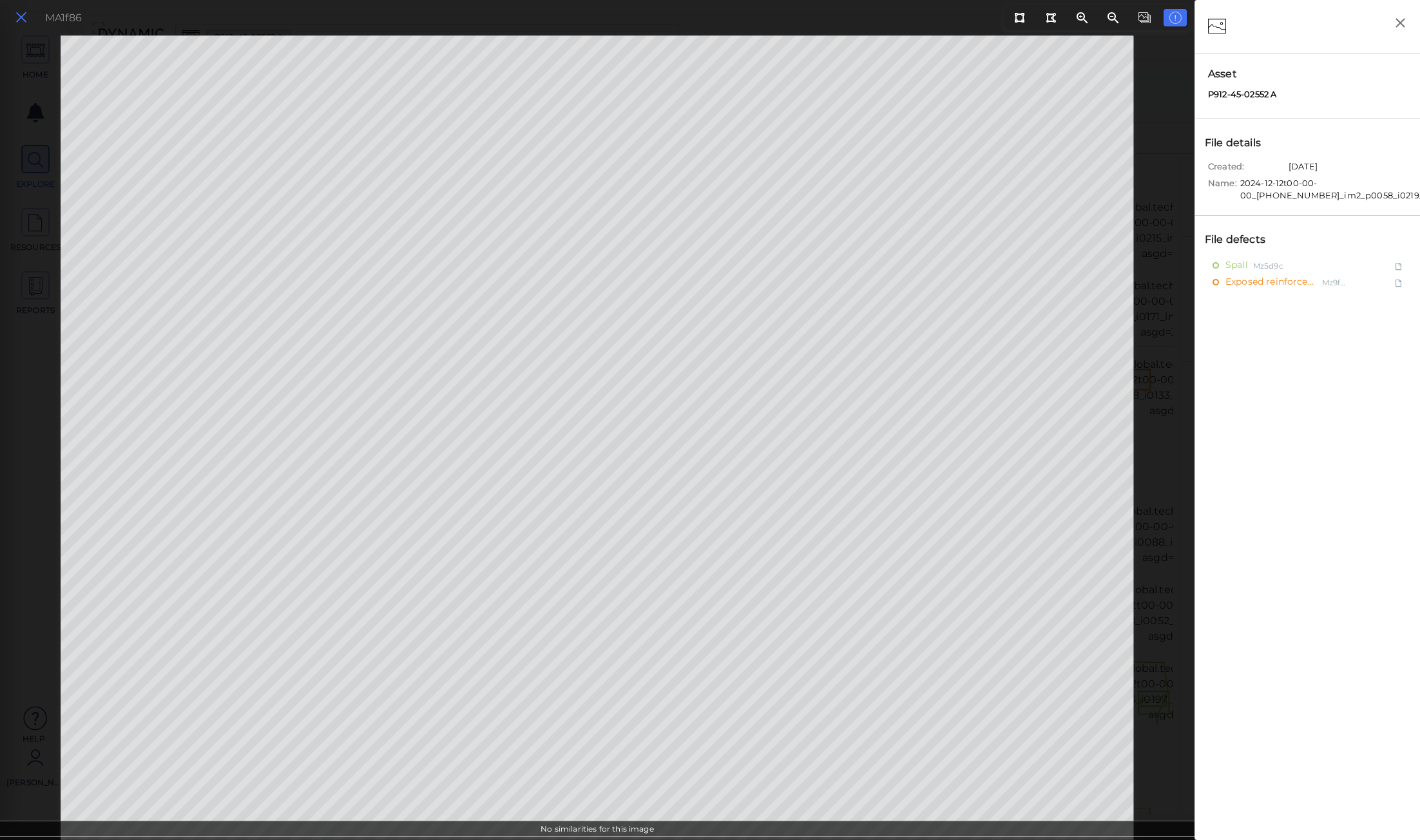
click at [16, 22] on icon at bounding box center [21, 17] width 14 height 17
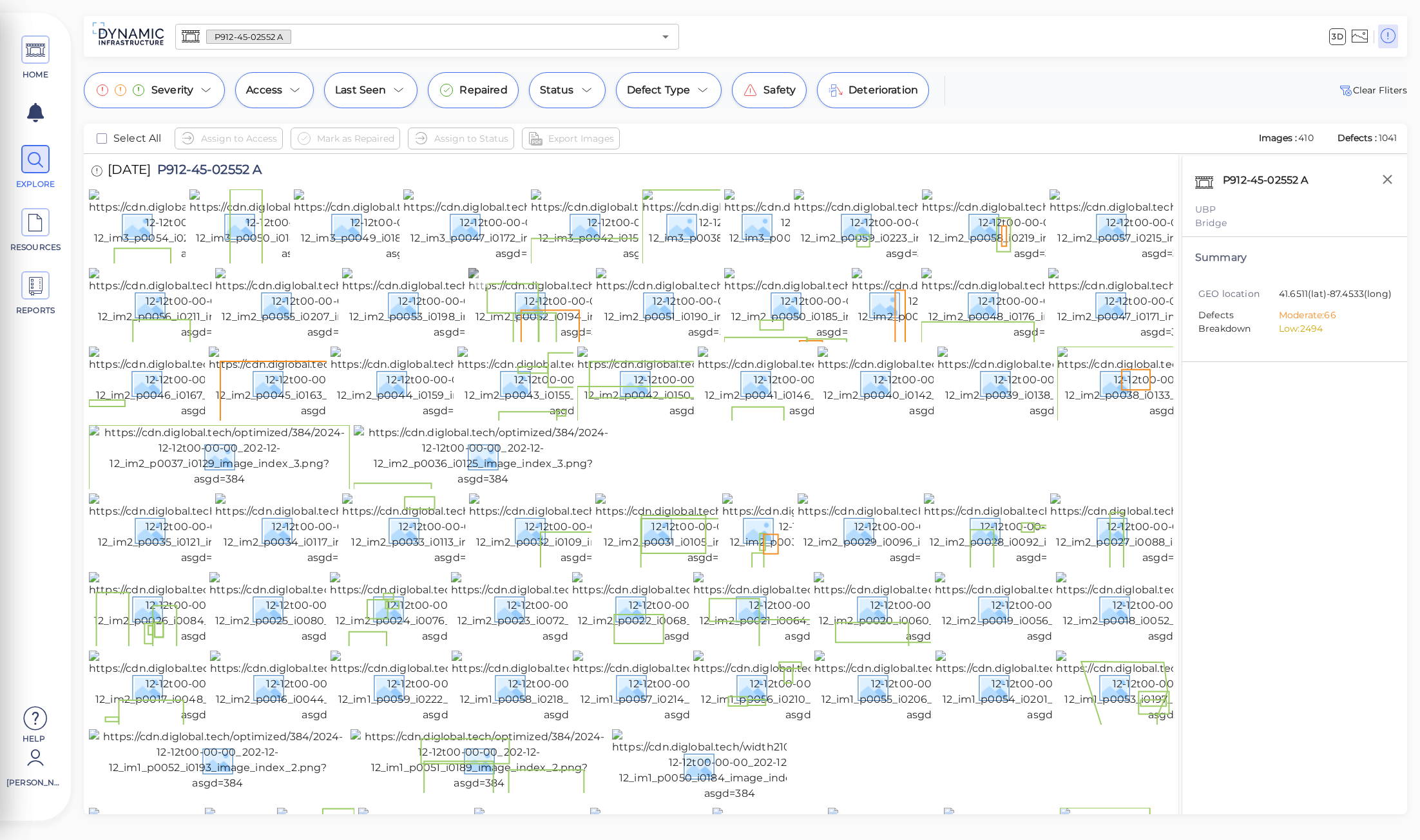
click at [583, 336] on img at bounding box center [585, 305] width 235 height 72
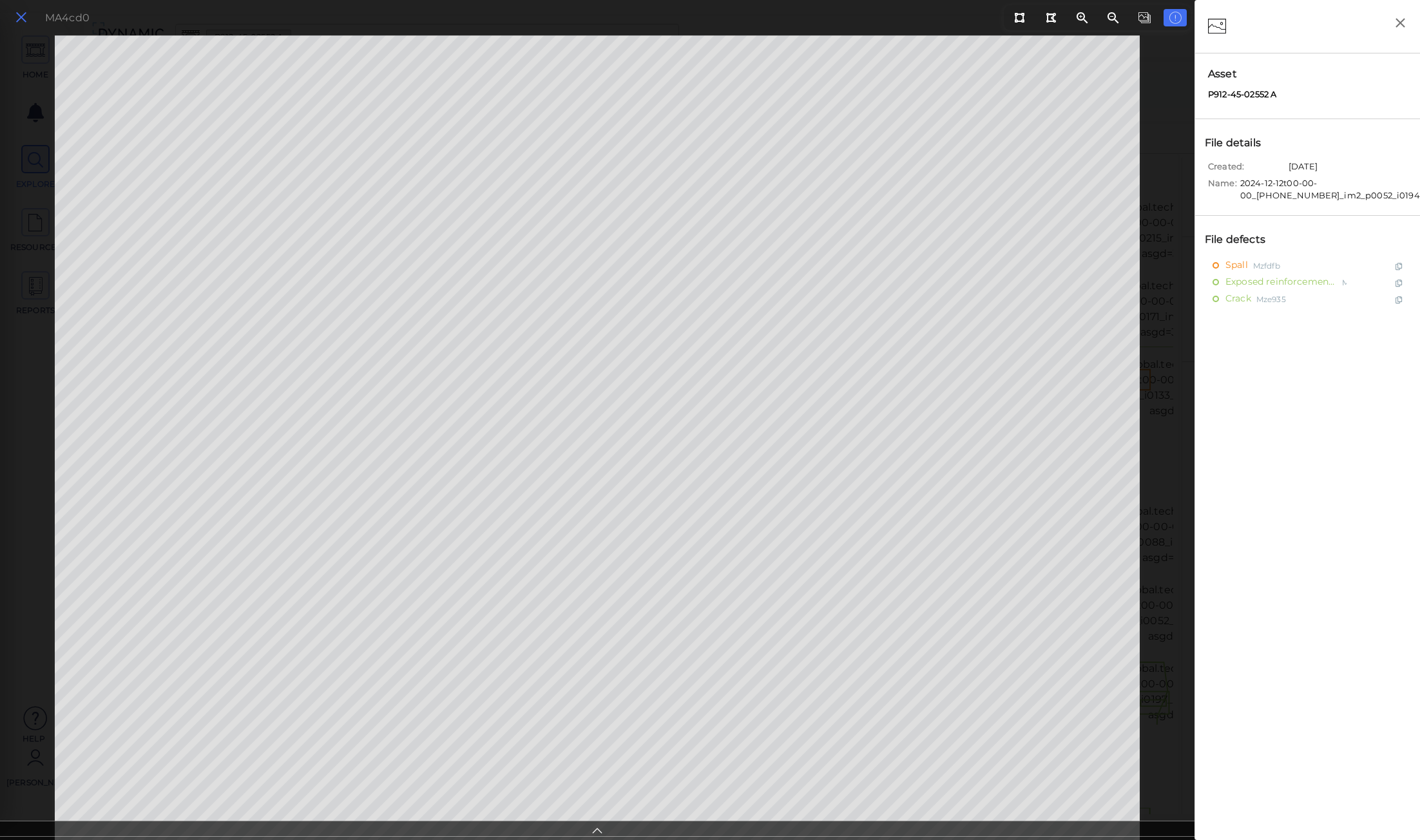
click at [16, 22] on icon at bounding box center [21, 17] width 14 height 17
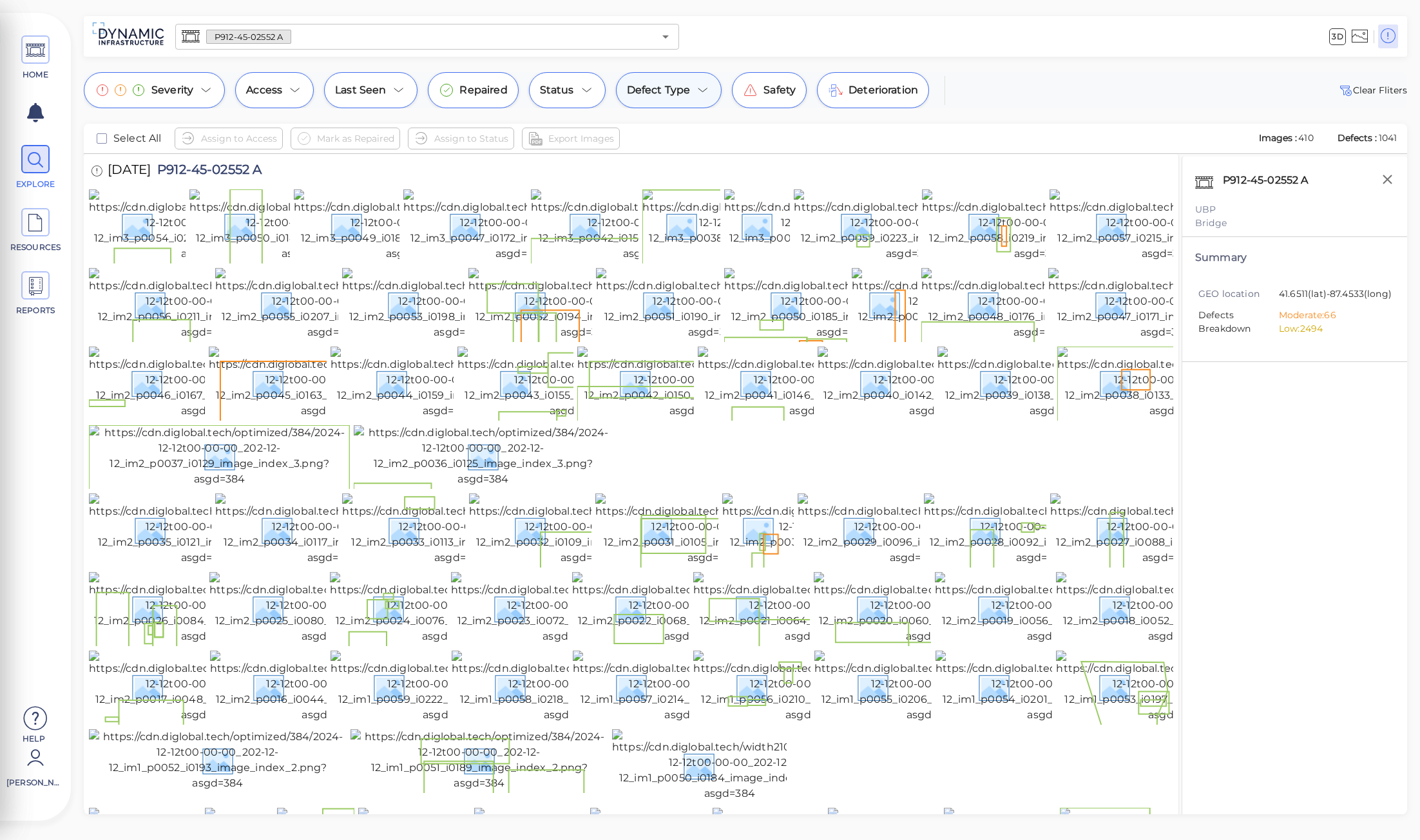
click at [689, 88] on div "Defect Type" at bounding box center [670, 90] width 107 height 36
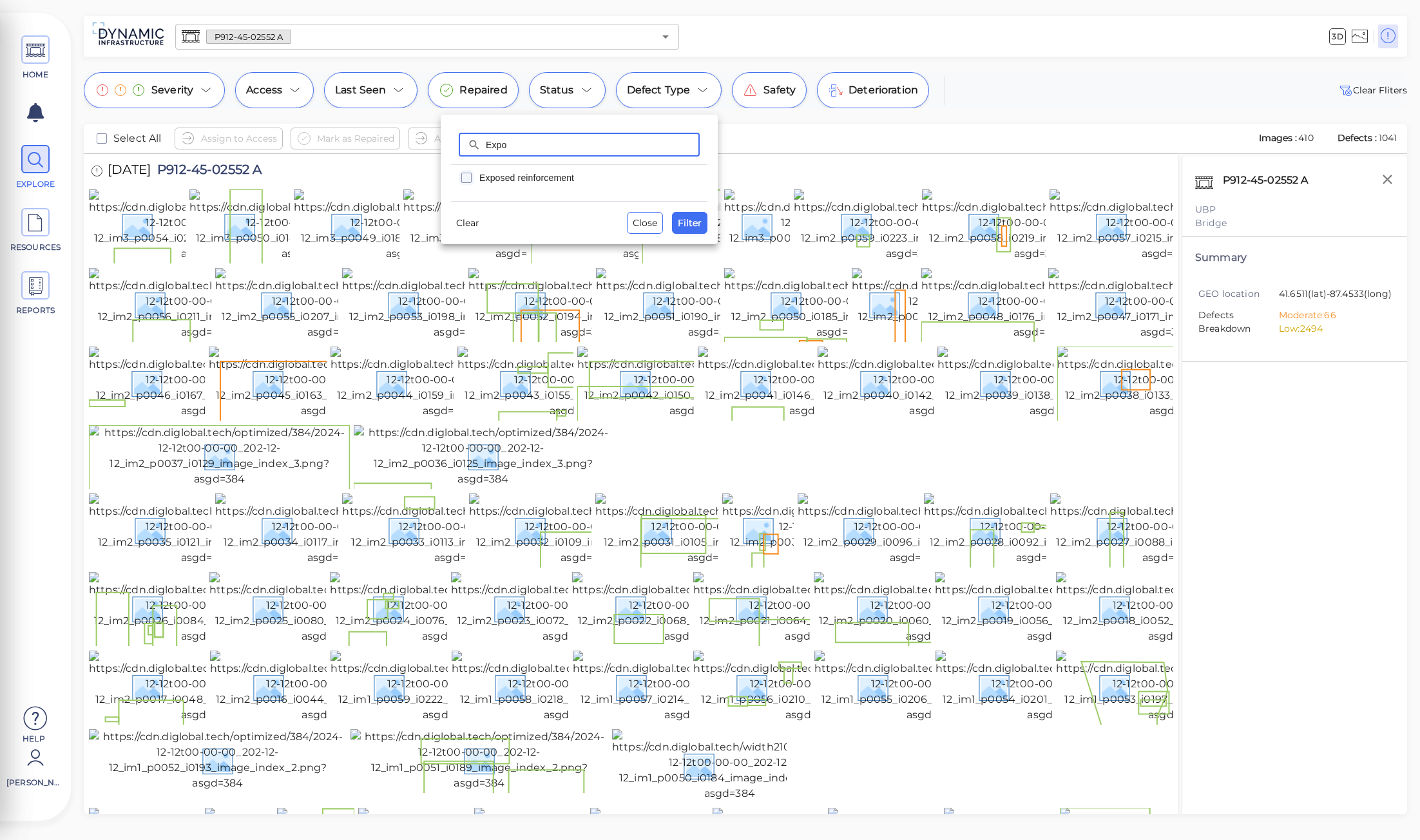
type input "Expo"
drag, startPoint x: 472, startPoint y: 175, endPoint x: 540, endPoint y: 188, distance: 69.2
click at [471, 175] on rect "checkbox" at bounding box center [466, 177] width 9 height 9
click at [695, 221] on span "Filter" at bounding box center [690, 223] width 24 height 15
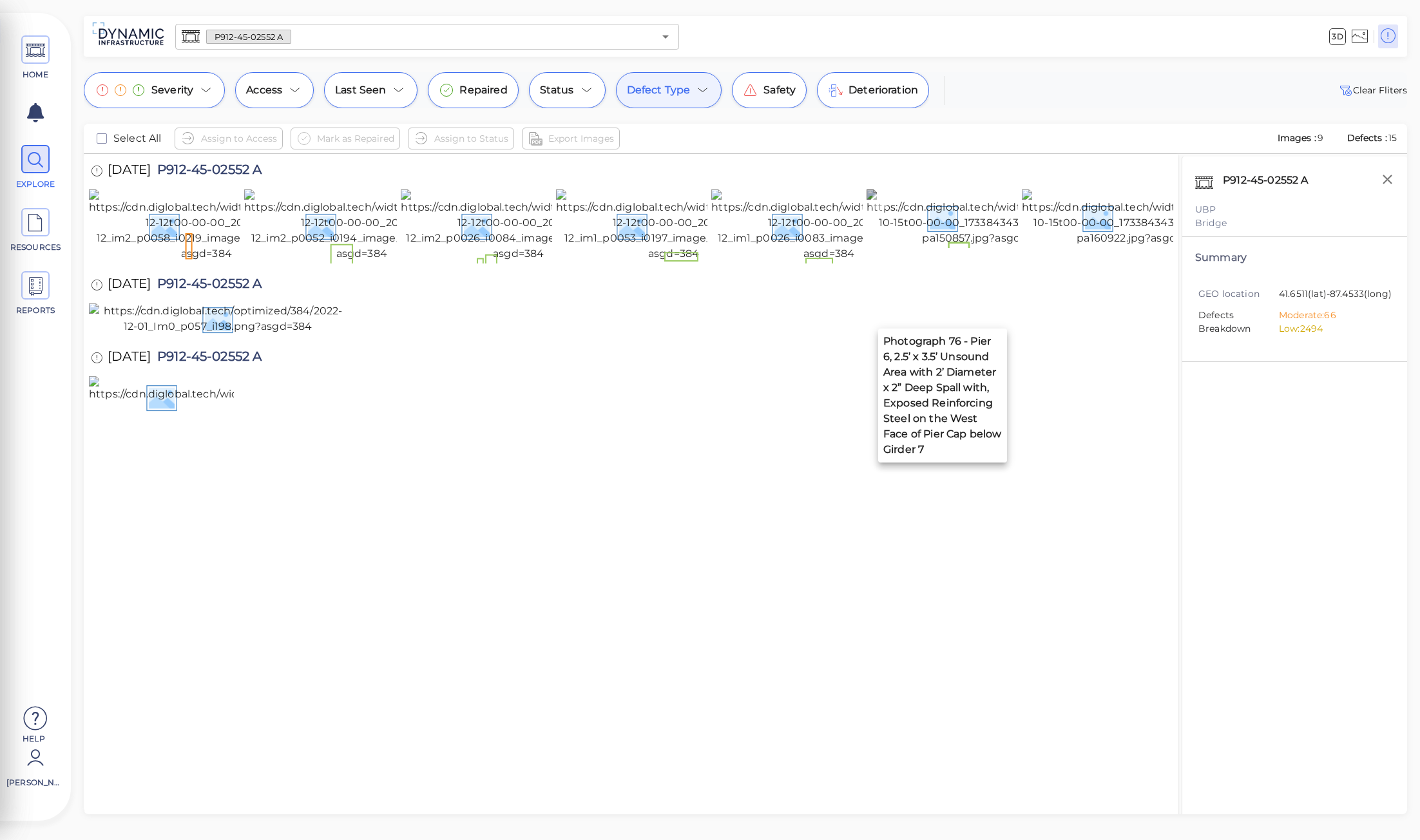
click at [976, 246] on img at bounding box center [984, 218] width 235 height 57
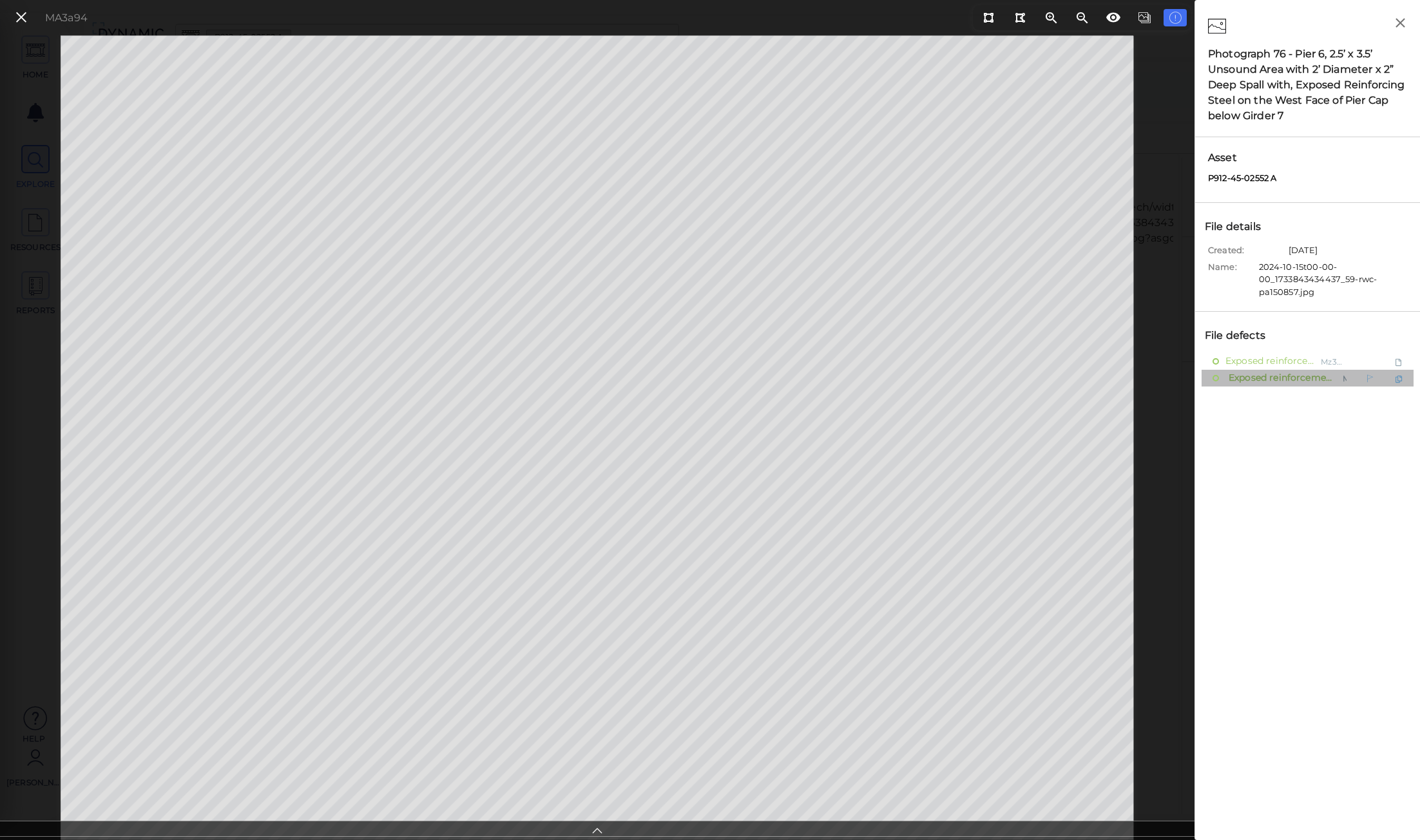
click at [1398, 376] on icon at bounding box center [1399, 380] width 7 height 8
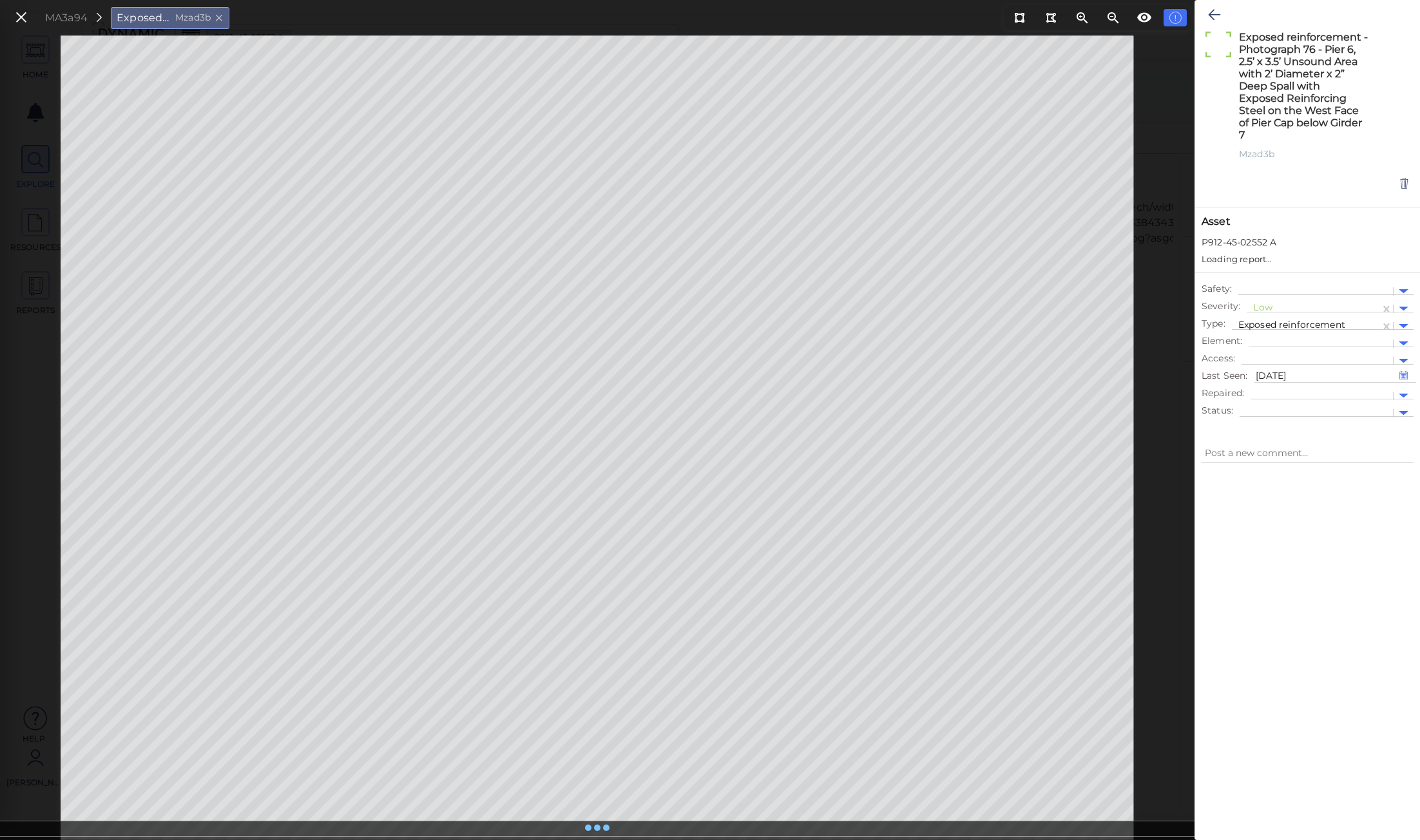
type textarea "x"
click at [1213, 18] on icon at bounding box center [1214, 15] width 12 height 15
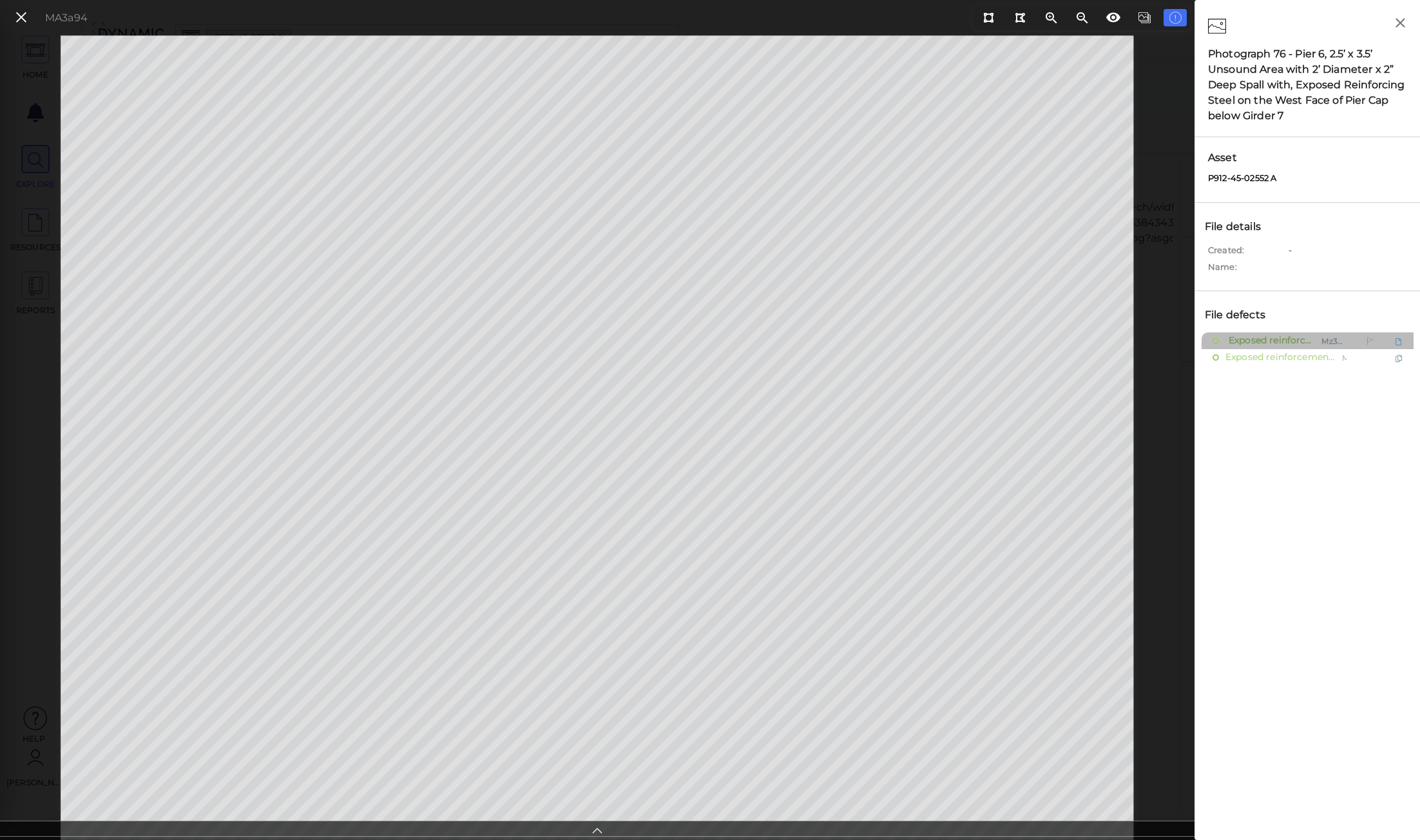
click at [1301, 338] on span "Exposed reinforcement" at bounding box center [1271, 340] width 91 height 16
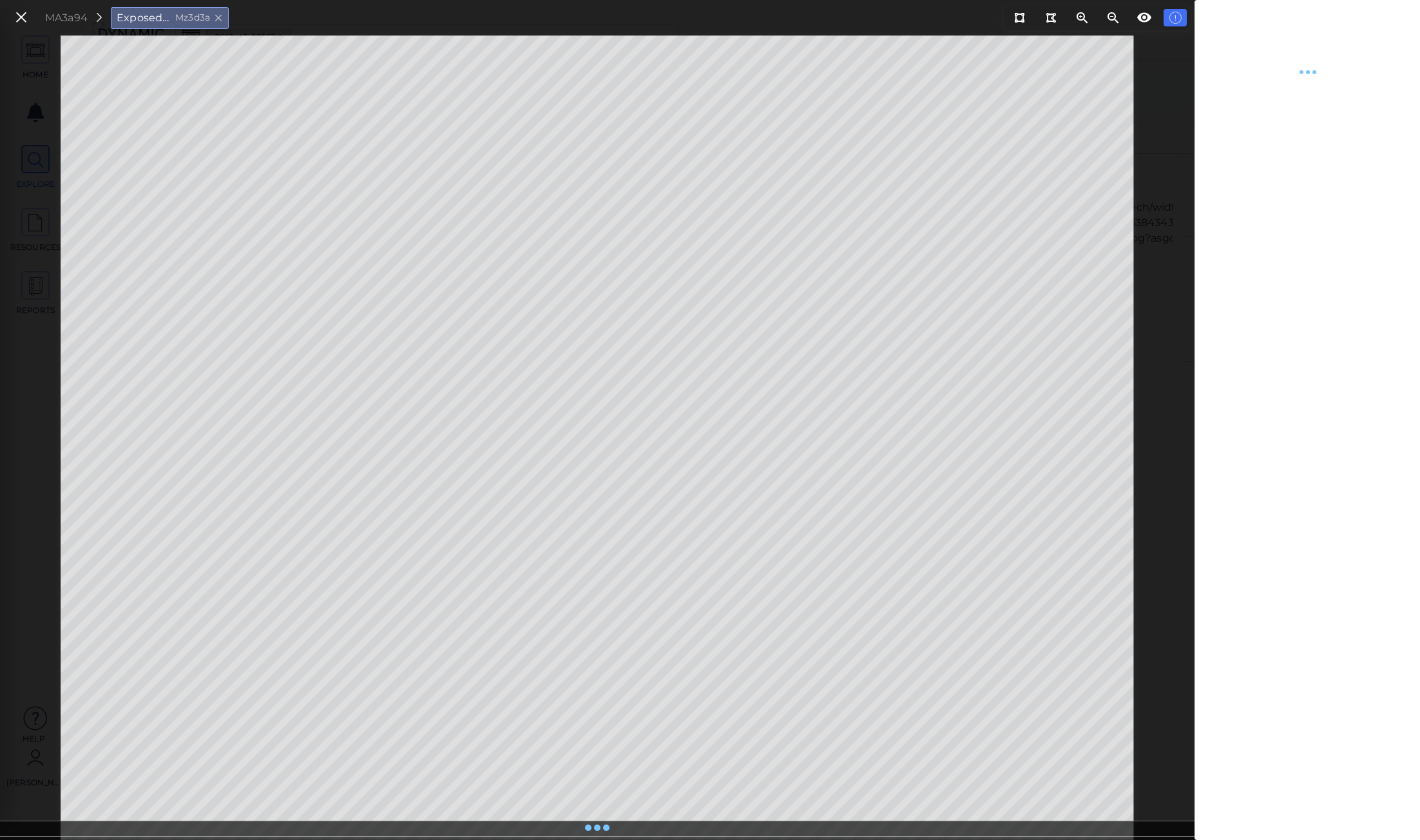
type textarea "x"
drag, startPoint x: 1217, startPoint y: 17, endPoint x: 1330, endPoint y: 81, distance: 129.9
click at [1323, 80] on div "Exposed reinforcement x Mz3d3a" at bounding box center [1307, 46] width 225 height 92
click at [1402, 86] on icon at bounding box center [1405, 85] width 11 height 13
type textarea "x"
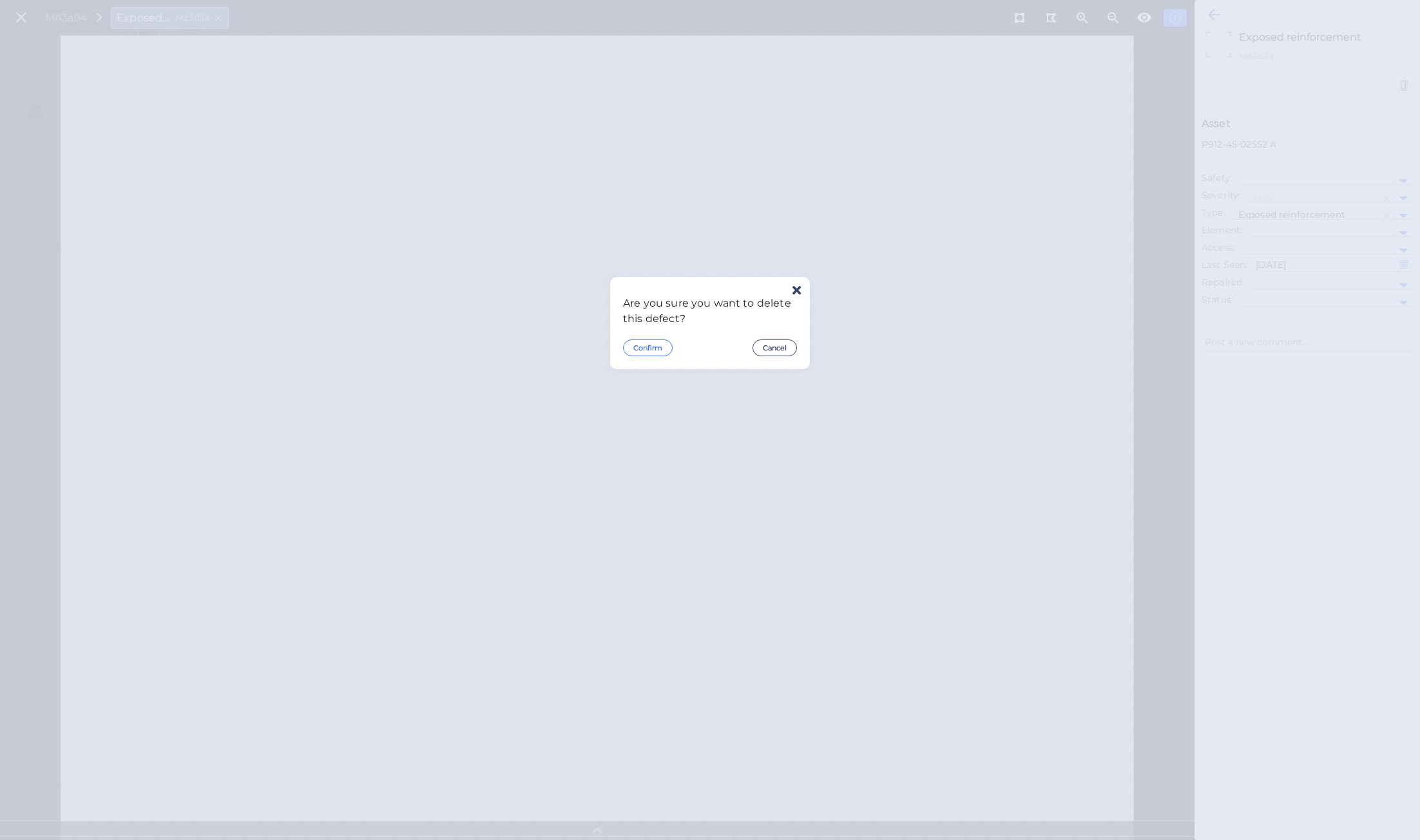
click at [638, 351] on button "Confirm" at bounding box center [648, 348] width 50 height 16
type textarea "x"
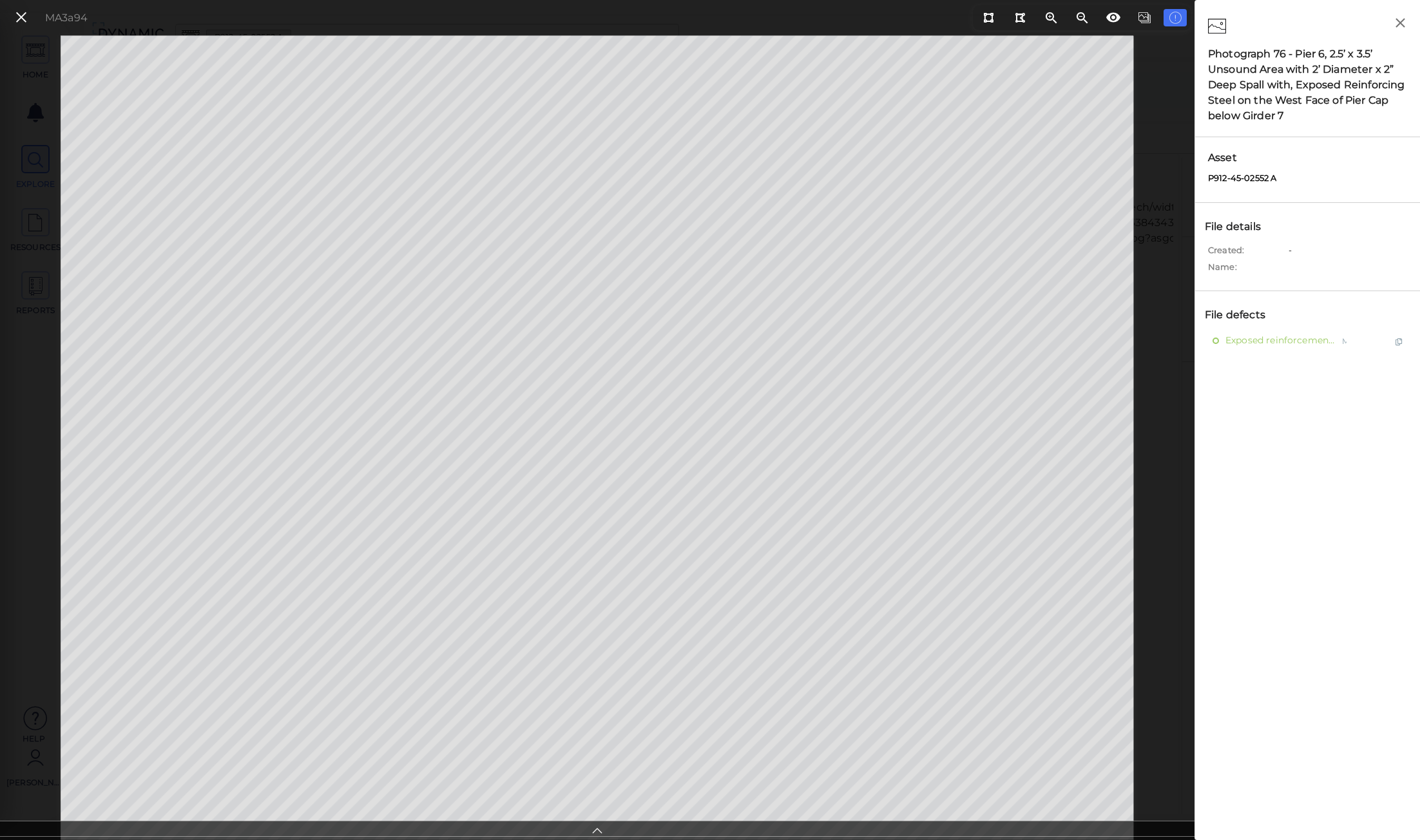
click at [1292, 66] on div "Photograph 76 - Pier 6, 2.5’ x 3.5’ Unsound Area with 2’ Diameter x 2” Deep Spa…" at bounding box center [1307, 85] width 199 height 77
click at [1323, 82] on div "Photograph 76 - Pier 6, 2.5’ x 3.5’ Unsound Area with 2’ Diameter x 2” Deep Spa…" at bounding box center [1307, 85] width 199 height 77
click at [1349, 91] on div "Photograph 76 - Pier 6, 2.5’ x 3.5’ Unsound Area with 2’ Diameter x 2” Deep Spa…" at bounding box center [1307, 85] width 199 height 77
click at [1337, 102] on div "Photograph 76 - Pier 6, 2.5’ x 3.5’ Unsound Area with 2’ Diameter x 2” Deep Spa…" at bounding box center [1307, 85] width 199 height 77
click at [1281, 117] on div "Photograph 76 - Pier 6, 2.5’ x 3.5’ Unsound Area with 2’ Diameter x 2” Deep Spa…" at bounding box center [1307, 85] width 199 height 77
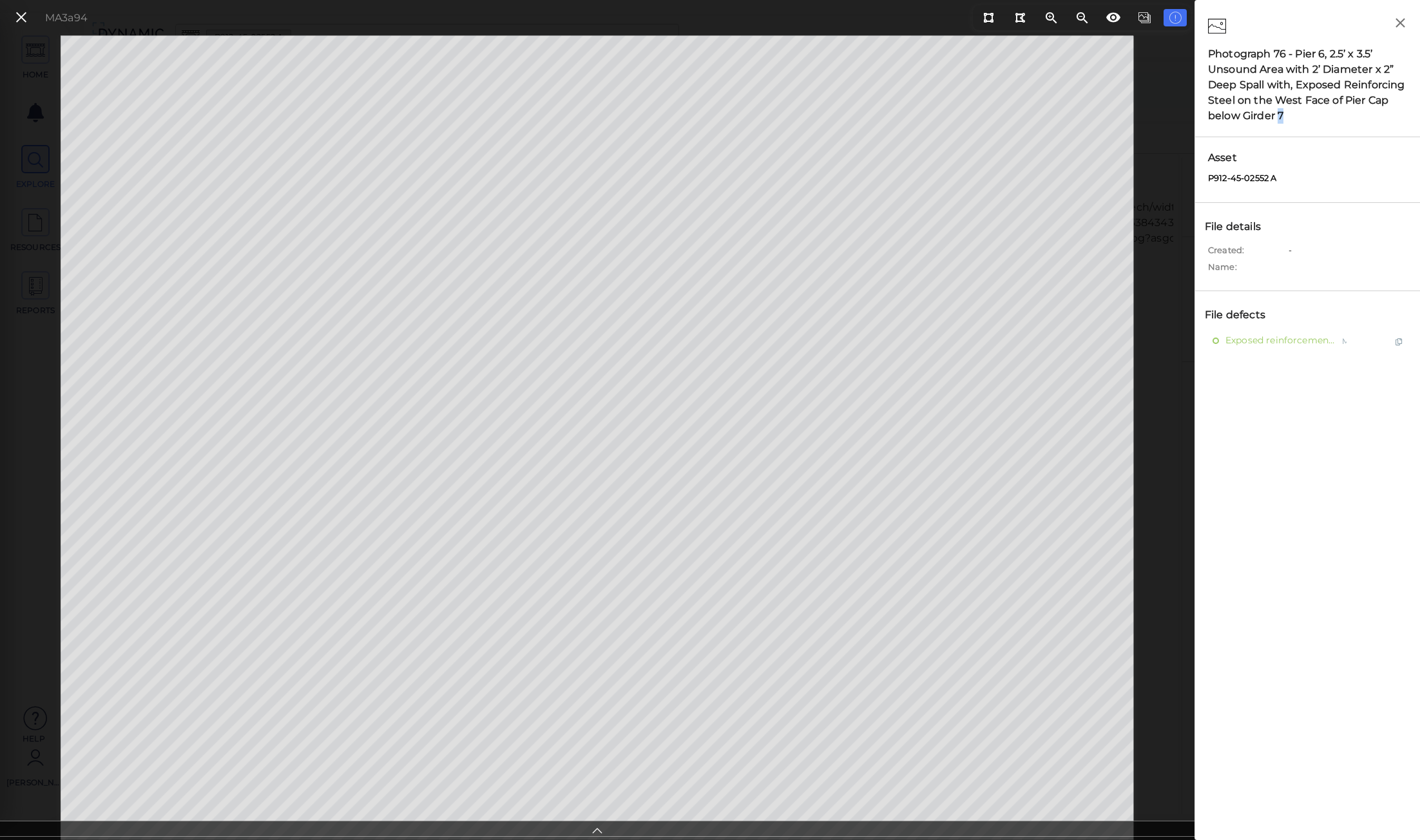
click at [1281, 117] on div "Photograph 76 - Pier 6, 2.5’ x 3.5’ Unsound Area with 2’ Diameter x 2” Deep Spa…" at bounding box center [1307, 85] width 199 height 77
click at [1286, 116] on div "Photograph 76 - Pier 6, 2.5’ x 3.5’ Unsound Area with 2’ Diameter x 2” Deep Spa…" at bounding box center [1307, 85] width 199 height 77
click at [1275, 113] on div "Photograph 76 - Pier 6, 2.5’ x 3.5’ Unsound Area with 2’ Diameter x 2” Deep Spa…" at bounding box center [1307, 85] width 199 height 77
click at [1281, 117] on div "Photograph 76 - Pier 6, 2.5’ x 3.5’ Unsound Area with 2’ Diameter x 2” Deep Spa…" at bounding box center [1307, 85] width 199 height 77
click at [1286, 114] on div "Photograph 76 - Pier 6, 2.5’ x 3.5’ Unsound Area with 2’ Diameter x 2” Deep Spa…" at bounding box center [1307, 85] width 199 height 77
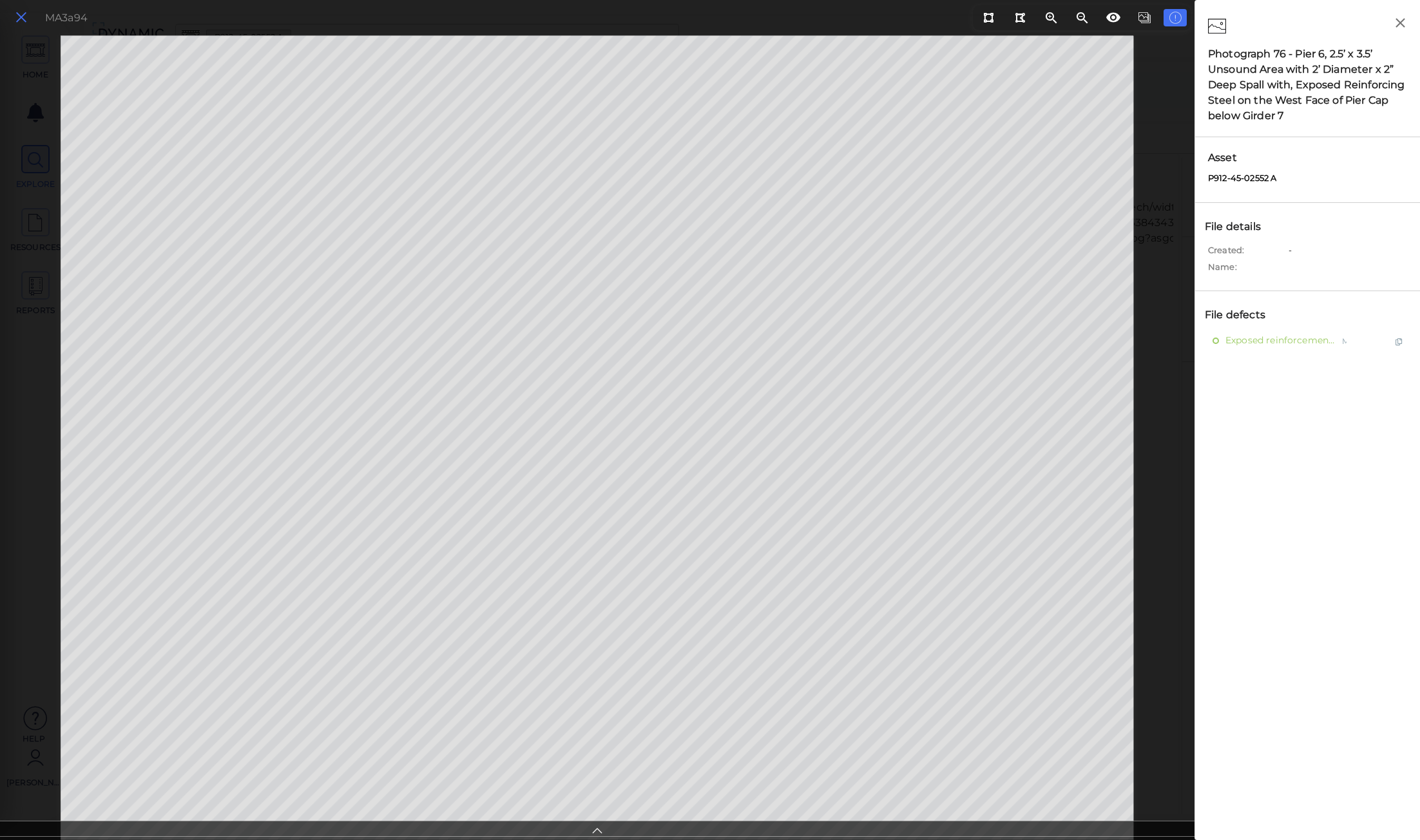
click at [28, 21] on icon at bounding box center [21, 17] width 14 height 17
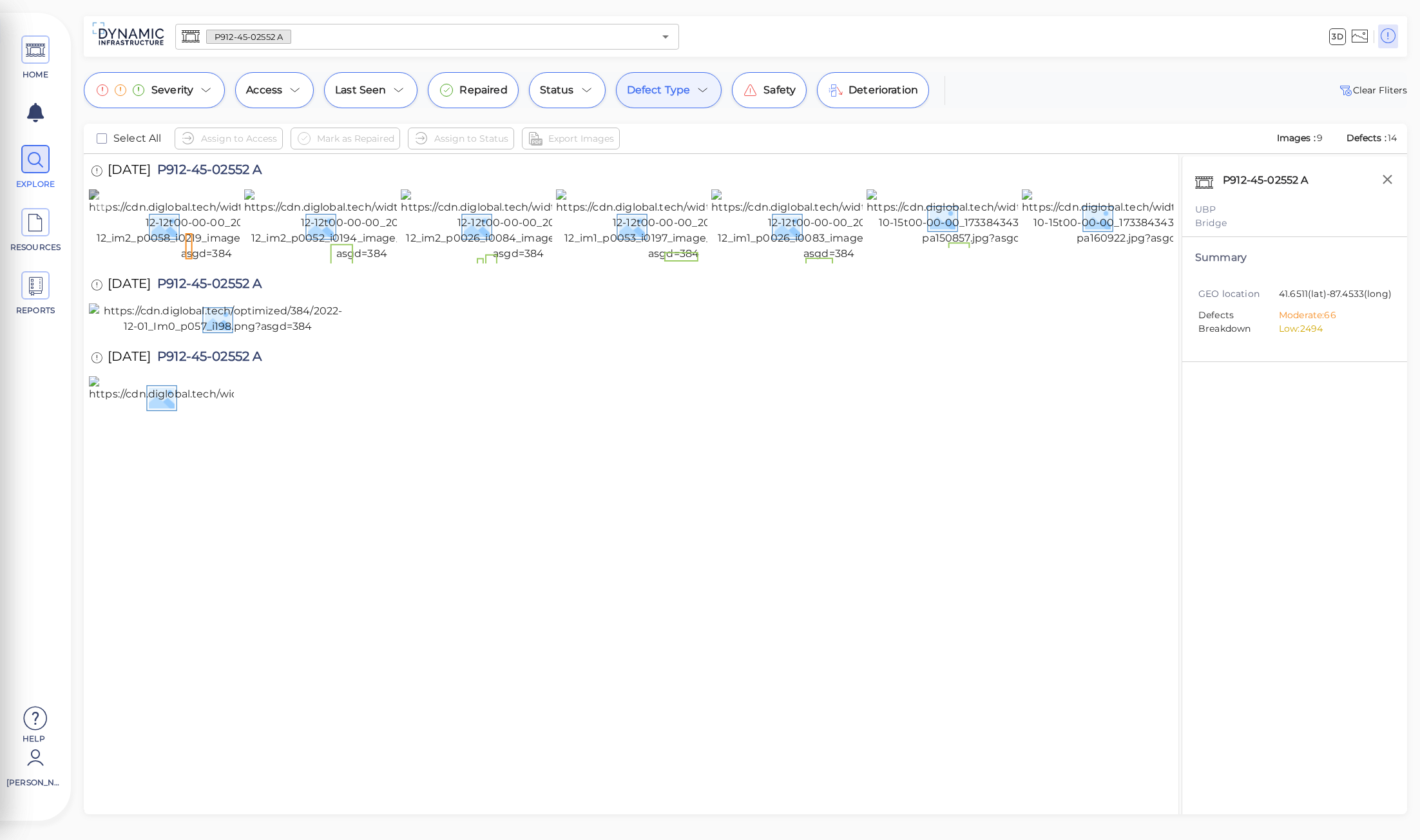
click at [150, 262] on img at bounding box center [206, 225] width 235 height 72
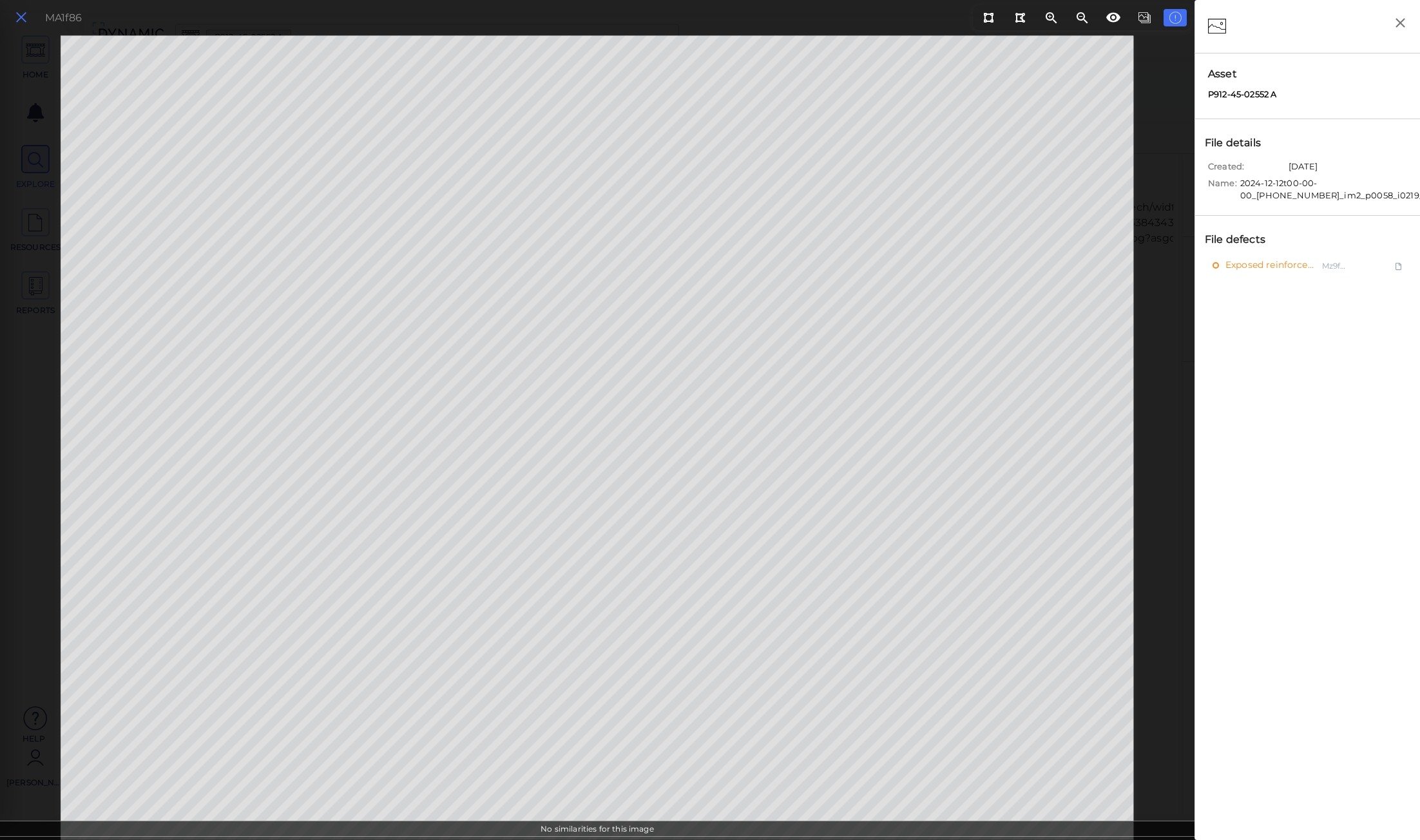
click at [17, 15] on icon at bounding box center [21, 17] width 14 height 17
